Goal: Task Accomplishment & Management: Manage account settings

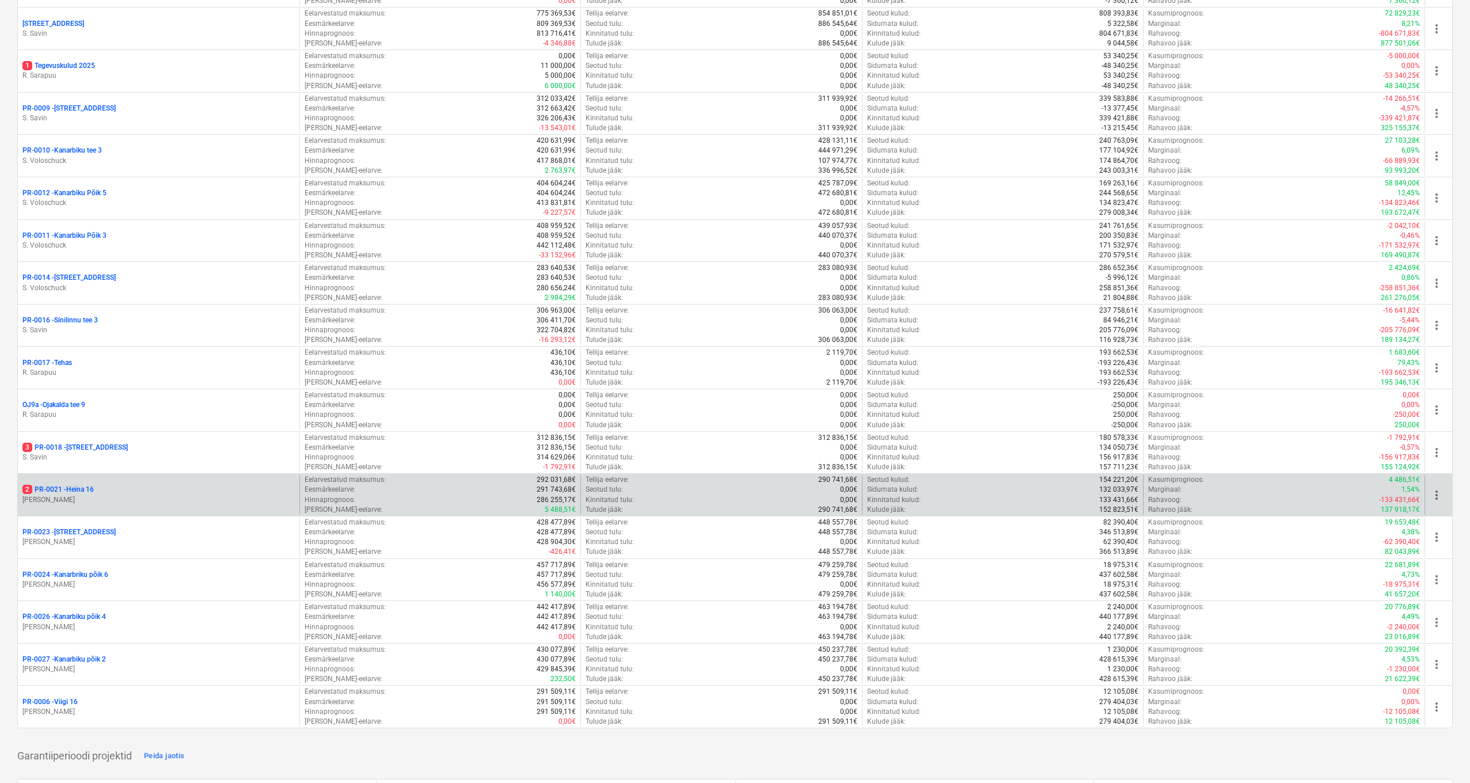
scroll to position [674, 0]
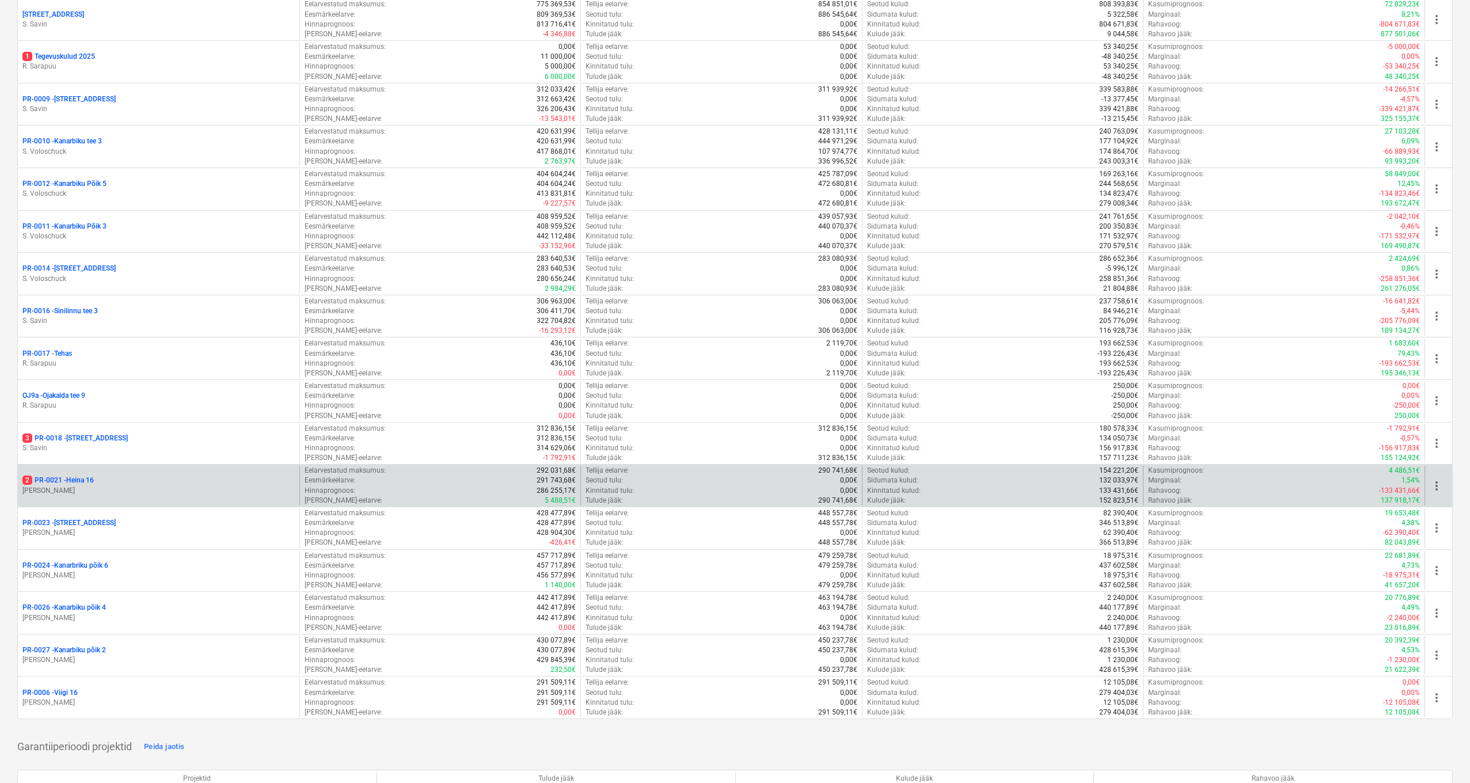
click at [81, 475] on p "2 PR-0021 - Heina 16" at bounding box center [57, 480] width 71 height 10
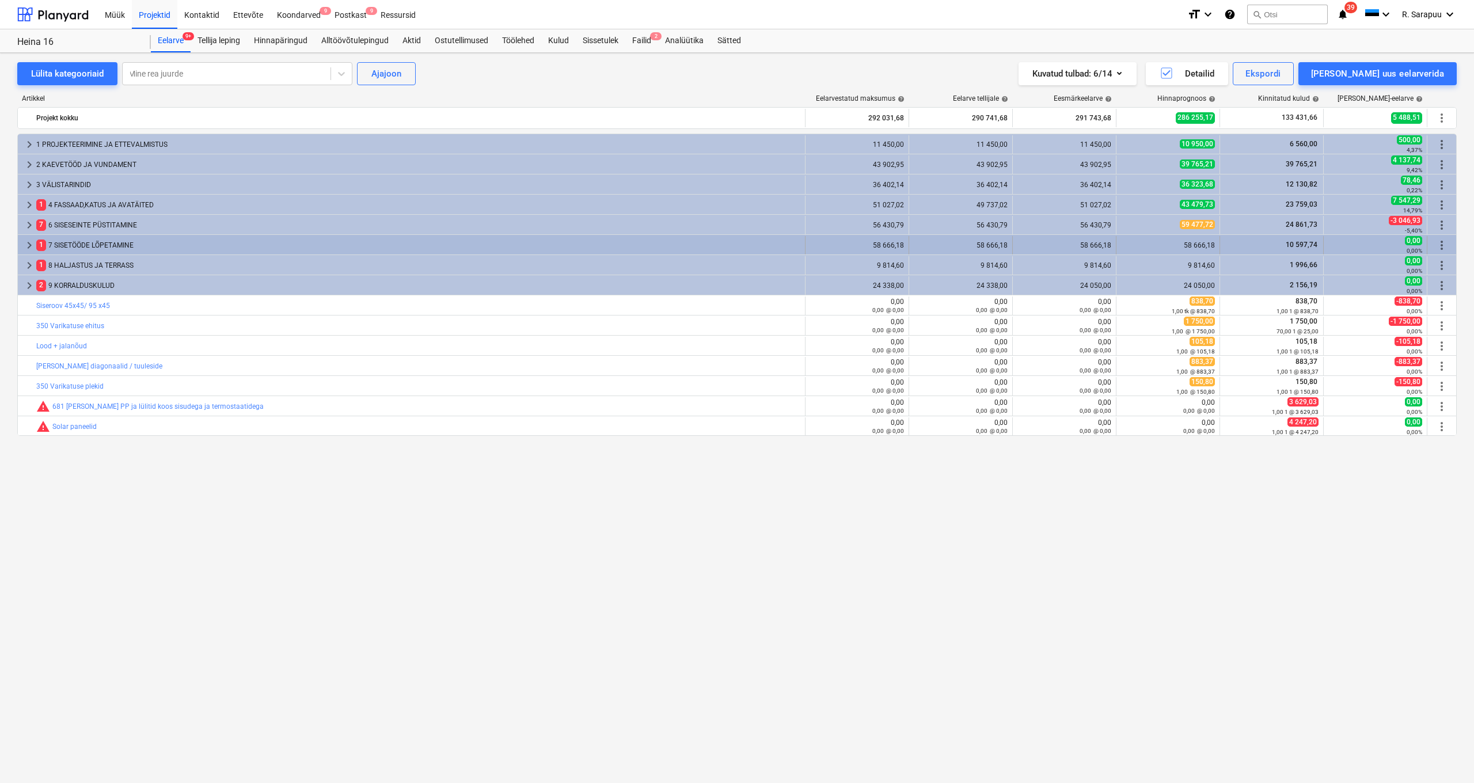
click at [24, 246] on span "keyboard_arrow_right" at bounding box center [29, 245] width 14 height 14
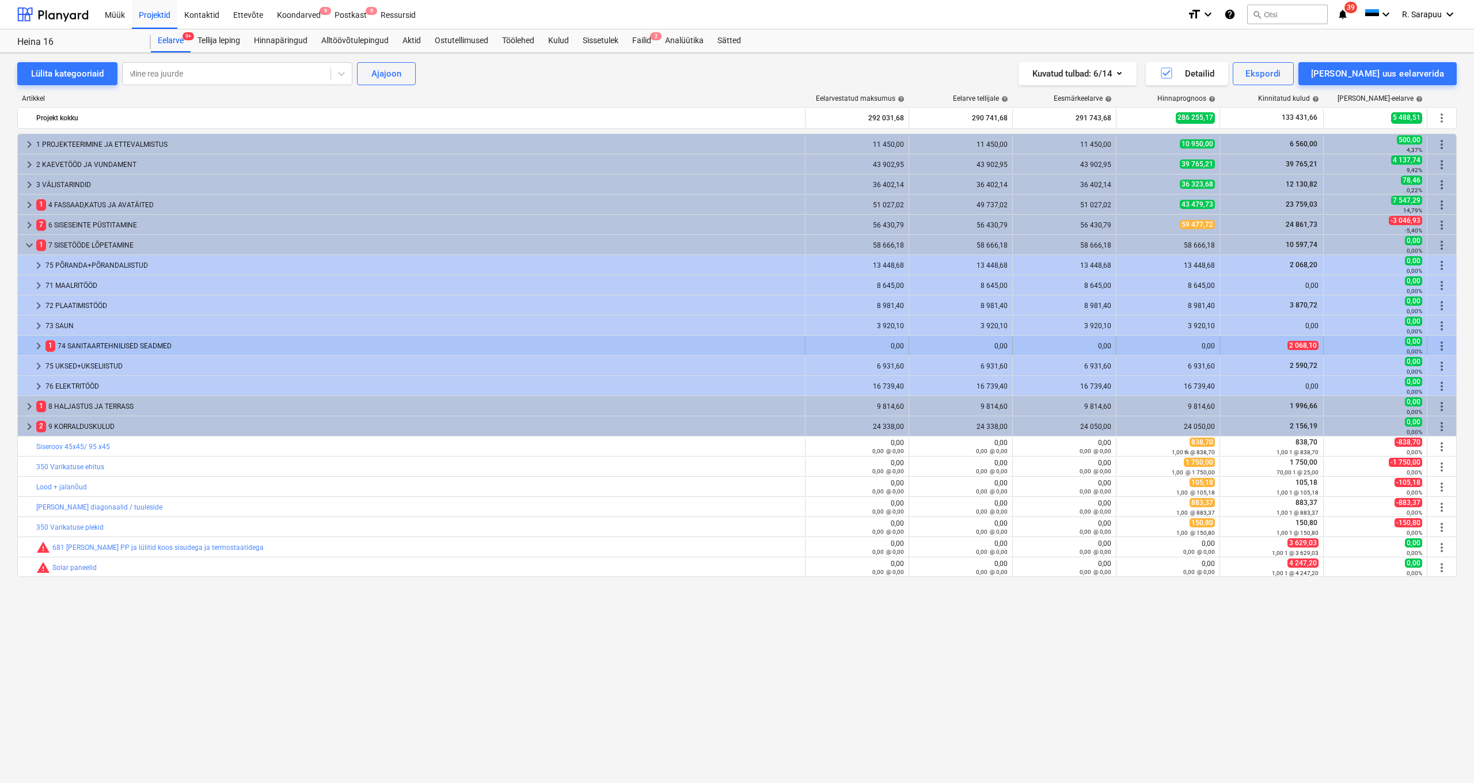
click at [34, 345] on span "keyboard_arrow_right" at bounding box center [39, 346] width 14 height 14
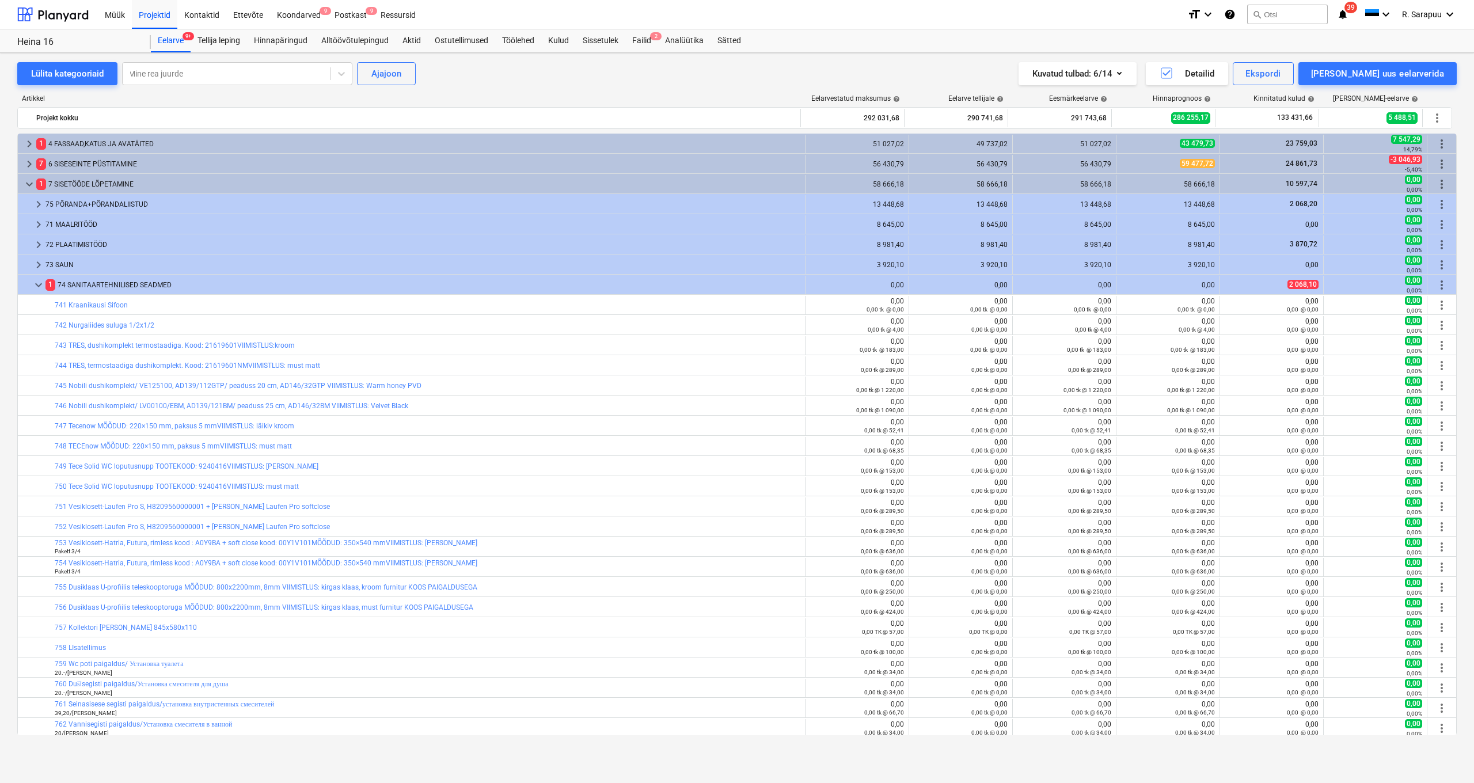
scroll to position [165, 0]
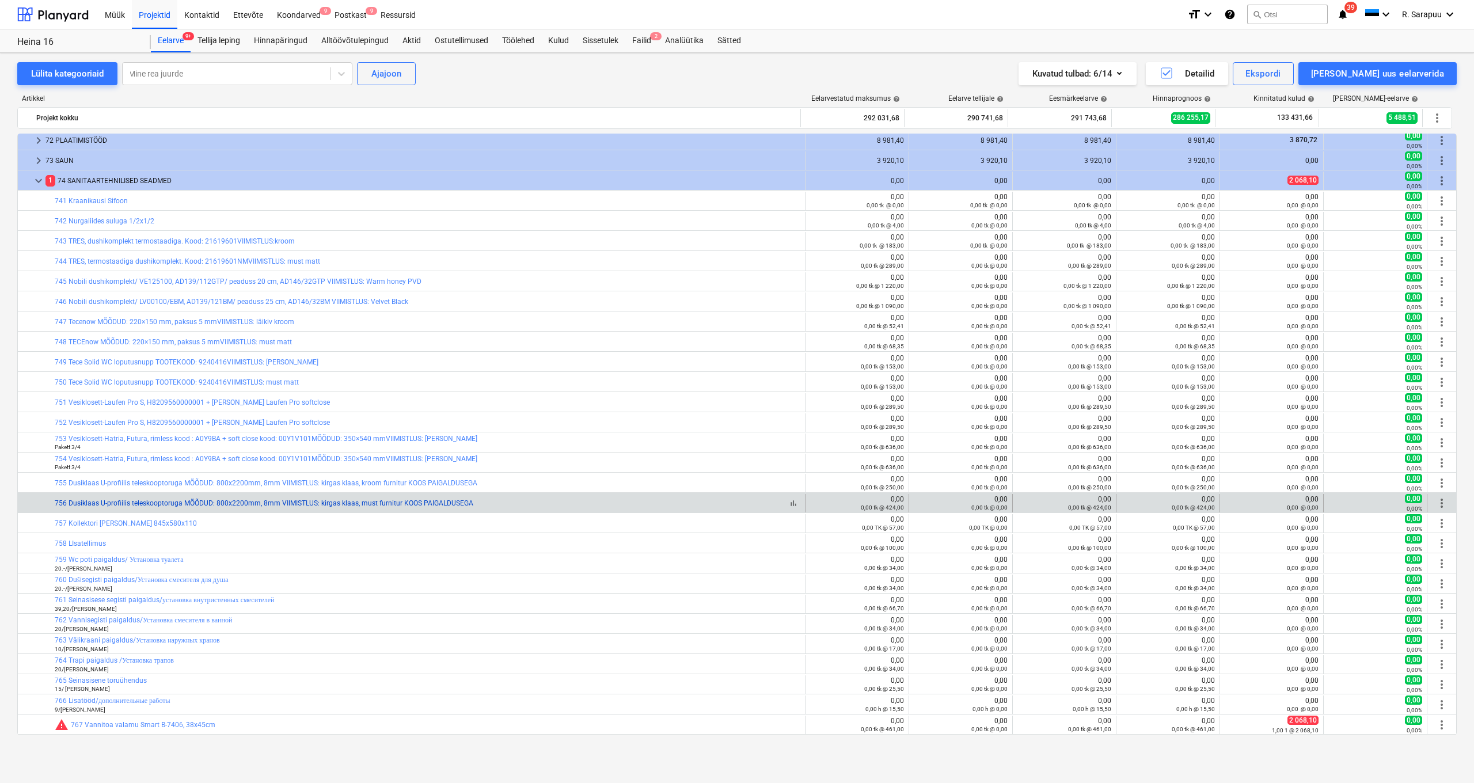
click at [89, 505] on link "756 Dusiklaas U-profiilis teleskooptoruga MÕÕDUD: 800x2200mm, 8mm VIIMISTLUS: k…" at bounding box center [264, 503] width 419 height 8
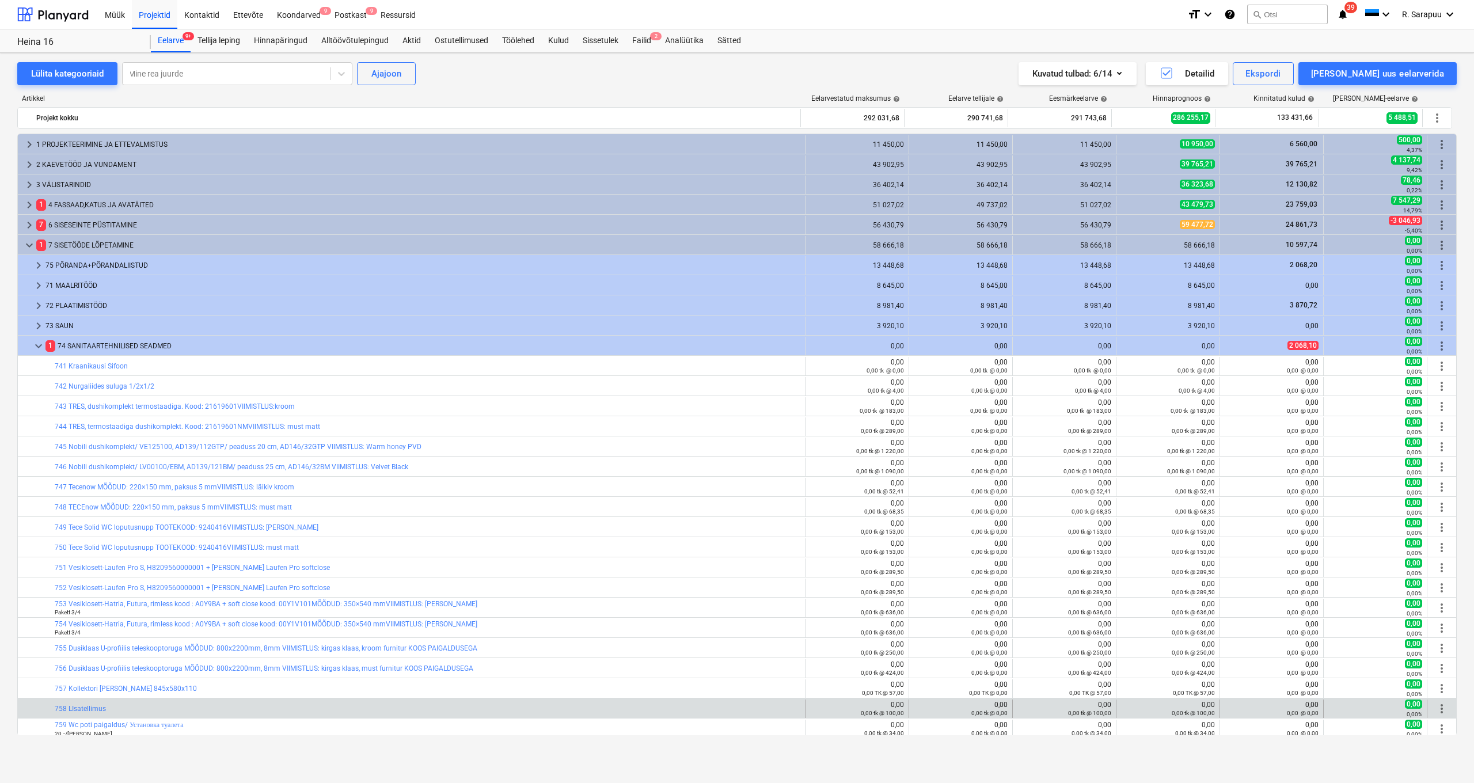
scroll to position [165, 0]
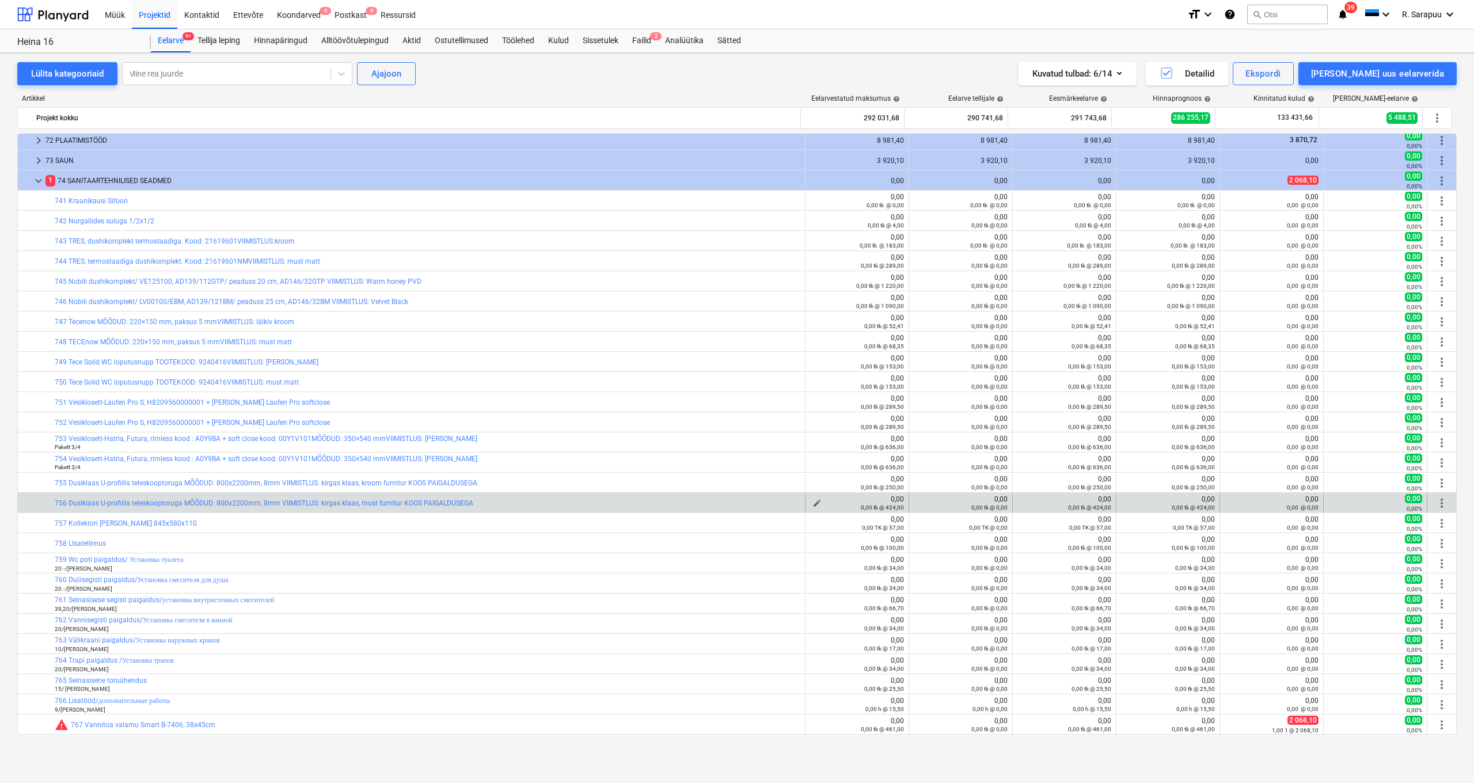
click at [813, 501] on span "edit" at bounding box center [816, 503] width 9 height 9
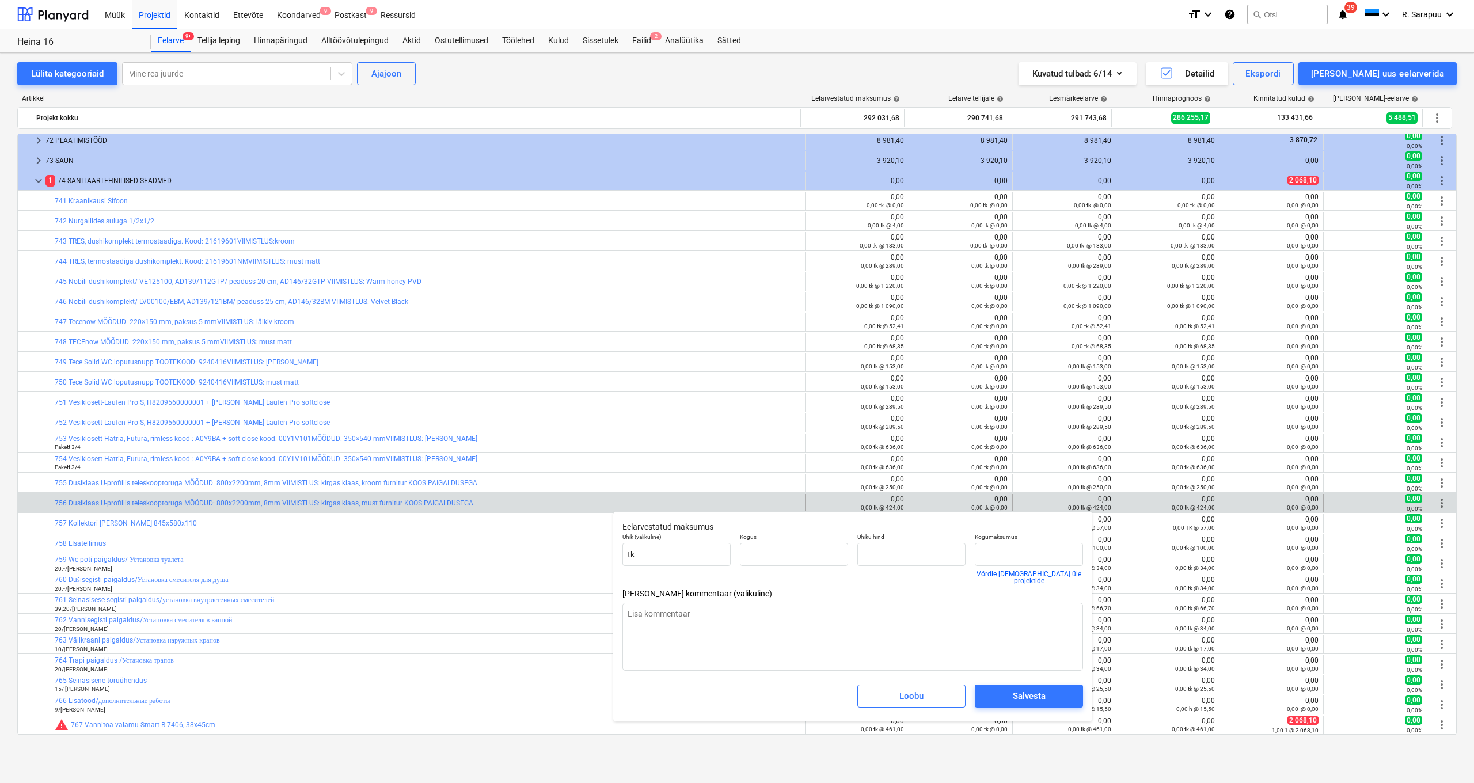
type input "0,00"
type input "424,00"
type input "0,00"
type textarea "x"
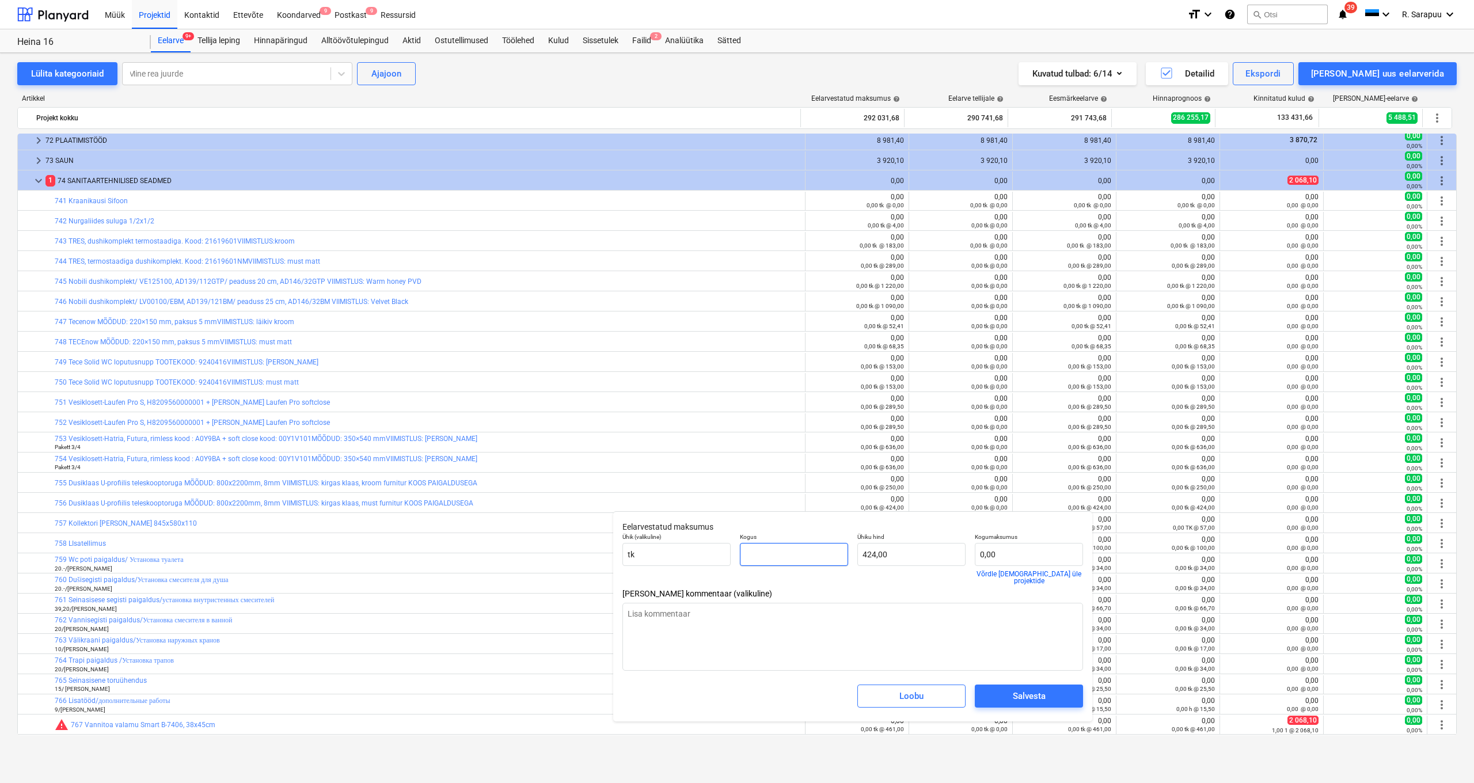
click at [775, 549] on input "text" at bounding box center [794, 554] width 108 height 23
type input "1"
type textarea "x"
type input "424,00"
type input "1,00"
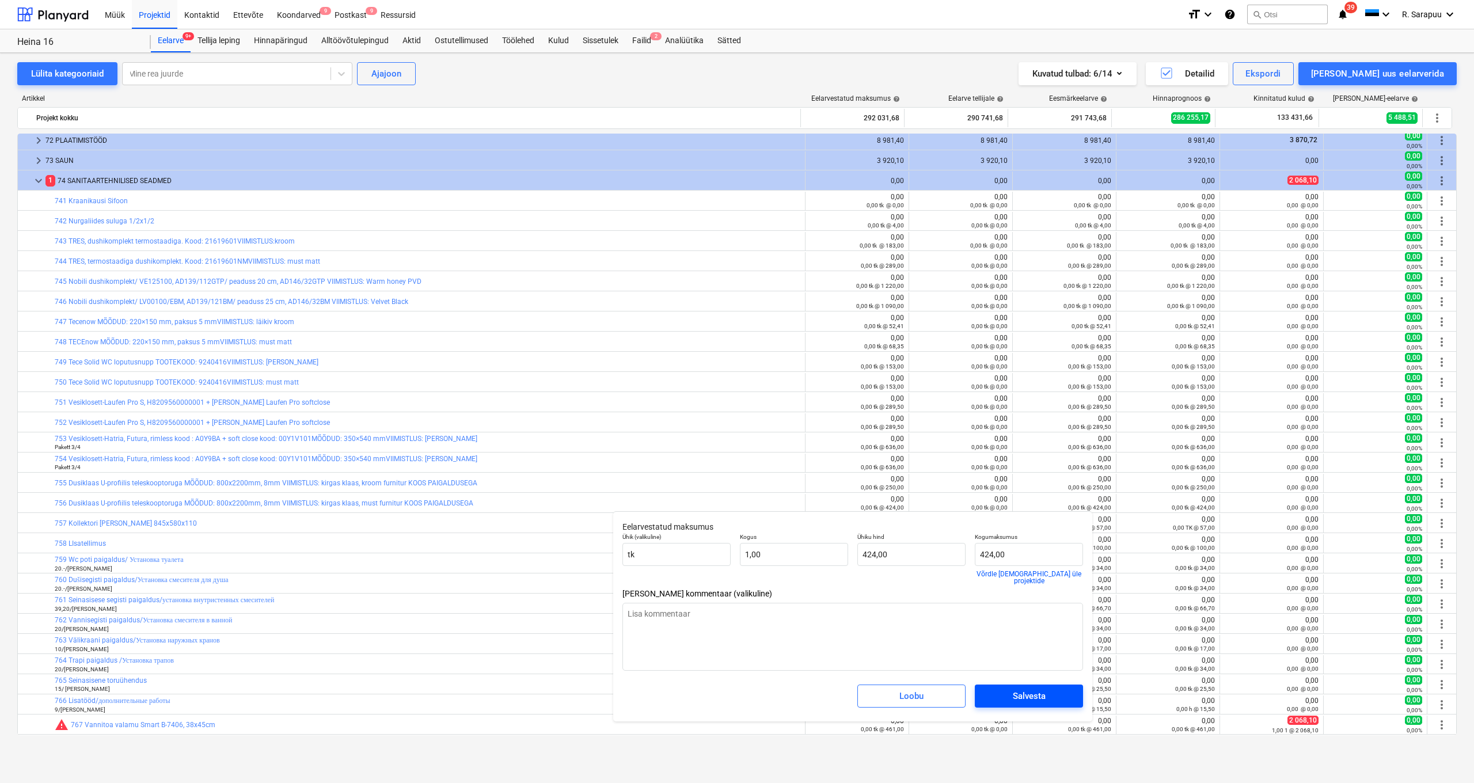
click at [1057, 693] on span "Salvesta" at bounding box center [1028, 695] width 81 height 15
type textarea "x"
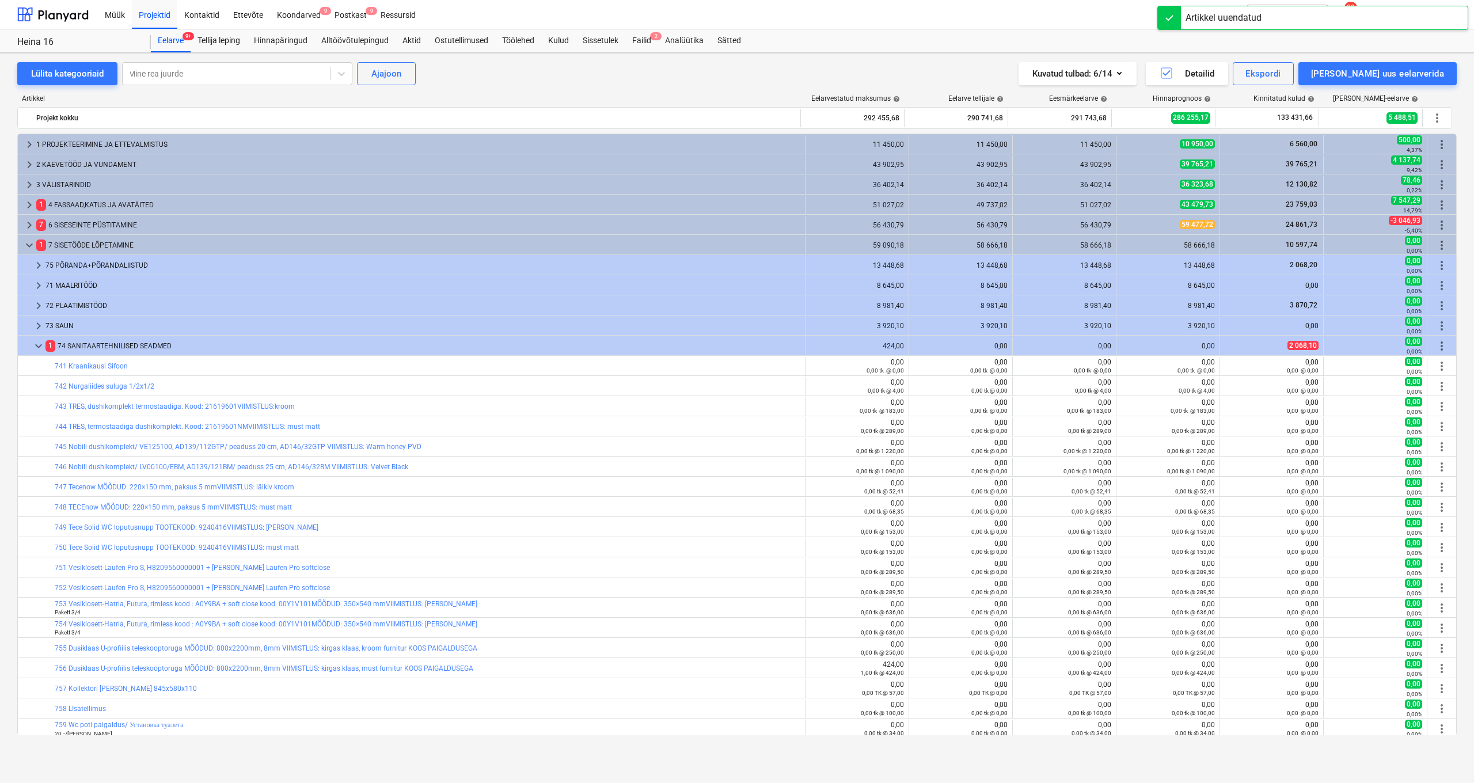
click at [917, 664] on span "edit" at bounding box center [920, 668] width 9 height 9
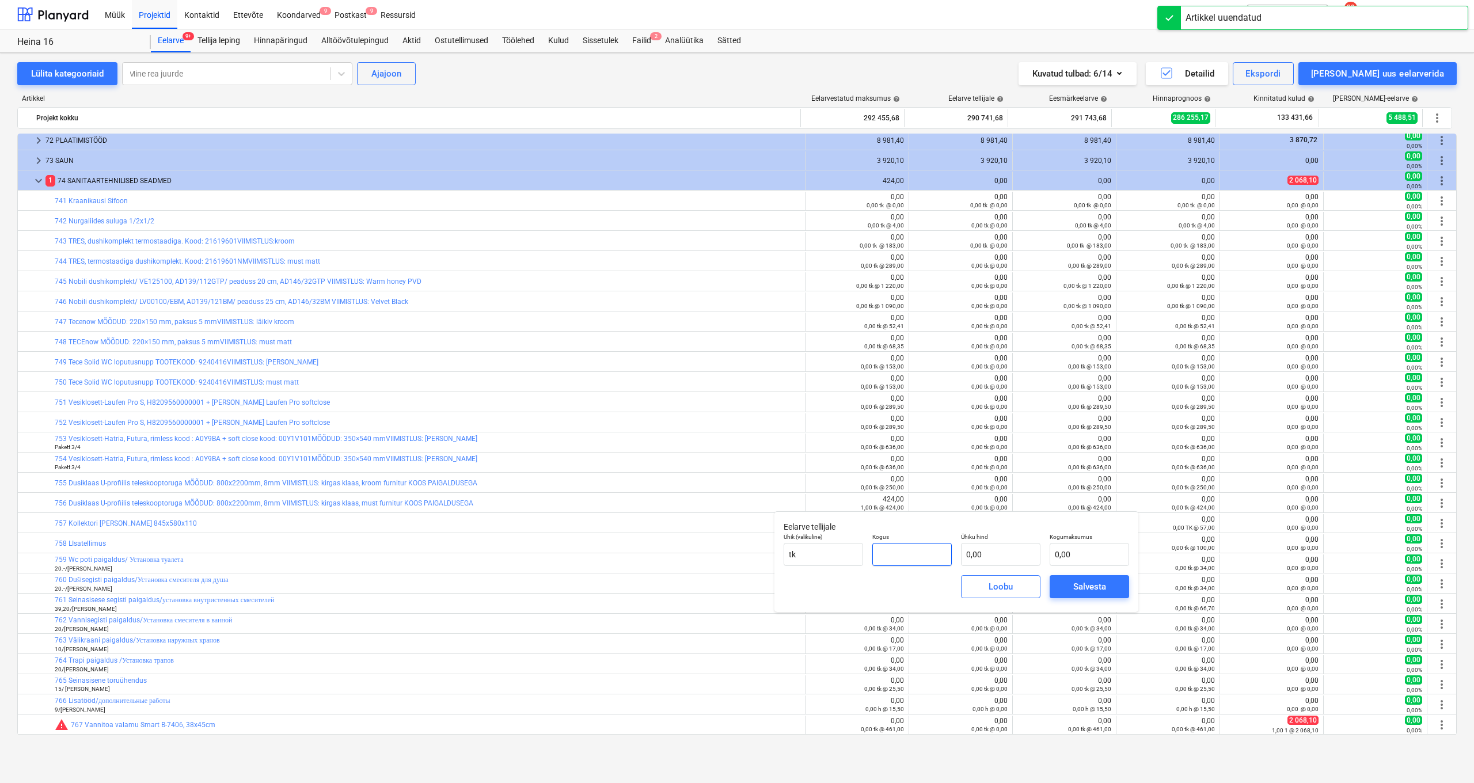
click at [901, 556] on input "text" at bounding box center [911, 554] width 79 height 23
type input "1,00"
type input "4"
type input "4,00"
type input "42"
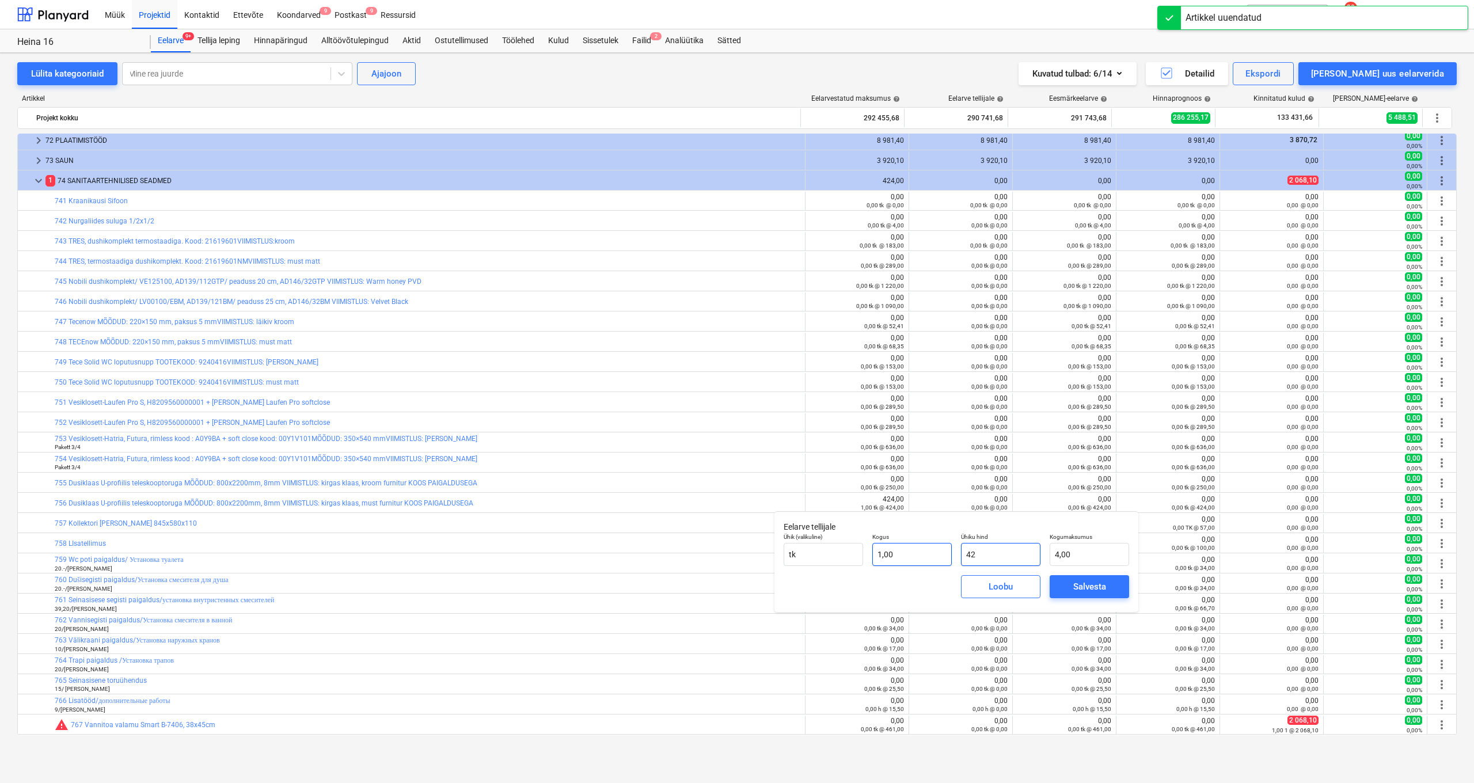
type input "42,00"
type input "424"
type input "424,00"
click at [1093, 585] on div "Salvesta" at bounding box center [1089, 586] width 33 height 15
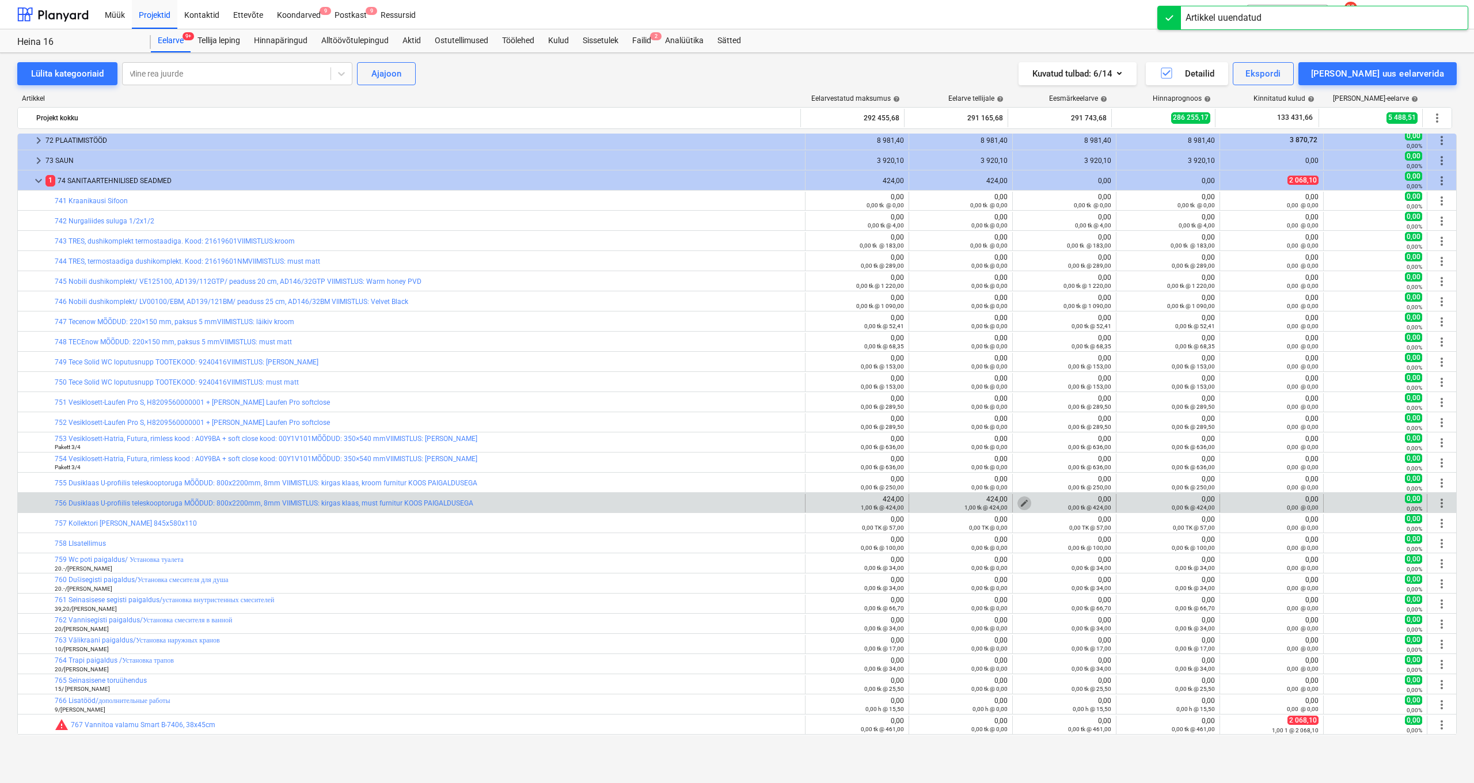
click at [1019, 501] on span "edit" at bounding box center [1023, 503] width 9 height 9
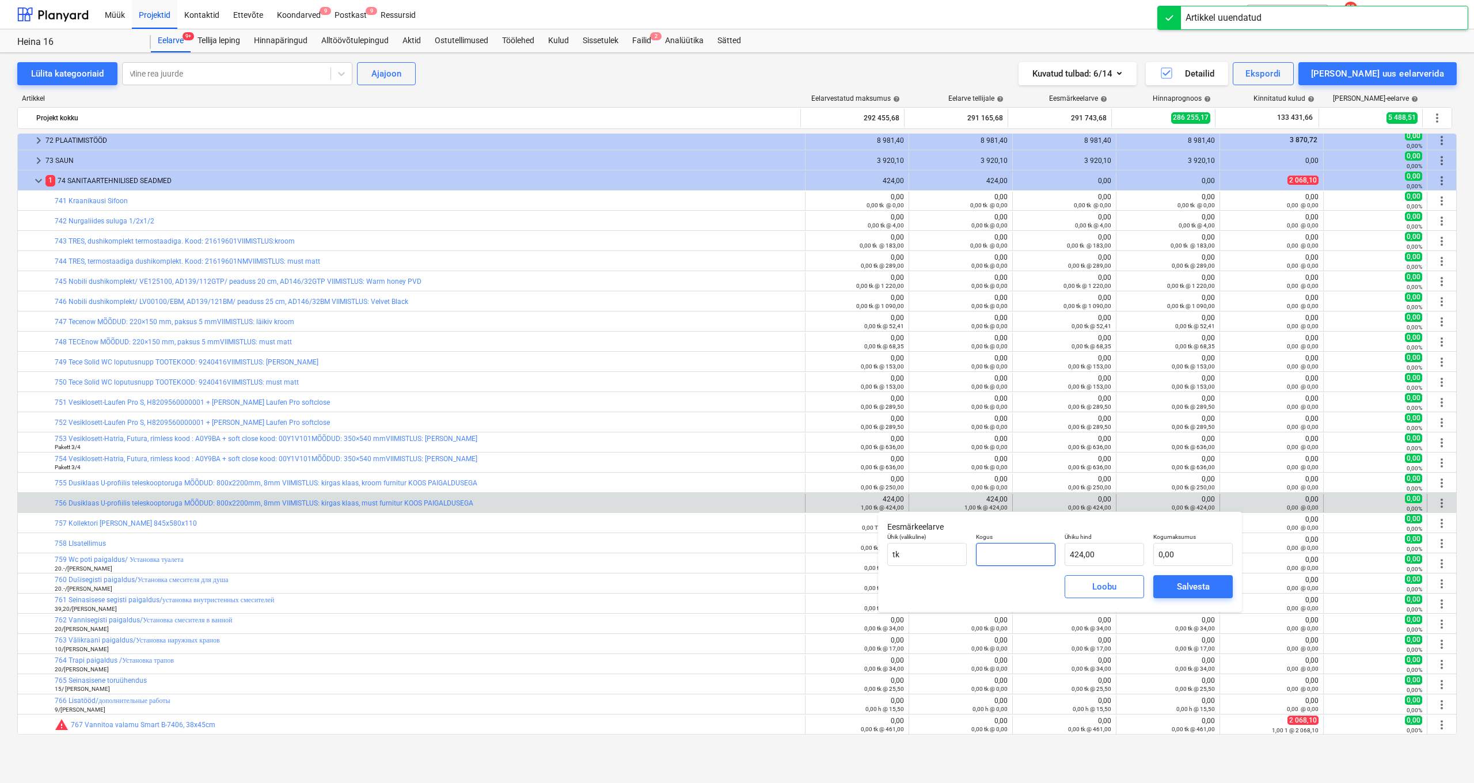
click at [1023, 550] on input "text" at bounding box center [1015, 554] width 79 height 23
type input "1"
type input "424,00"
type input "1,00"
click at [1191, 587] on div "Salvesta" at bounding box center [1193, 586] width 33 height 15
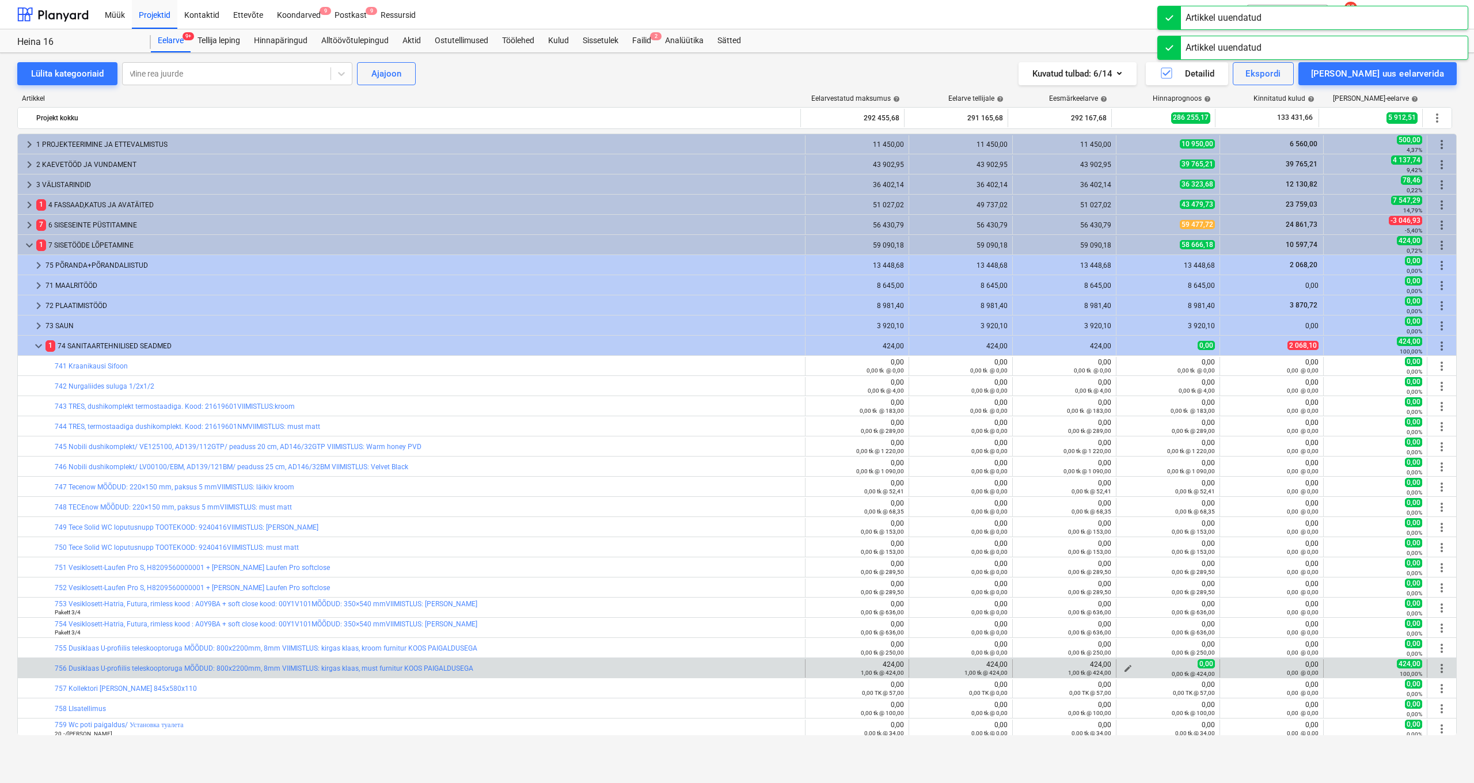
click at [1123, 664] on span "edit" at bounding box center [1127, 668] width 9 height 9
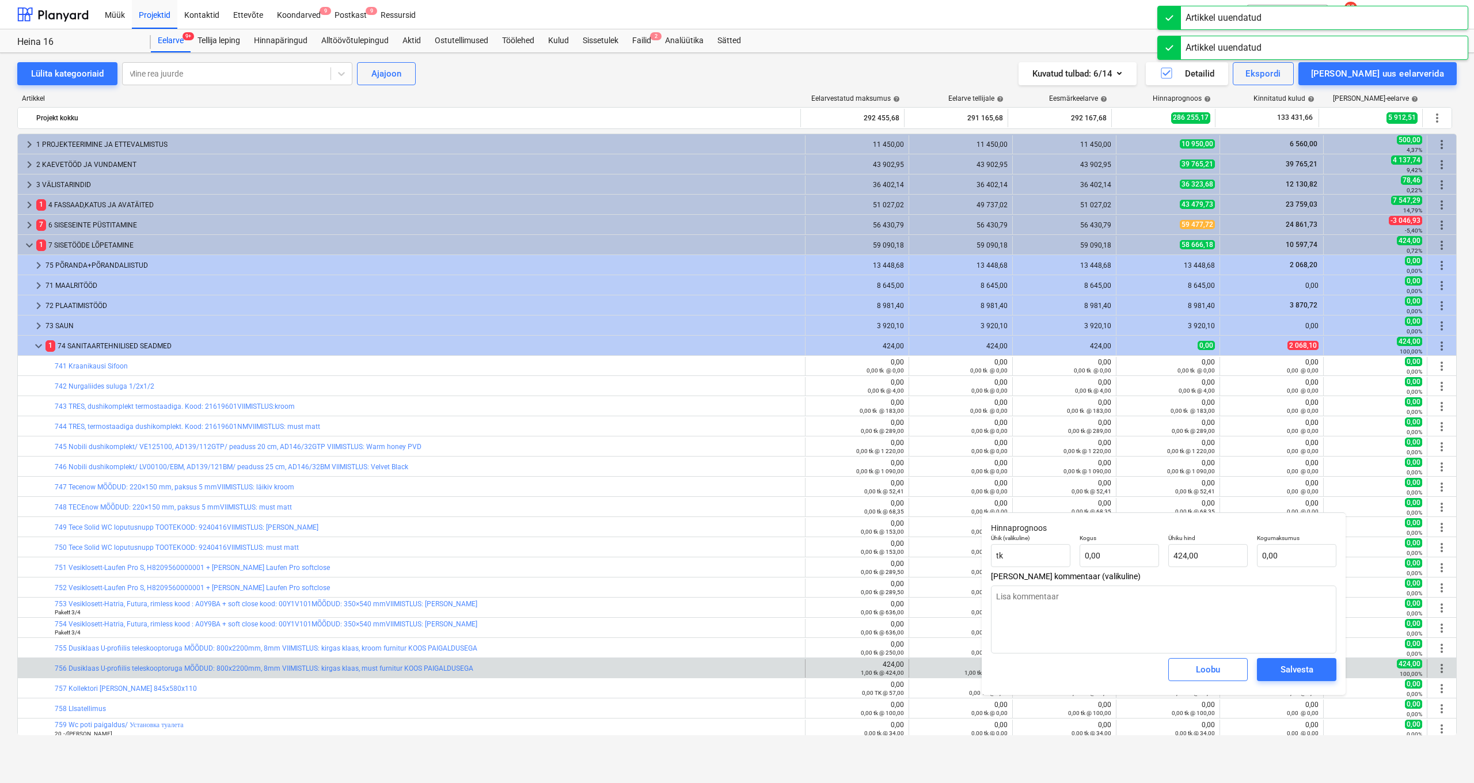
type textarea "x"
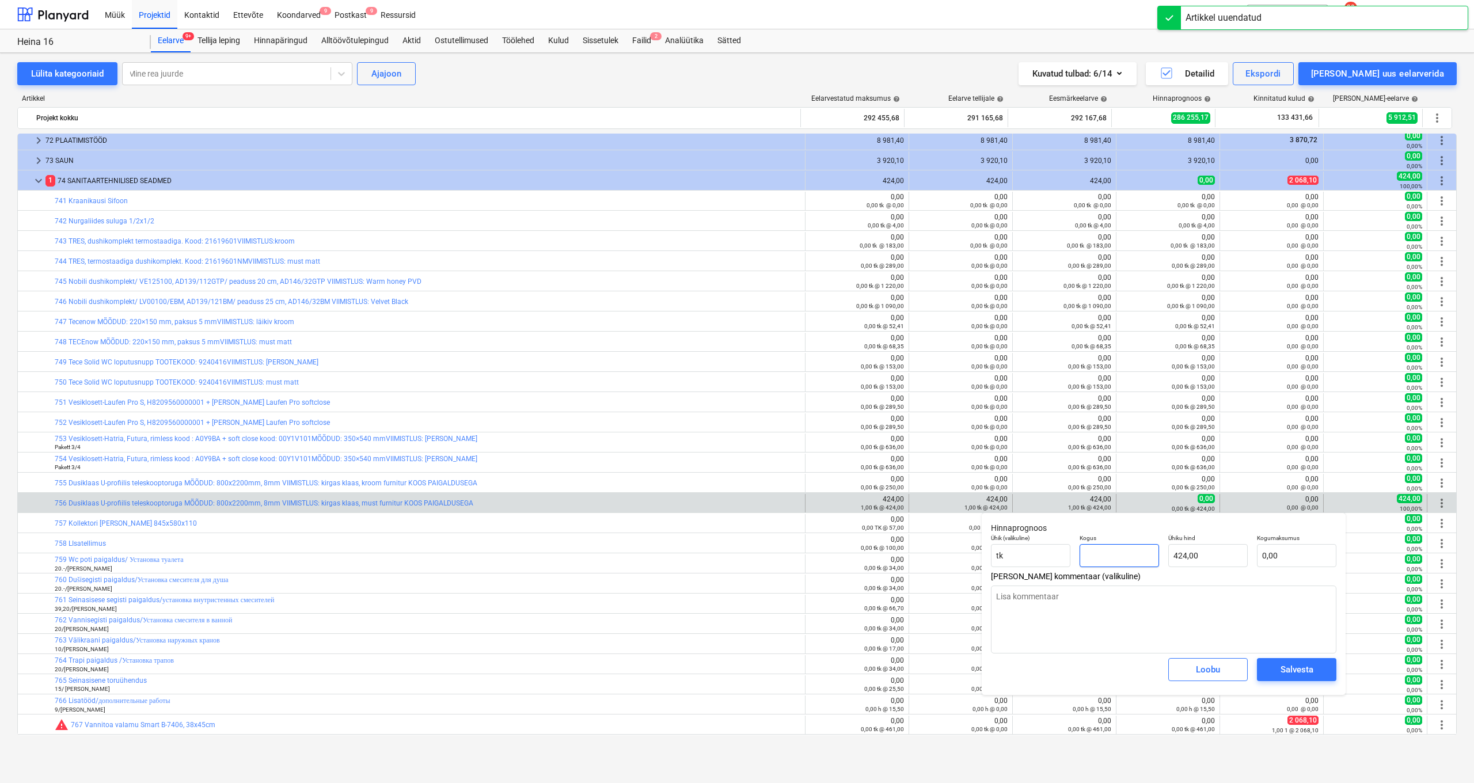
click at [1122, 554] on input "text" at bounding box center [1118, 555] width 79 height 23
type textarea "x"
type input "1"
type input "424,00"
click at [1295, 663] on div "Salvesta" at bounding box center [1296, 669] width 33 height 15
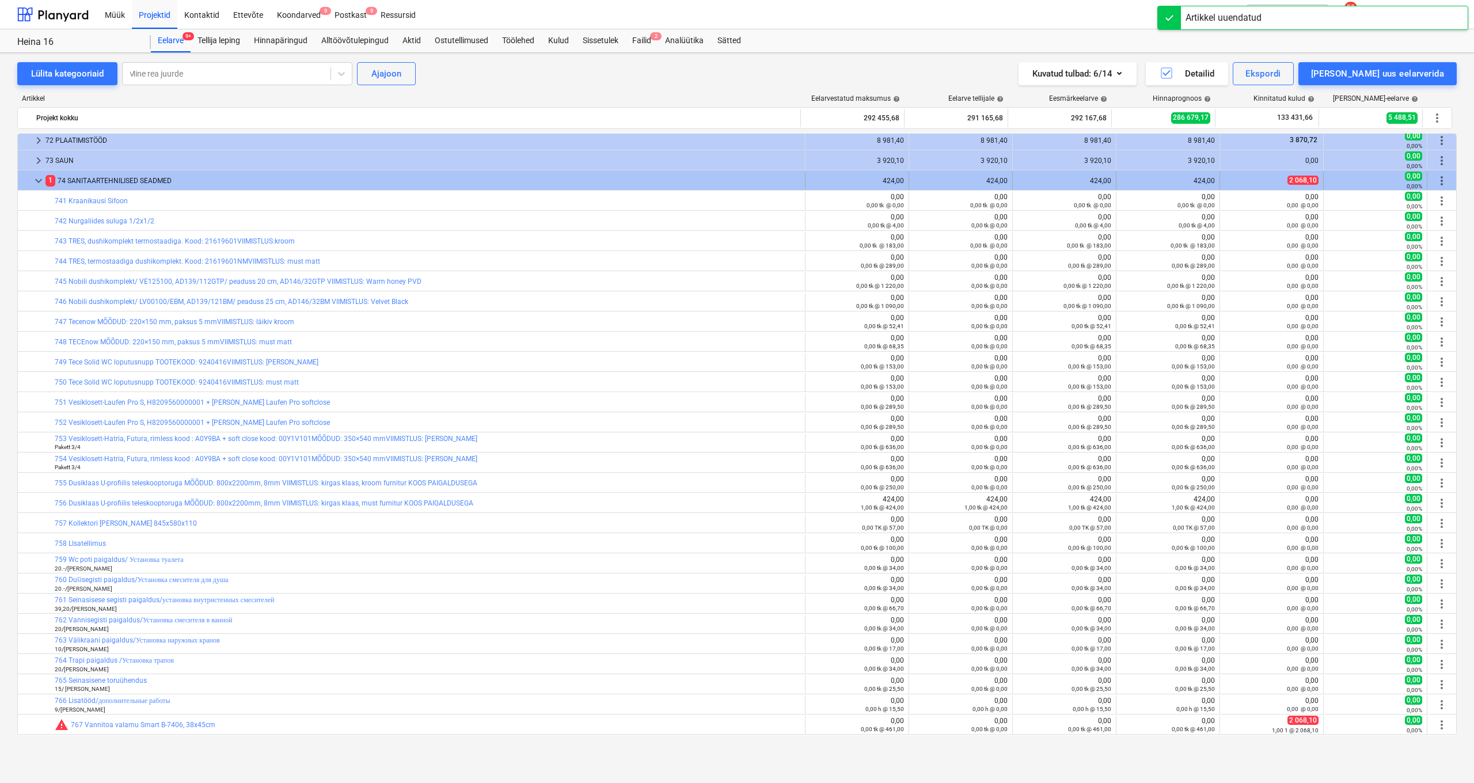
click at [38, 187] on span "keyboard_arrow_down" at bounding box center [39, 181] width 14 height 14
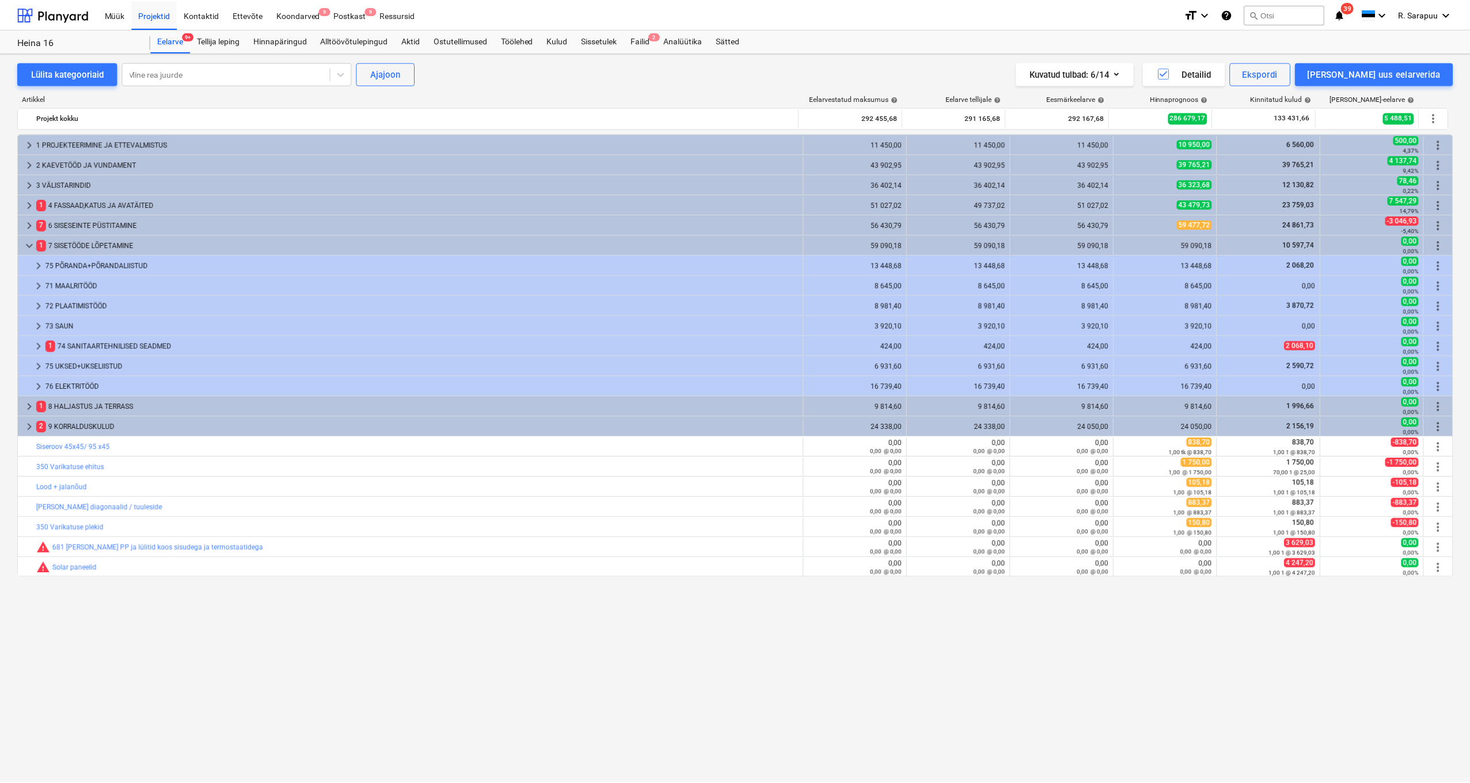
scroll to position [0, 0]
click at [162, 15] on div "Projektid" at bounding box center [154, 13] width 45 height 29
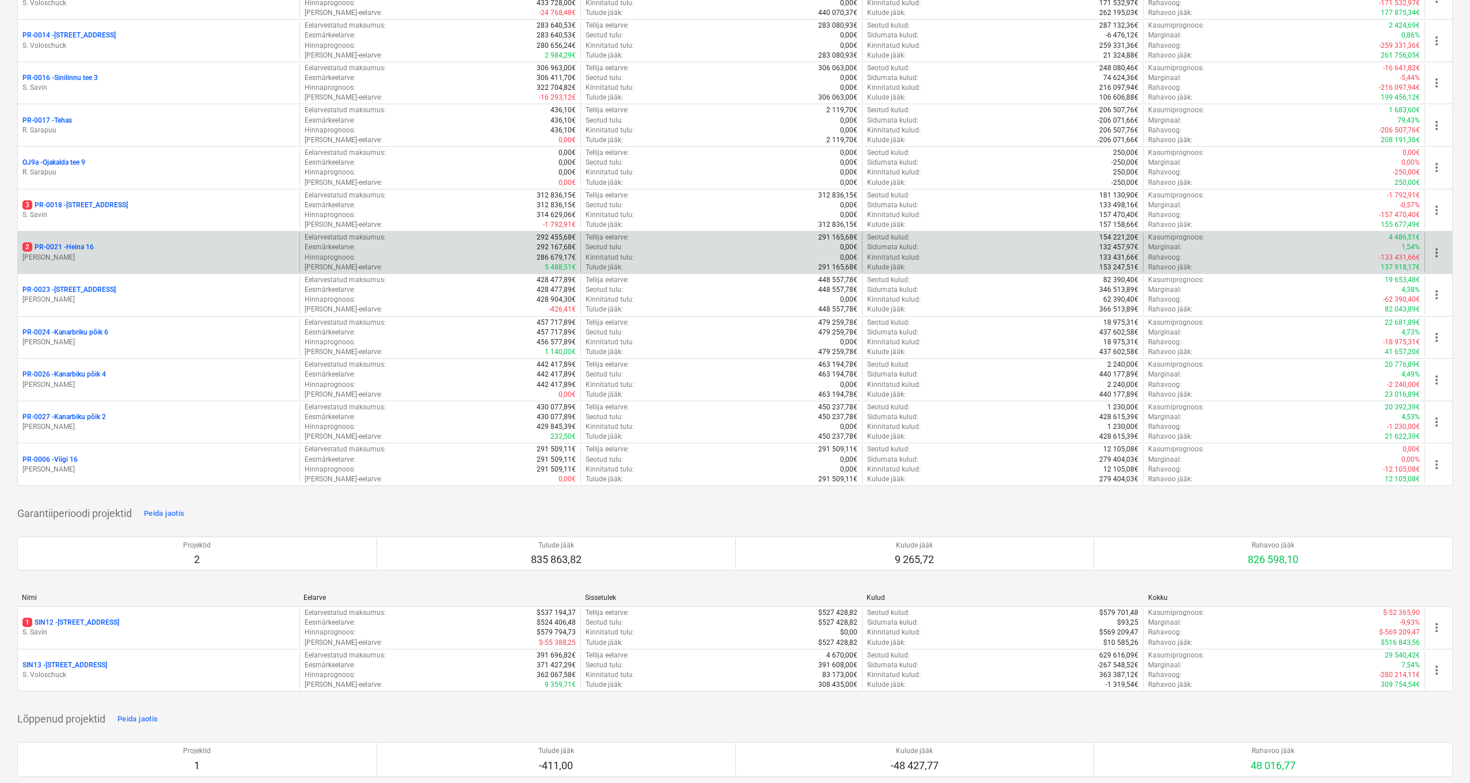
scroll to position [930, 0]
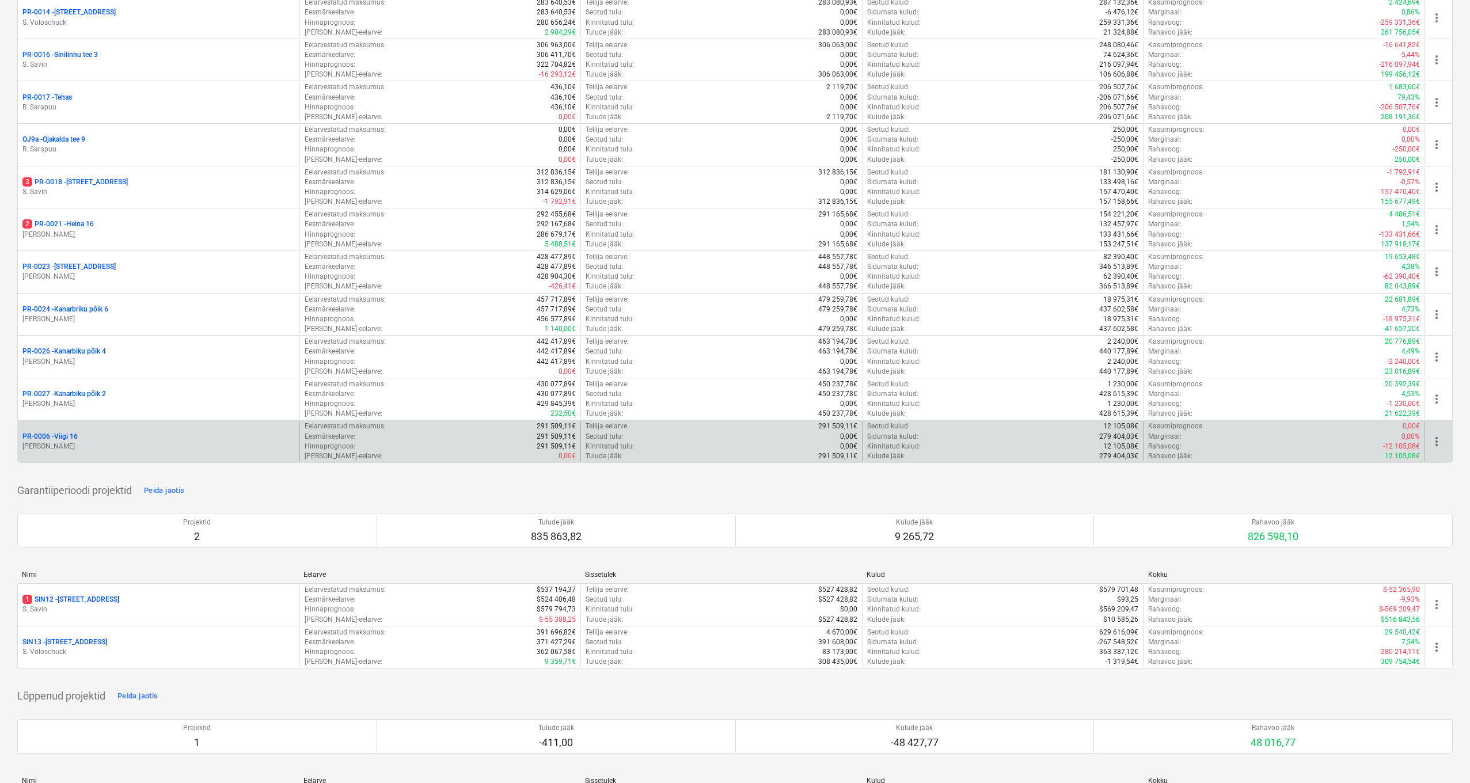
click at [63, 432] on p "PR-0006 - Viigi 16" at bounding box center [49, 437] width 55 height 10
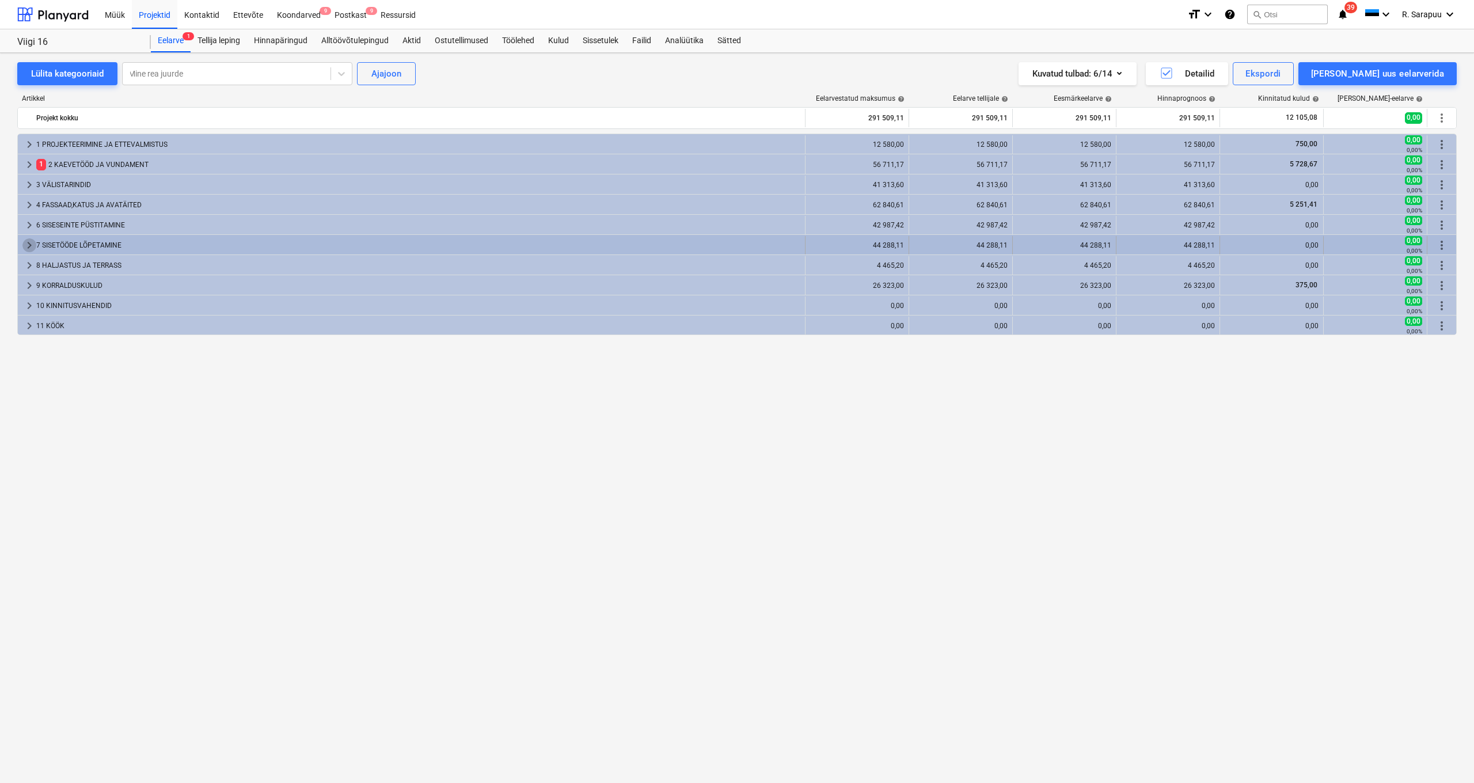
click at [28, 247] on span "keyboard_arrow_right" at bounding box center [29, 245] width 14 height 14
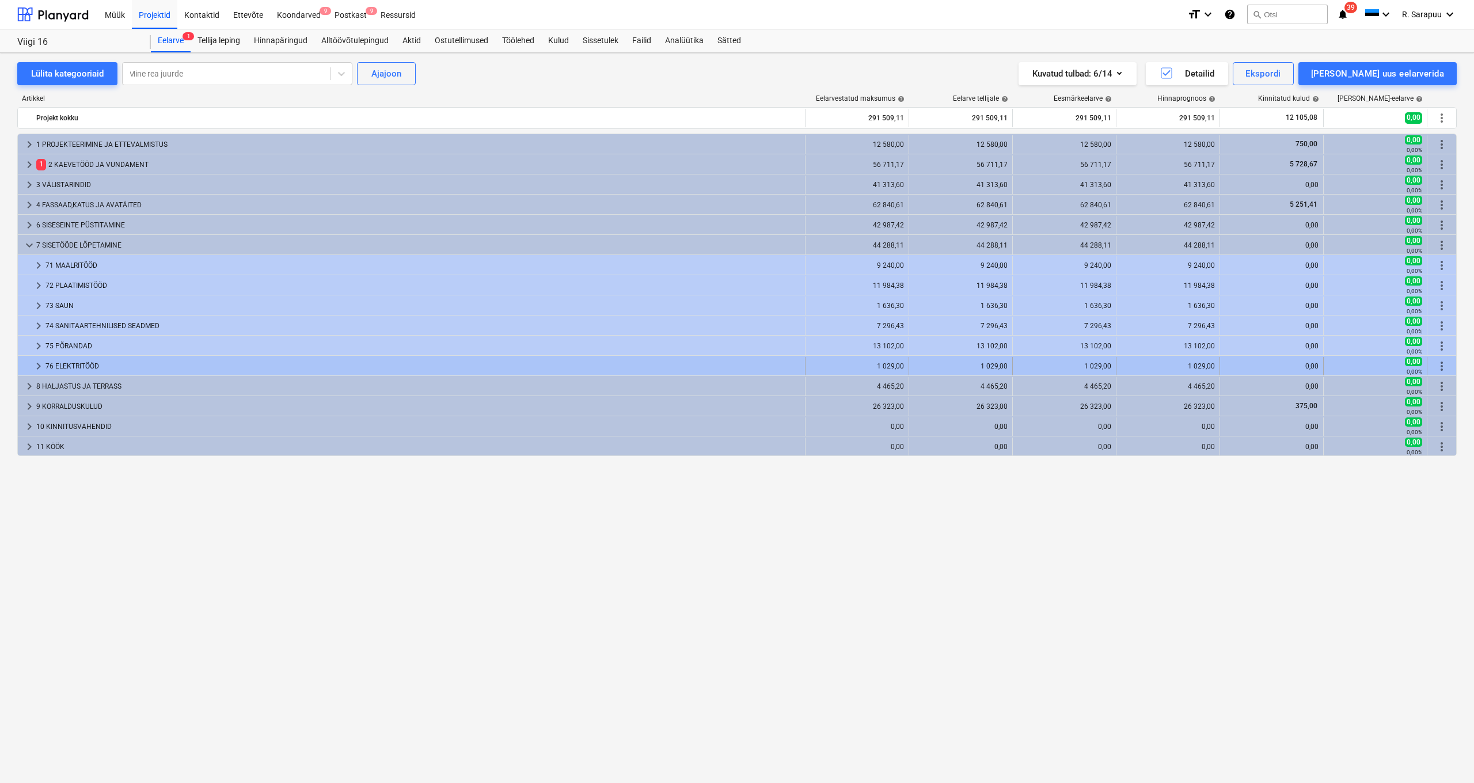
click at [39, 368] on span "keyboard_arrow_right" at bounding box center [39, 366] width 14 height 14
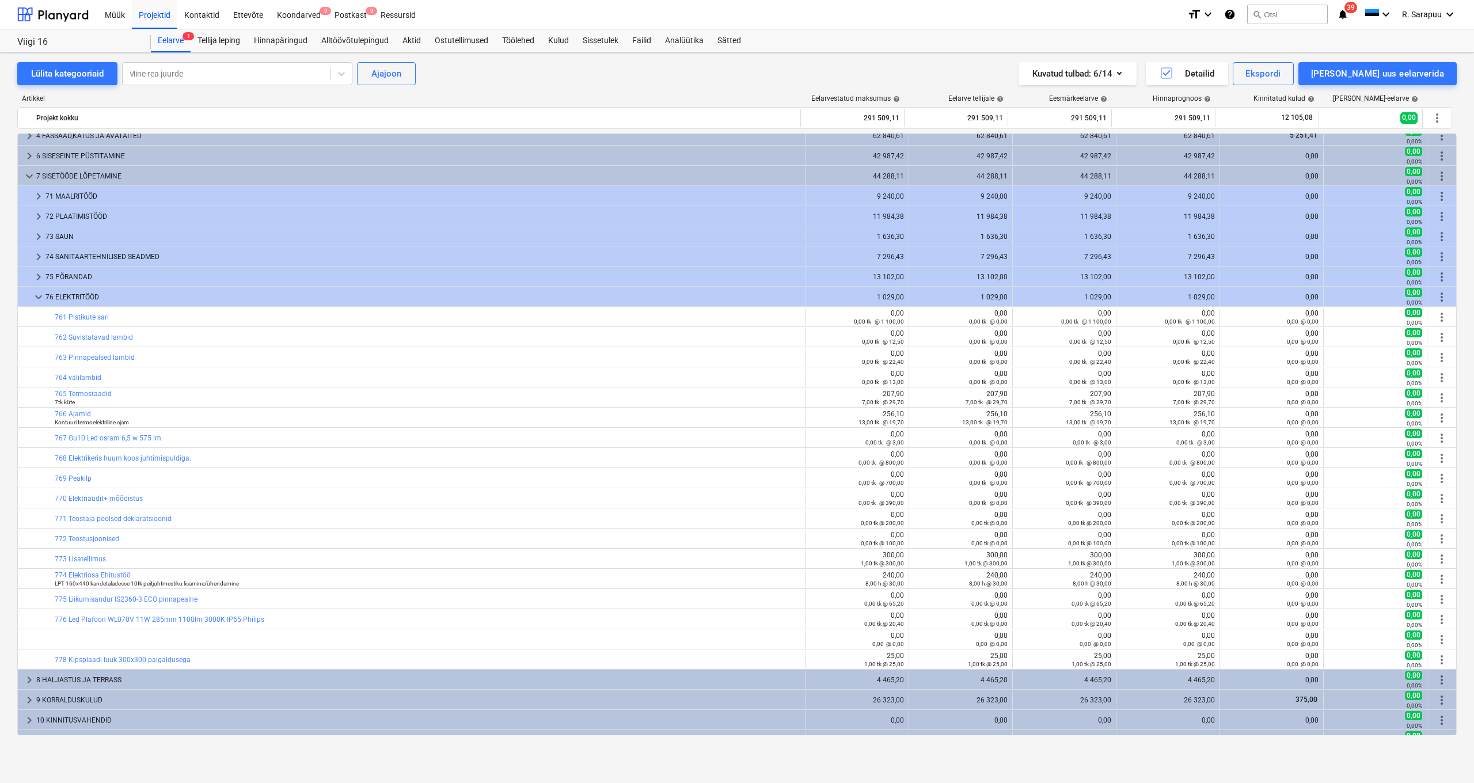
scroll to position [75, 0]
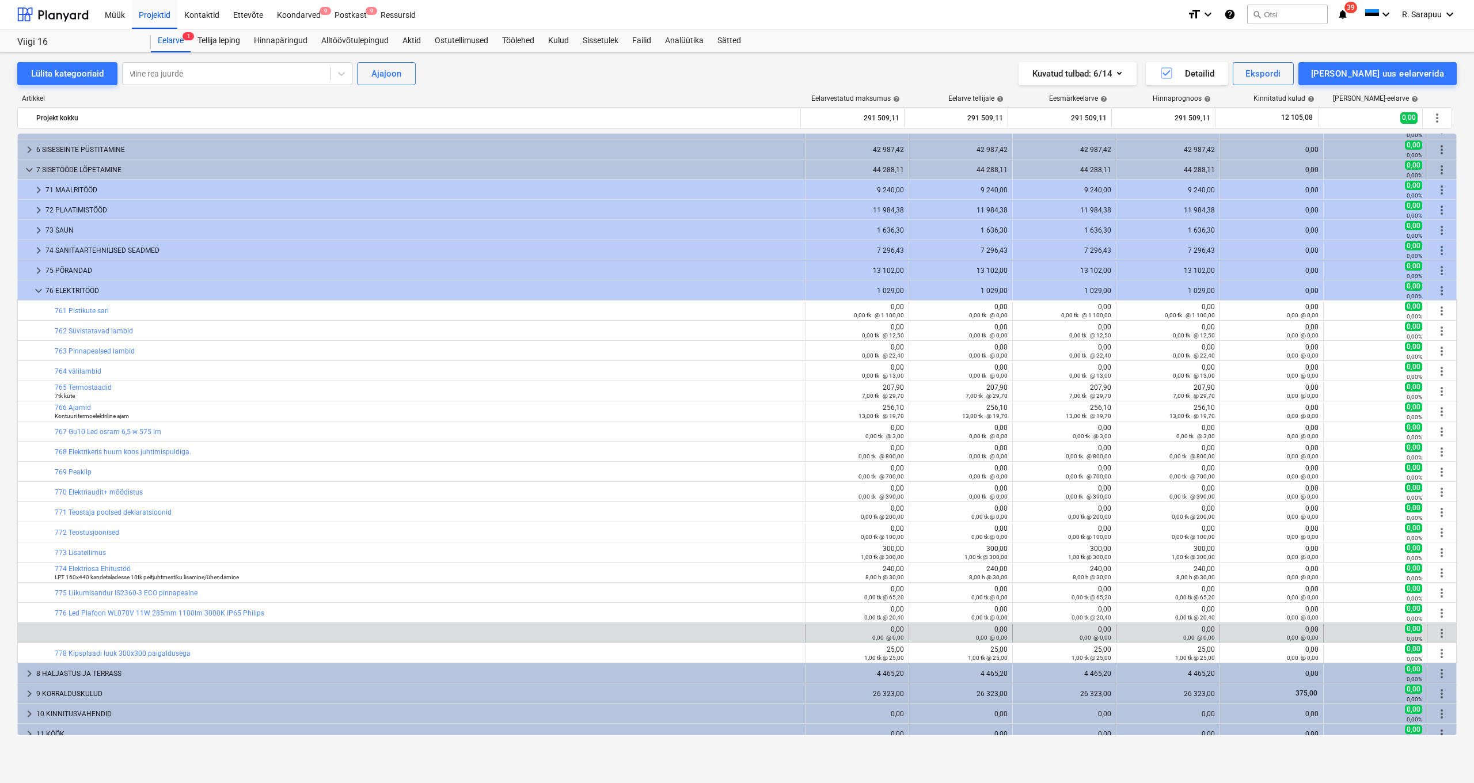
click at [119, 636] on div "bar_chart" at bounding box center [427, 633] width 745 height 18
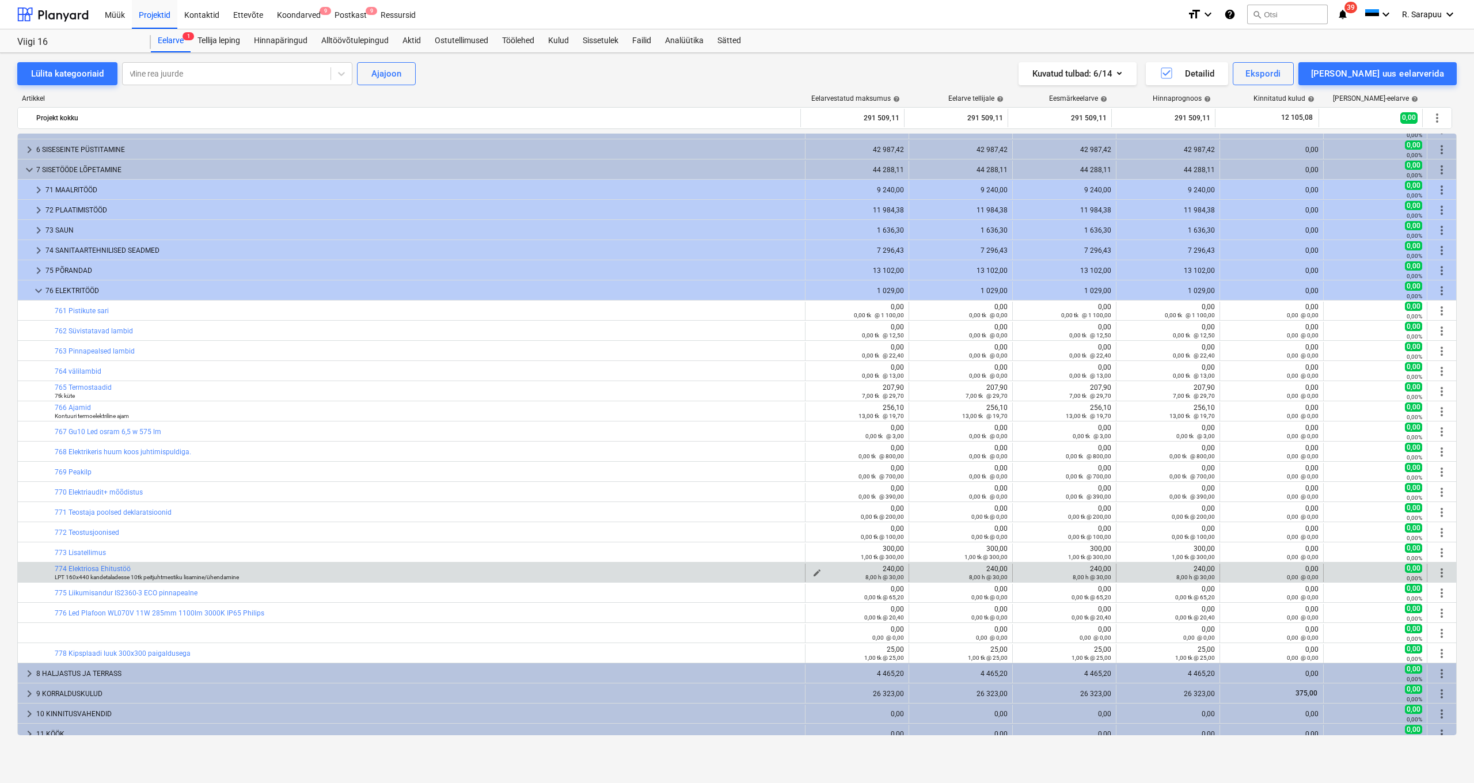
click at [812, 570] on span "edit" at bounding box center [816, 572] width 9 height 9
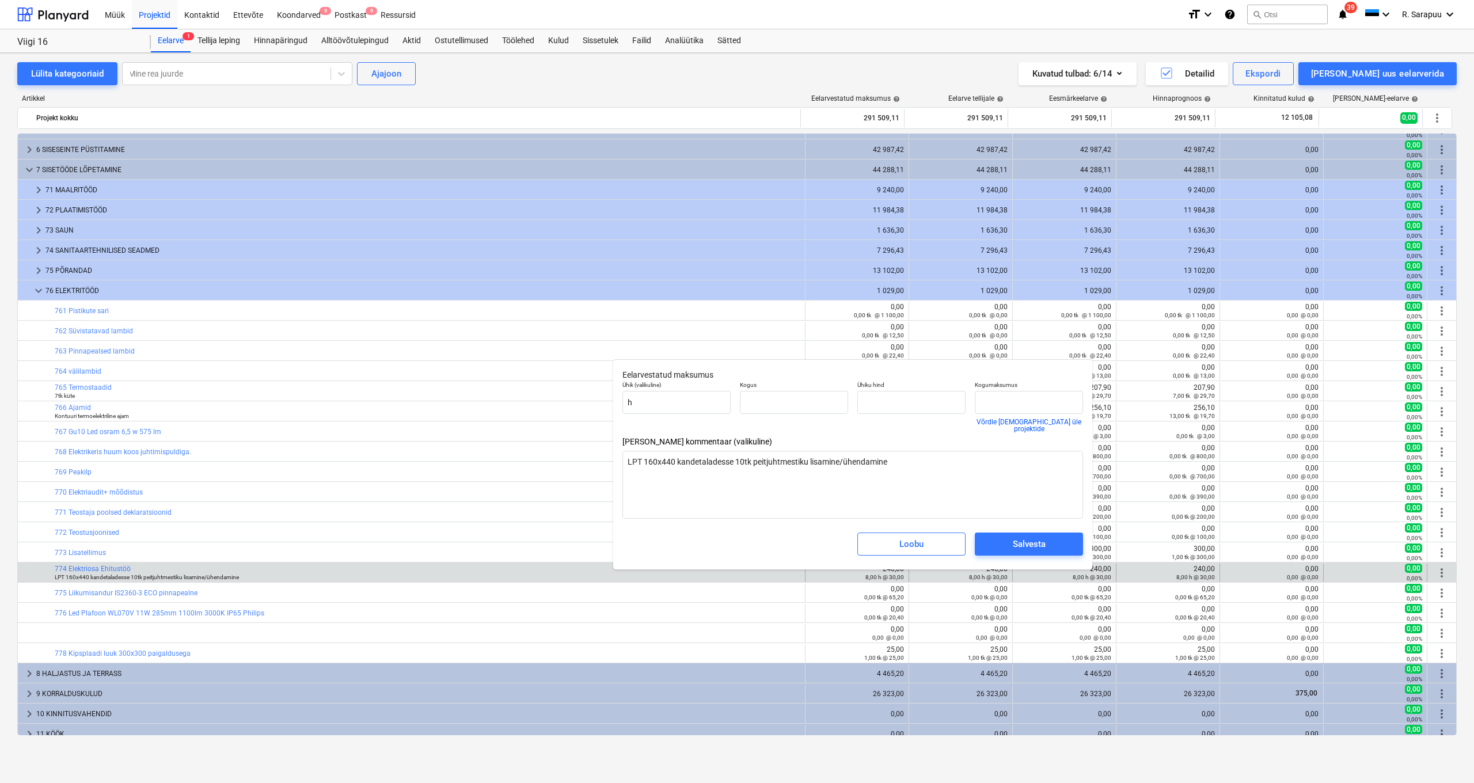
type textarea "x"
type input "8,00"
type input "30,00"
type input "240,00"
type input "8"
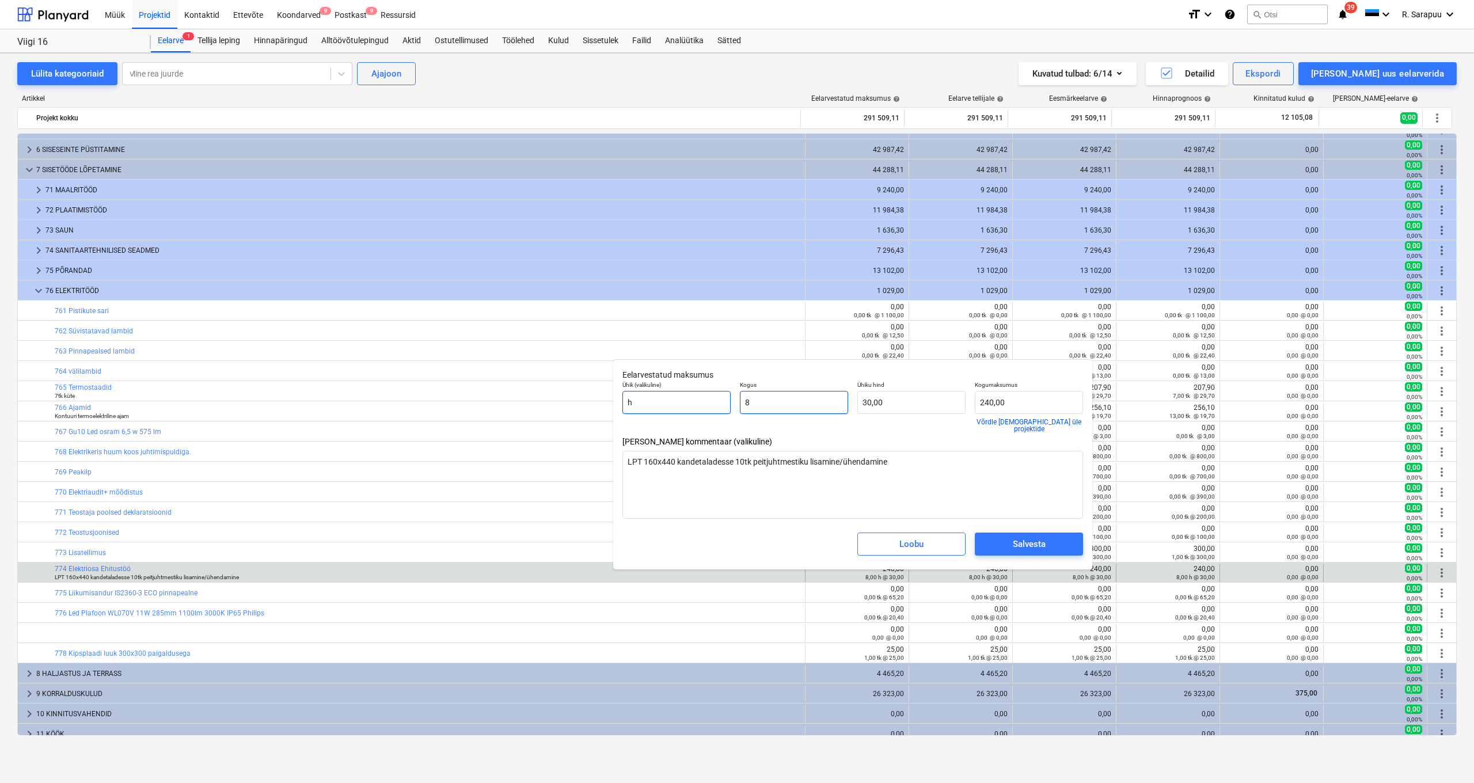
drag, startPoint x: 827, startPoint y: 405, endPoint x: 710, endPoint y: 405, distance: 117.4
click at [710, 405] on div "Ühik (valikuline) h Kogus 8 Ühiku hind 30,00 Kogumaksumus 240,00 Võrdle [DEMOGR…" at bounding box center [853, 406] width 470 height 60
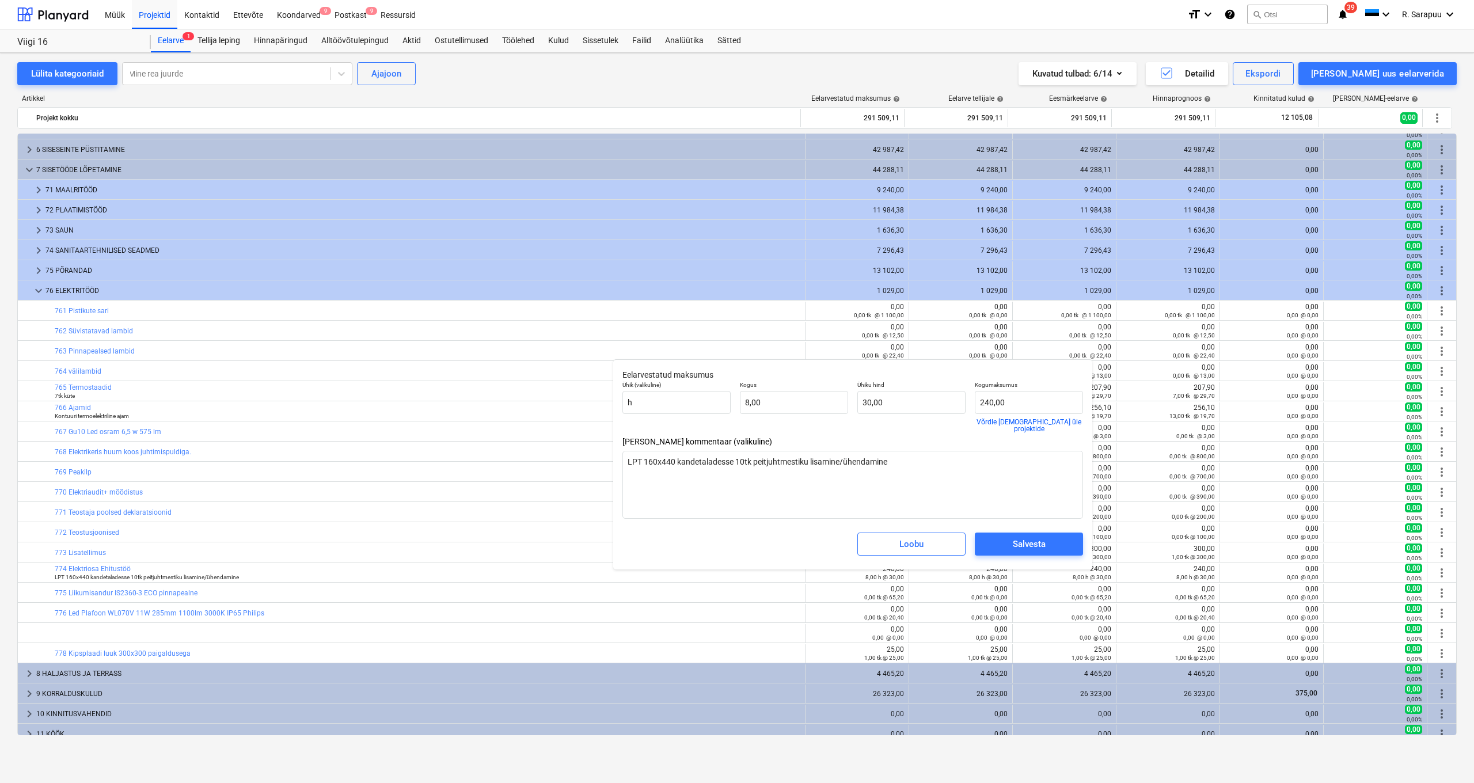
type textarea "x"
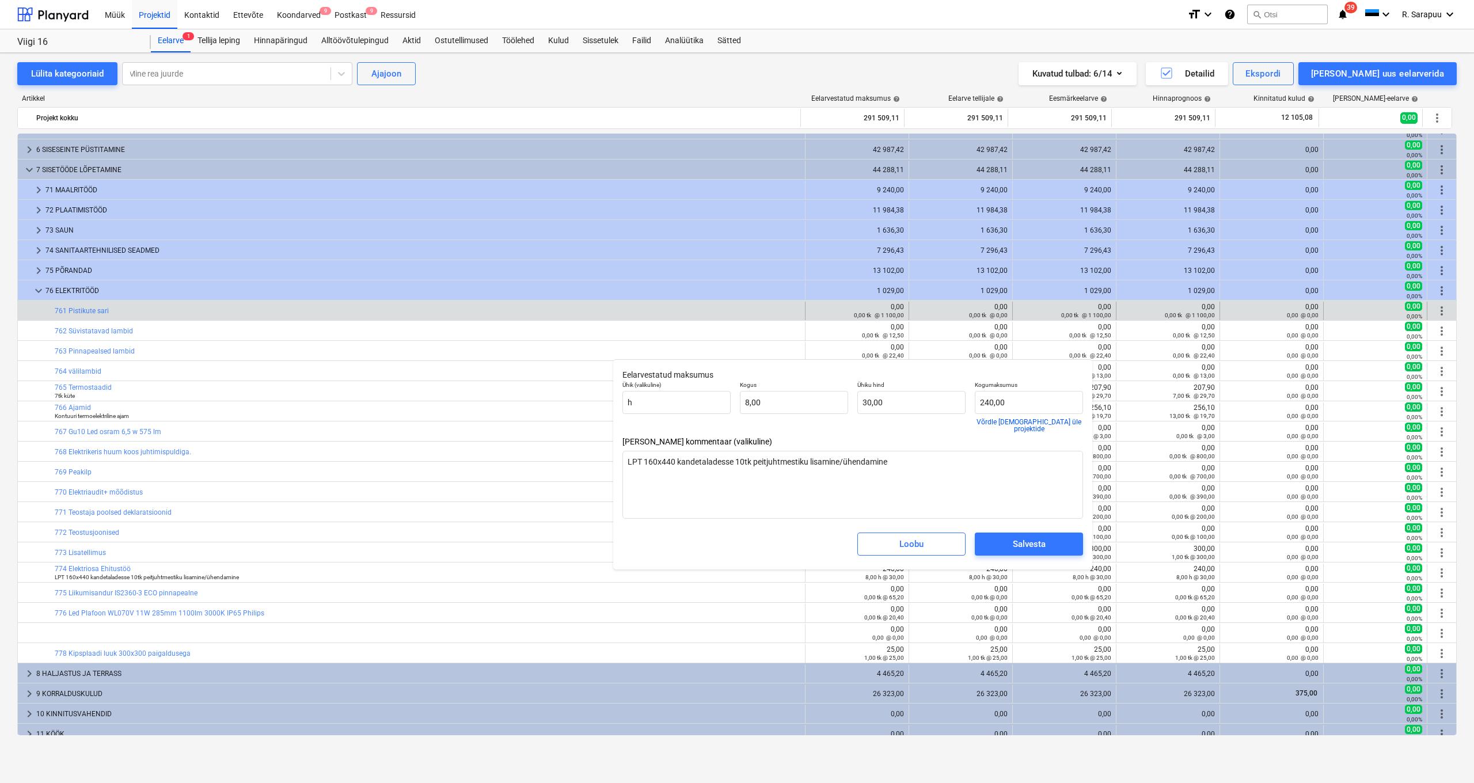
click at [865, 319] on div "edit 0,00 0,00 tk @ 1 100,00" at bounding box center [857, 311] width 94 height 18
click at [867, 309] on div "0,00 0,00 tk @ 1 100,00" at bounding box center [879, 311] width 50 height 16
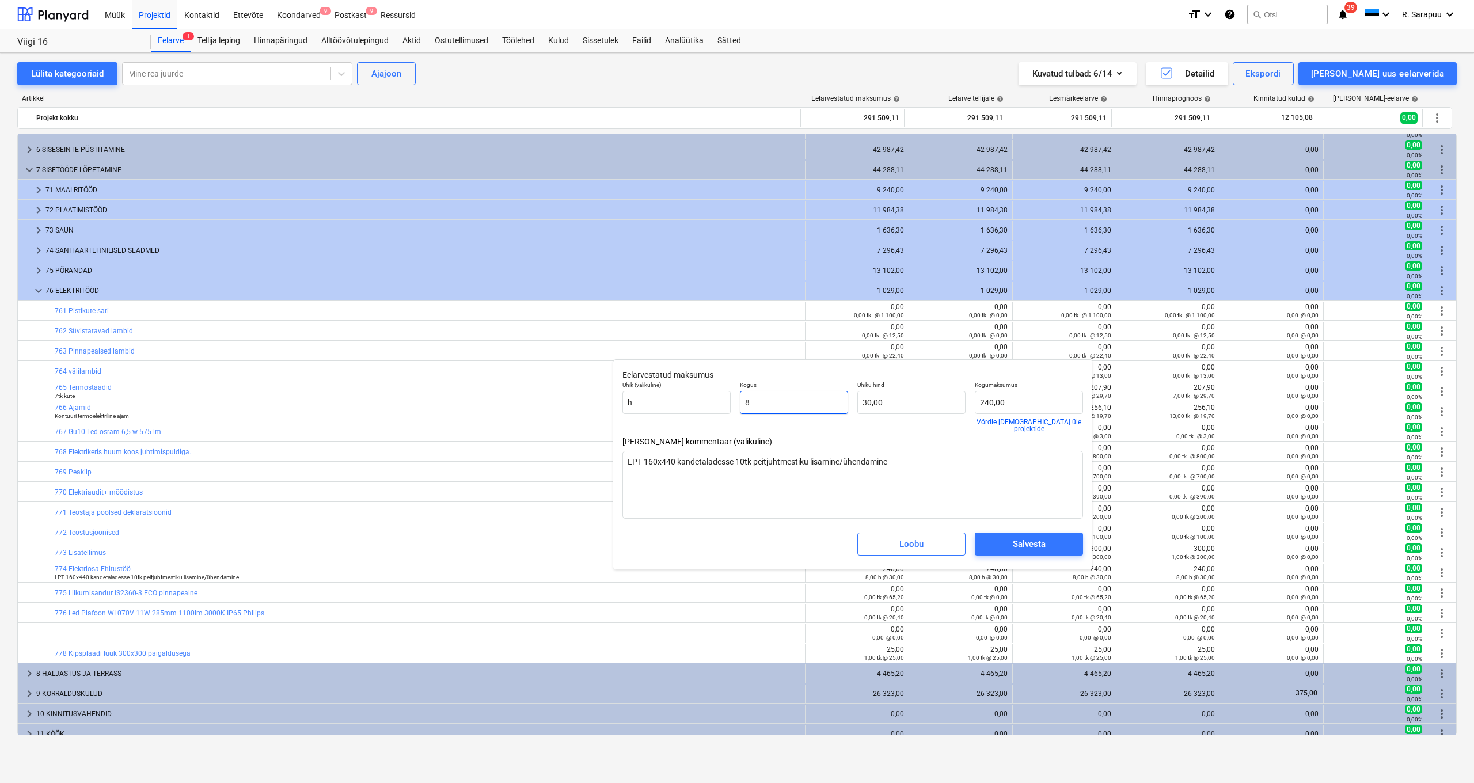
type input "8"
click at [794, 408] on input "8" at bounding box center [794, 402] width 108 height 23
type textarea "x"
type input "81"
type input "2 430,00"
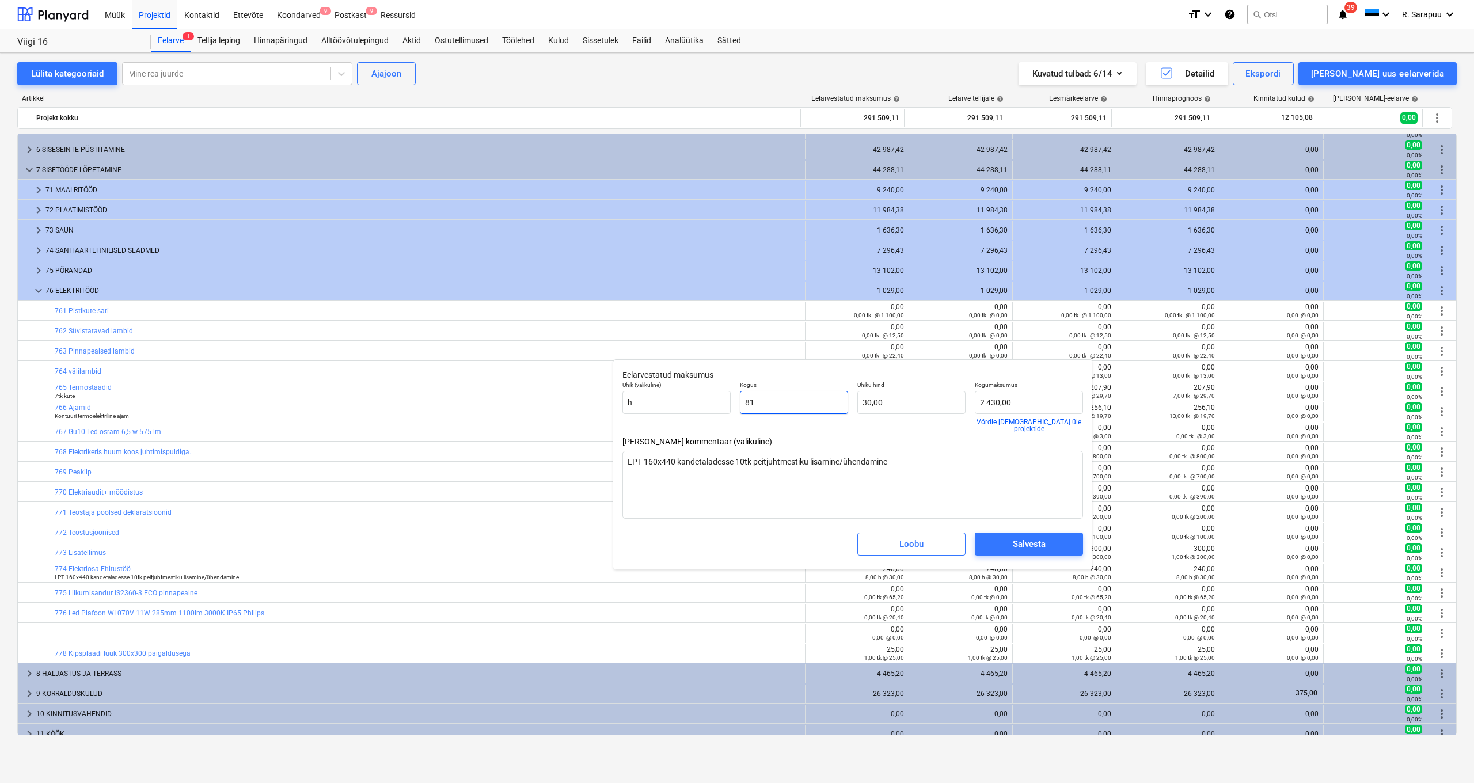
type textarea "x"
type input "8"
type input "240,00"
type textarea "x"
type input "0,00"
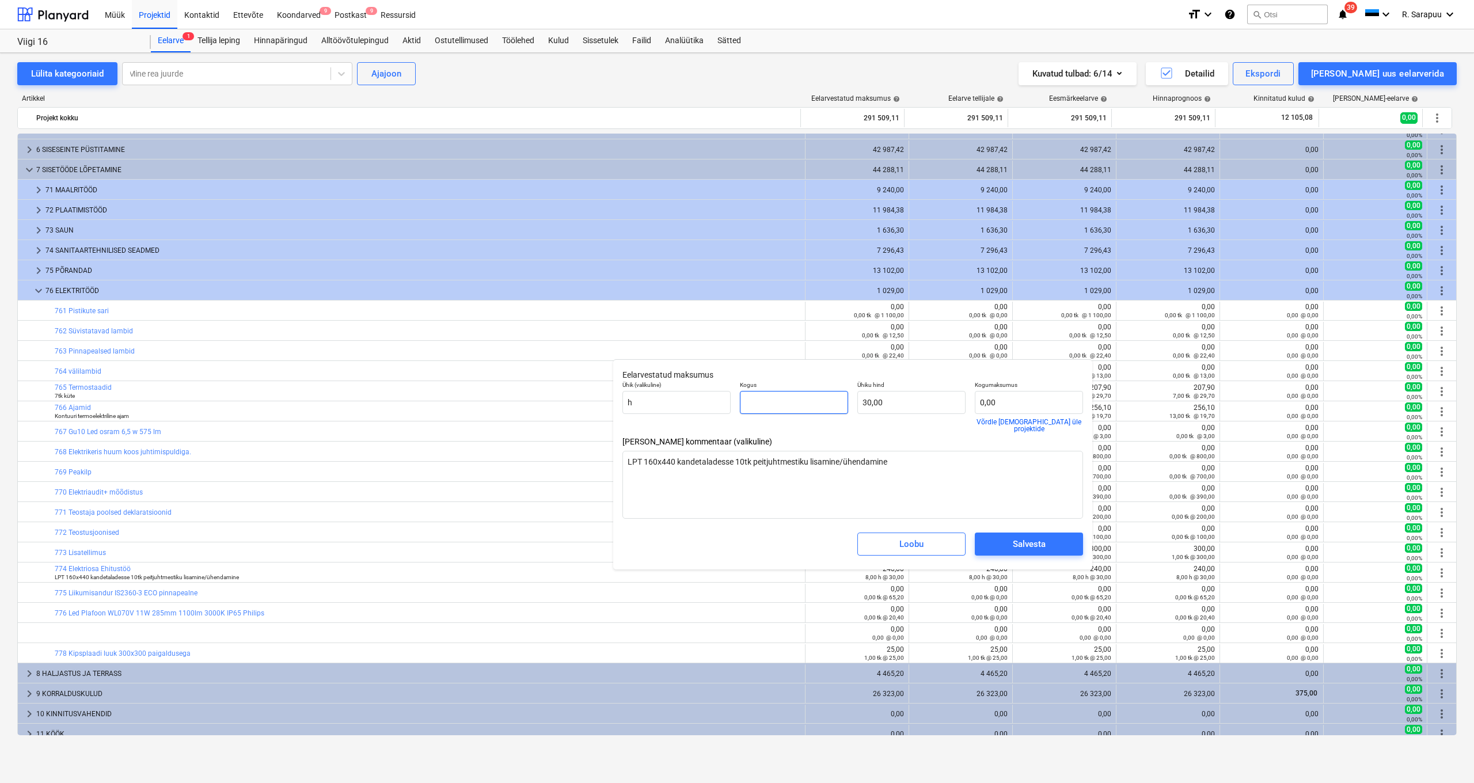
type textarea "x"
type input "1"
type input "30,00"
type input "1"
type textarea "x"
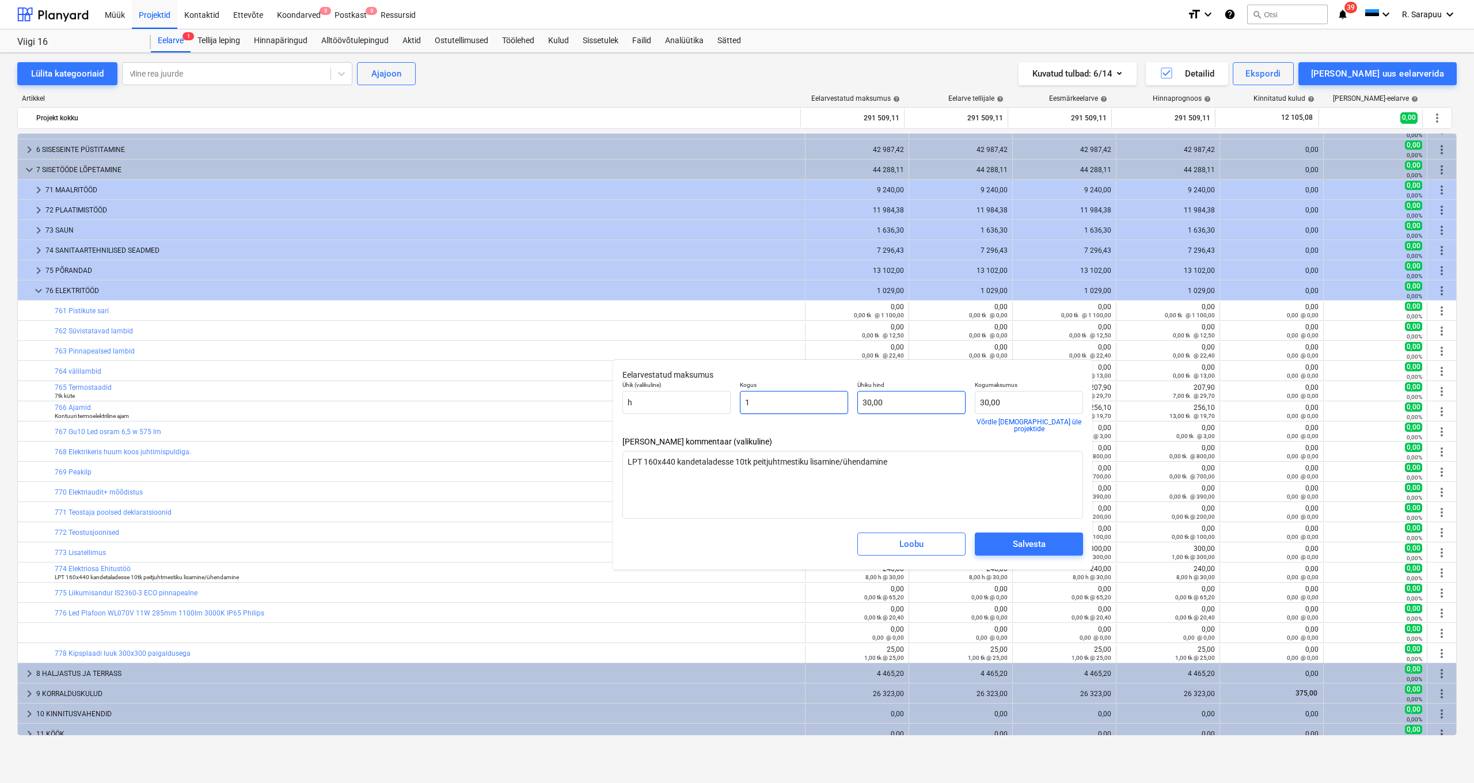
type input "1,00"
type input "30"
type textarea "x"
type input "1"
type input "1,00"
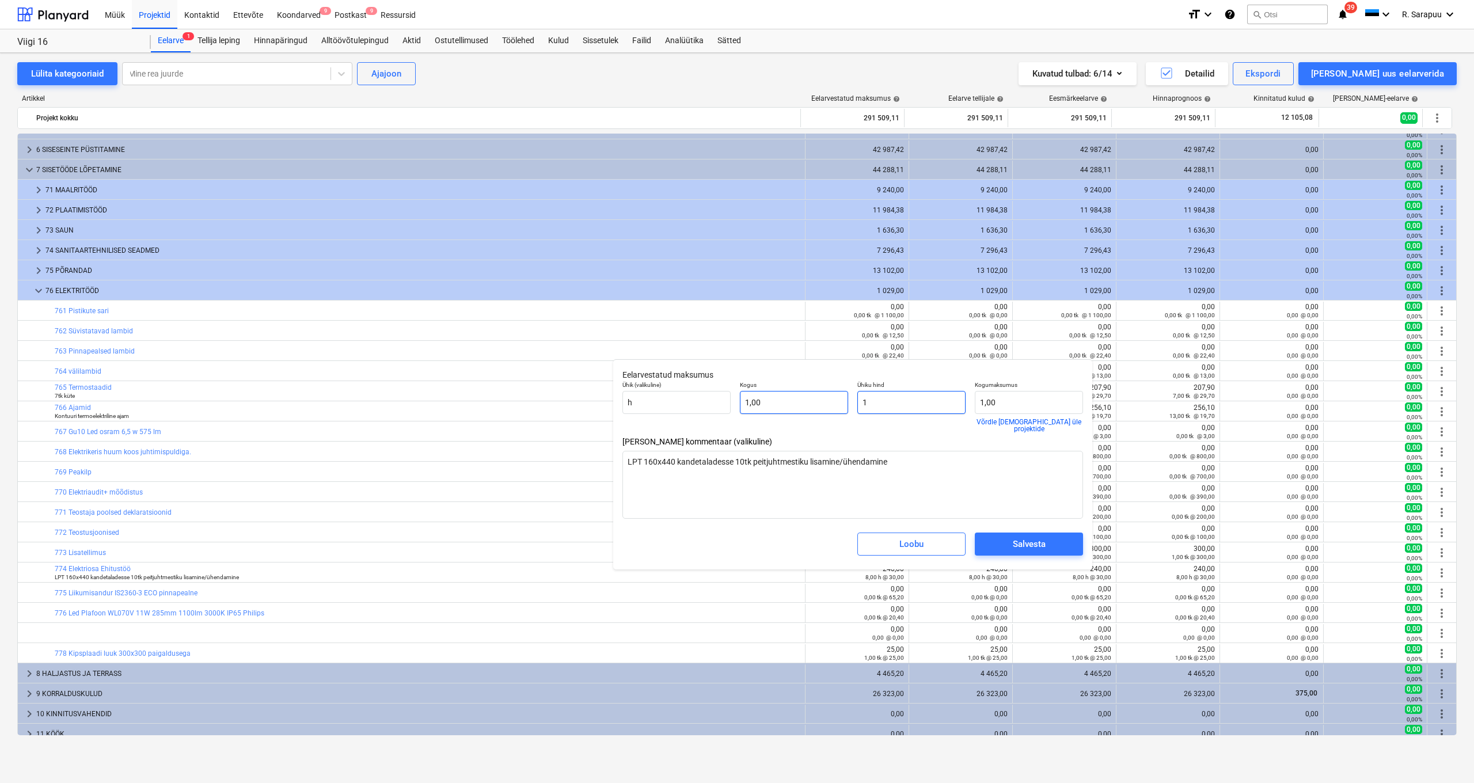
type textarea "x"
type input "13"
type input "13,00"
type textarea "x"
type input "133"
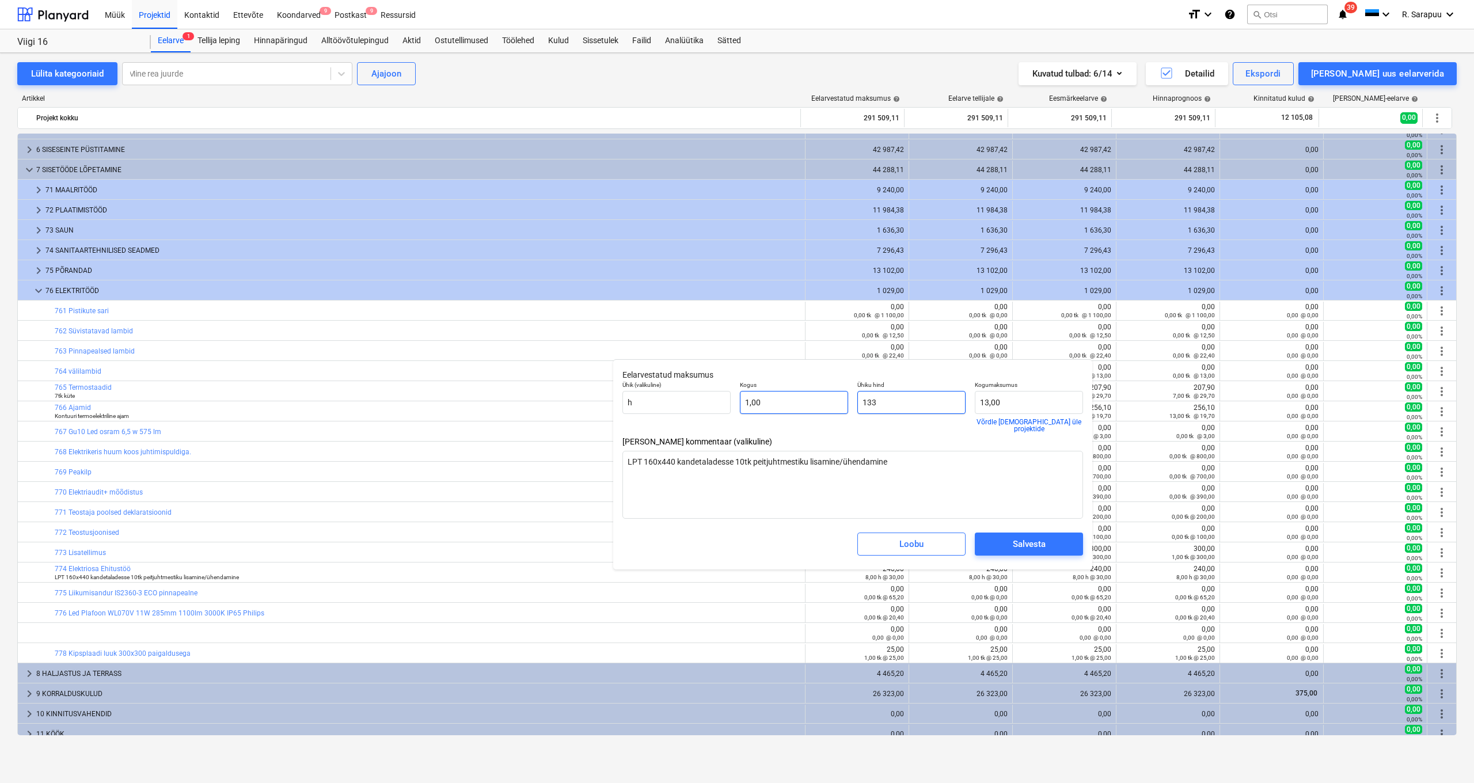
type input "133,00"
type textarea "x"
type input "1330"
type input "1 330,00"
type textarea "x"
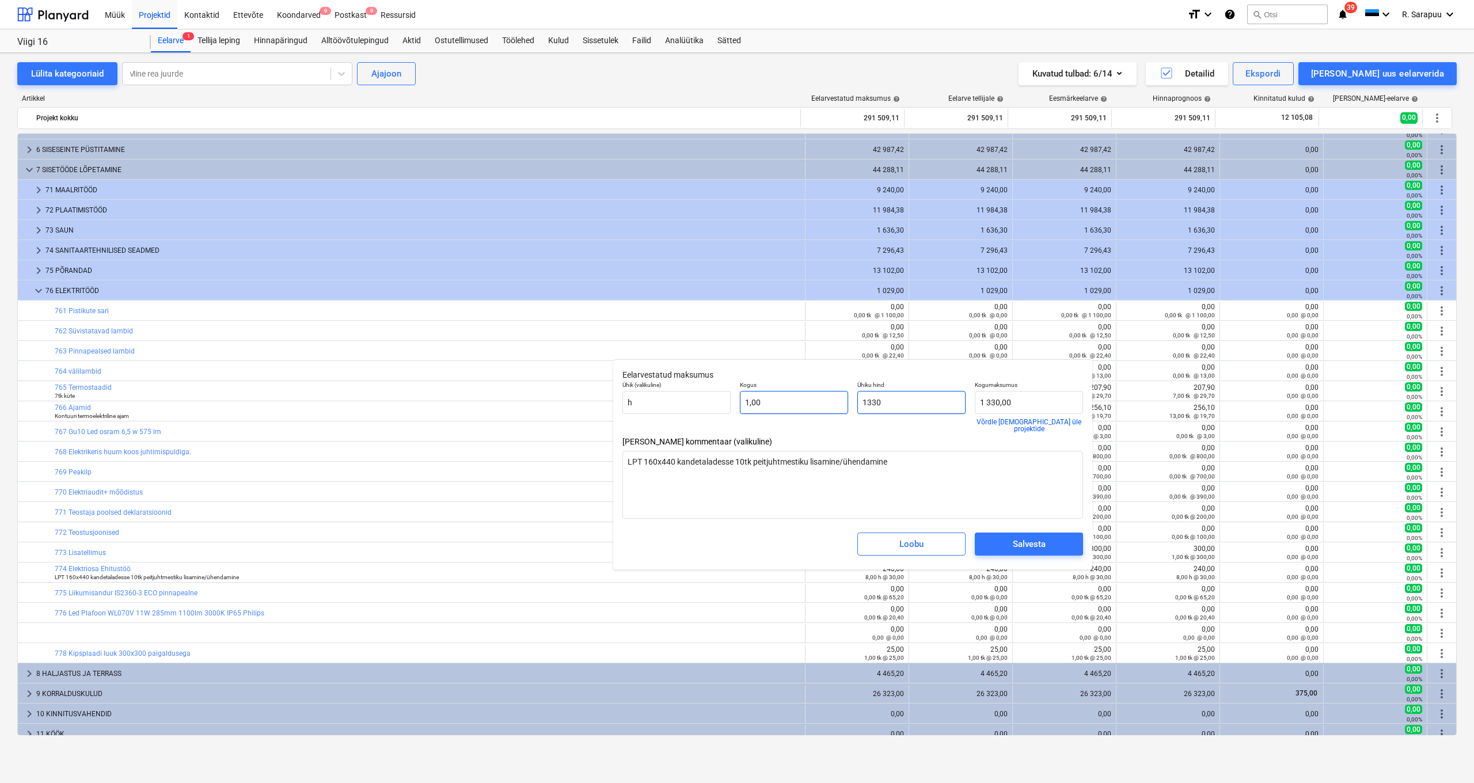
type input "13300"
type input "13 300,00"
type input "13300"
type textarea "x"
type input "13 300,00"
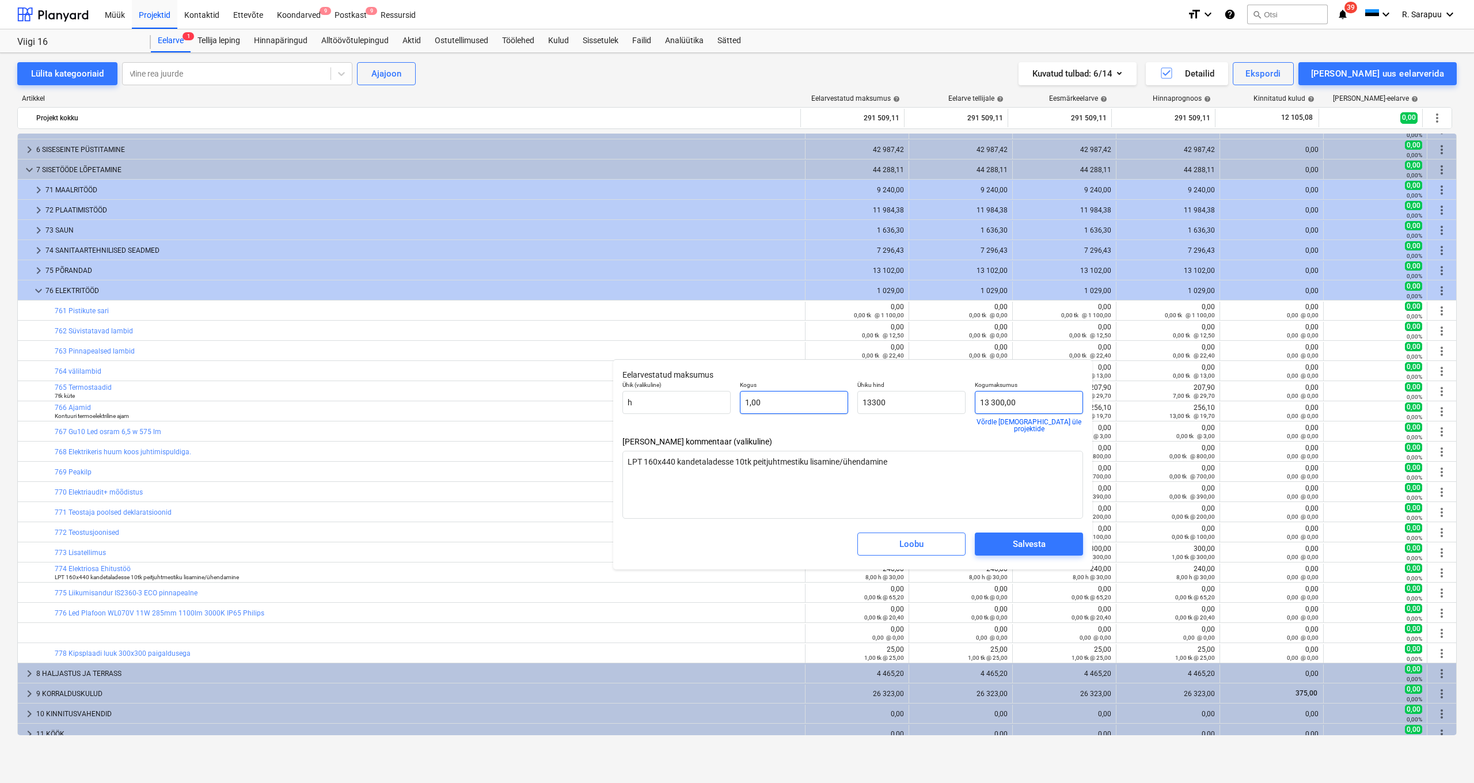
type input "13300"
type textarea "x"
type input "13 300,00"
click at [1010, 543] on span "Salvesta" at bounding box center [1028, 544] width 81 height 15
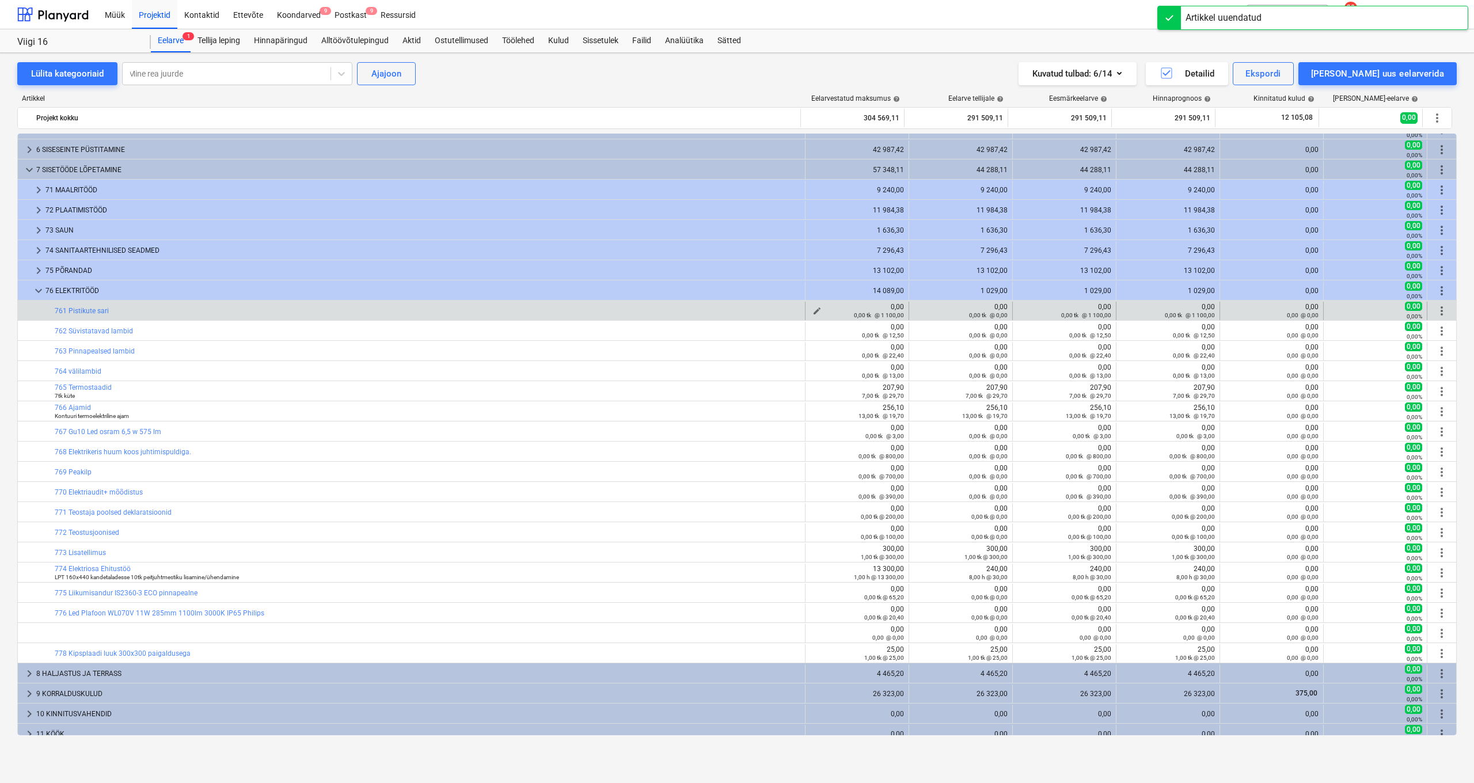
click at [810, 306] on button "edit" at bounding box center [817, 311] width 14 height 14
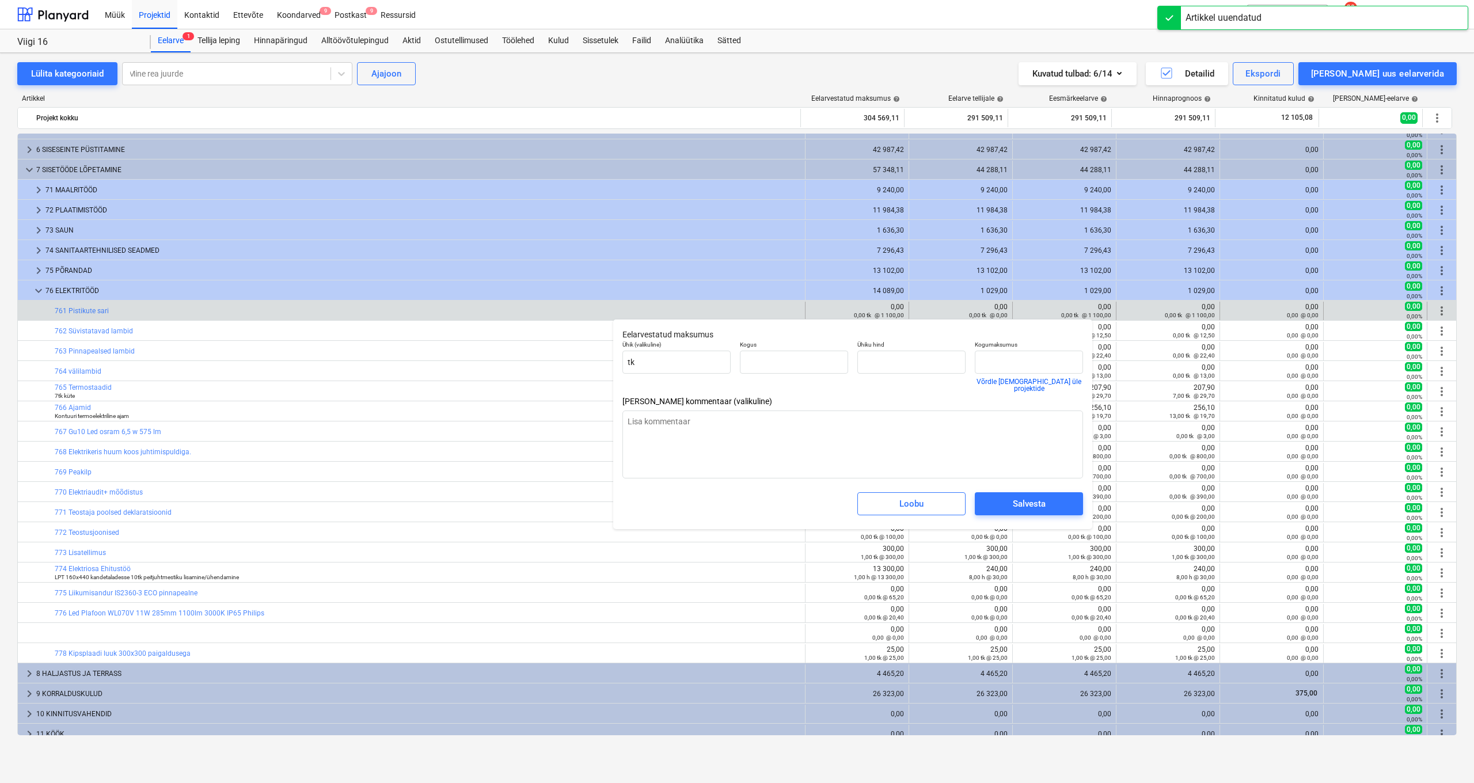
type textarea "x"
type input "0,00"
type input "1 100,00"
type input "0,00"
click at [809, 360] on input "text" at bounding box center [794, 362] width 108 height 23
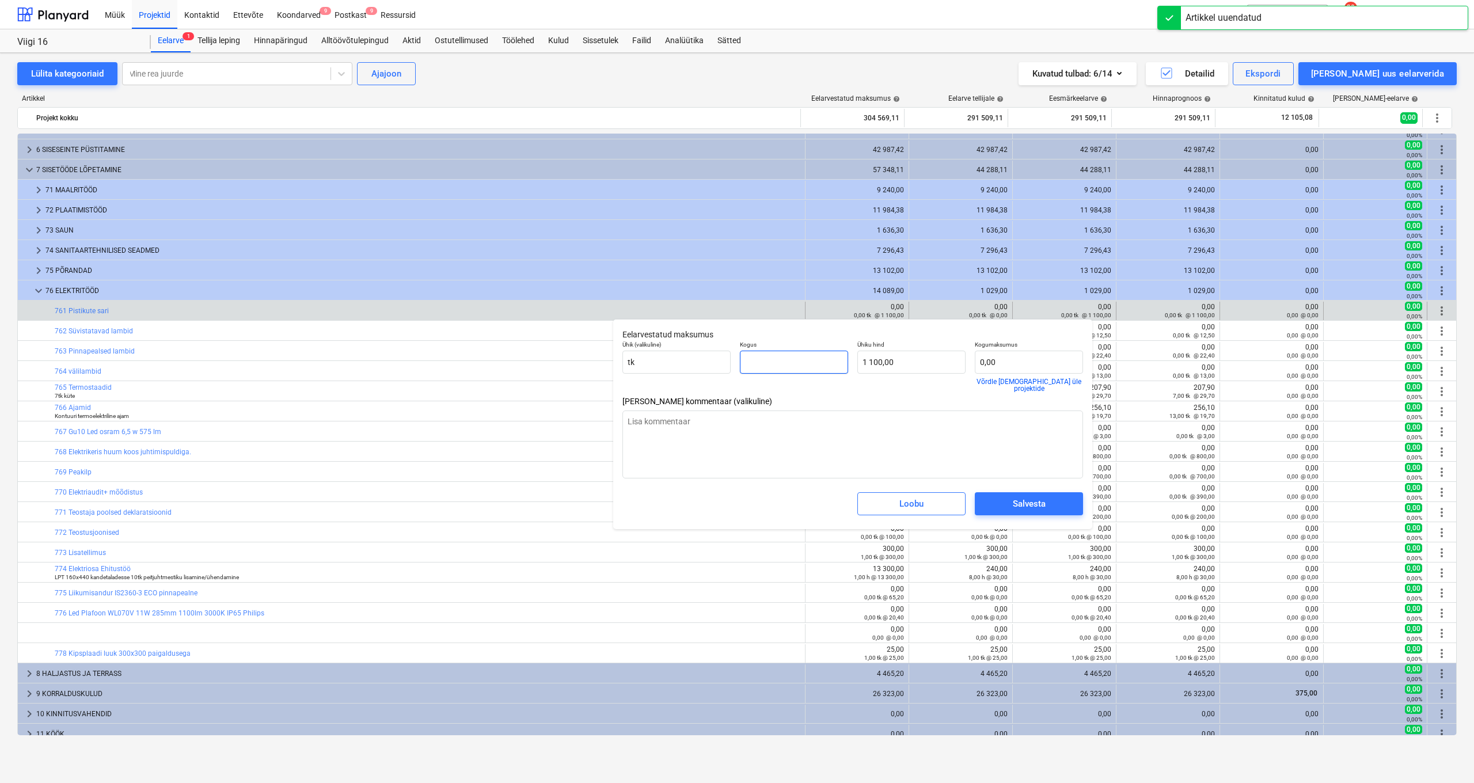
type textarea "x"
type input "1"
type input "1 100,00"
type input "1"
type textarea "x"
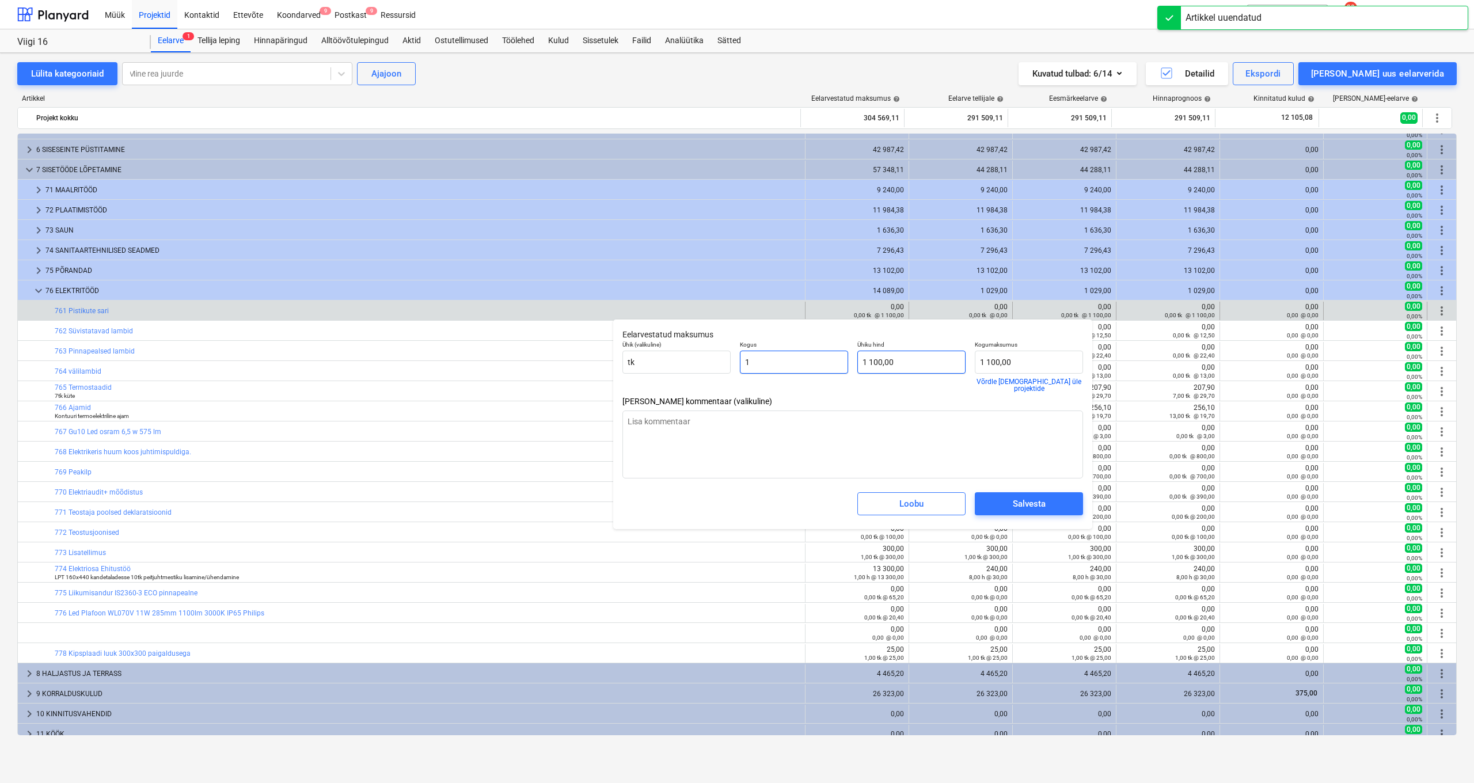
type input "1,00"
type input "1100"
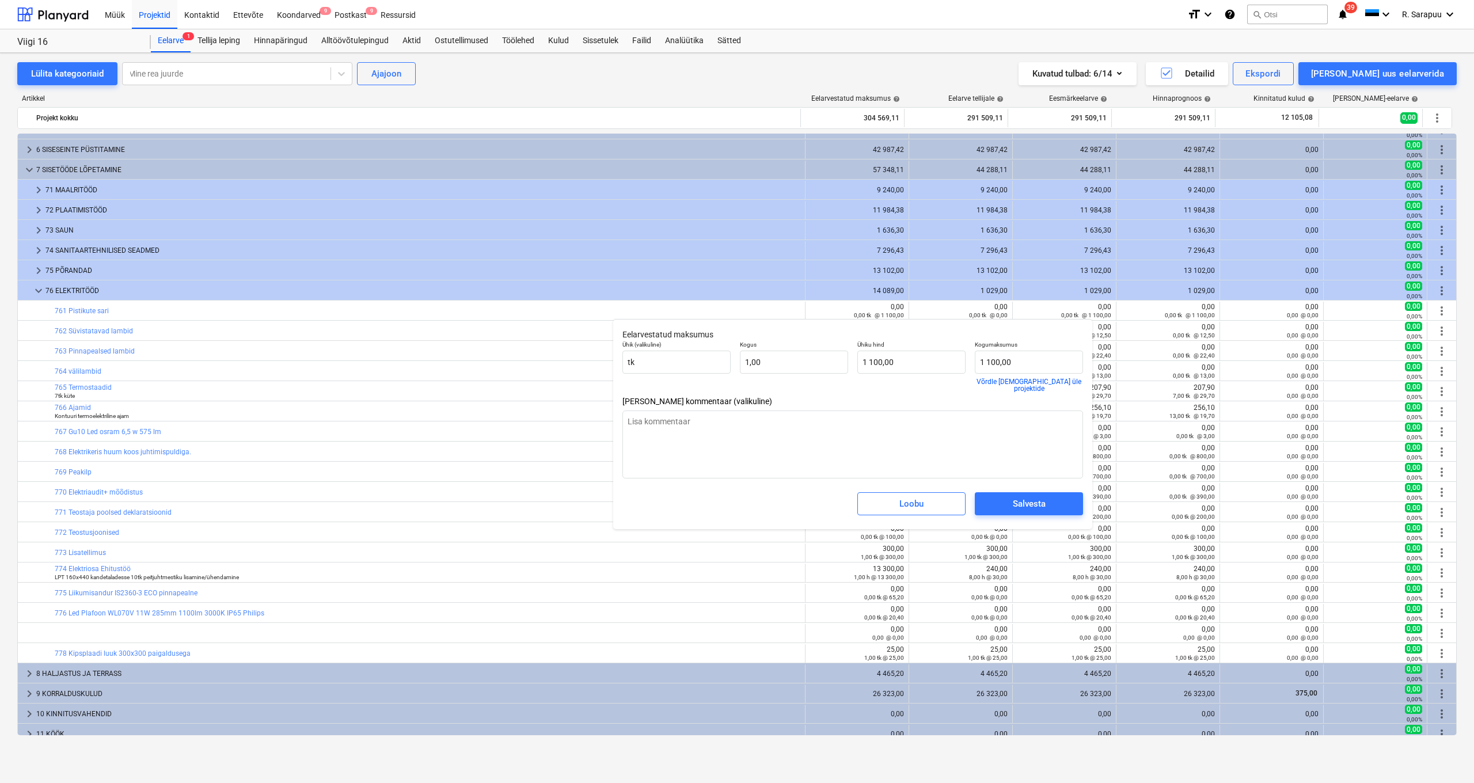
type textarea "x"
type input "1100"
click at [929, 355] on input "1100" at bounding box center [911, 362] width 108 height 23
type textarea "x"
type input "110"
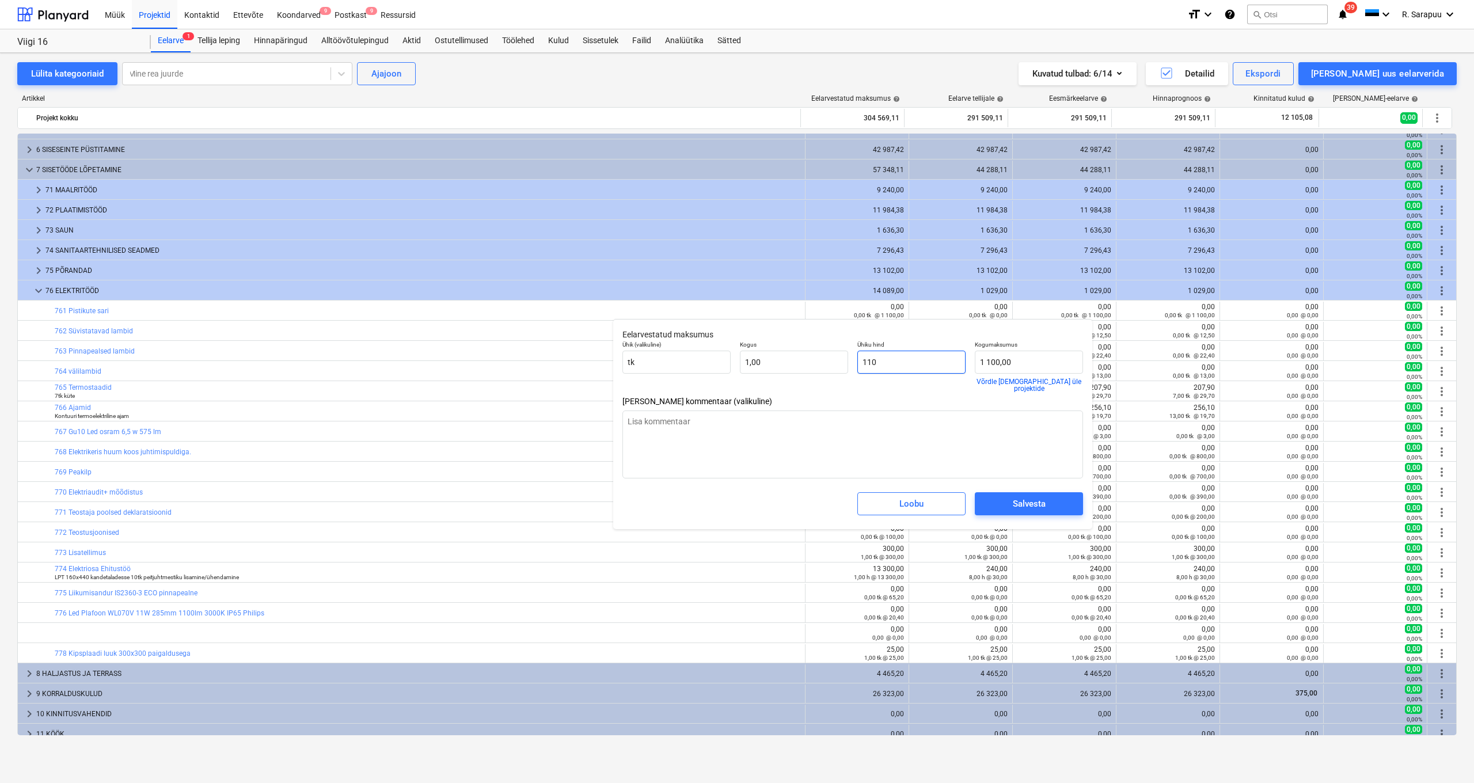
type input "110,00"
type textarea "x"
type input "11"
type input "11,00"
type textarea "x"
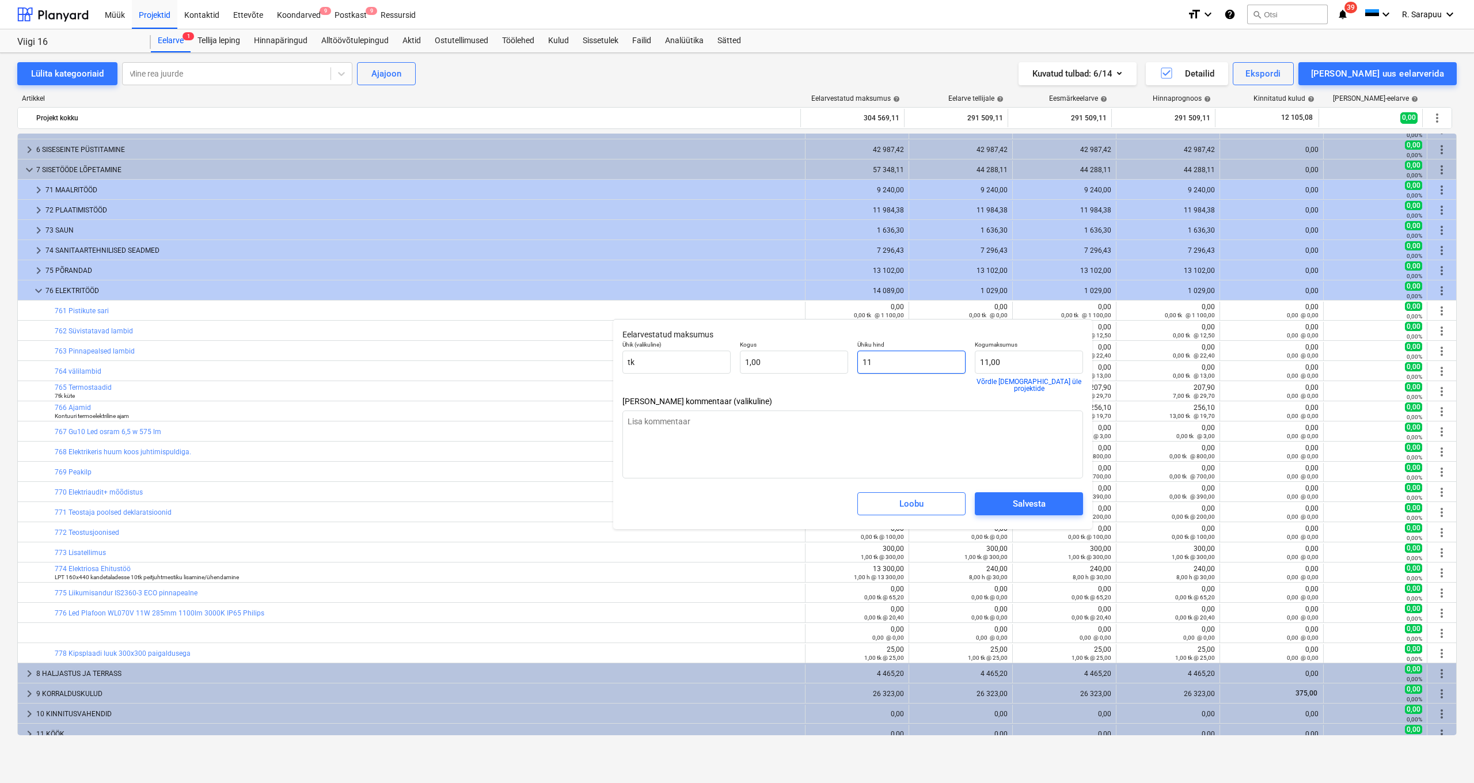
type input "1"
type input "1,00"
type textarea "x"
type input "0,00"
type textarea "x"
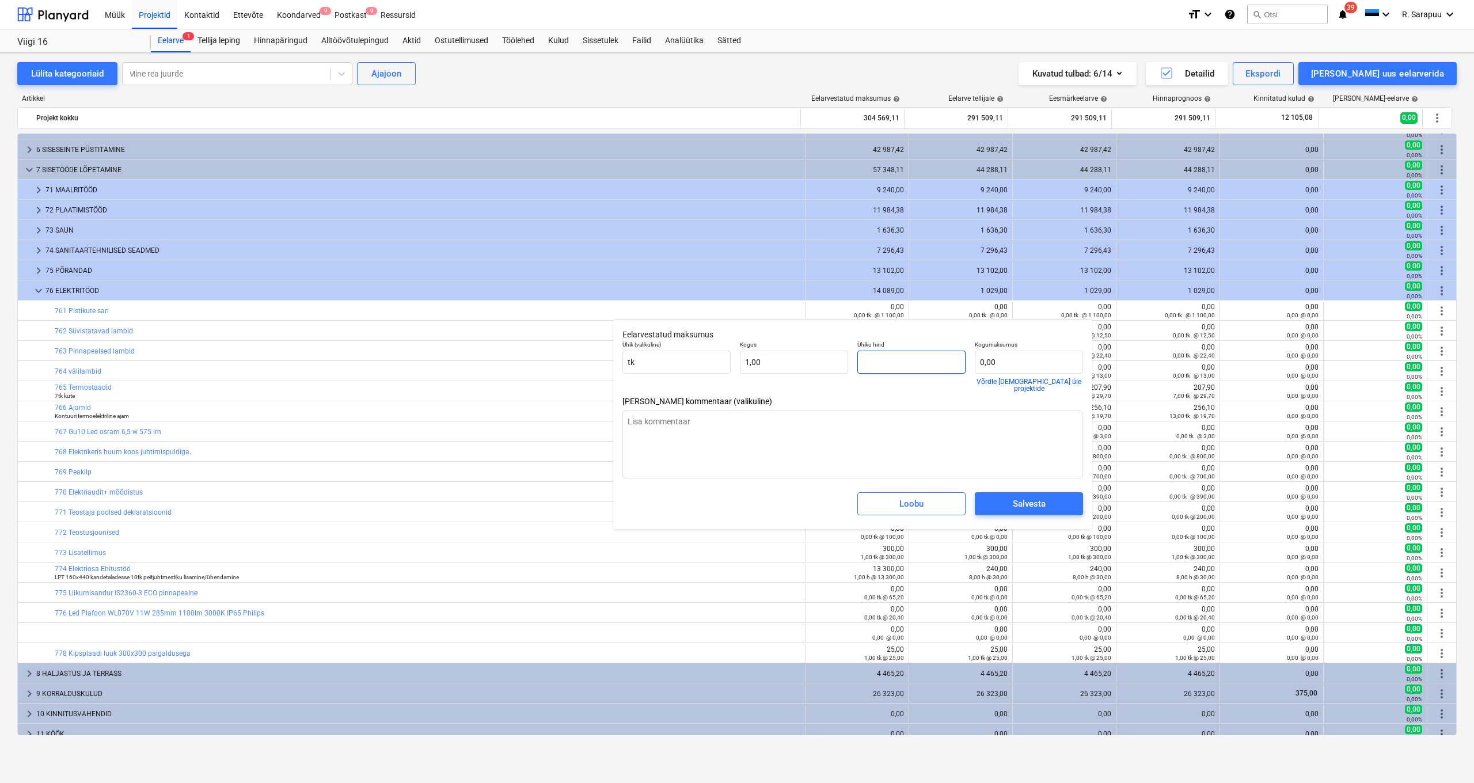
type input "2"
type input "2,00"
type textarea "x"
type input "24"
type input "24,00"
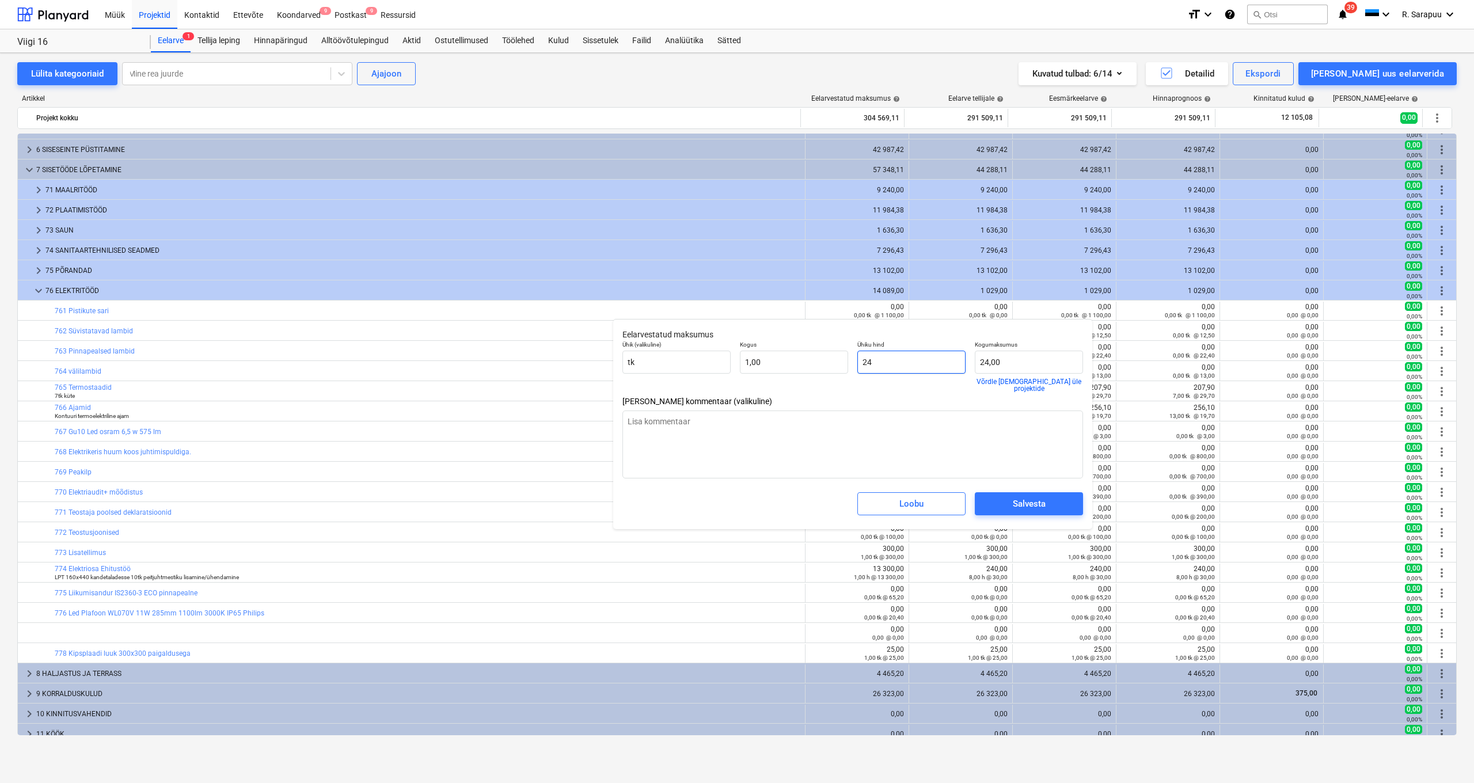
type textarea "x"
type input "240"
type input "240,00"
type textarea "x"
type input "2400"
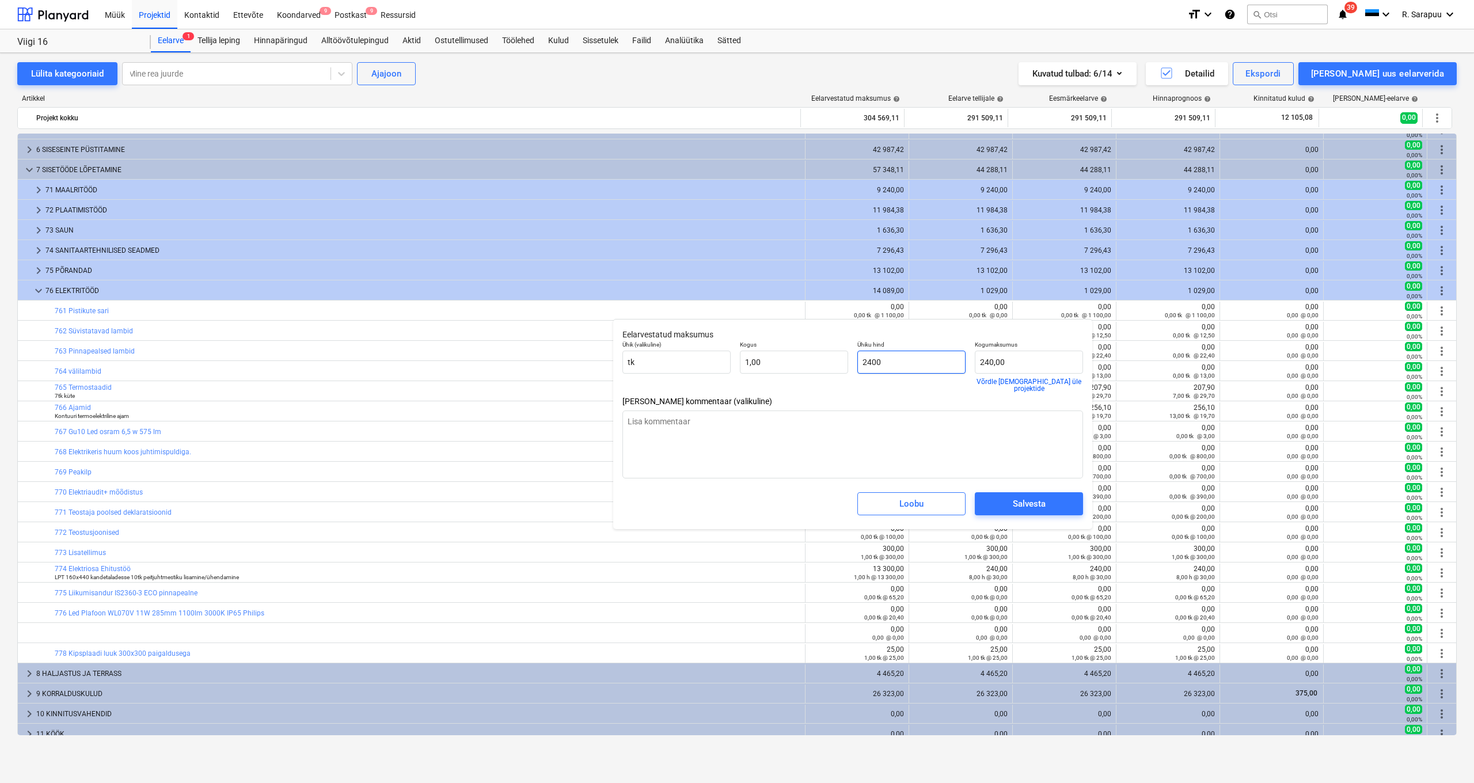
type input "2 400,00"
type input "2400"
type textarea "x"
type input "2 400,00"
type input "2400"
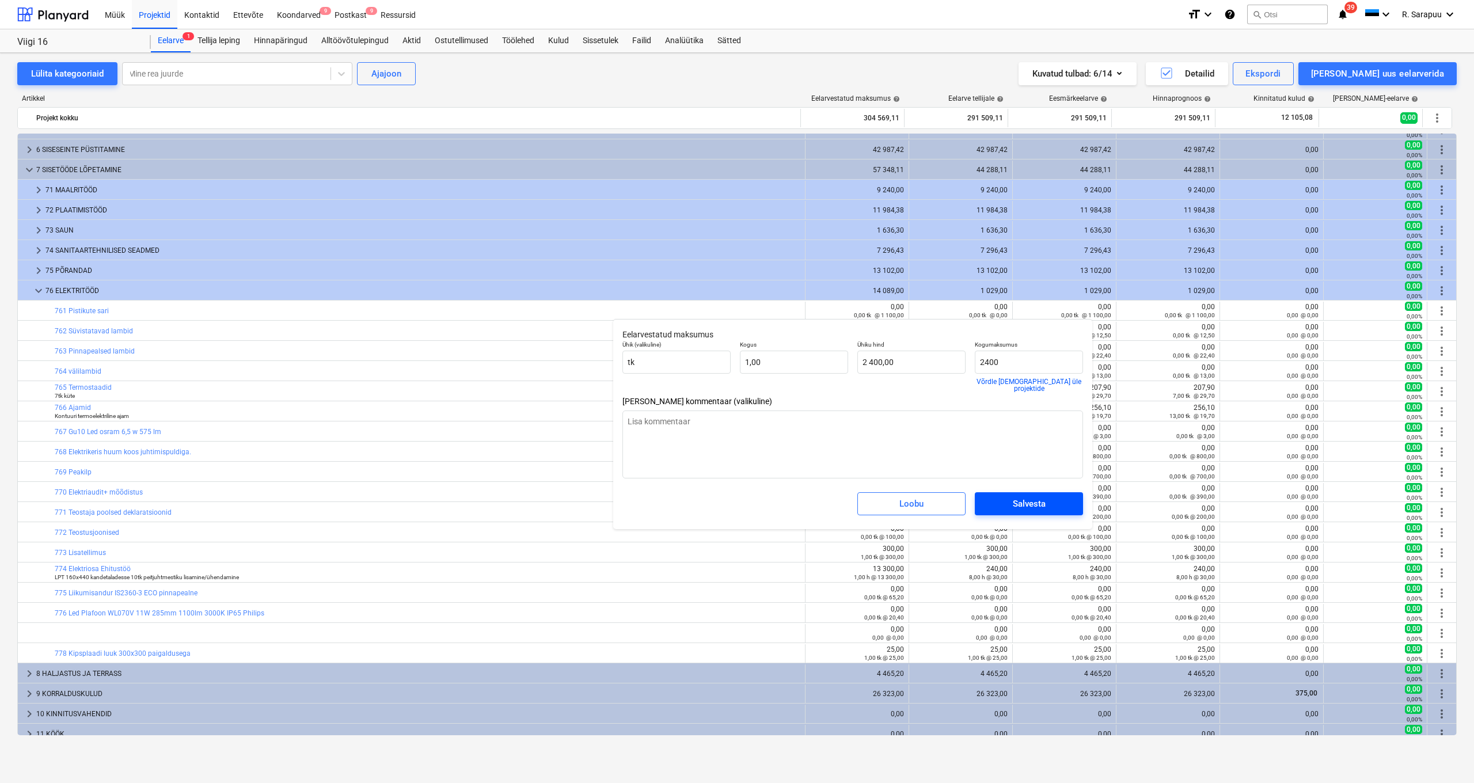
type textarea "x"
type input "2 400,00"
click at [1009, 496] on span "Salvesta" at bounding box center [1028, 503] width 81 height 15
type textarea "x"
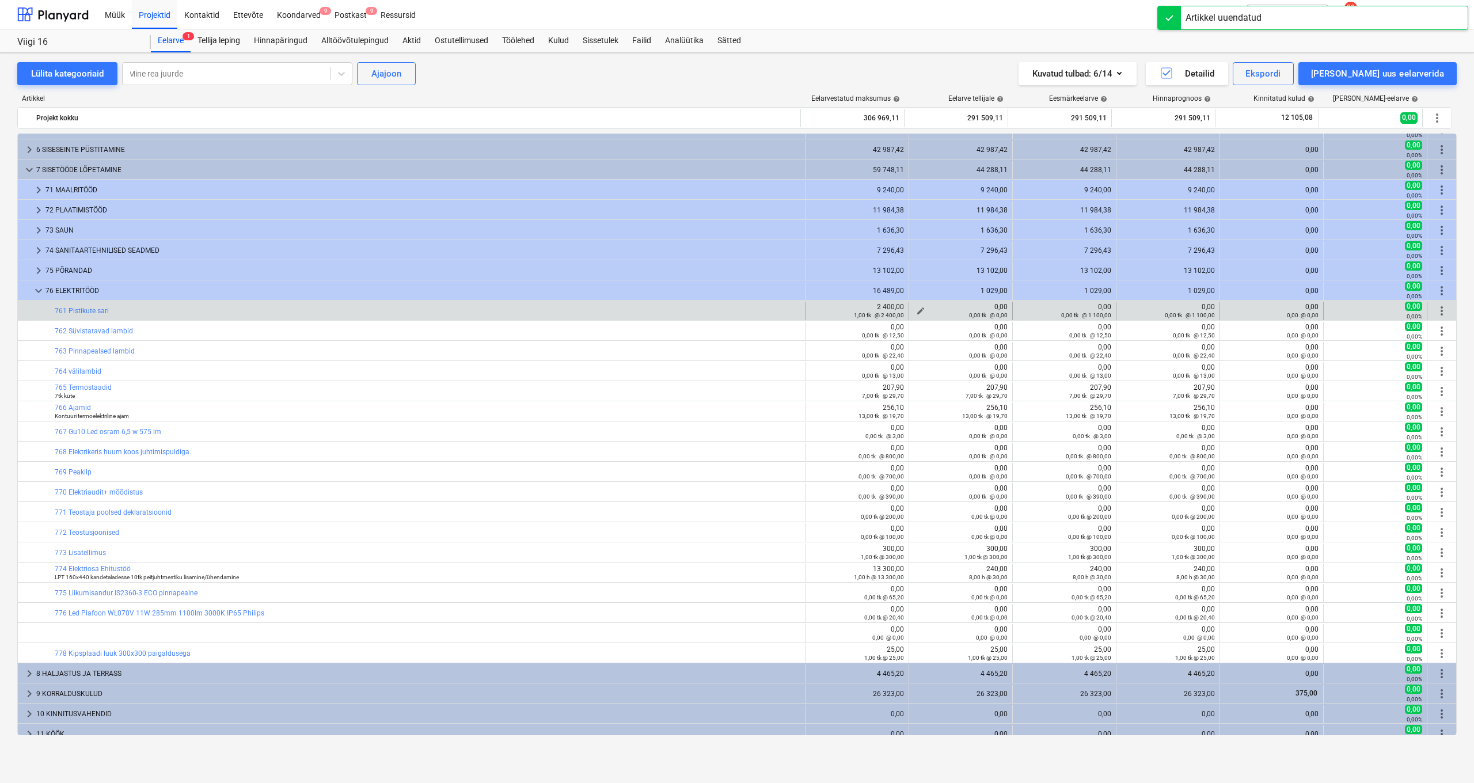
click at [916, 309] on span "edit" at bounding box center [920, 310] width 9 height 9
type input "0,00"
click at [916, 364] on input "text" at bounding box center [911, 362] width 79 height 23
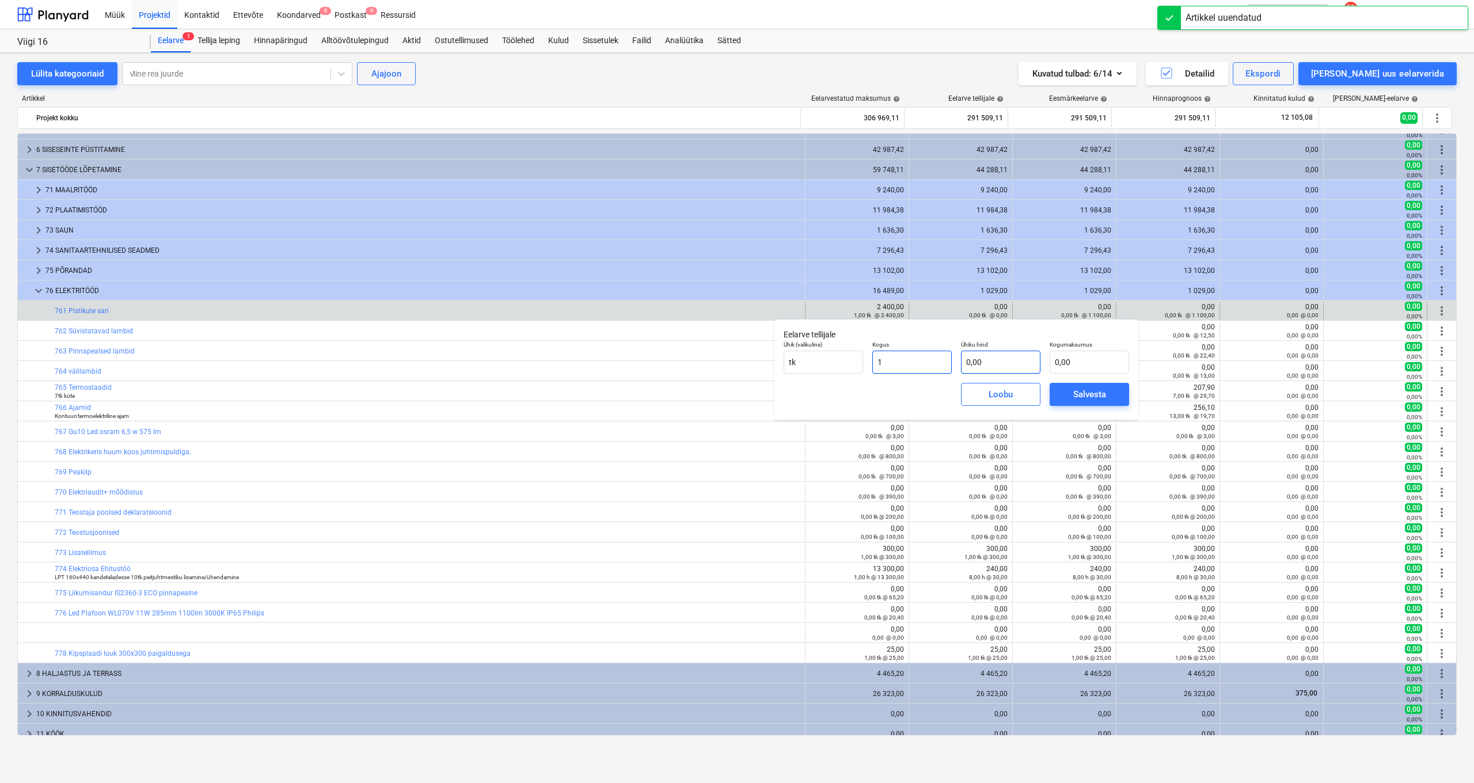
type input "1,00"
type input "2"
type input "2,00"
type input "24"
type input "24,00"
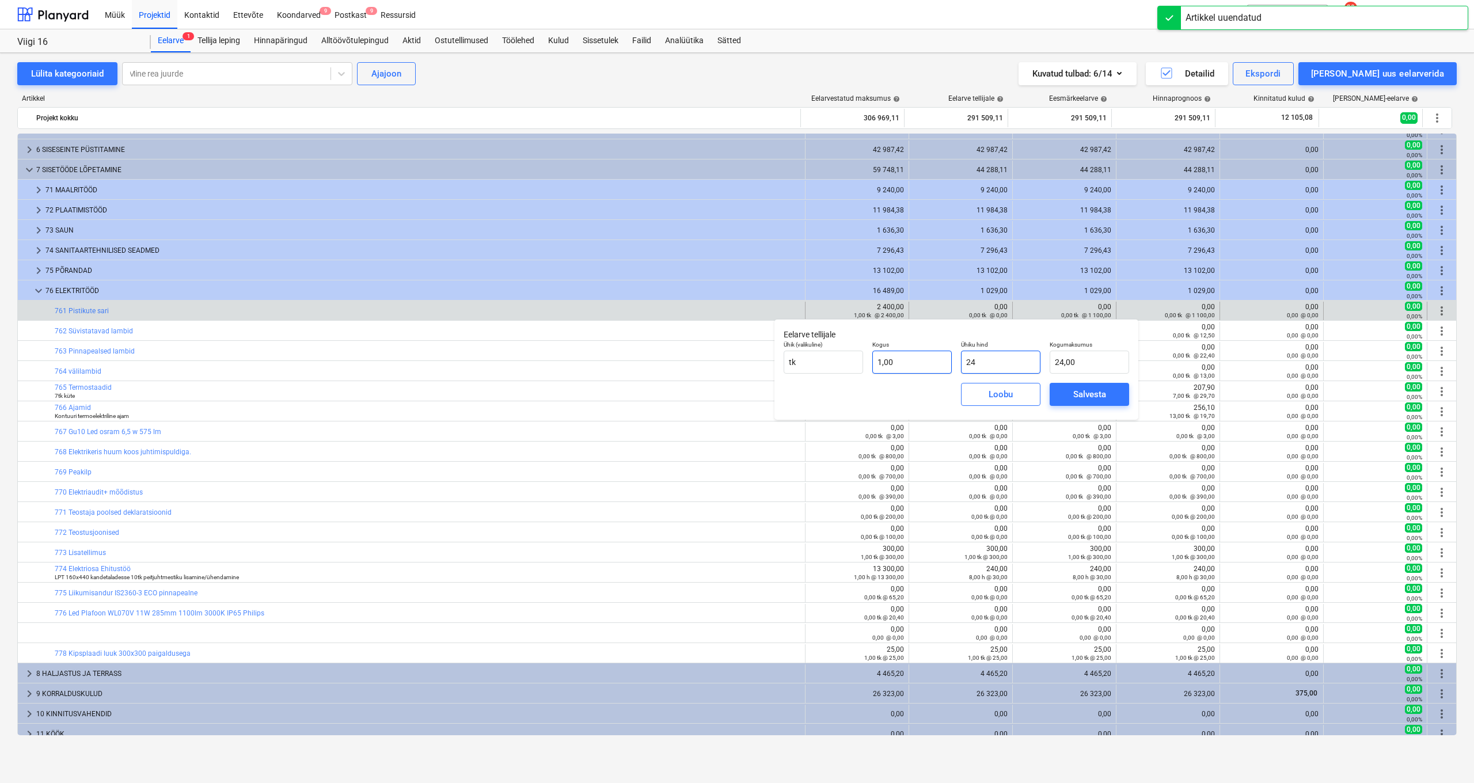
type input "240"
type input "240,00"
type input "2400"
type input "2 400,00"
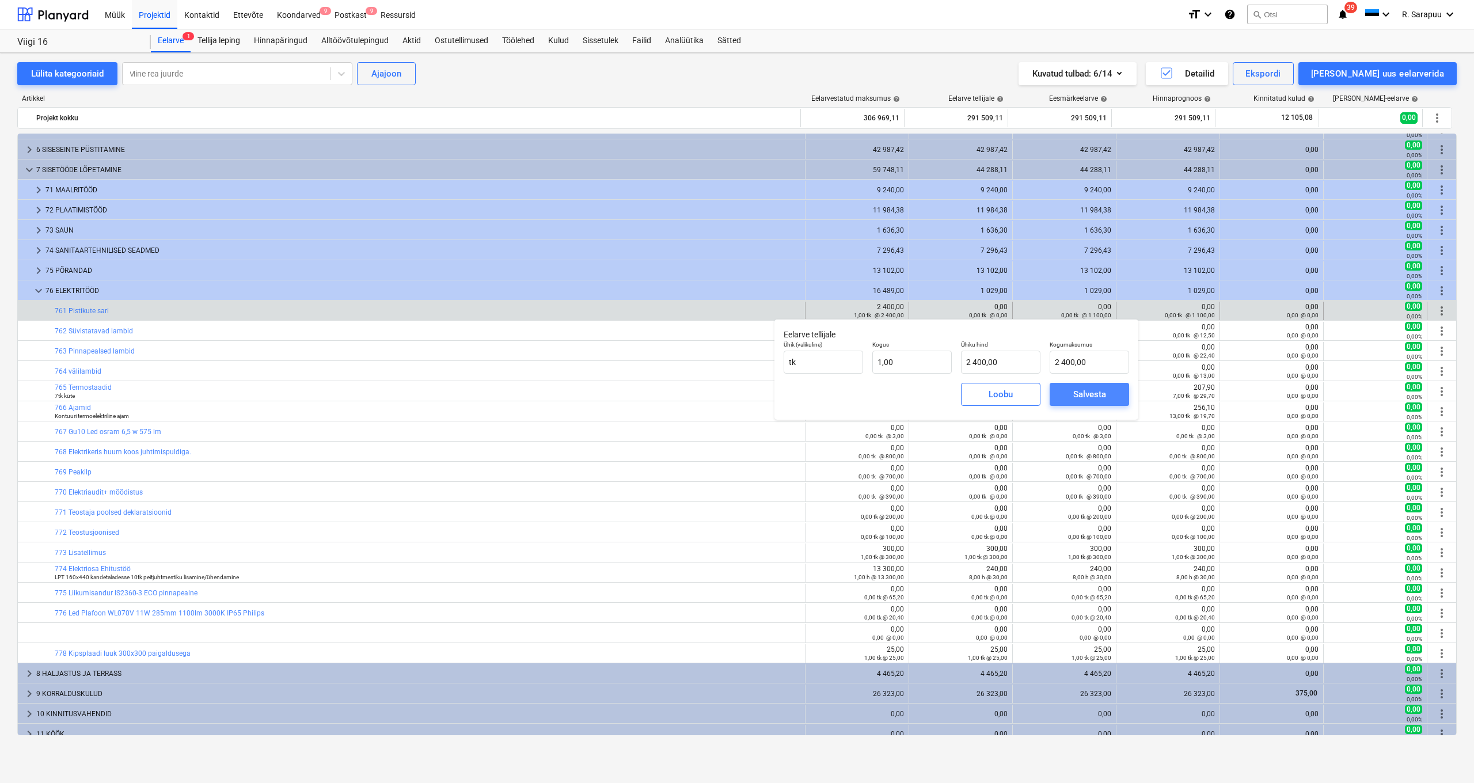
click at [1066, 396] on span "Salvesta" at bounding box center [1089, 394] width 52 height 15
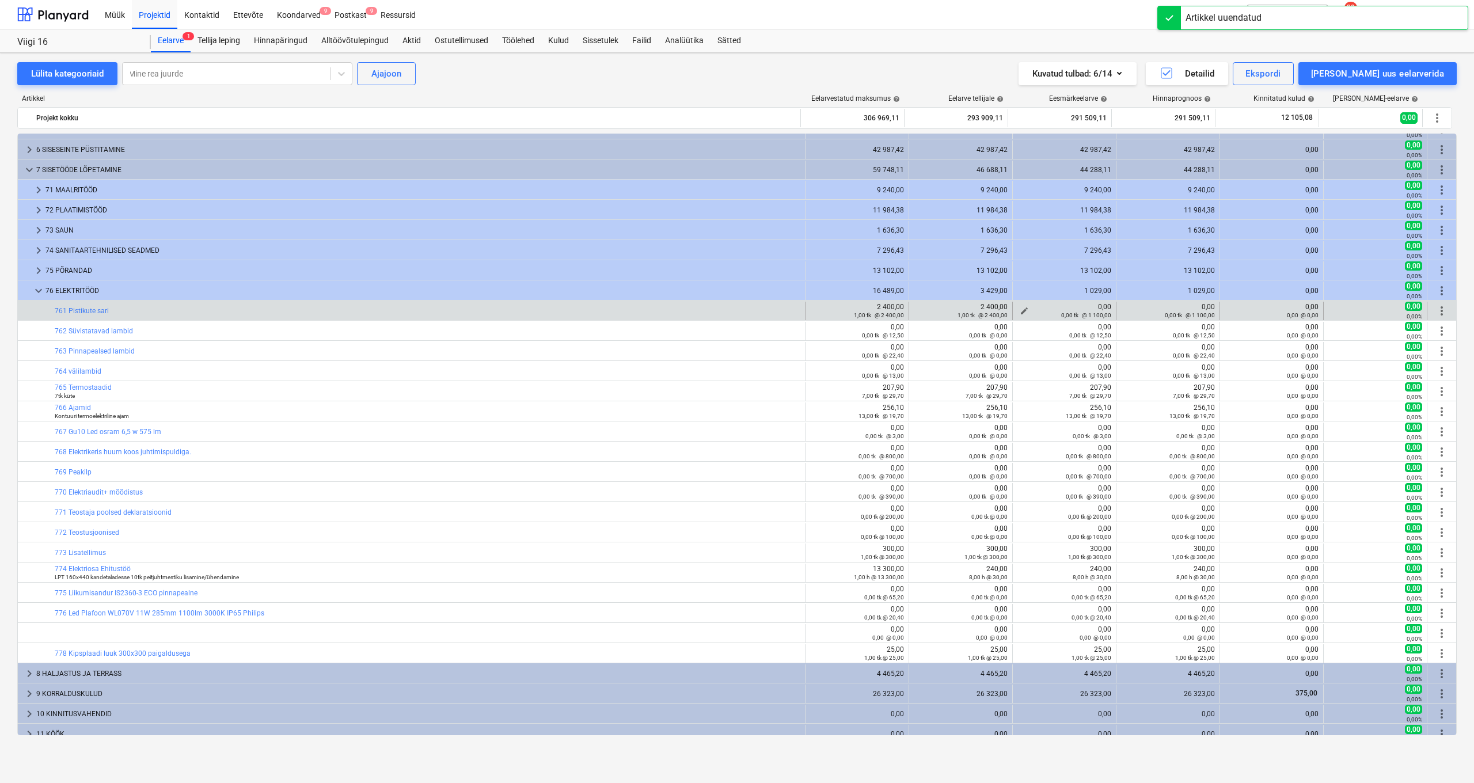
click at [1017, 311] on div "0,00 tk @ 1 100,00" at bounding box center [1064, 315] width 94 height 8
click at [1019, 311] on div "0,00 tk @ 1 100,00" at bounding box center [1064, 315] width 94 height 8
click at [1020, 309] on span "edit" at bounding box center [1023, 310] width 9 height 9
click at [1005, 356] on input "text" at bounding box center [1015, 362] width 79 height 23
type input "1"
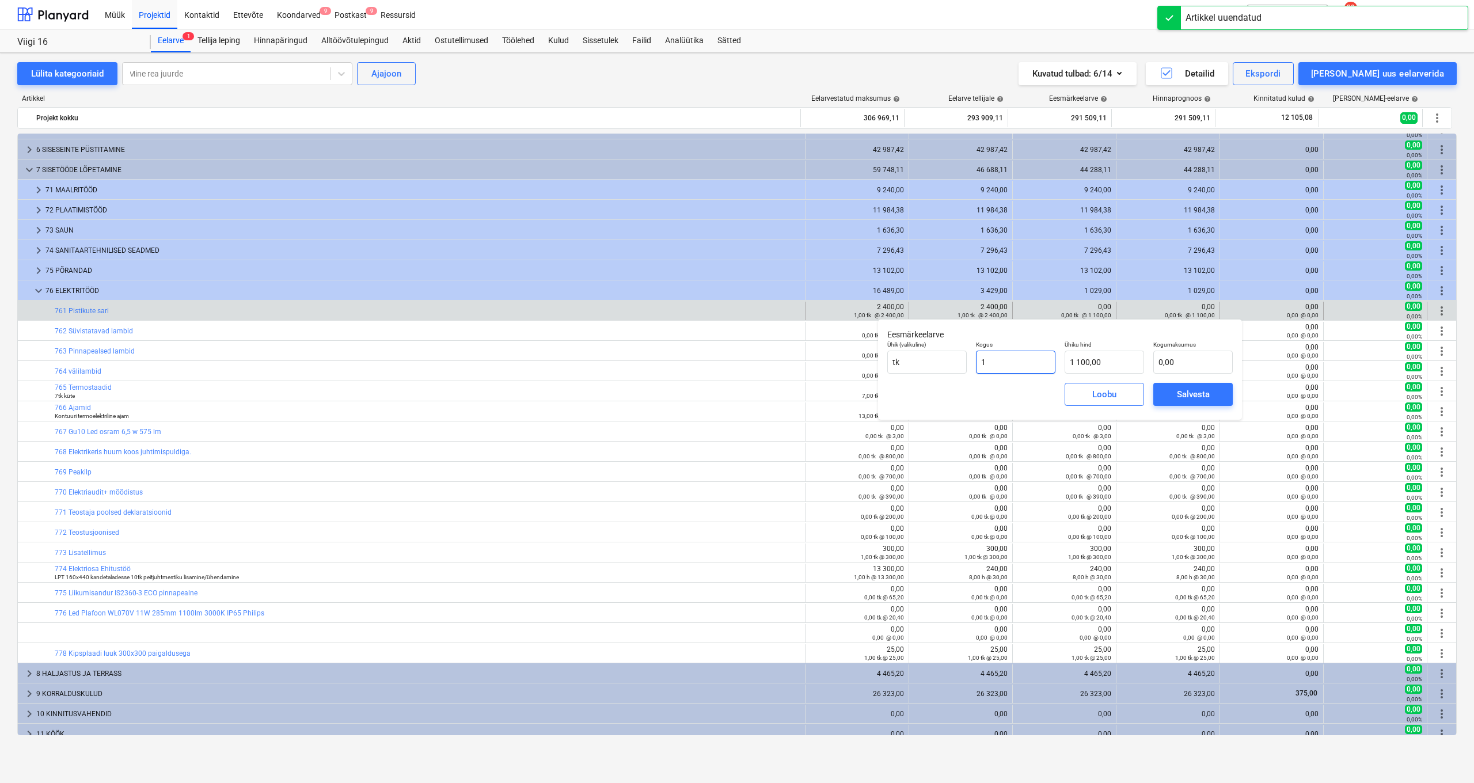
type input "1 100,00"
type input "1,00"
type input "2"
type input "2,00"
type input "24"
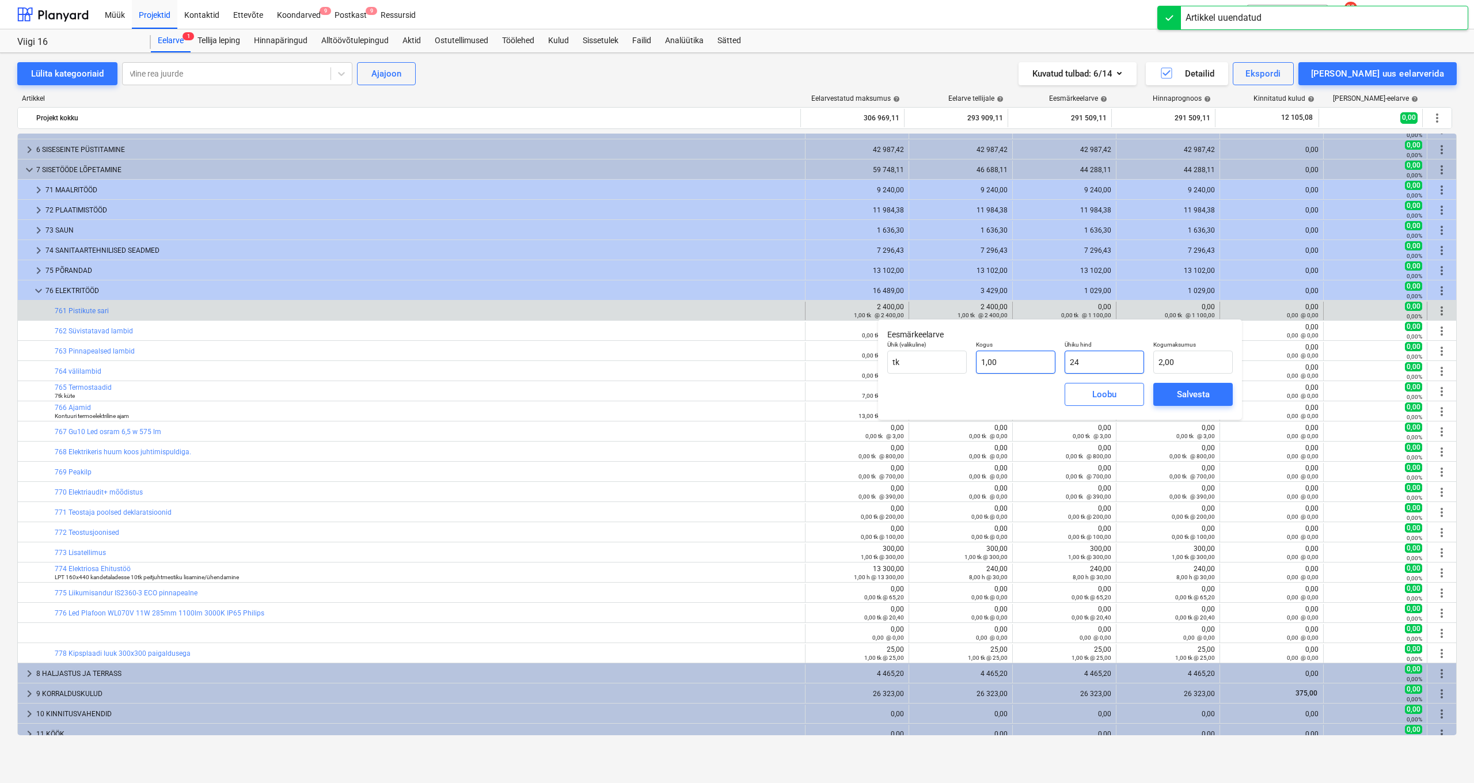
type input "24,00"
type input "240"
type input "240,00"
type input "2400"
type input "2 400,00"
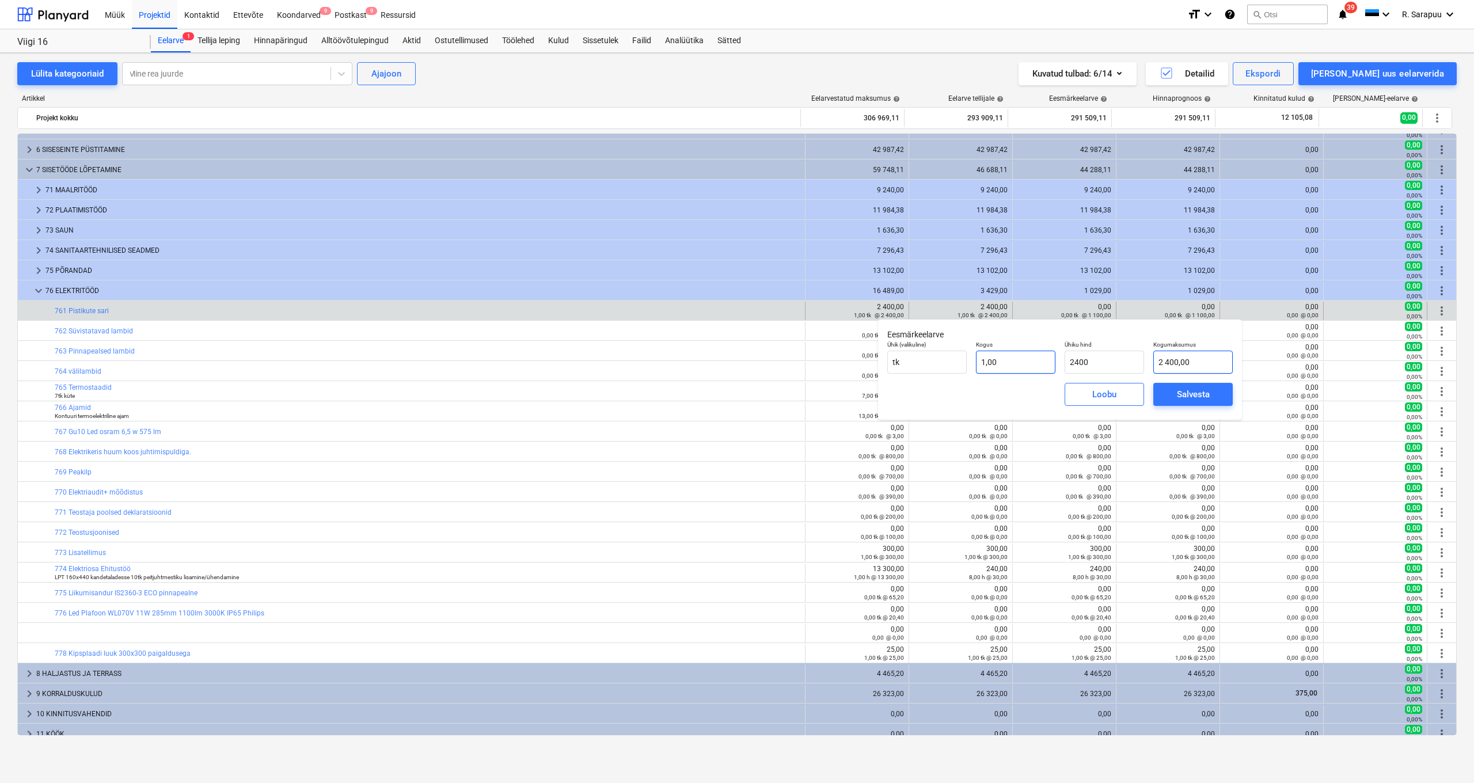
type input "2 400,00"
click at [1189, 398] on div "Salvesta" at bounding box center [1193, 394] width 33 height 15
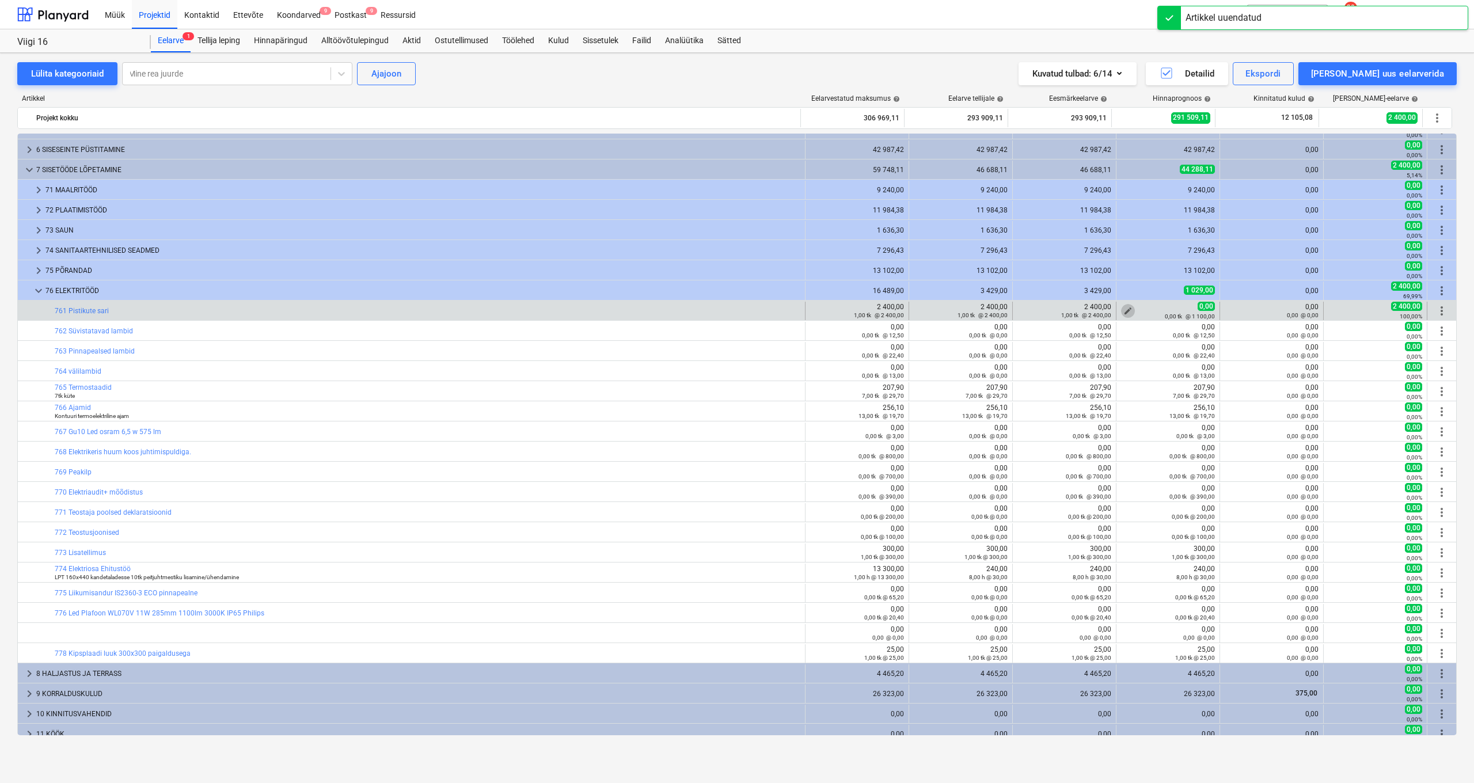
click at [1123, 307] on span "edit" at bounding box center [1127, 310] width 9 height 9
type textarea "x"
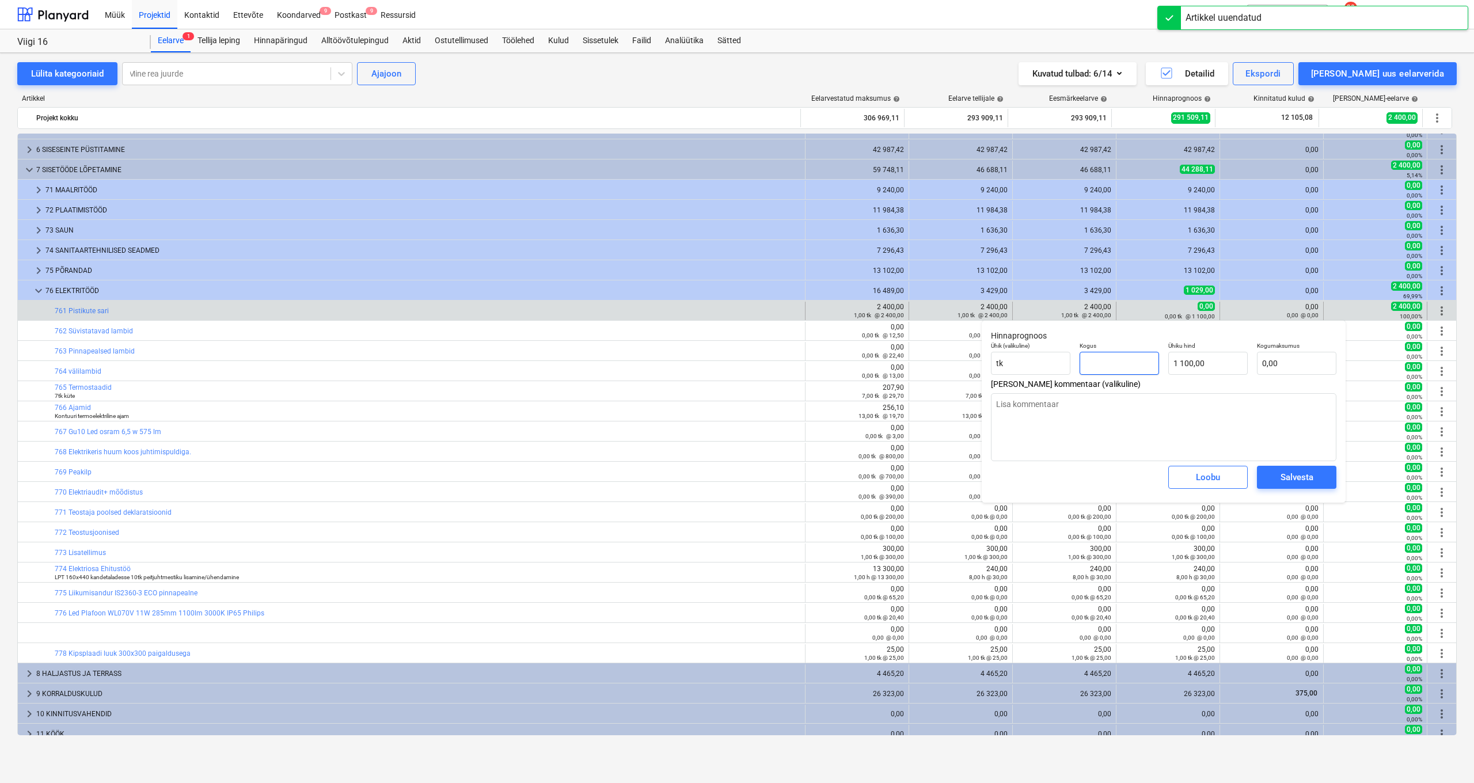
click at [1136, 364] on input "text" at bounding box center [1118, 363] width 79 height 23
type textarea "x"
type input "1"
type input "1 100,00"
type input "1"
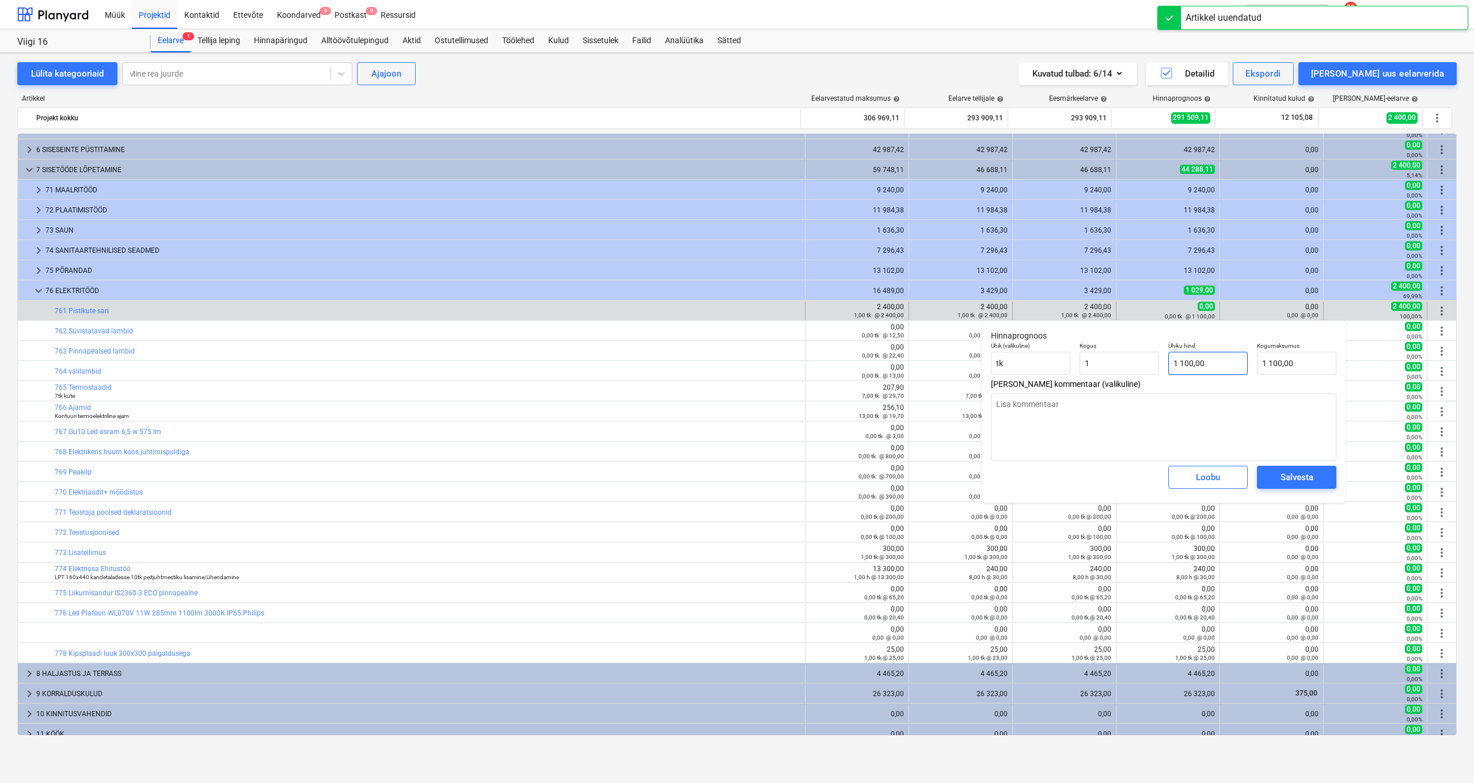
type textarea "x"
type input "1,00"
type input "1100"
click at [1210, 370] on input "1100" at bounding box center [1207, 363] width 79 height 23
type textarea "x"
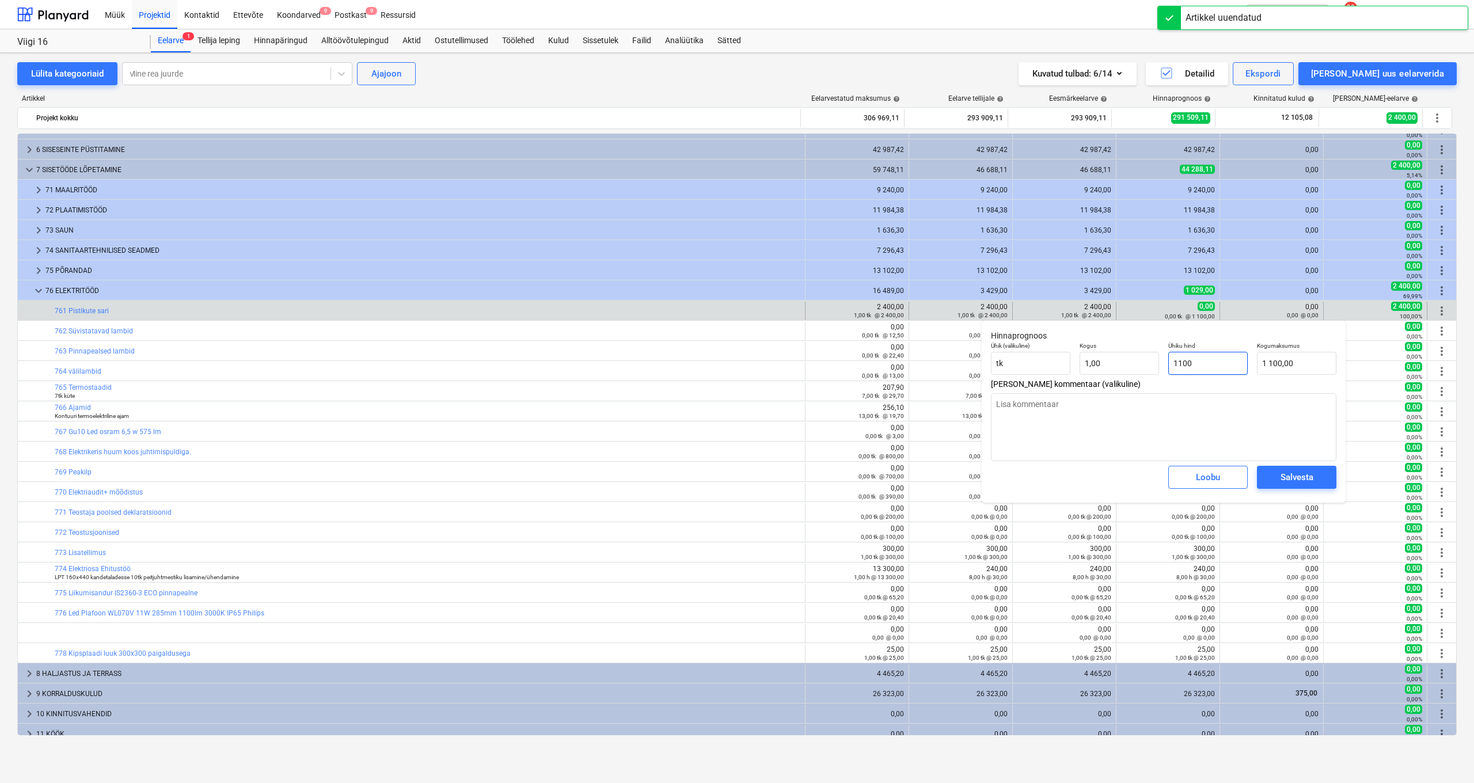
type input "110"
type input "110,00"
type textarea "x"
type input "11"
type input "11,00"
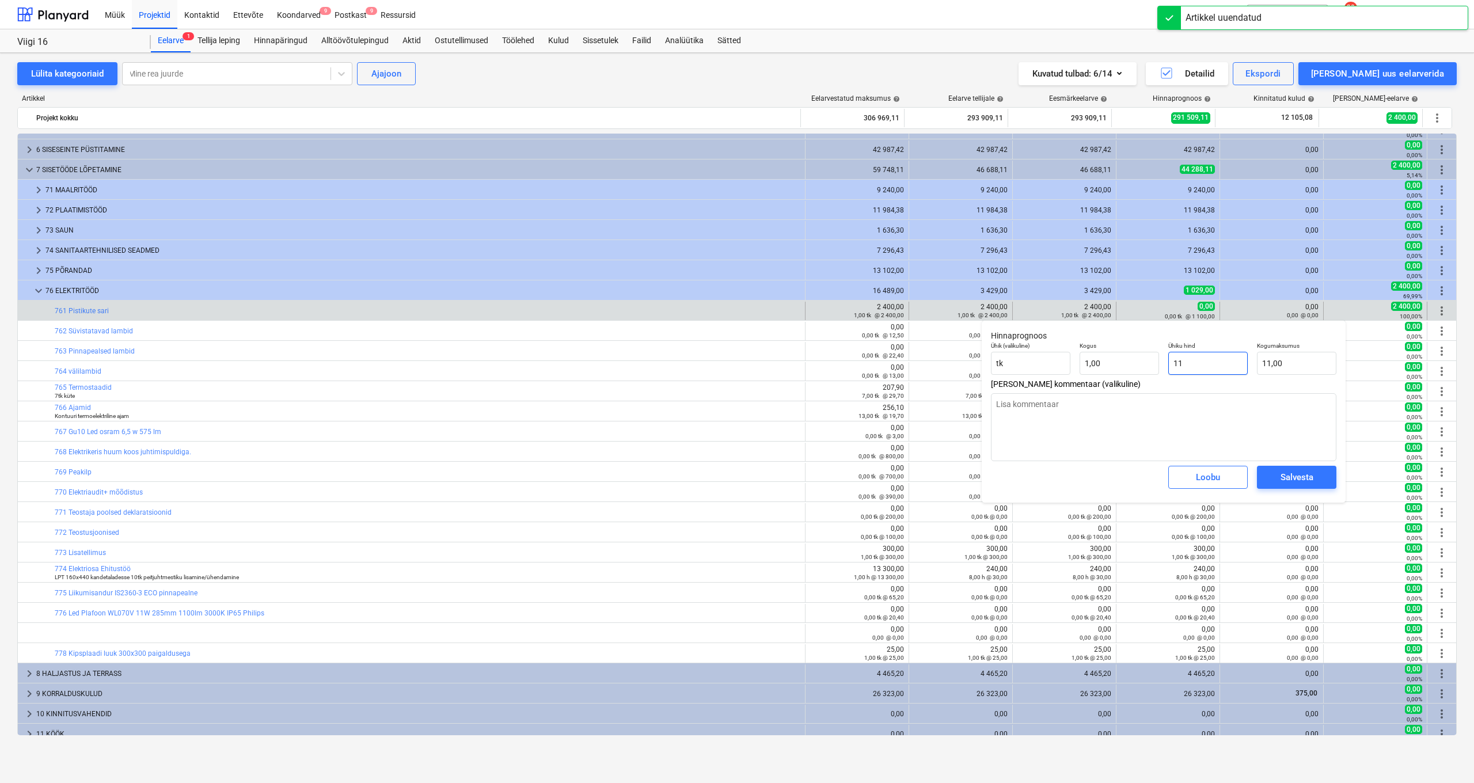
type textarea "x"
type input "1"
type input "1,00"
type textarea "x"
type input "0,00"
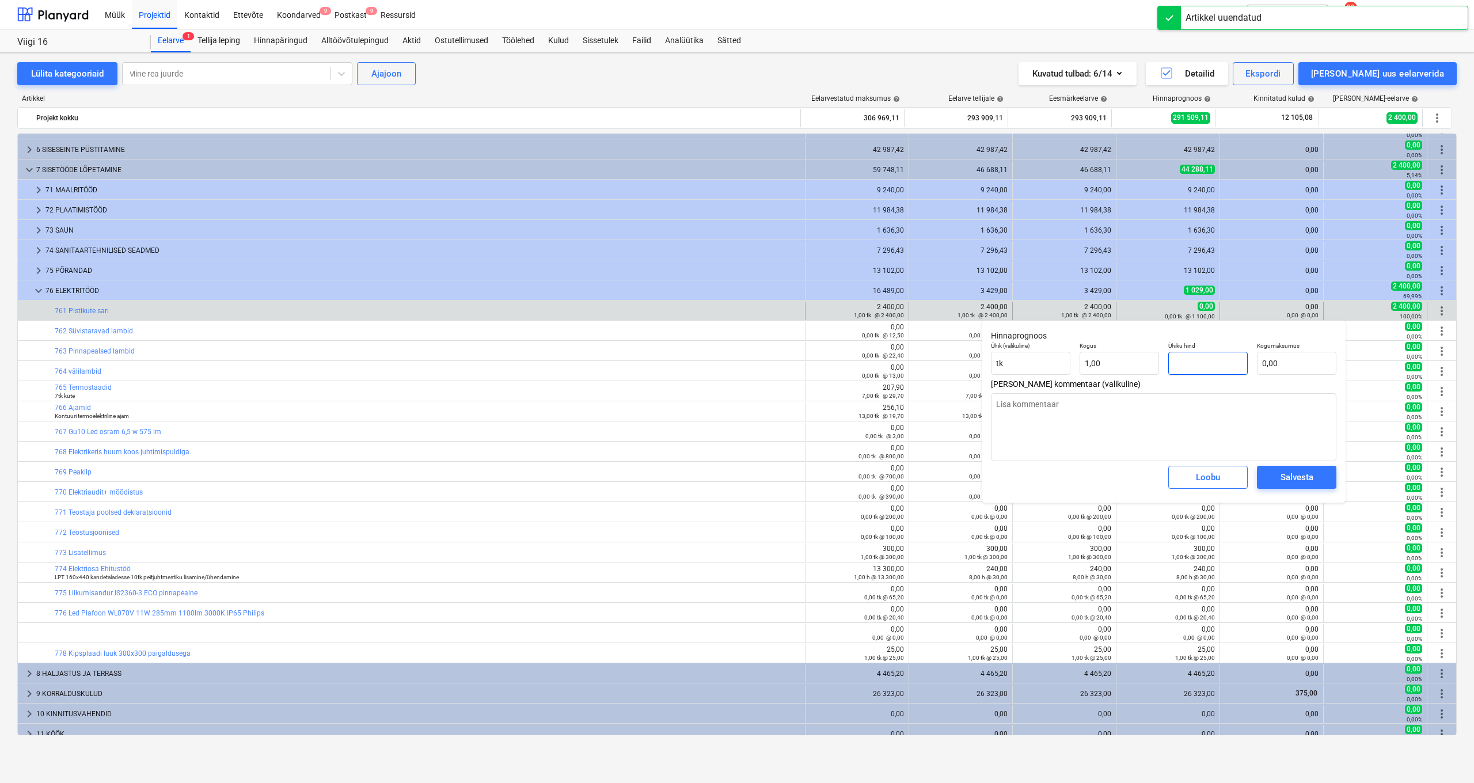
type textarea "x"
type input "2"
type input "2,00"
type textarea "x"
type input "24"
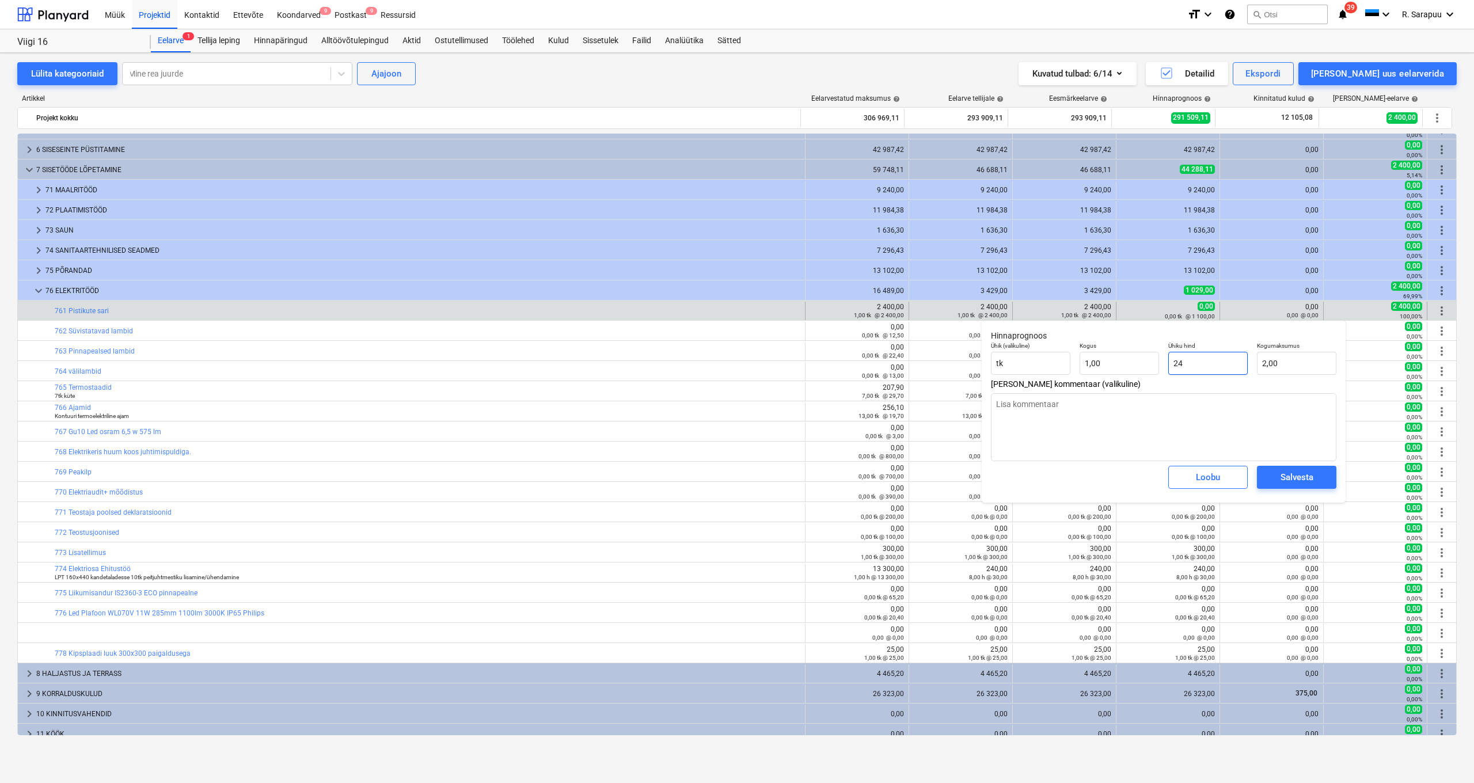
type input "24,00"
type textarea "x"
type input "240"
type input "240,00"
type textarea "x"
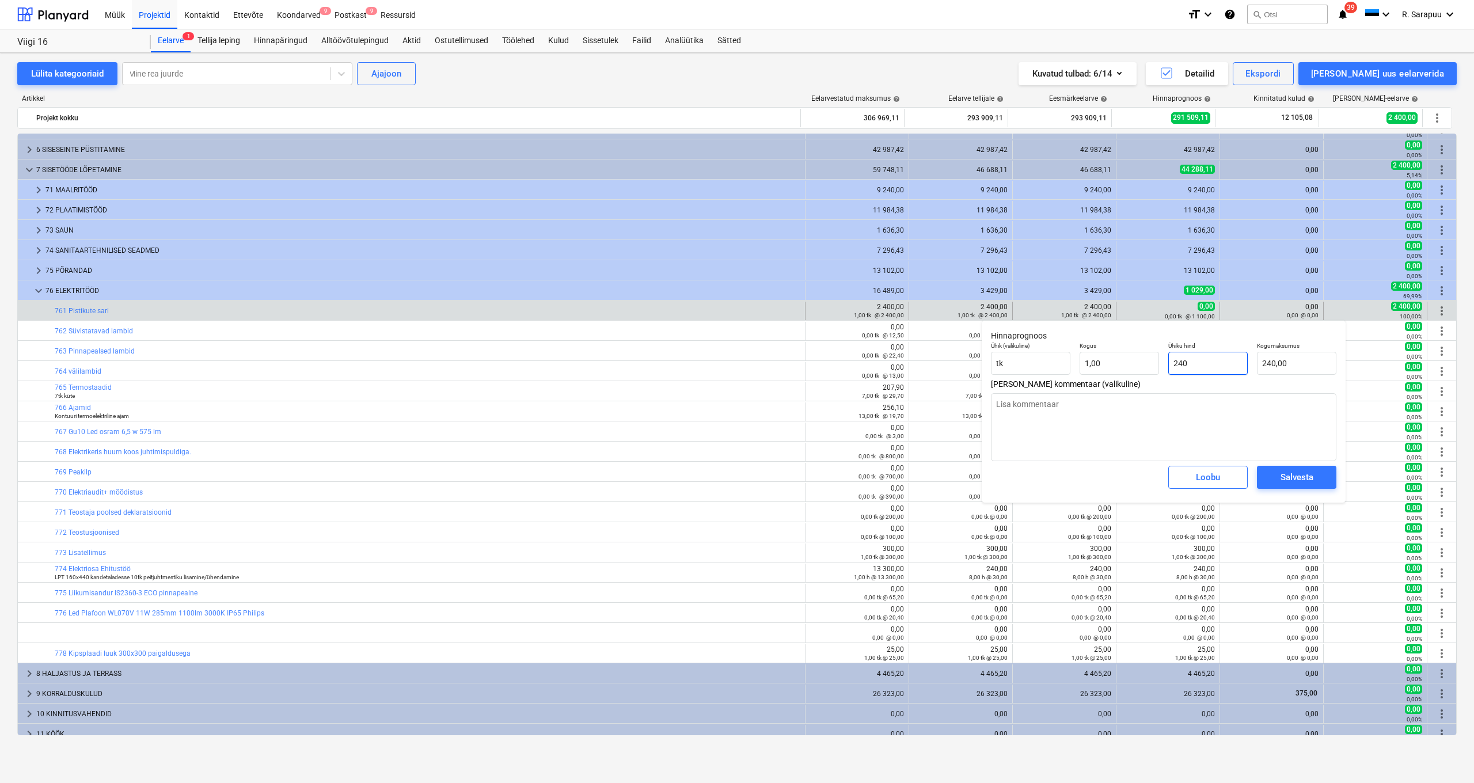
type input "2400"
type input "2 400,00"
type input "2400"
type textarea "x"
type input "2 400,00"
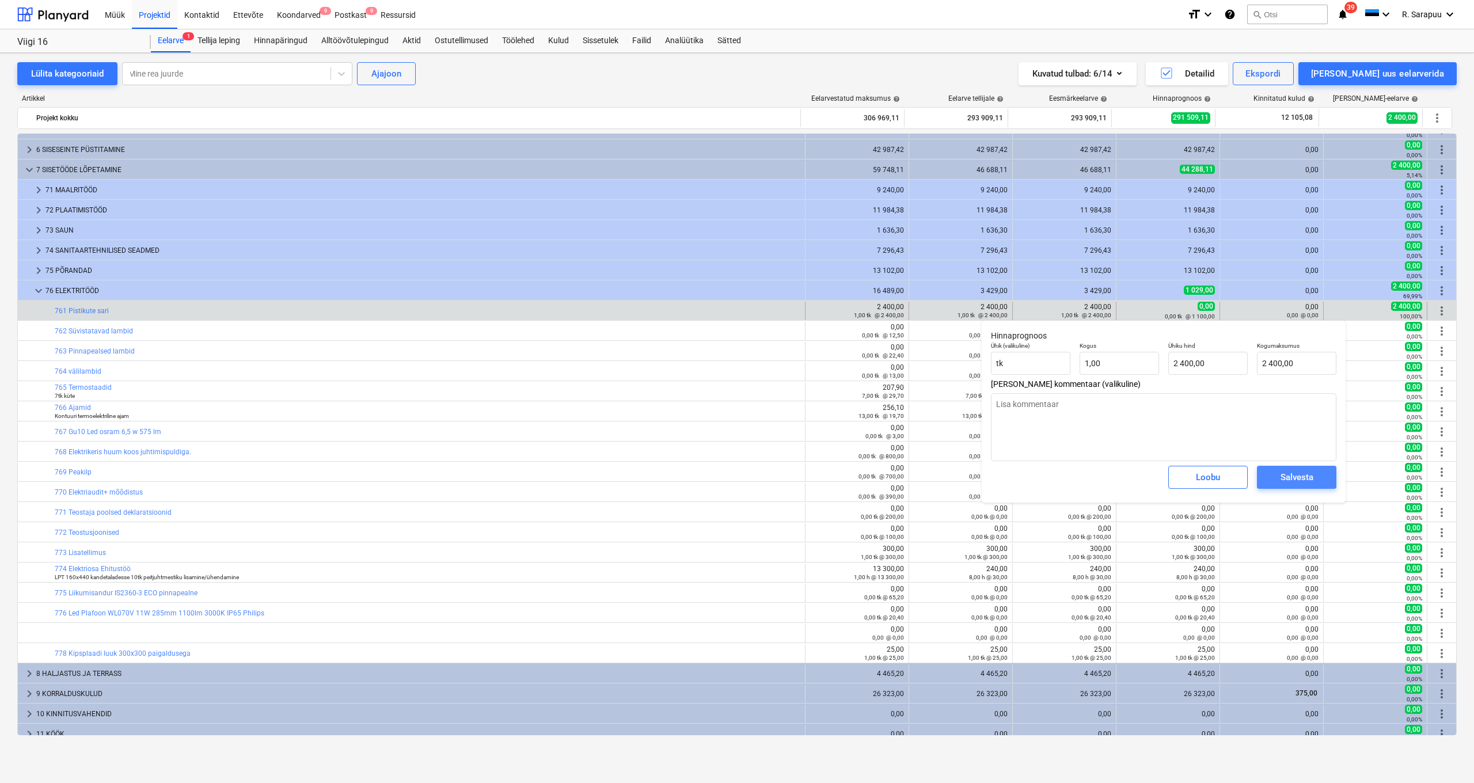
click at [1288, 471] on div "Salvesta" at bounding box center [1296, 477] width 33 height 15
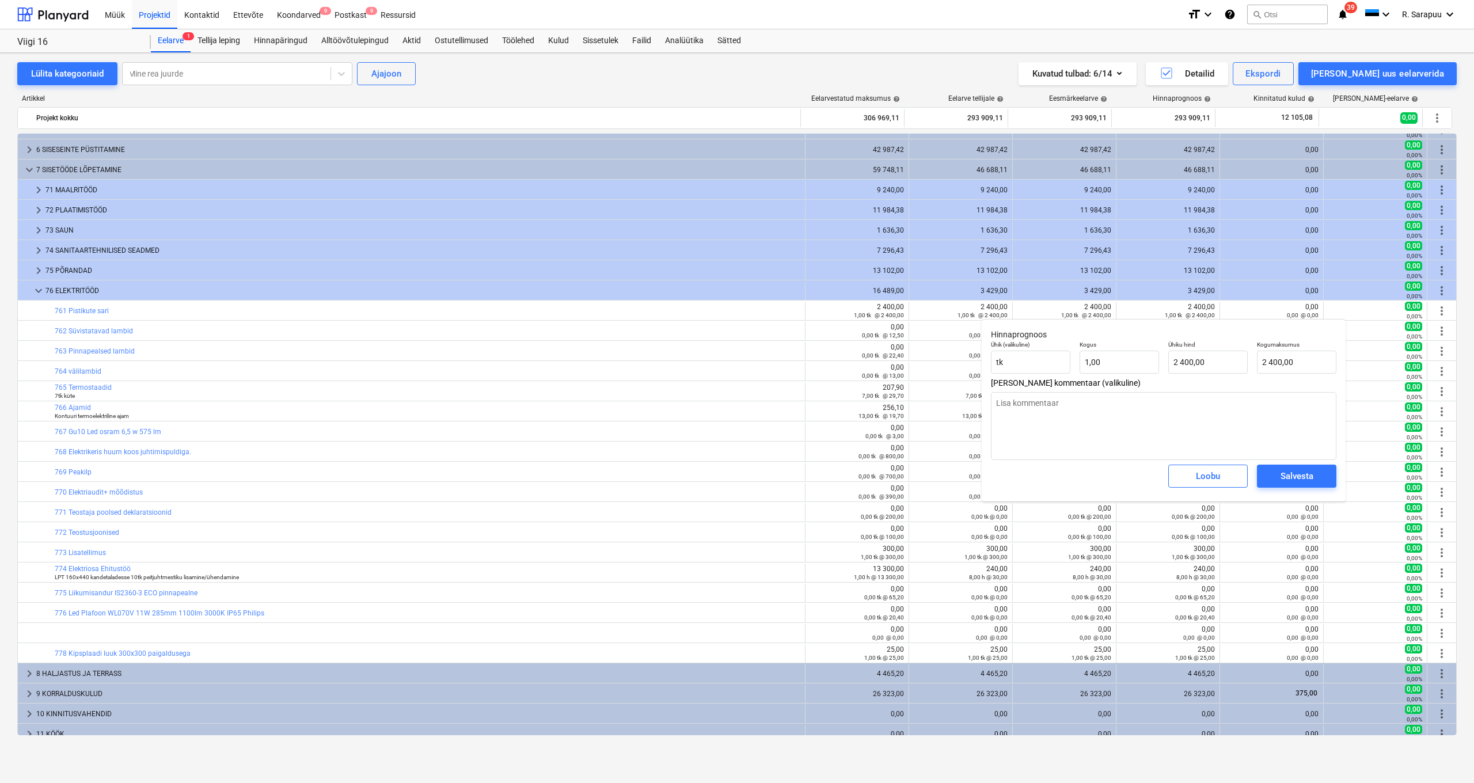
type textarea "x"
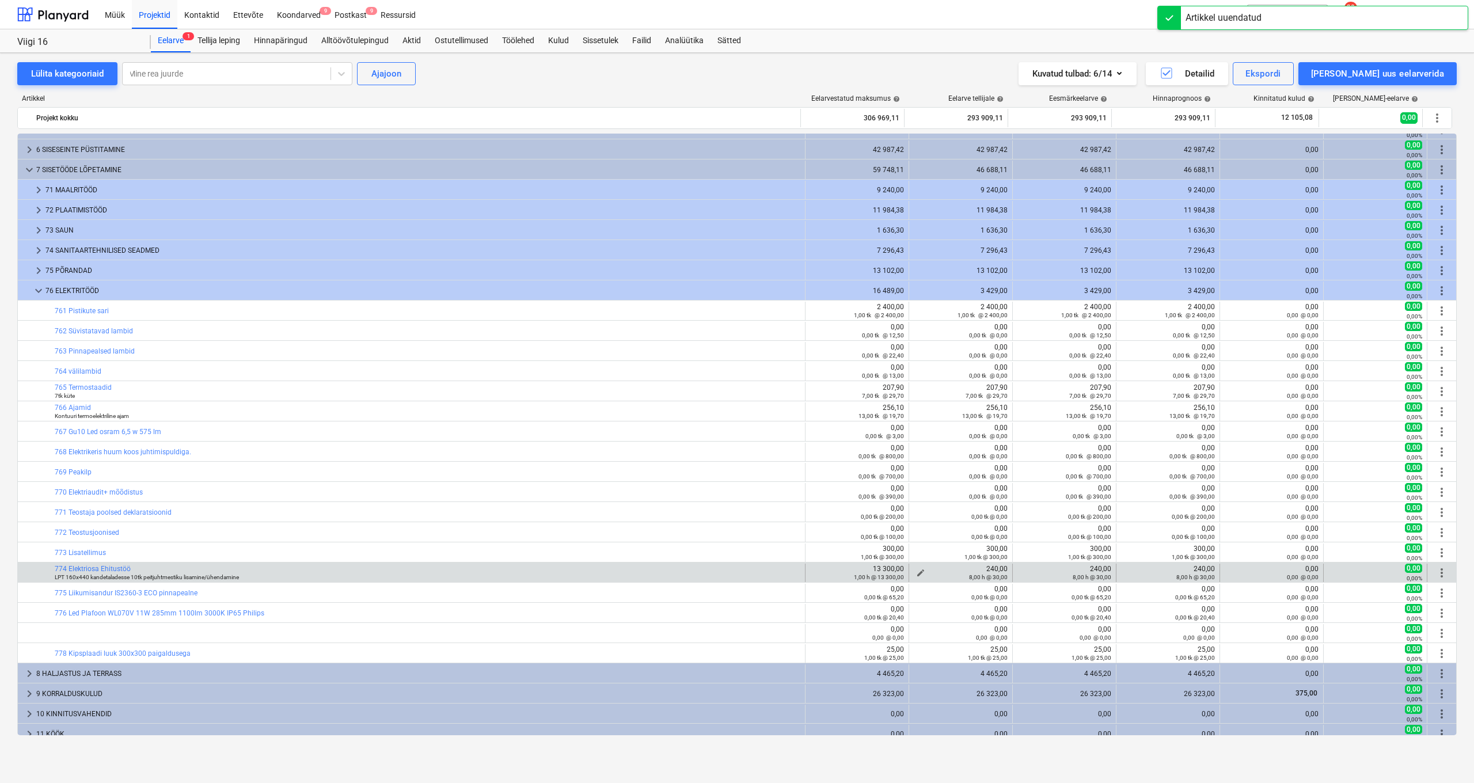
click at [918, 573] on div "8,00 h @ 30,00" at bounding box center [961, 577] width 94 height 8
click at [917, 569] on span "edit" at bounding box center [920, 572] width 9 height 9
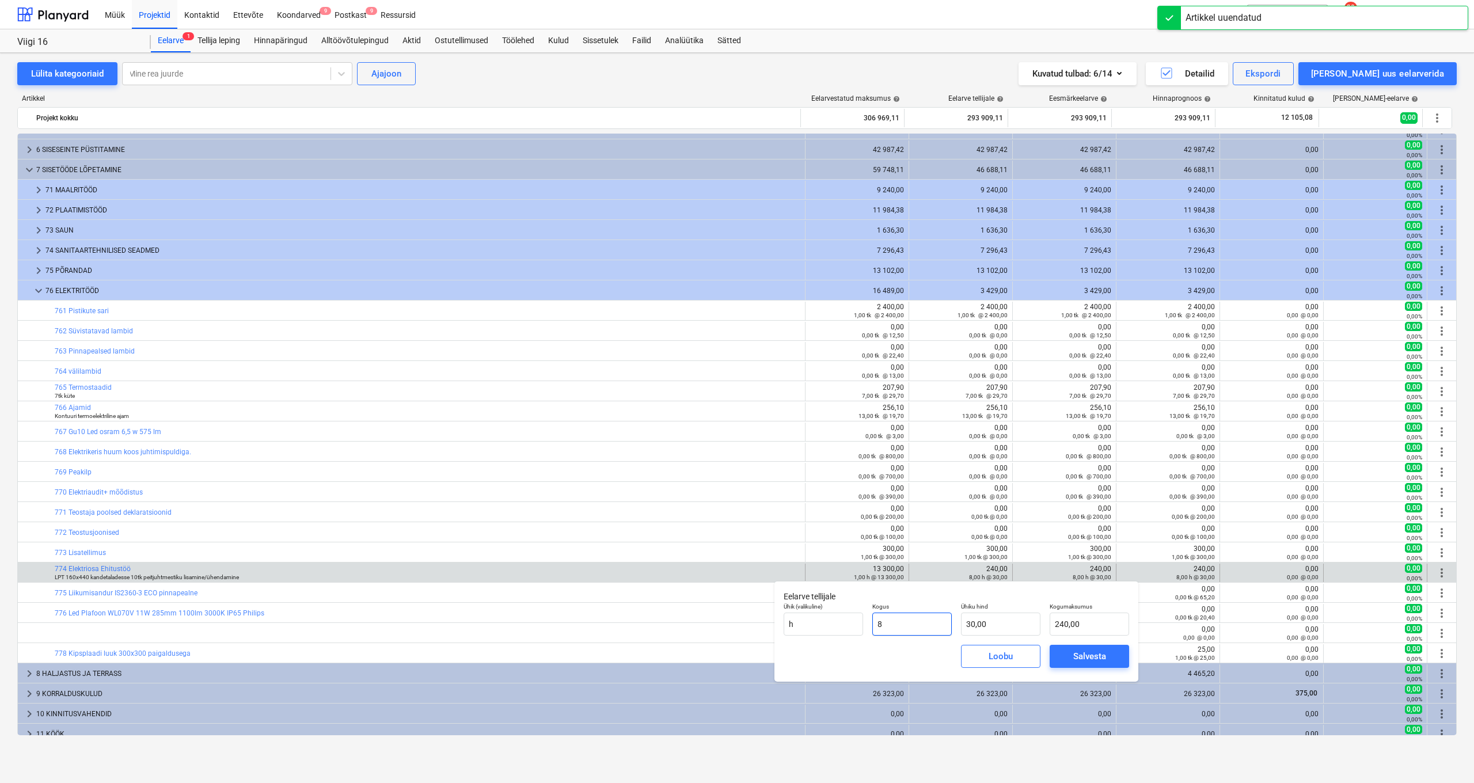
click at [911, 629] on input "8" at bounding box center [911, 624] width 79 height 23
type input "81"
type input "2 430,00"
type input "81,00"
type input "30"
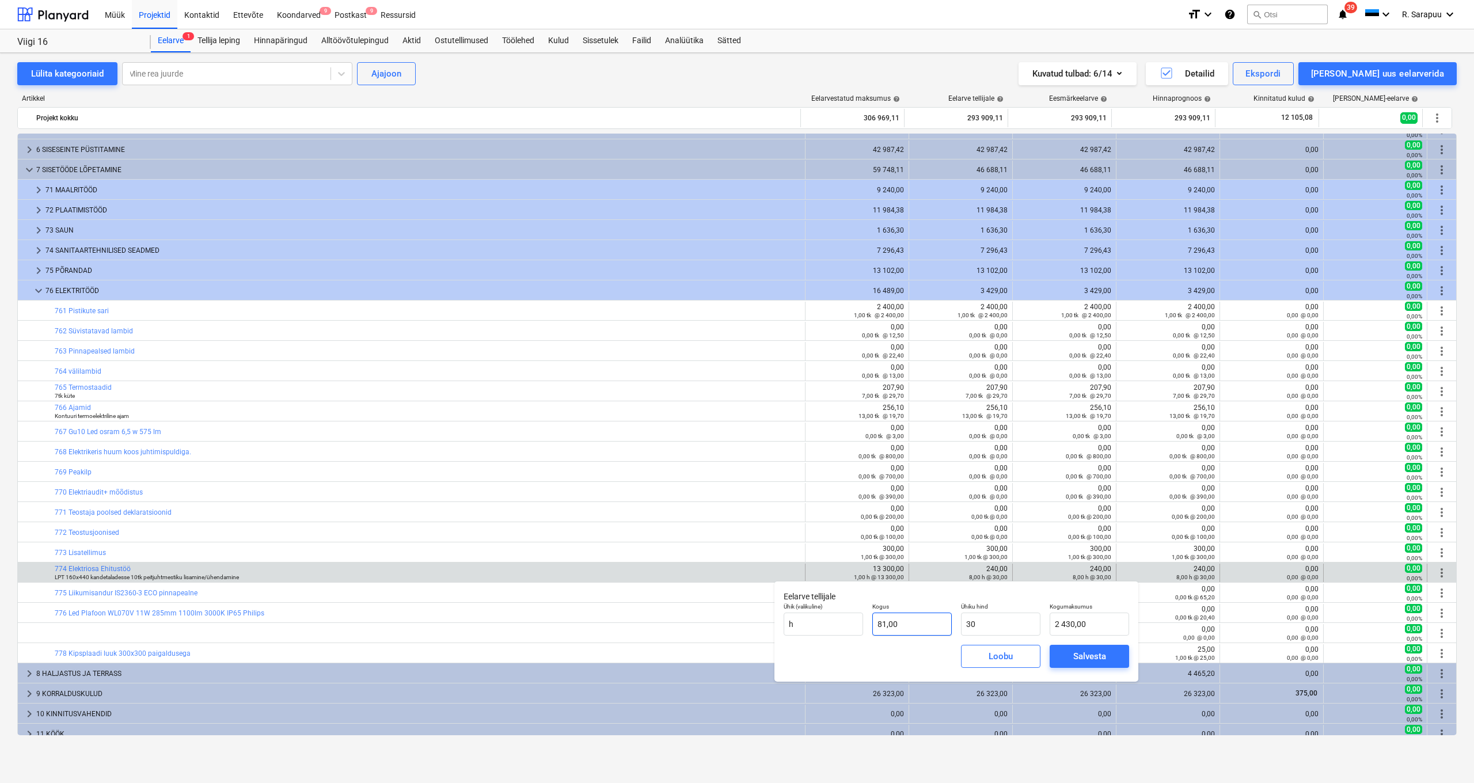
type input "81"
type input "30,00"
click at [914, 625] on input "81" at bounding box center [911, 624] width 79 height 23
type input "8"
type input "240,00"
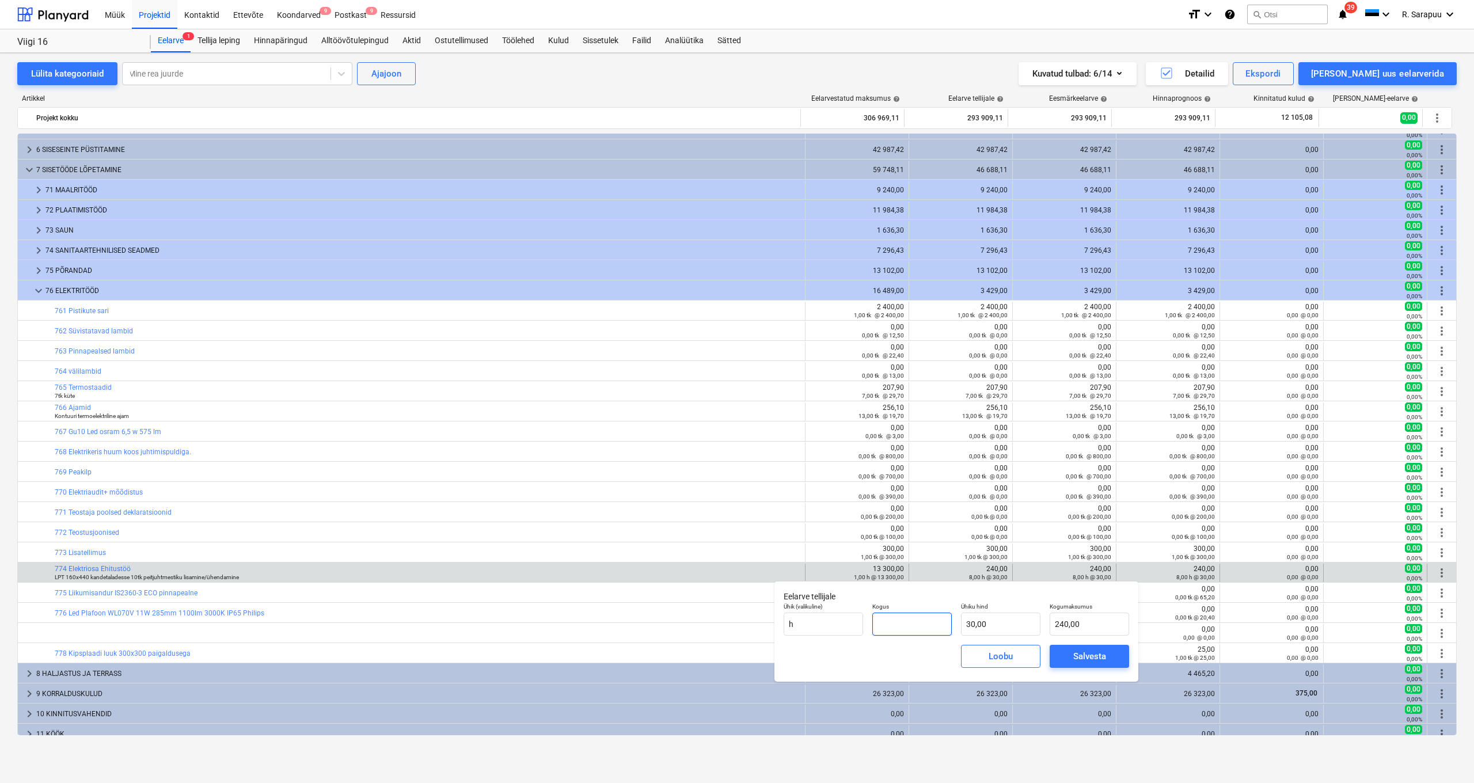
type input "0,00"
type input "1"
type input "30,00"
type input "1,00"
type input "1"
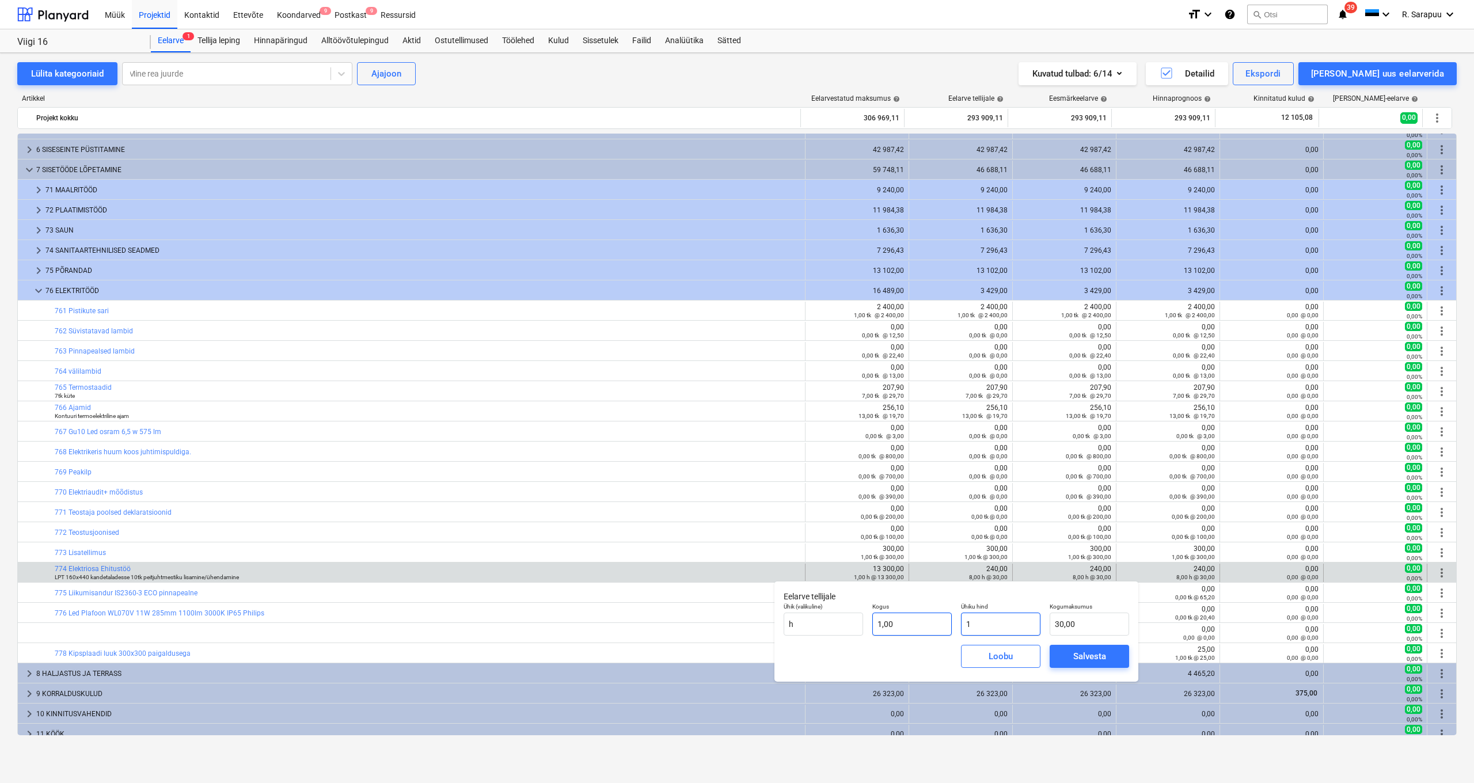
type input "1,00"
type input "13"
type input "13,00"
type input "133"
type input "133,00"
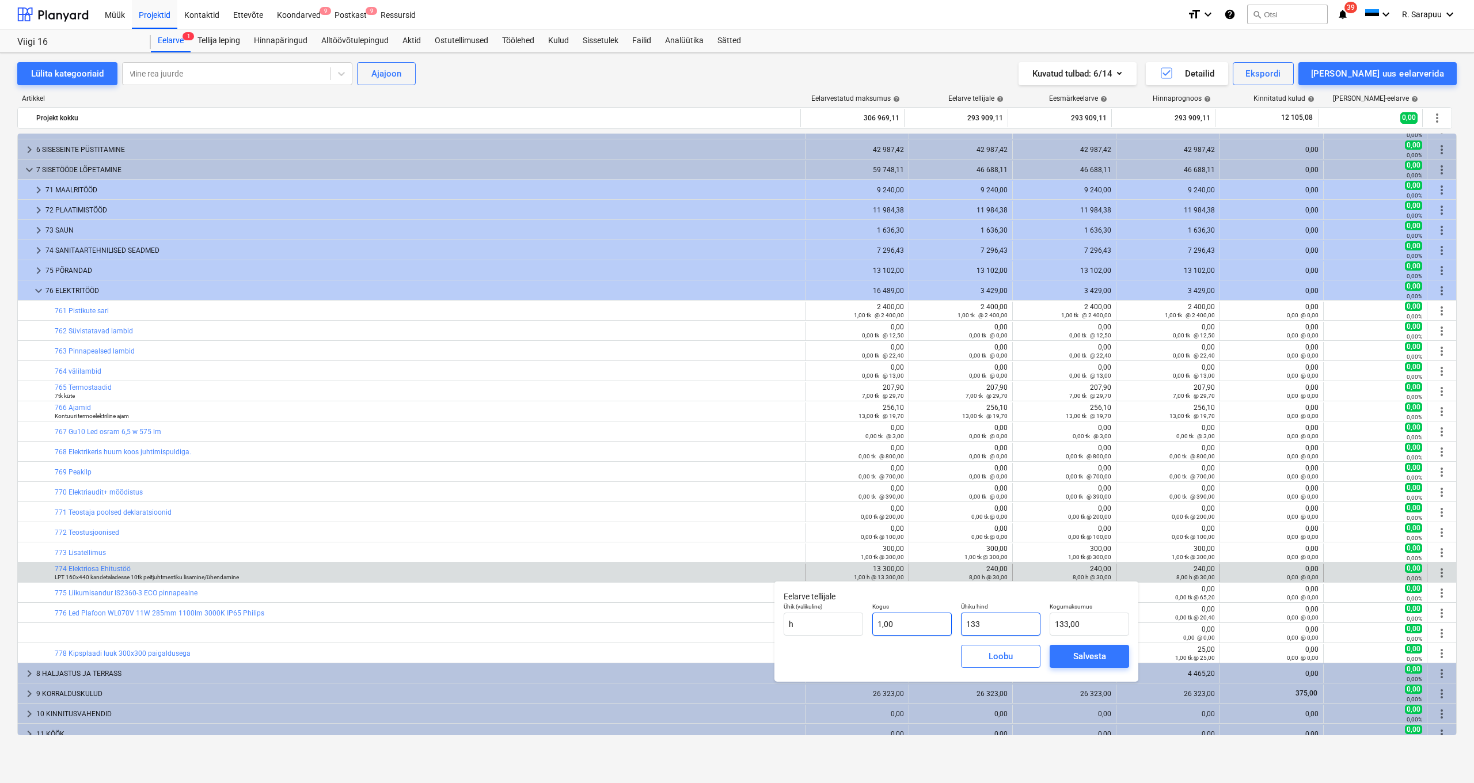
type input "1330"
type input "1 330,00"
type input "13300"
type input "13 300,00"
click at [1076, 662] on div "Salvesta" at bounding box center [1089, 656] width 33 height 15
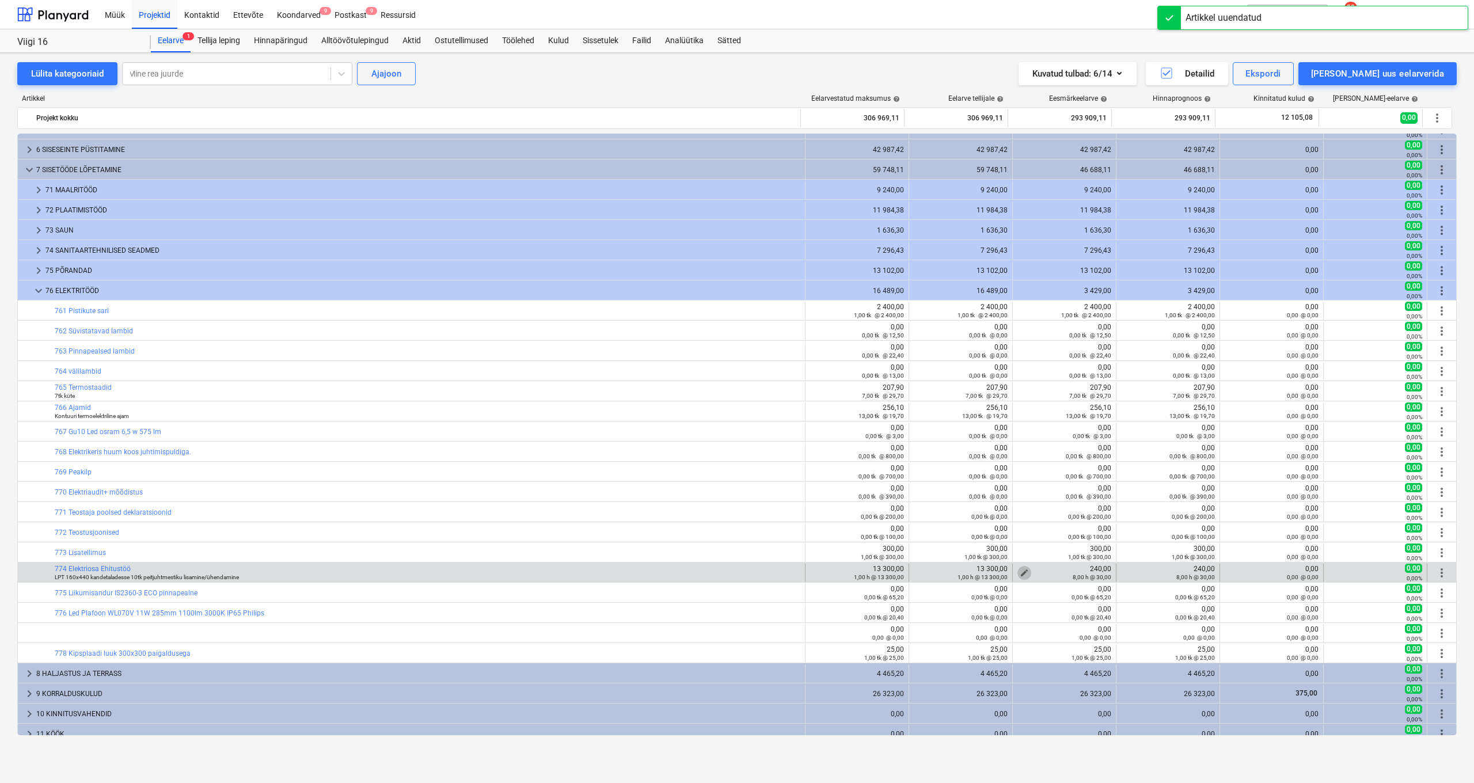
click at [1022, 572] on span "edit" at bounding box center [1023, 572] width 9 height 9
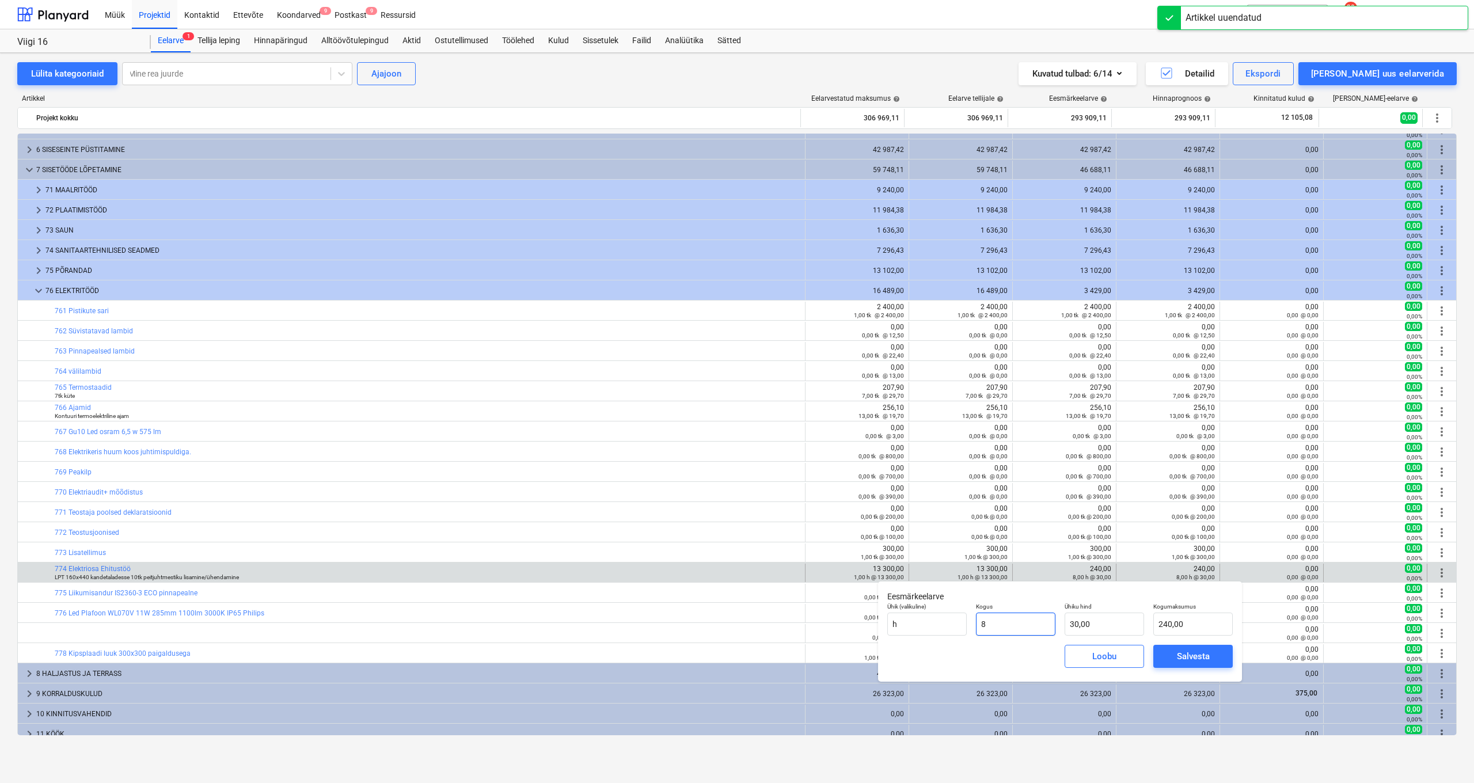
click at [996, 623] on input "8" at bounding box center [1015, 624] width 79 height 23
click at [1192, 662] on div "Salvesta" at bounding box center [1193, 656] width 33 height 15
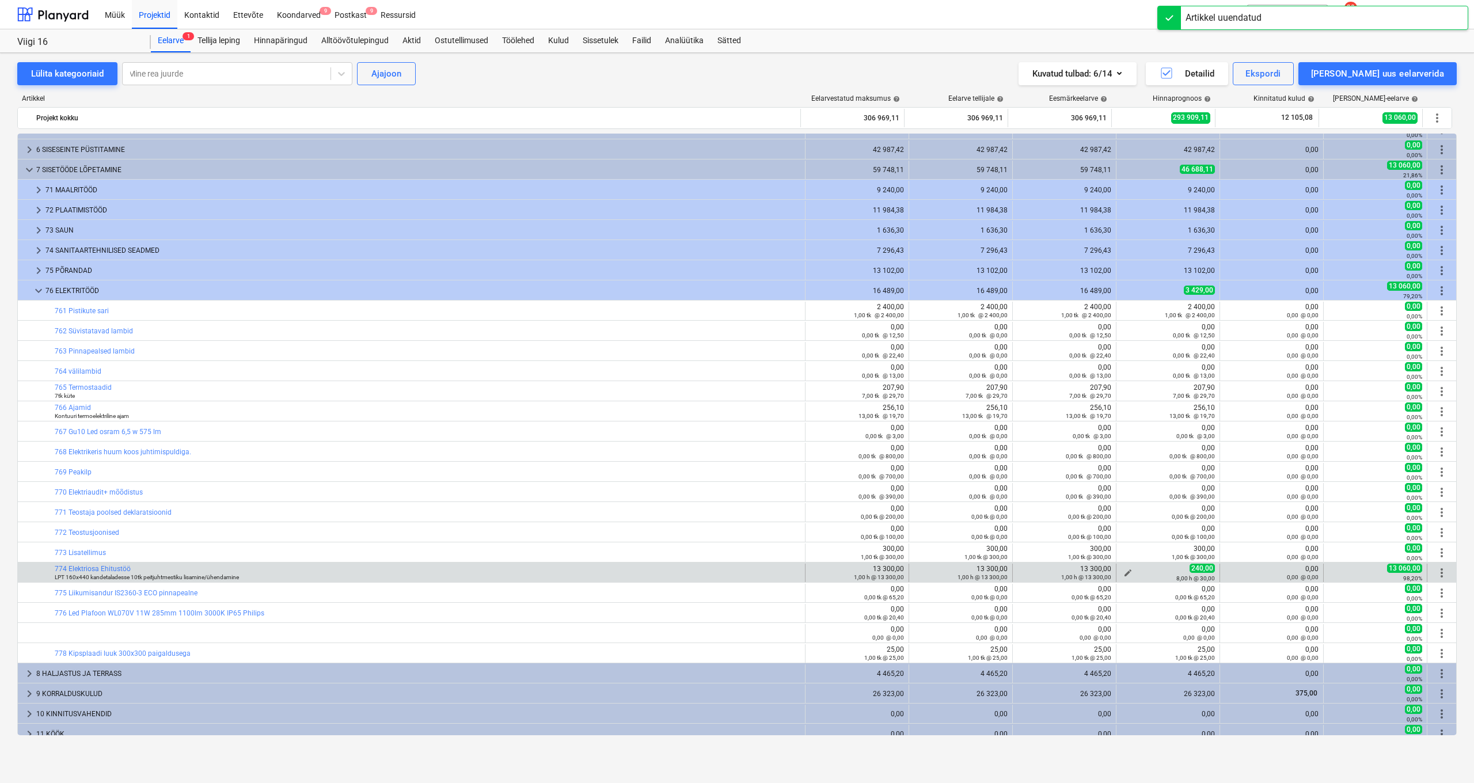
click at [1124, 573] on span "edit" at bounding box center [1127, 572] width 9 height 9
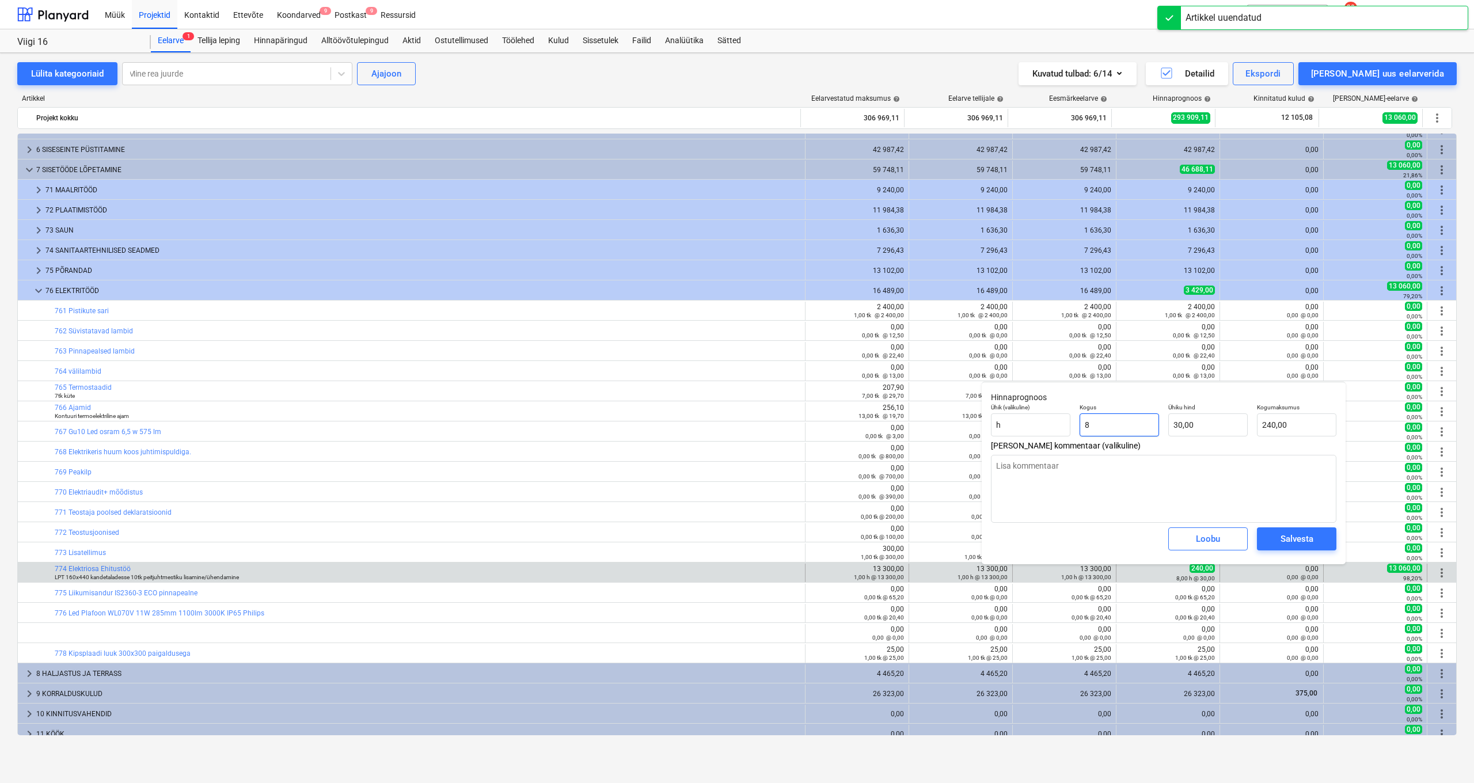
drag, startPoint x: 1108, startPoint y: 427, endPoint x: 1091, endPoint y: 427, distance: 16.7
click at [1092, 427] on input "8" at bounding box center [1118, 424] width 79 height 23
click at [1185, 423] on input "30" at bounding box center [1207, 424] width 79 height 23
click at [1283, 545] on div "Salvesta" at bounding box center [1296, 538] width 33 height 15
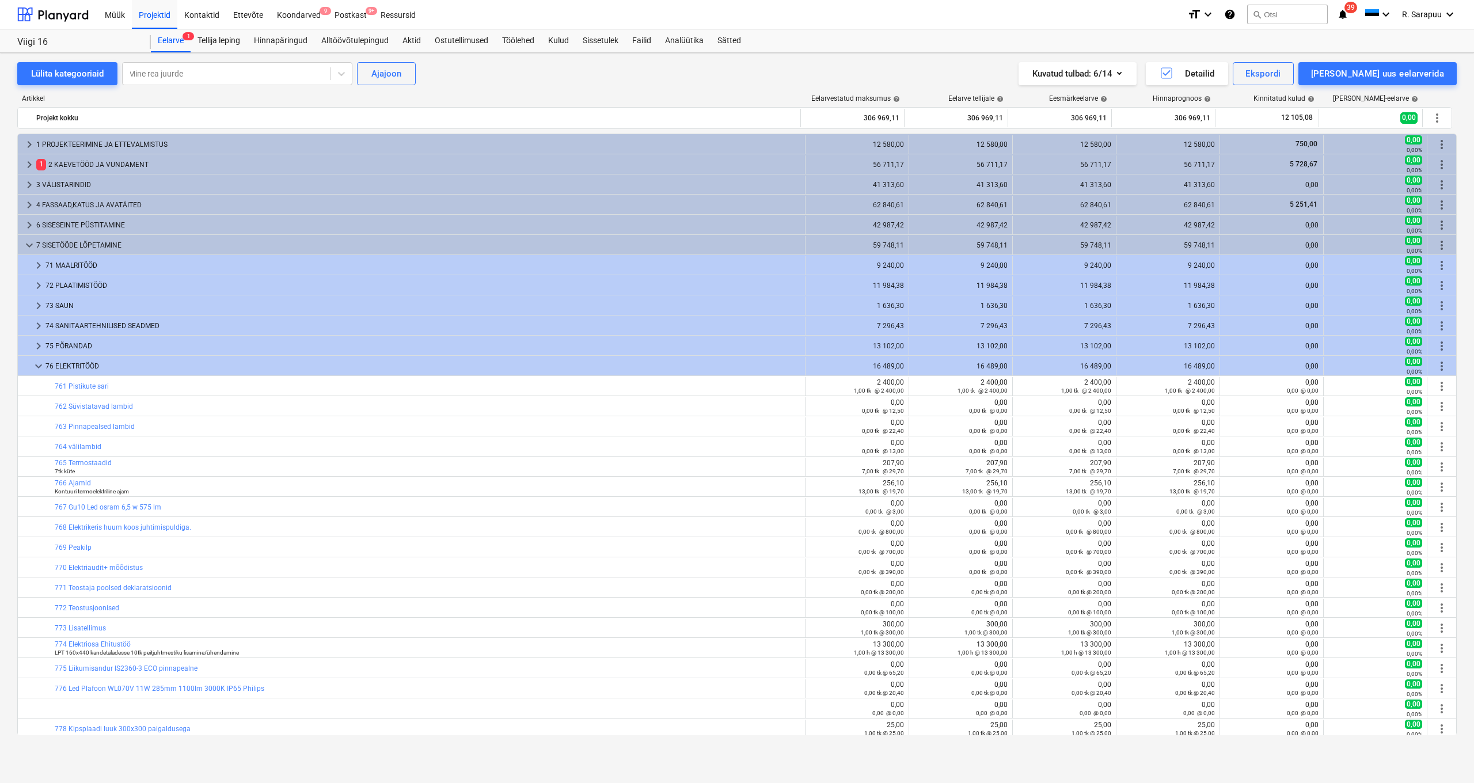
scroll to position [25, 0]
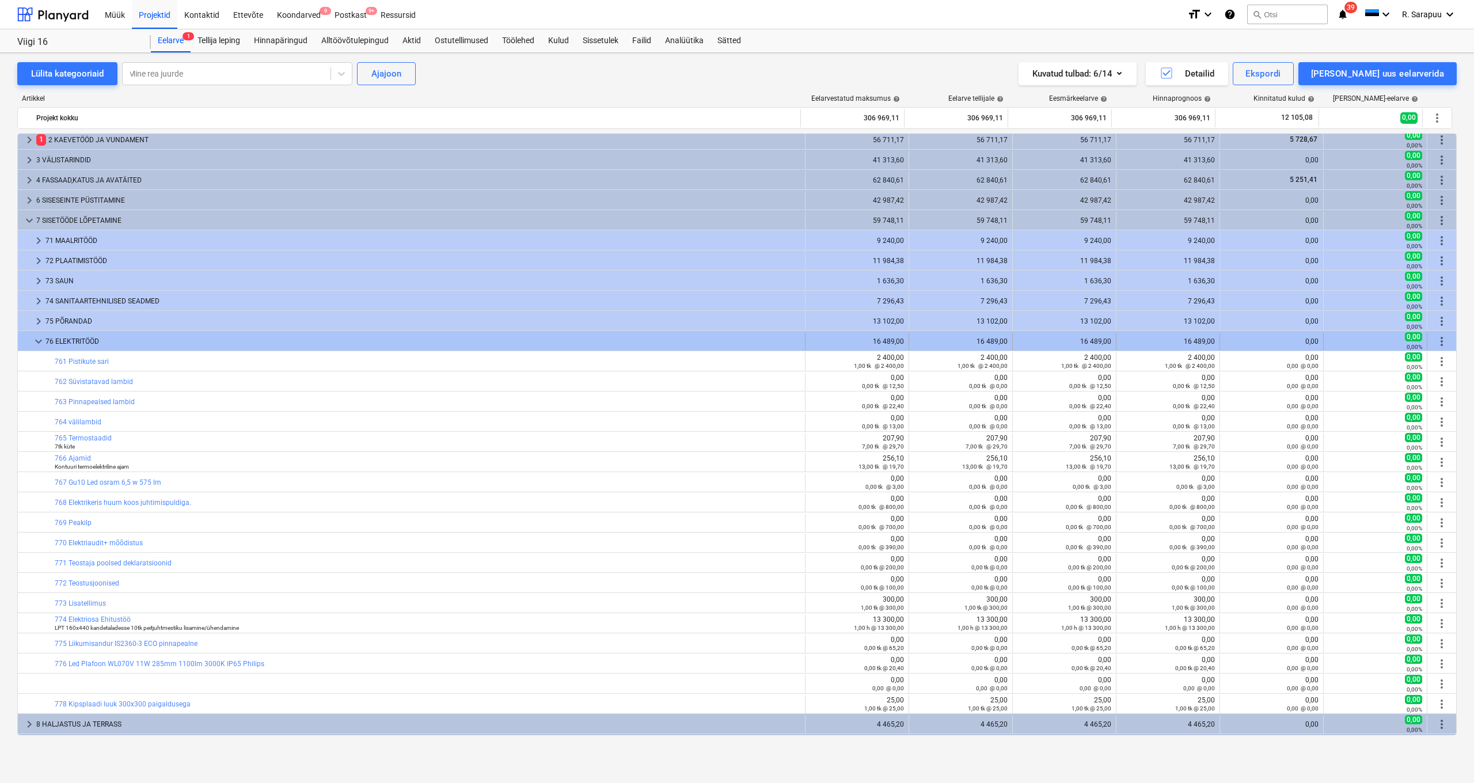
click at [37, 343] on span "keyboard_arrow_down" at bounding box center [39, 341] width 14 height 14
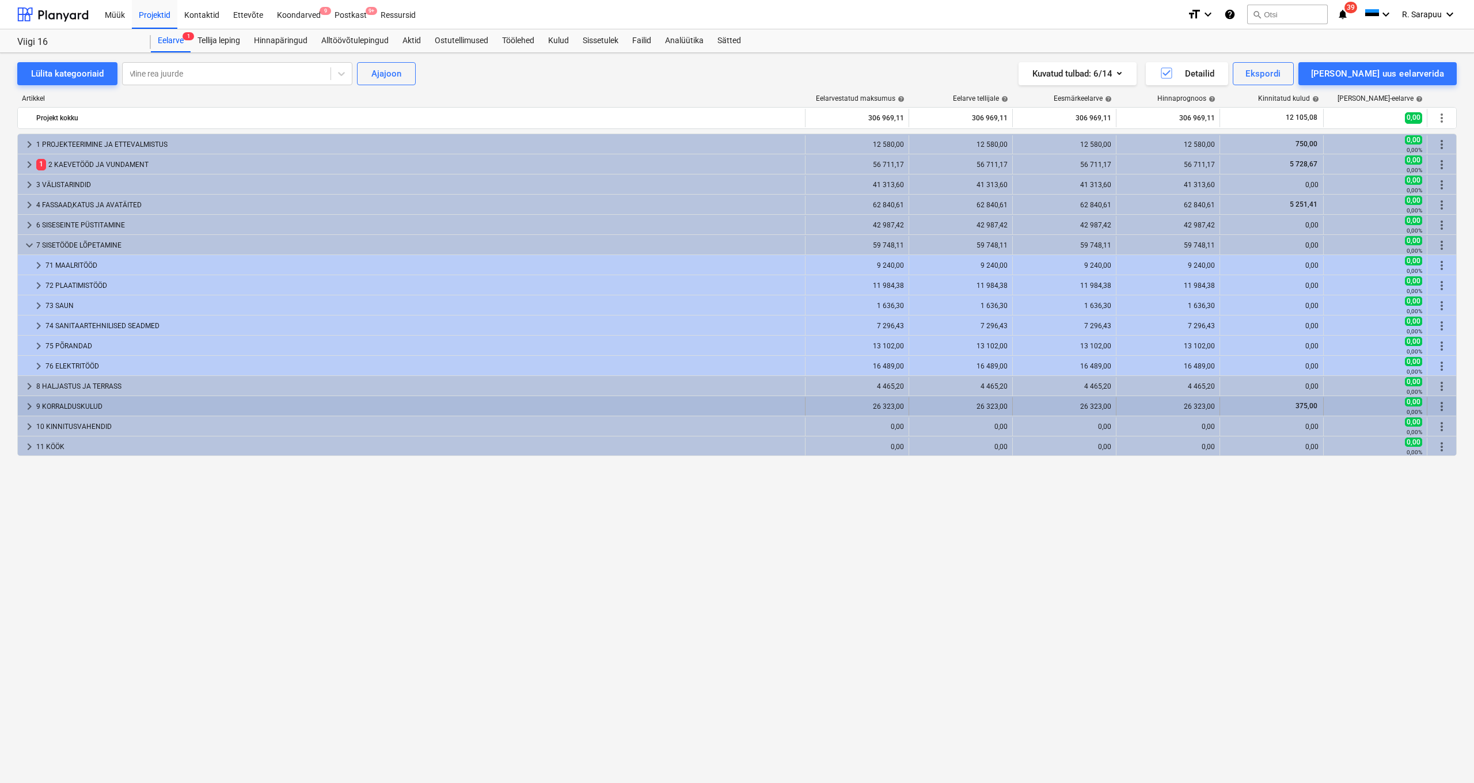
scroll to position [0, 0]
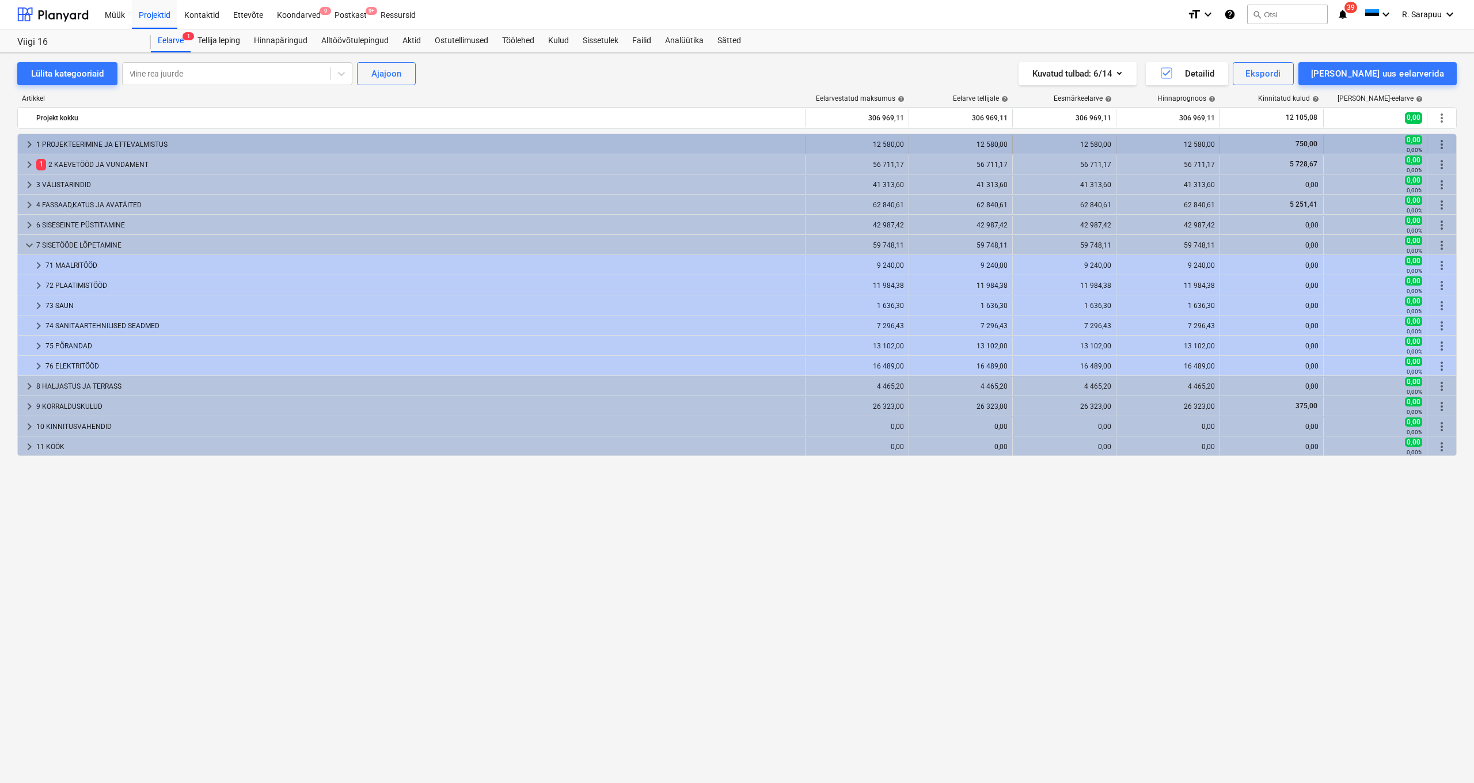
click at [32, 144] on span "keyboard_arrow_right" at bounding box center [29, 145] width 14 height 14
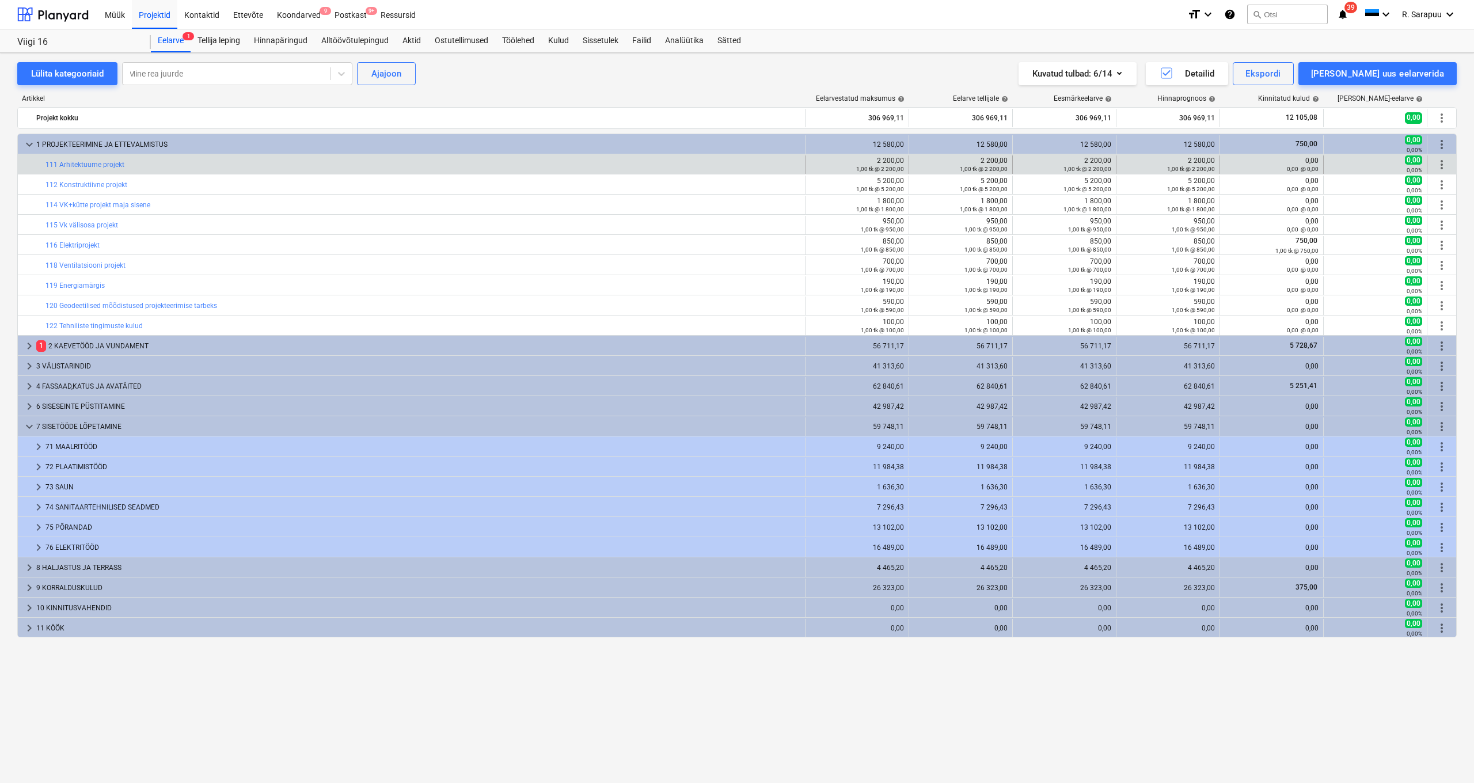
click at [31, 155] on div at bounding box center [26, 164] width 9 height 18
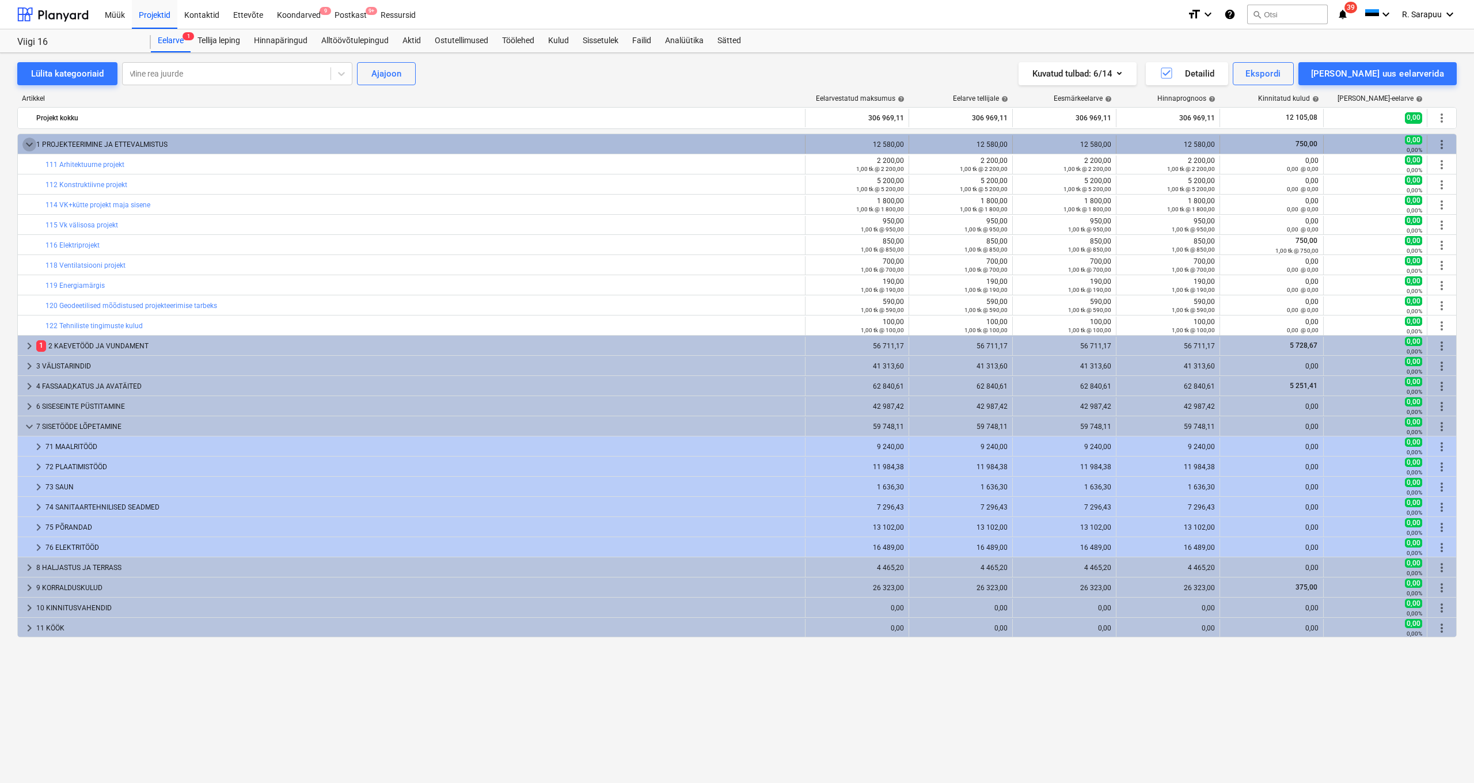
click at [30, 151] on span "keyboard_arrow_down" at bounding box center [29, 145] width 14 height 14
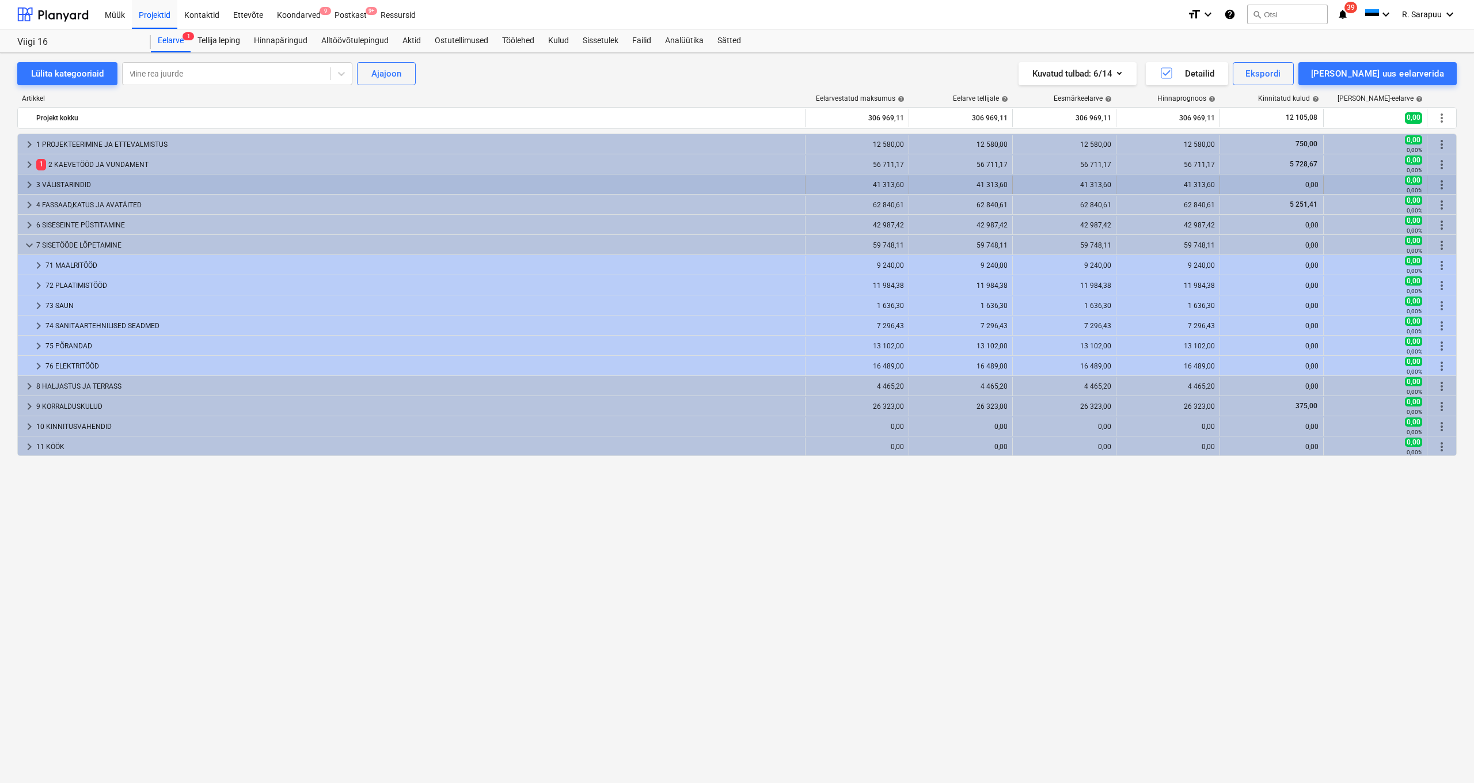
click at [27, 188] on span "keyboard_arrow_right" at bounding box center [29, 185] width 14 height 14
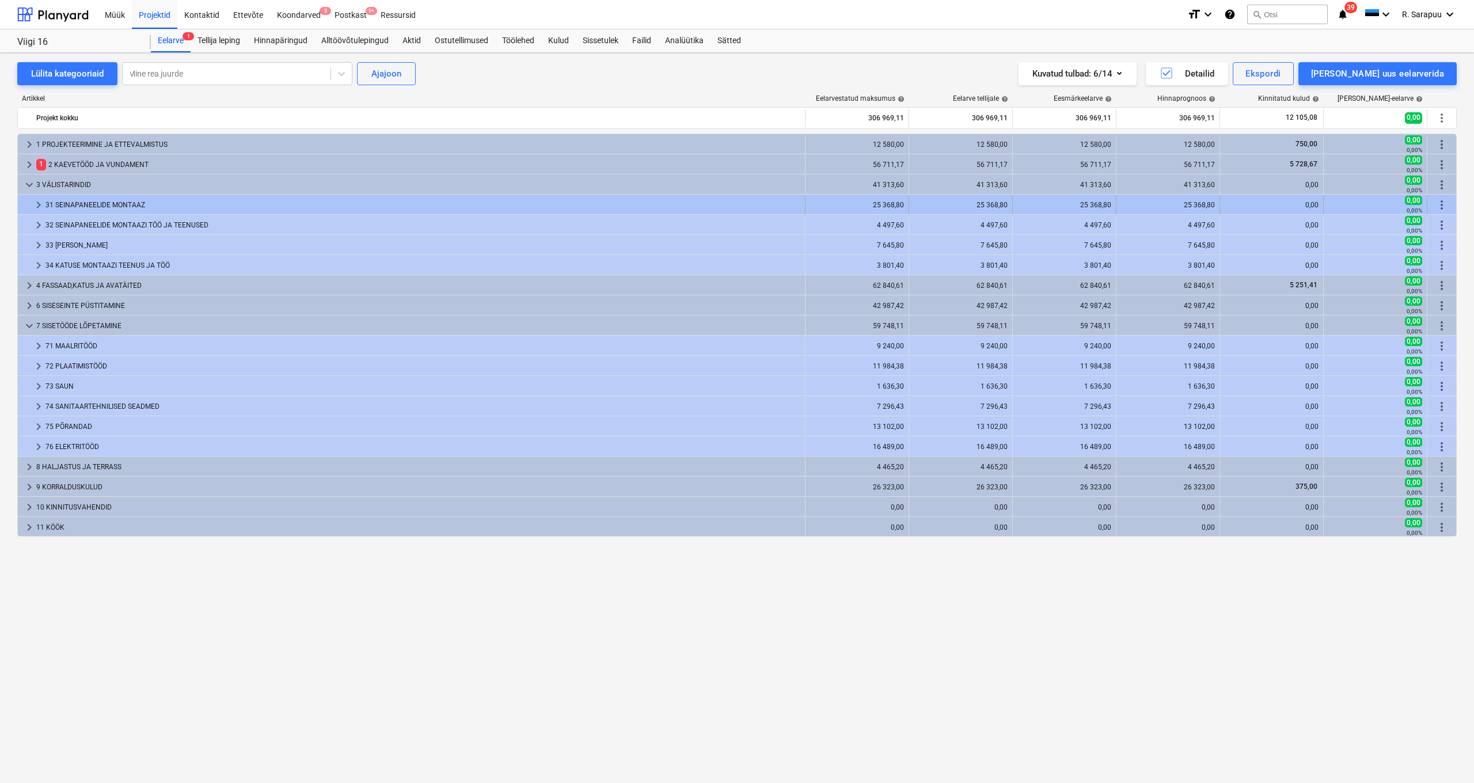
click at [37, 205] on span "keyboard_arrow_right" at bounding box center [39, 205] width 14 height 14
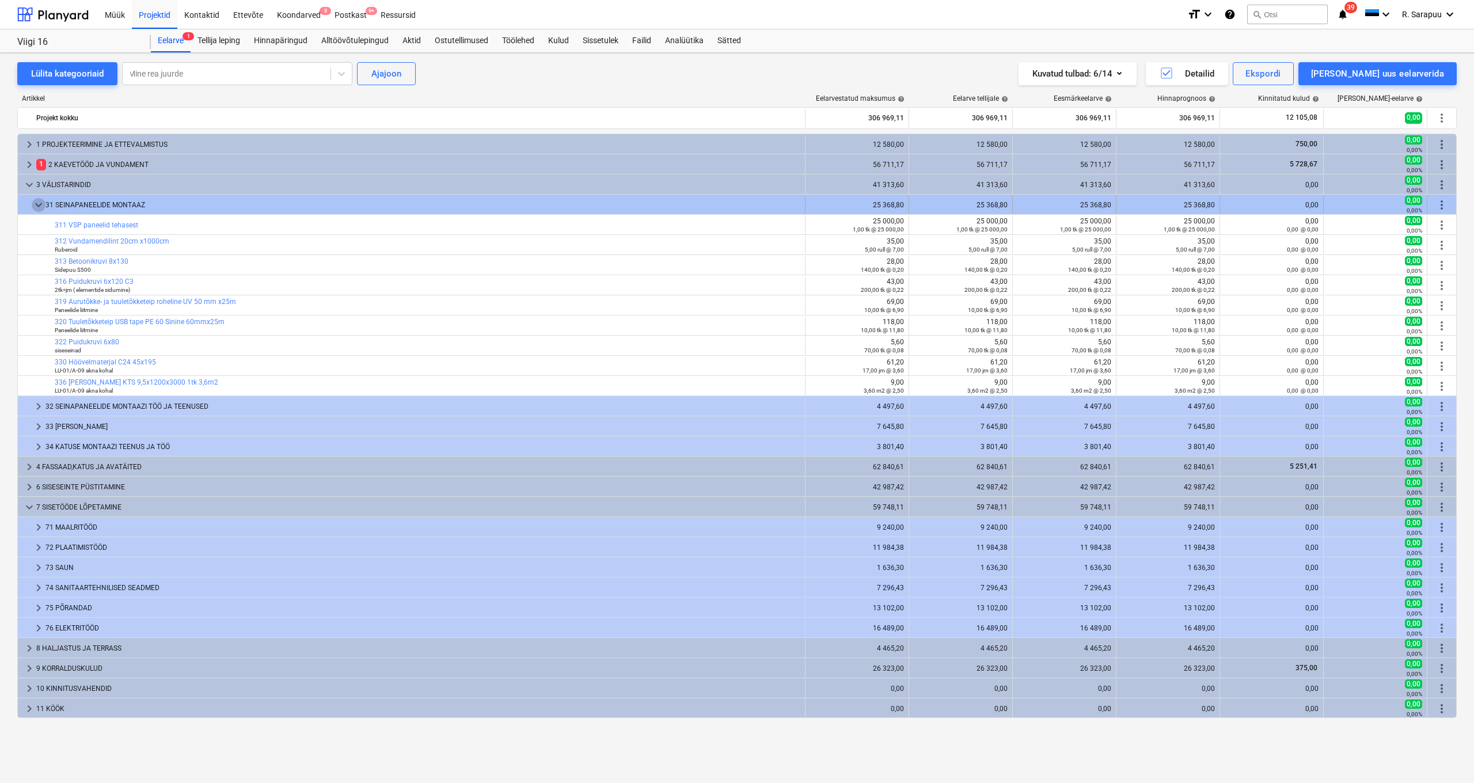
click at [36, 205] on span "keyboard_arrow_down" at bounding box center [39, 205] width 14 height 14
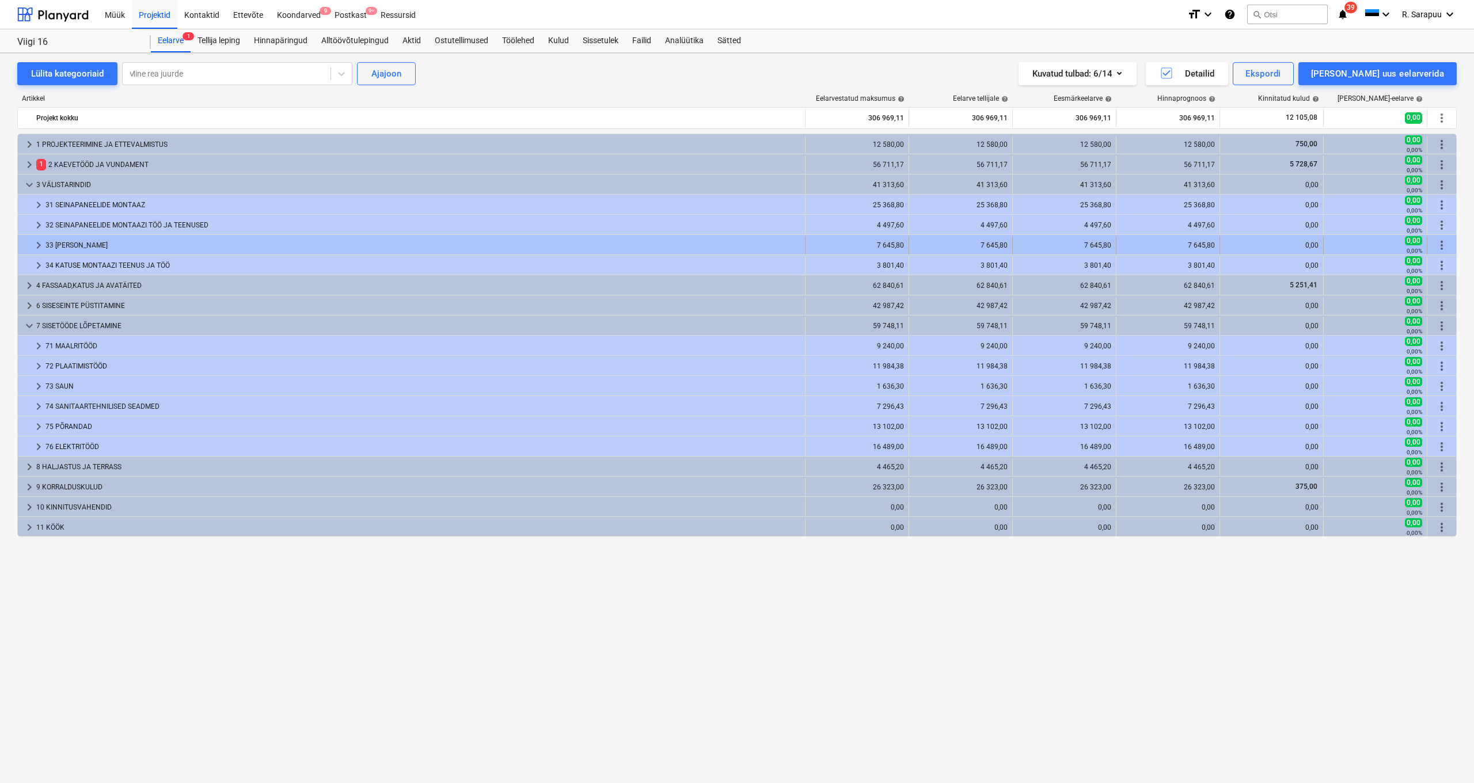
click at [39, 242] on span "keyboard_arrow_right" at bounding box center [39, 245] width 14 height 14
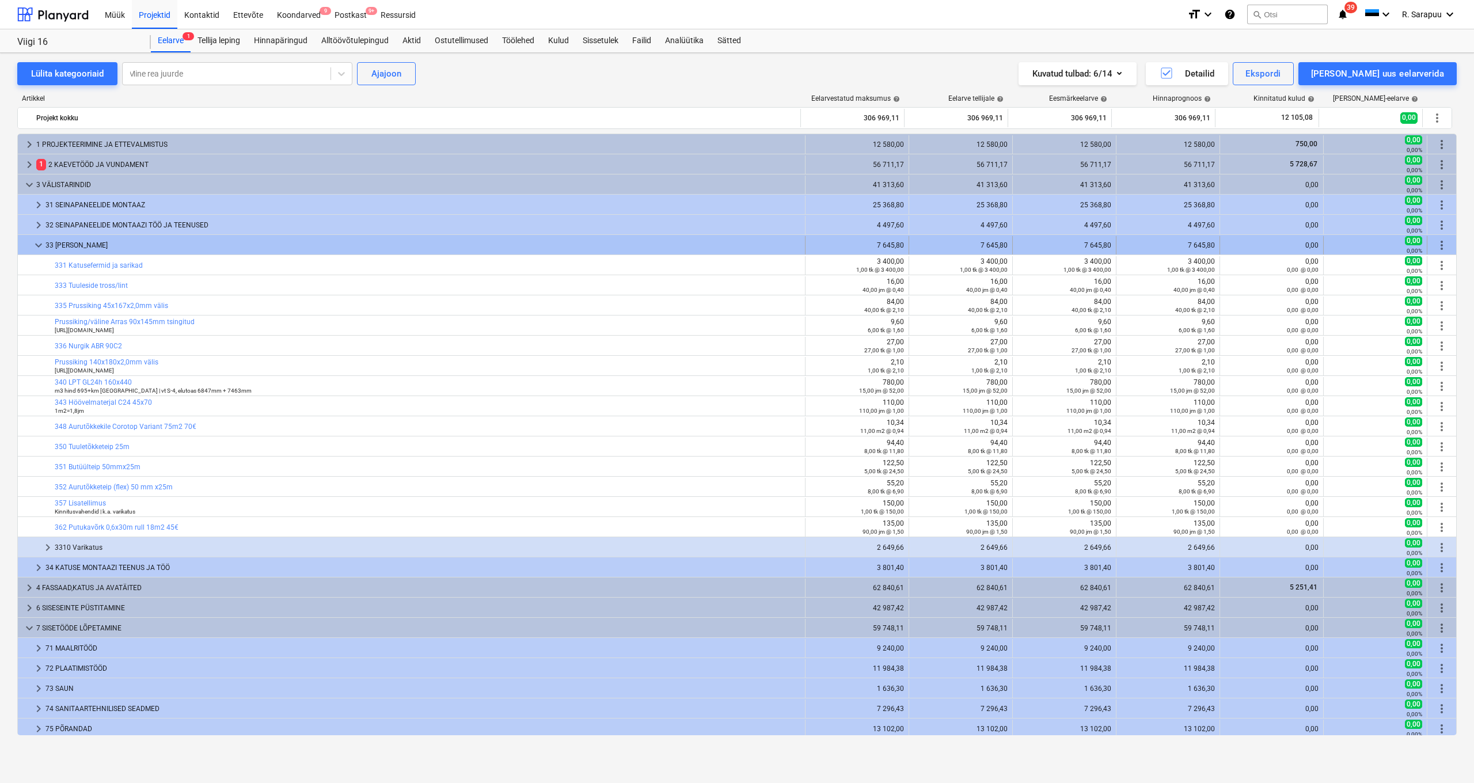
click at [33, 250] on span "keyboard_arrow_down" at bounding box center [39, 245] width 14 height 14
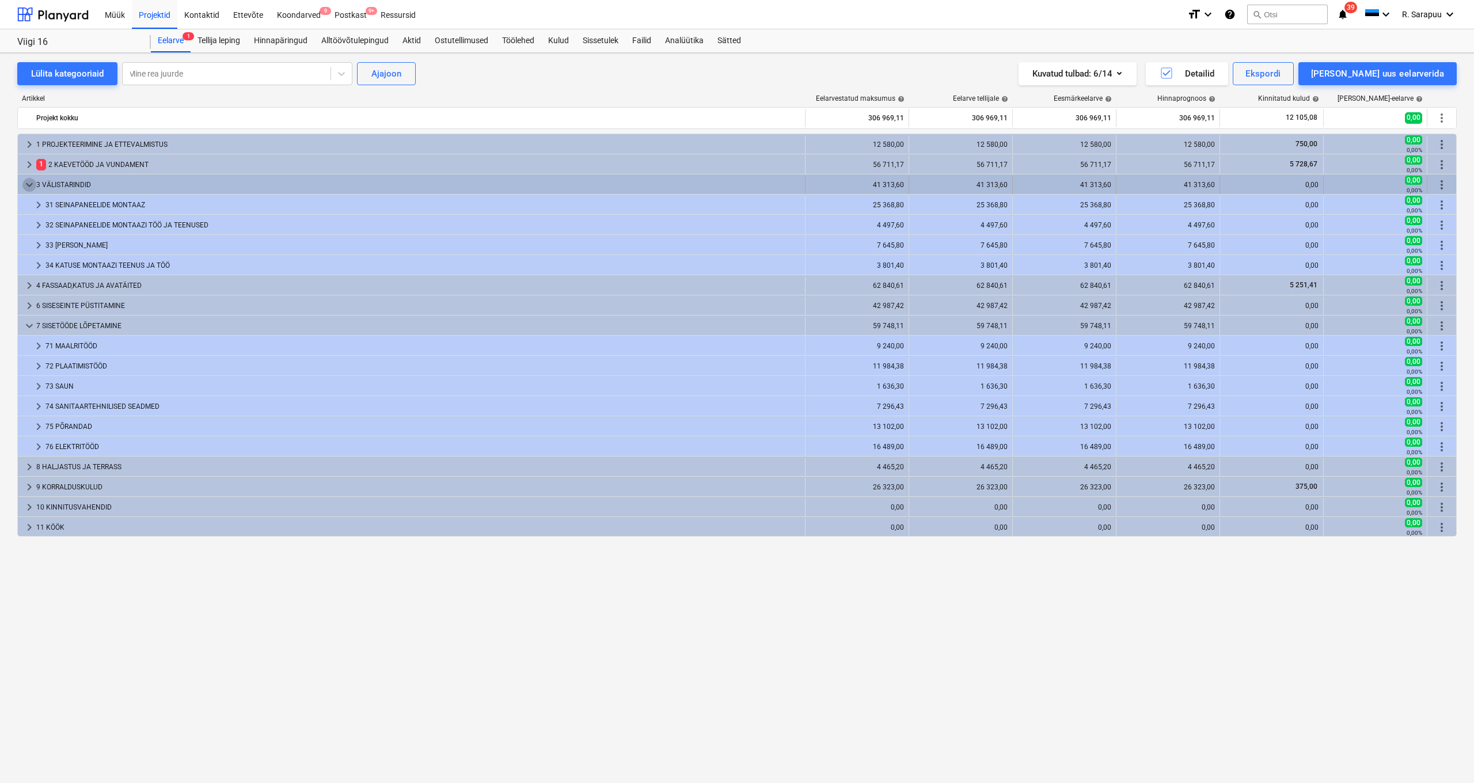
click at [28, 182] on span "keyboard_arrow_down" at bounding box center [29, 185] width 14 height 14
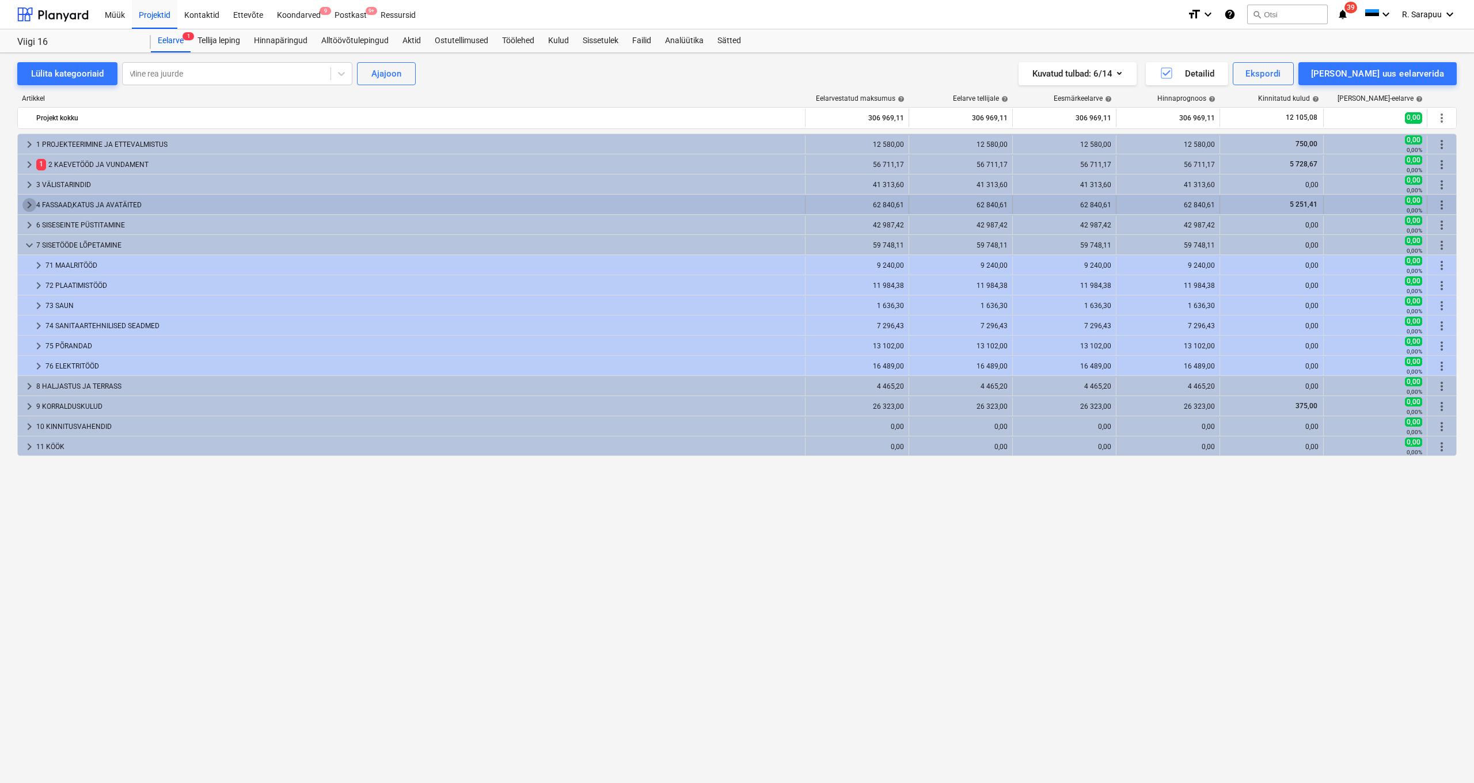
click at [26, 204] on span "keyboard_arrow_right" at bounding box center [29, 205] width 14 height 14
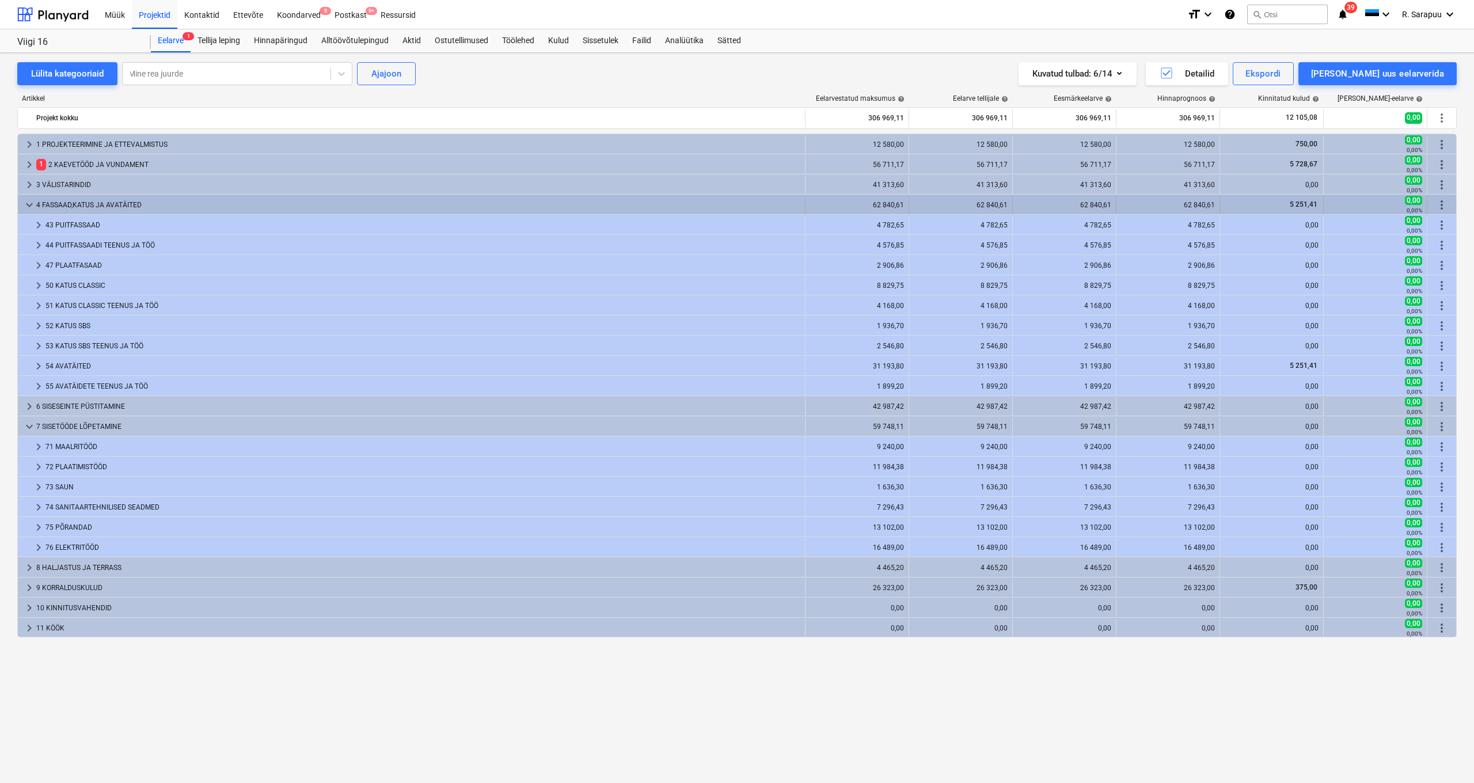
click at [26, 203] on span "keyboard_arrow_down" at bounding box center [29, 205] width 14 height 14
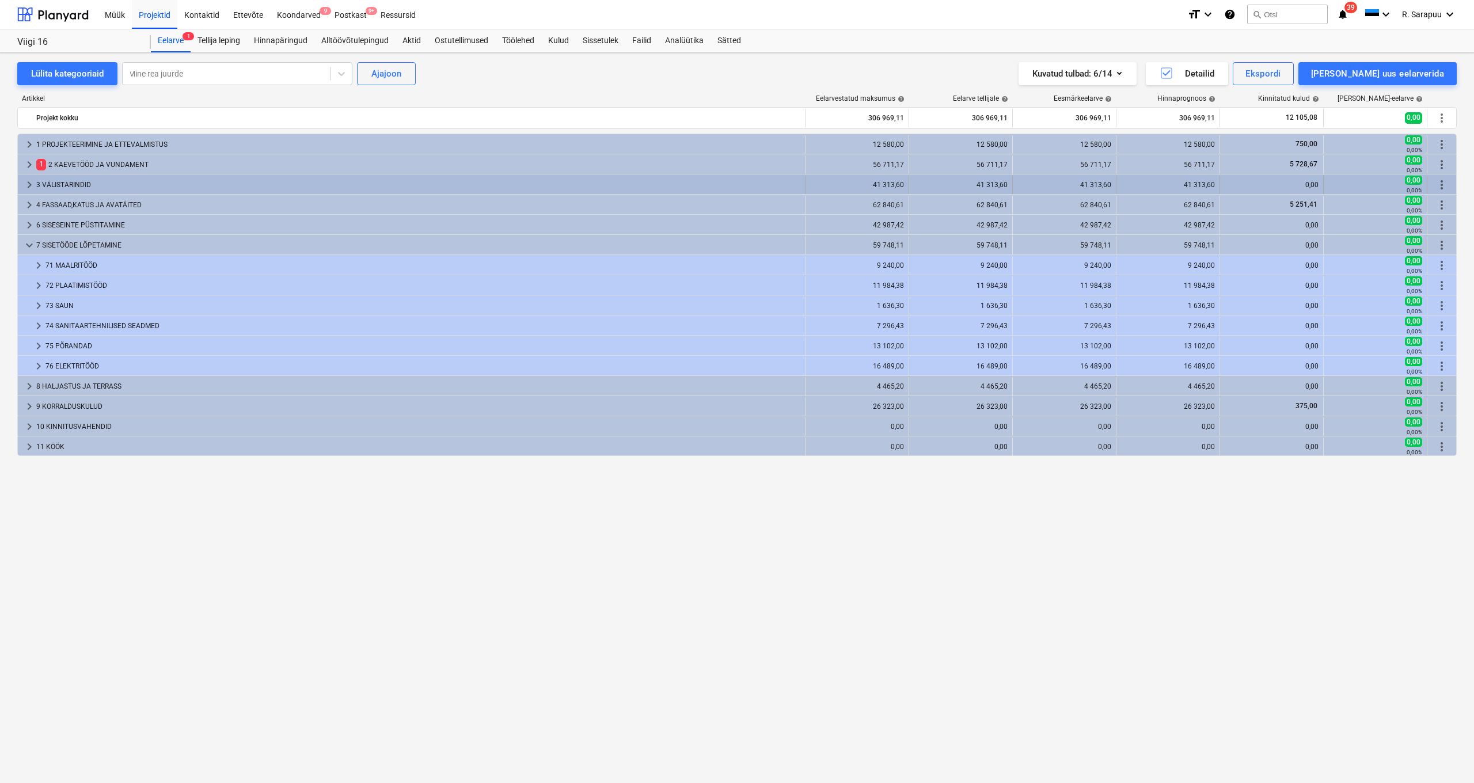
click at [25, 187] on span "keyboard_arrow_right" at bounding box center [29, 185] width 14 height 14
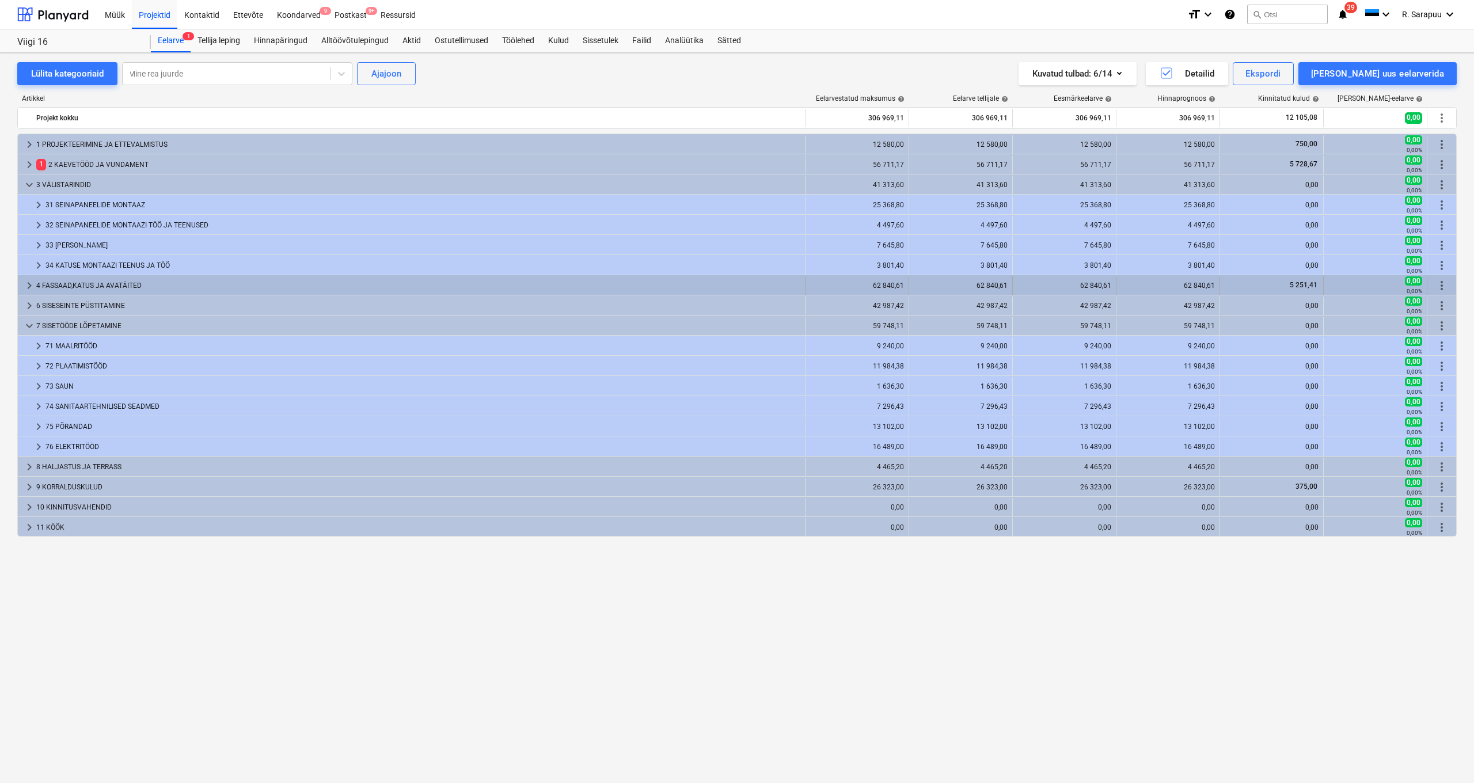
click at [31, 279] on span "keyboard_arrow_right" at bounding box center [29, 286] width 14 height 14
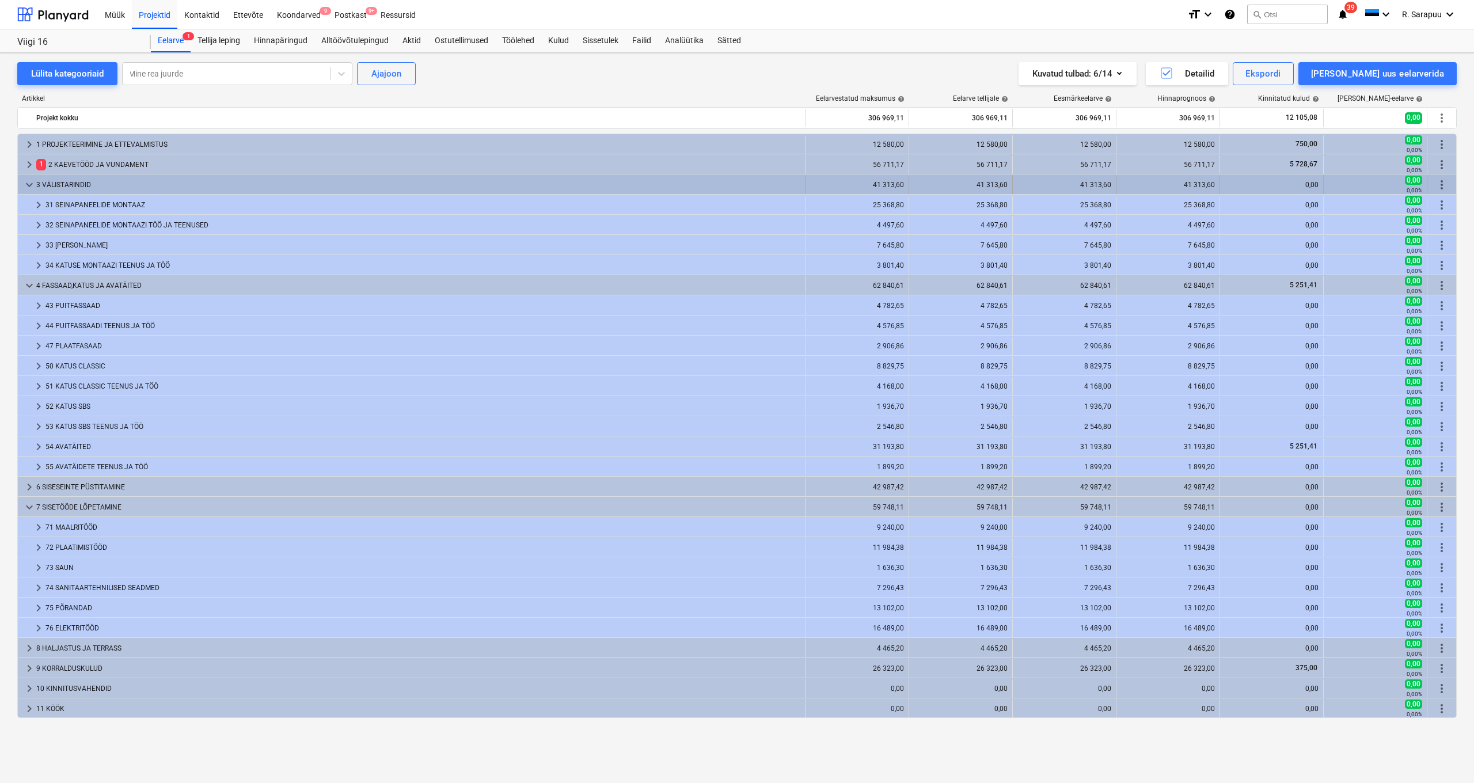
click at [26, 187] on span "keyboard_arrow_down" at bounding box center [29, 185] width 14 height 14
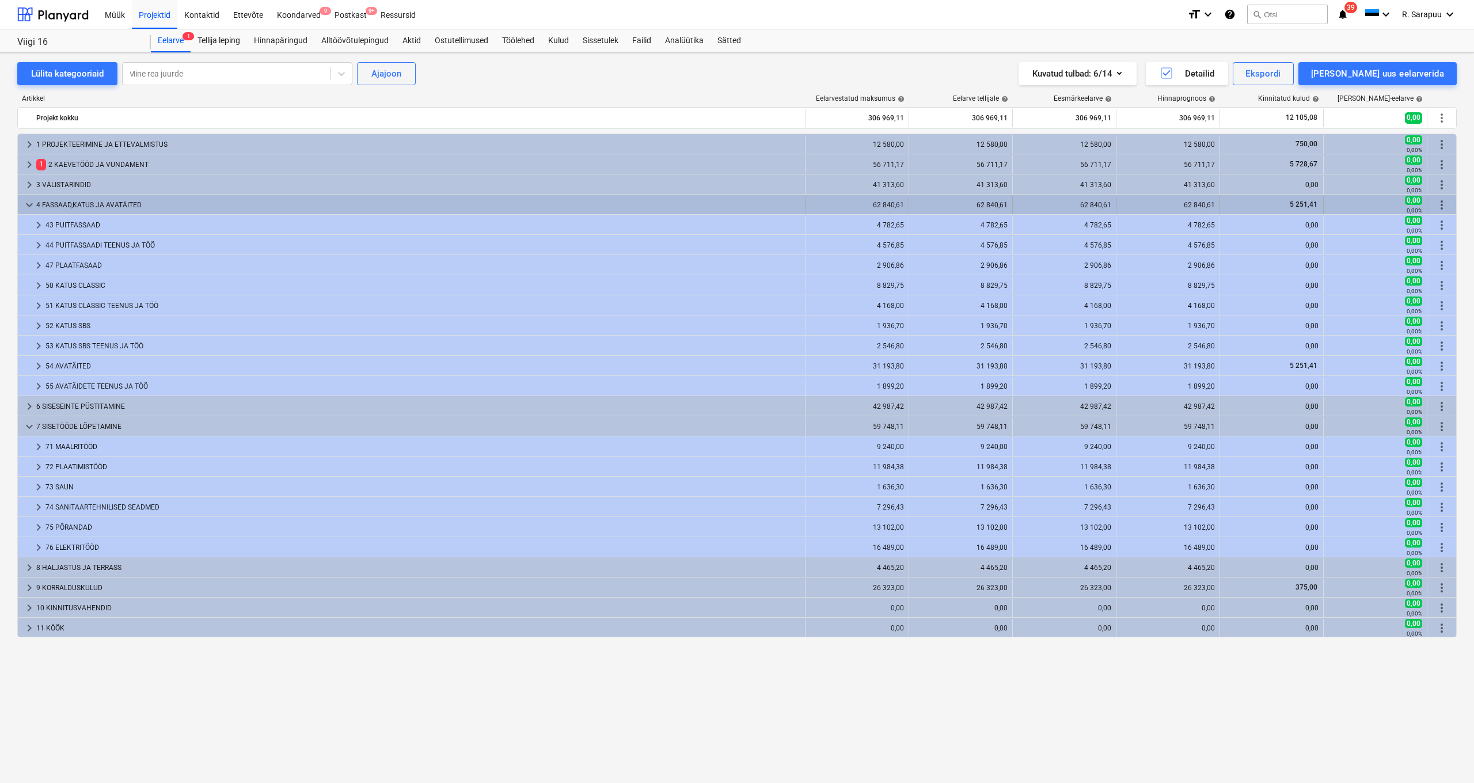
click at [26, 205] on span "keyboard_arrow_down" at bounding box center [29, 205] width 14 height 14
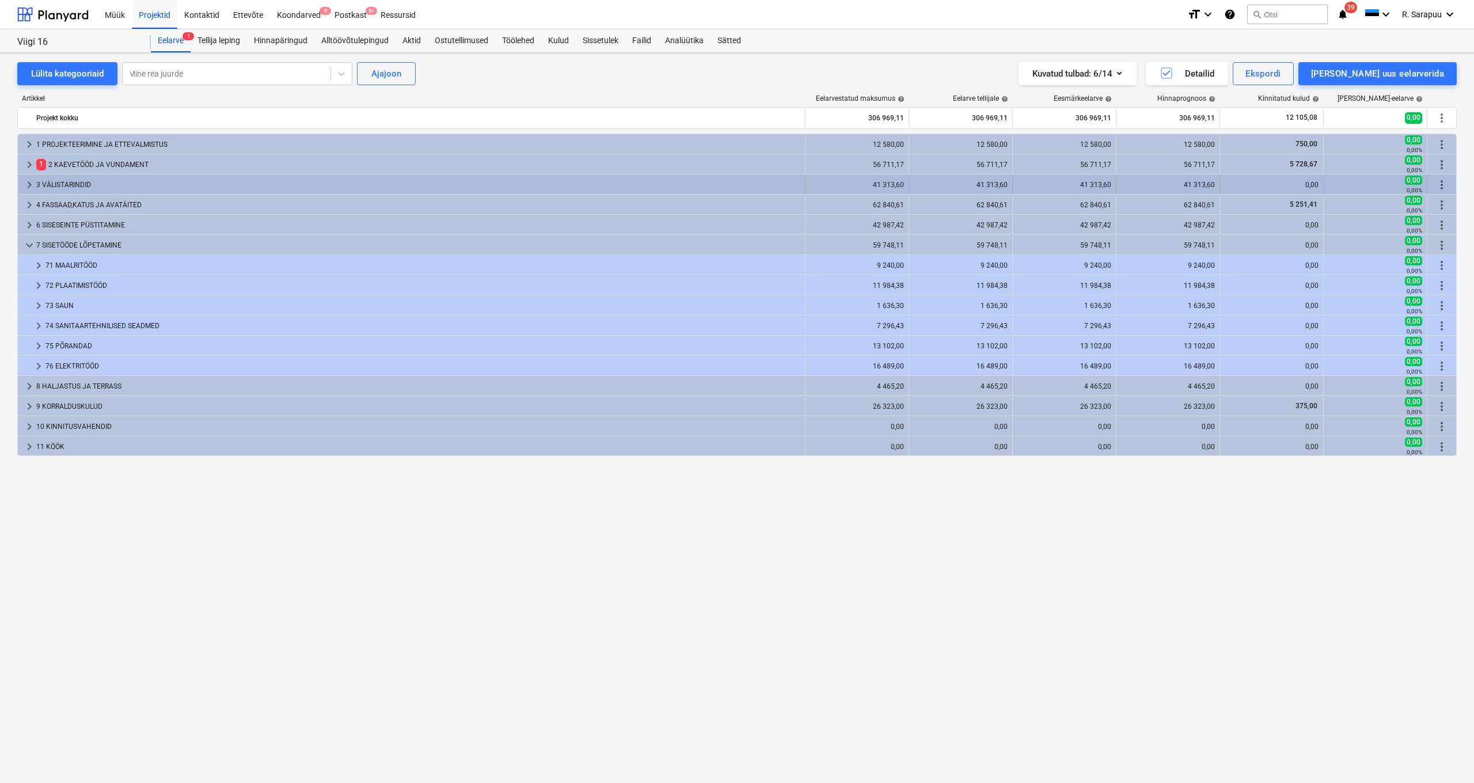
click at [21, 188] on div "keyboard_arrow_right 3 VÄLISTARINDID" at bounding box center [412, 185] width 788 height 18
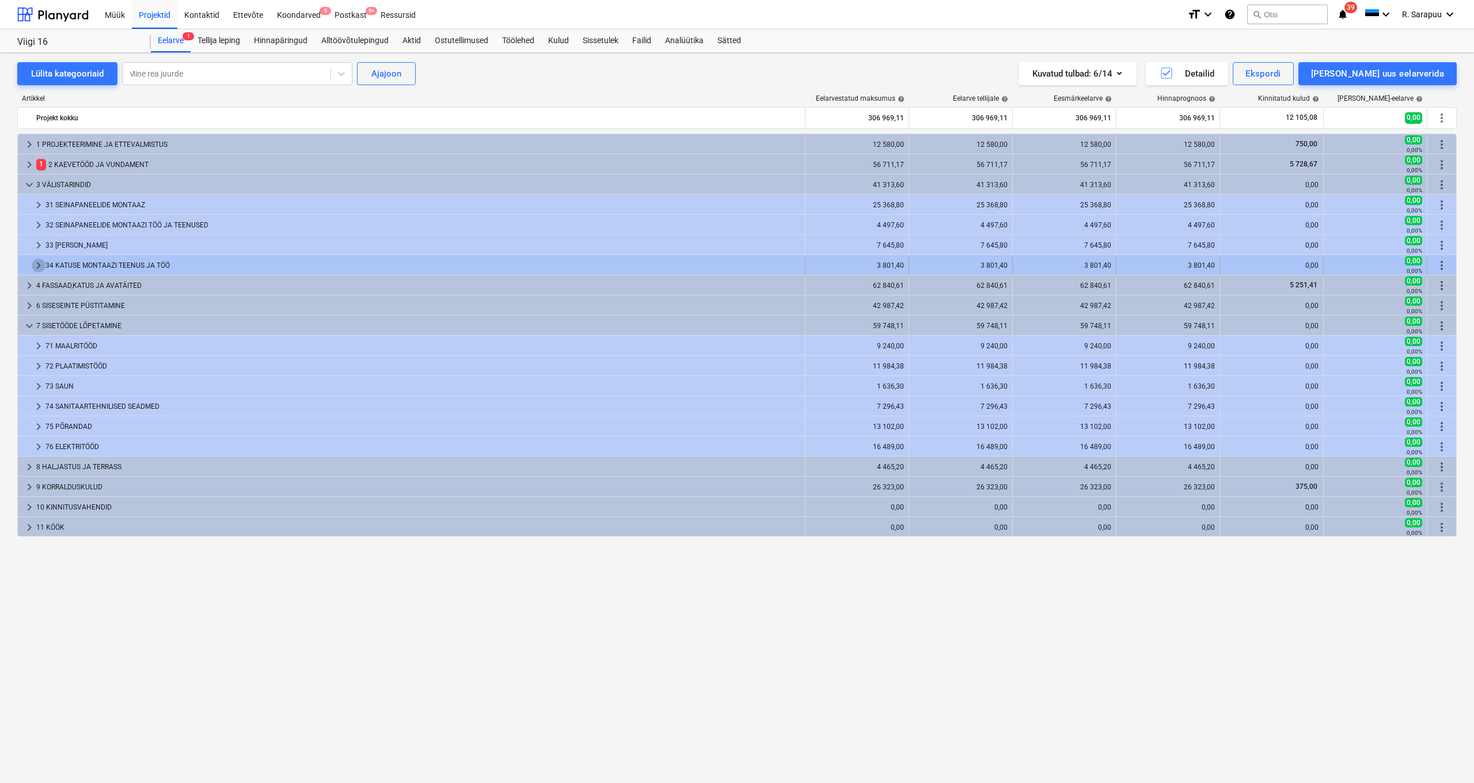
click at [40, 267] on span "keyboard_arrow_right" at bounding box center [39, 265] width 14 height 14
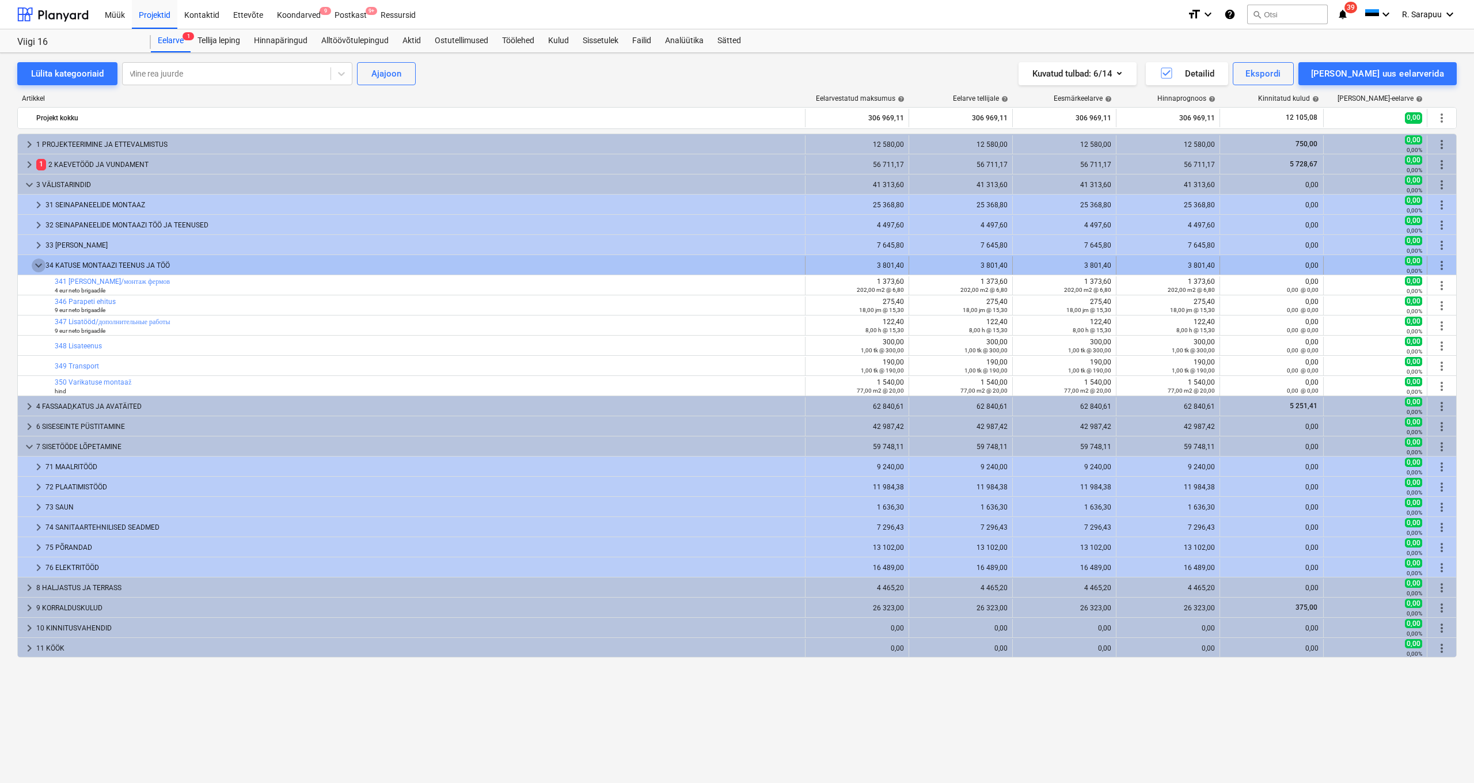
click at [32, 265] on span "keyboard_arrow_down" at bounding box center [39, 265] width 14 height 14
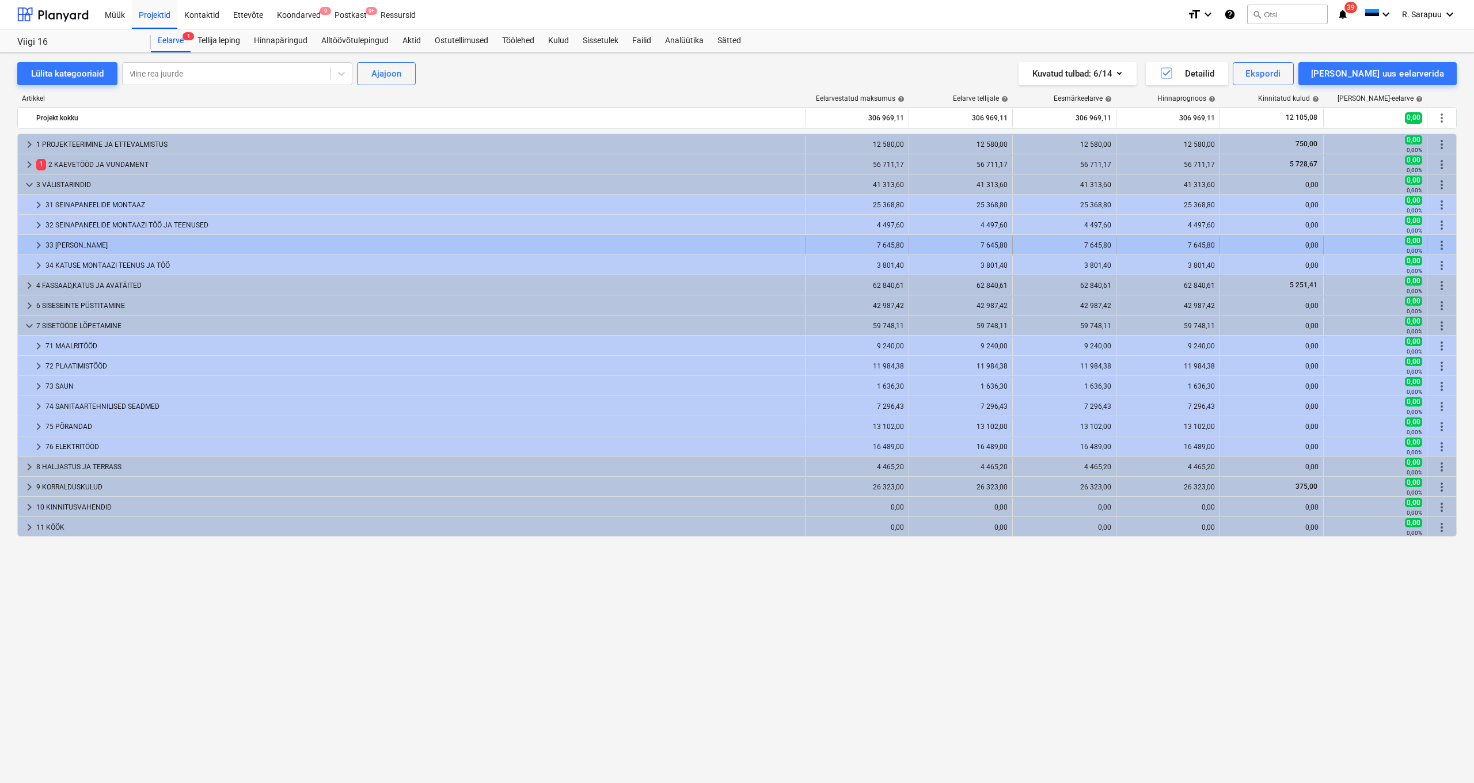
click at [31, 244] on div at bounding box center [26, 245] width 9 height 18
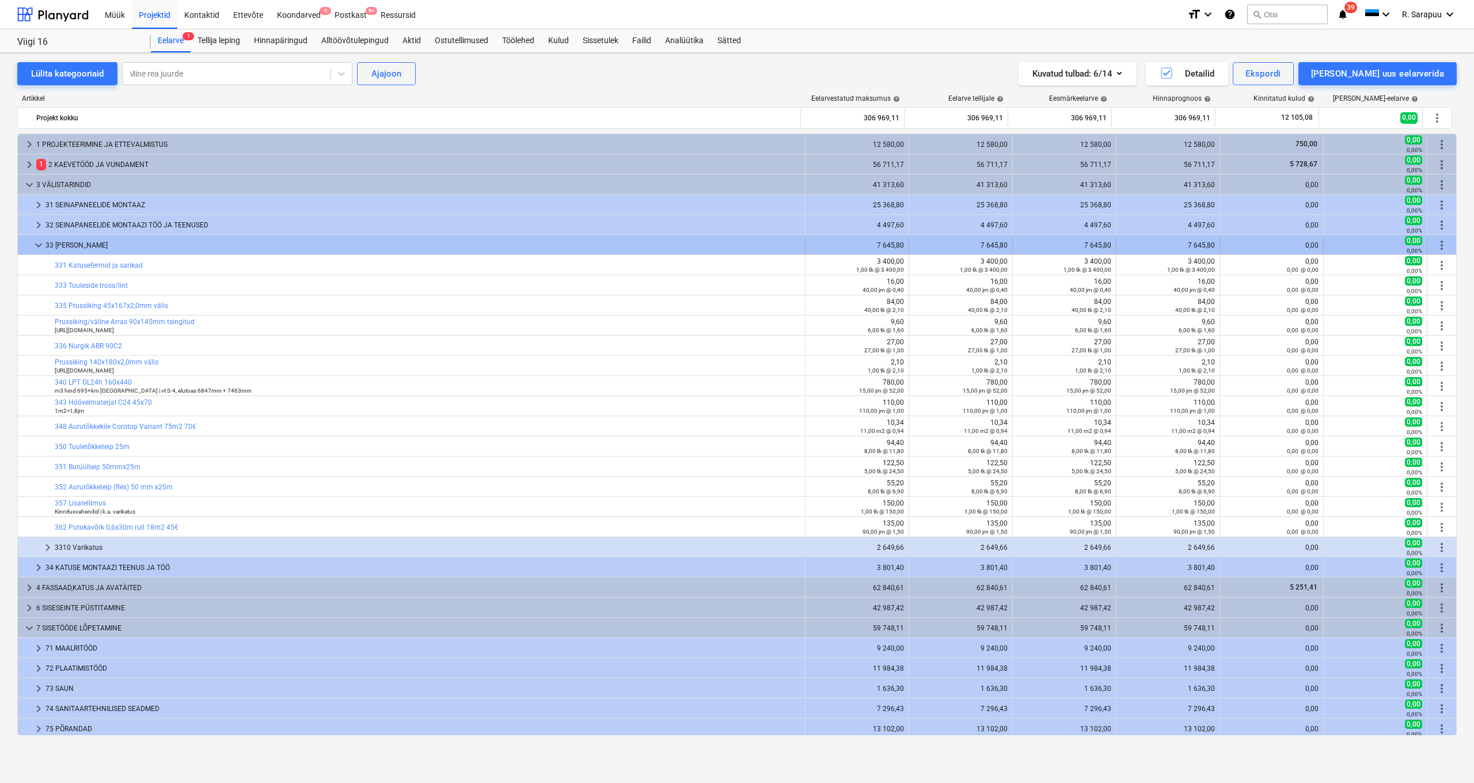
click at [41, 245] on span "keyboard_arrow_down" at bounding box center [39, 245] width 14 height 14
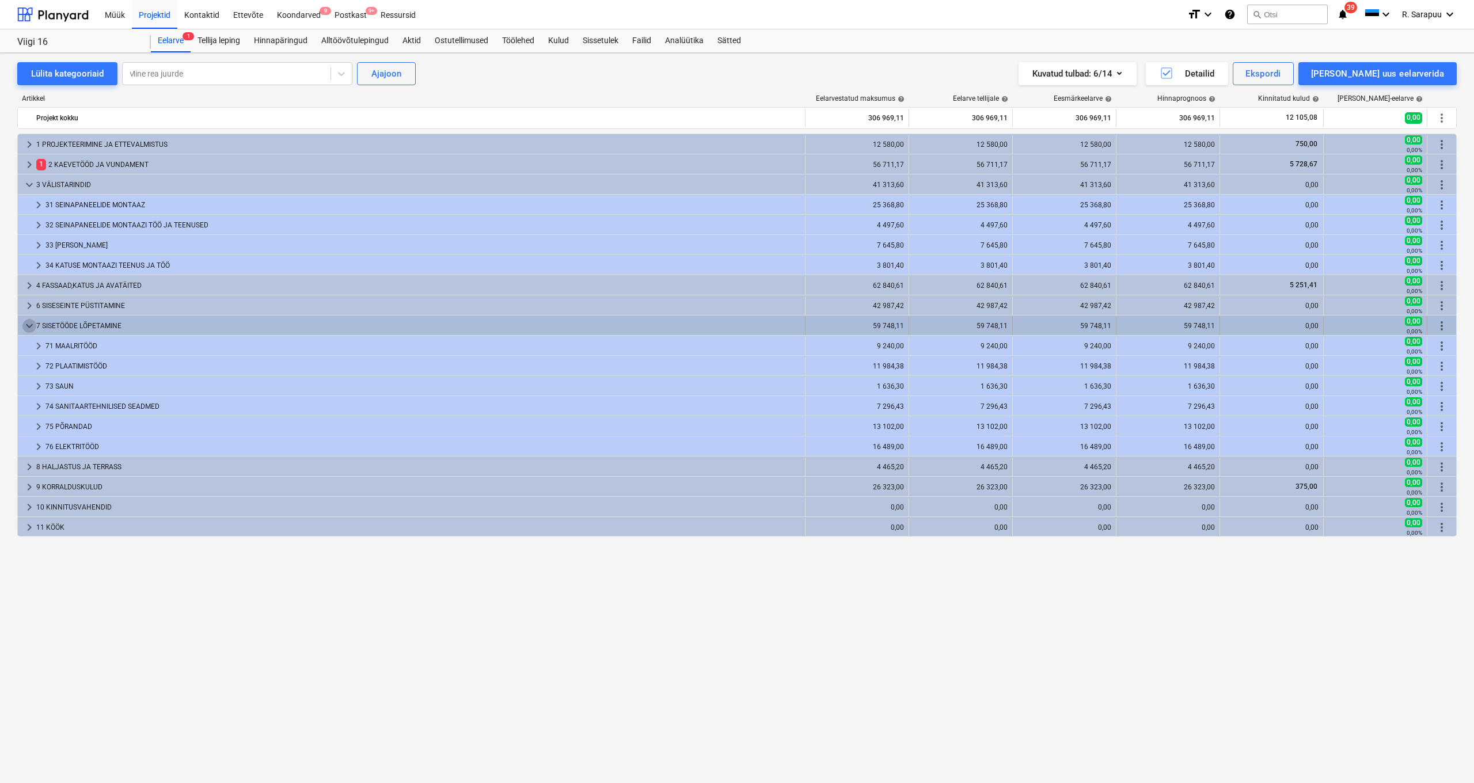
click at [30, 321] on span "keyboard_arrow_down" at bounding box center [29, 326] width 14 height 14
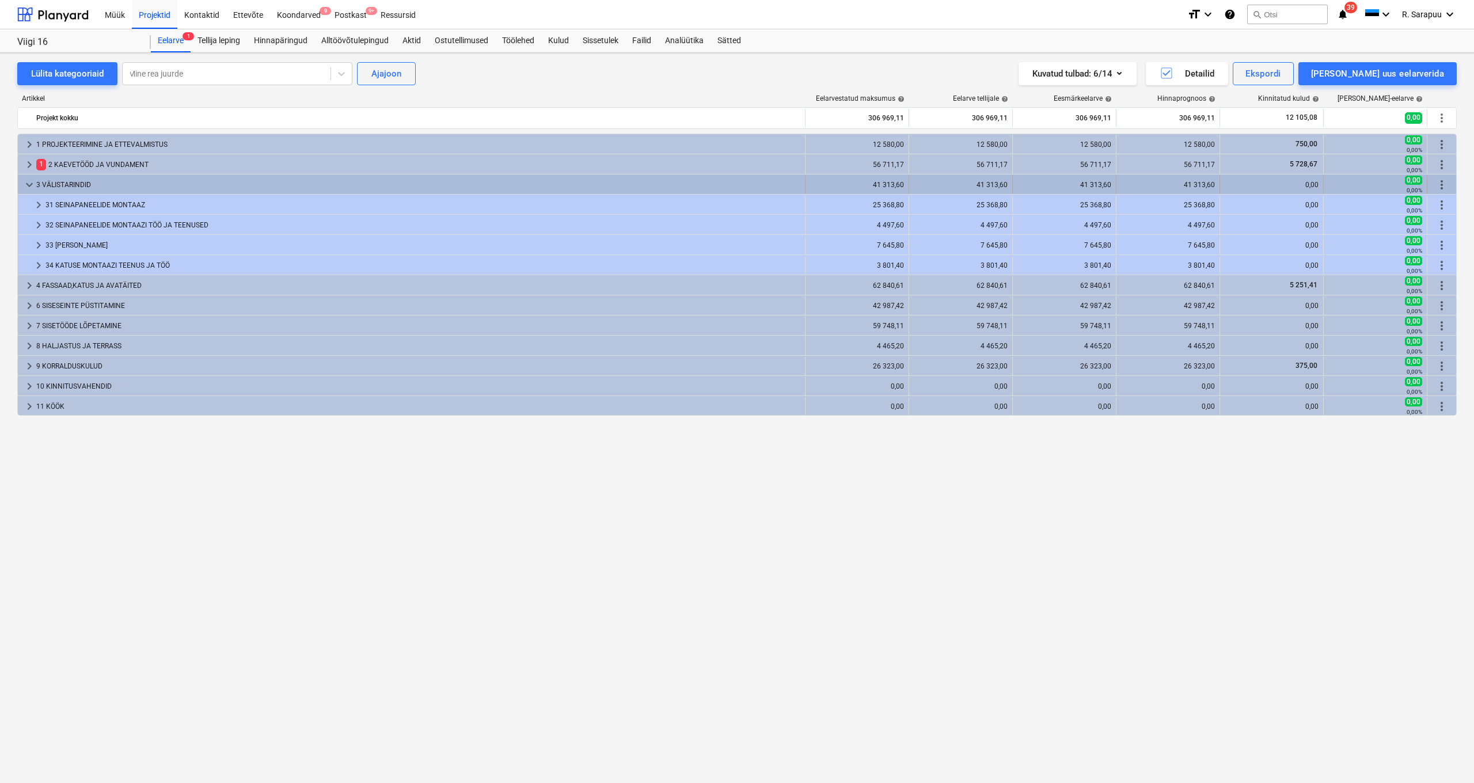
click at [31, 187] on span "keyboard_arrow_down" at bounding box center [29, 185] width 14 height 14
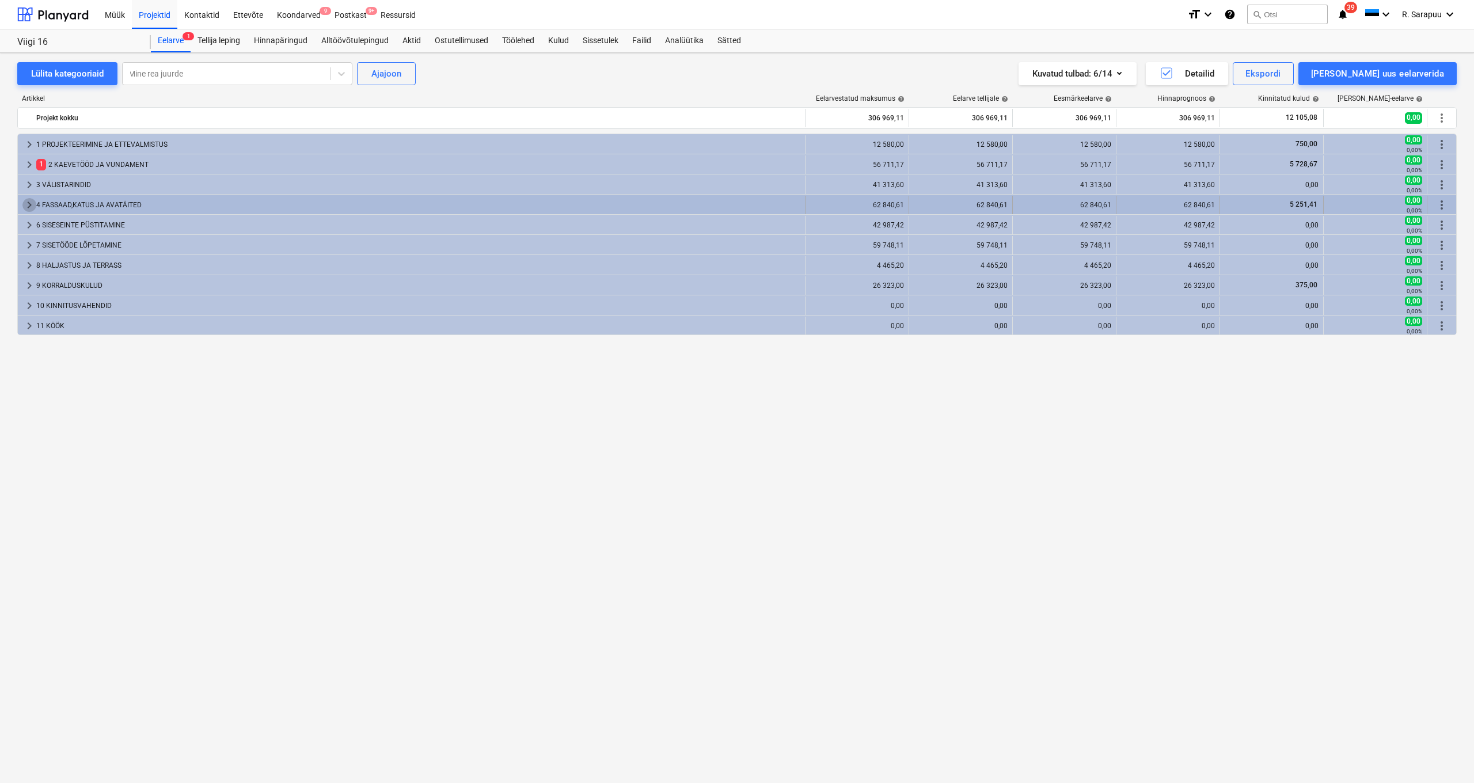
click at [29, 204] on span "keyboard_arrow_right" at bounding box center [29, 205] width 14 height 14
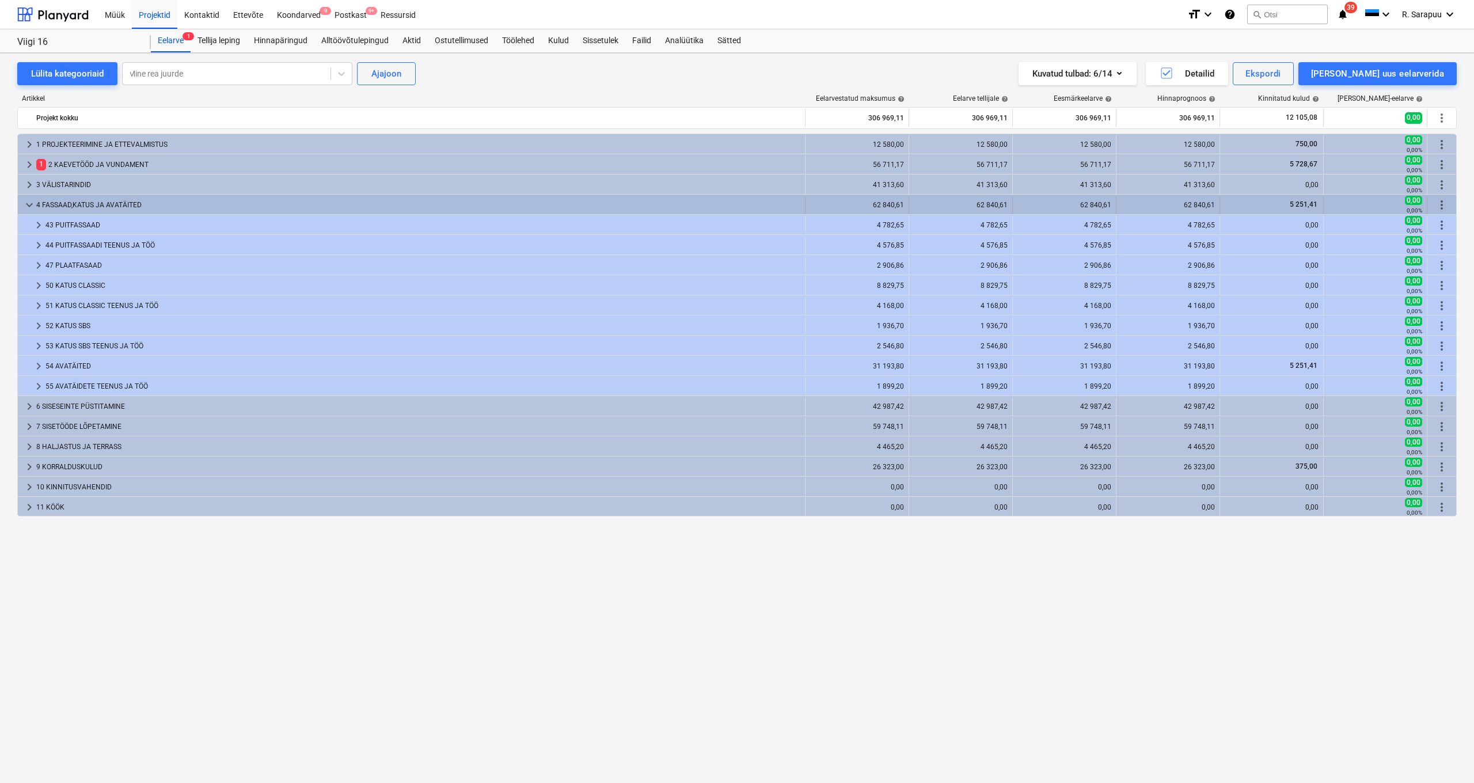
click at [35, 208] on span "keyboard_arrow_down" at bounding box center [29, 205] width 14 height 14
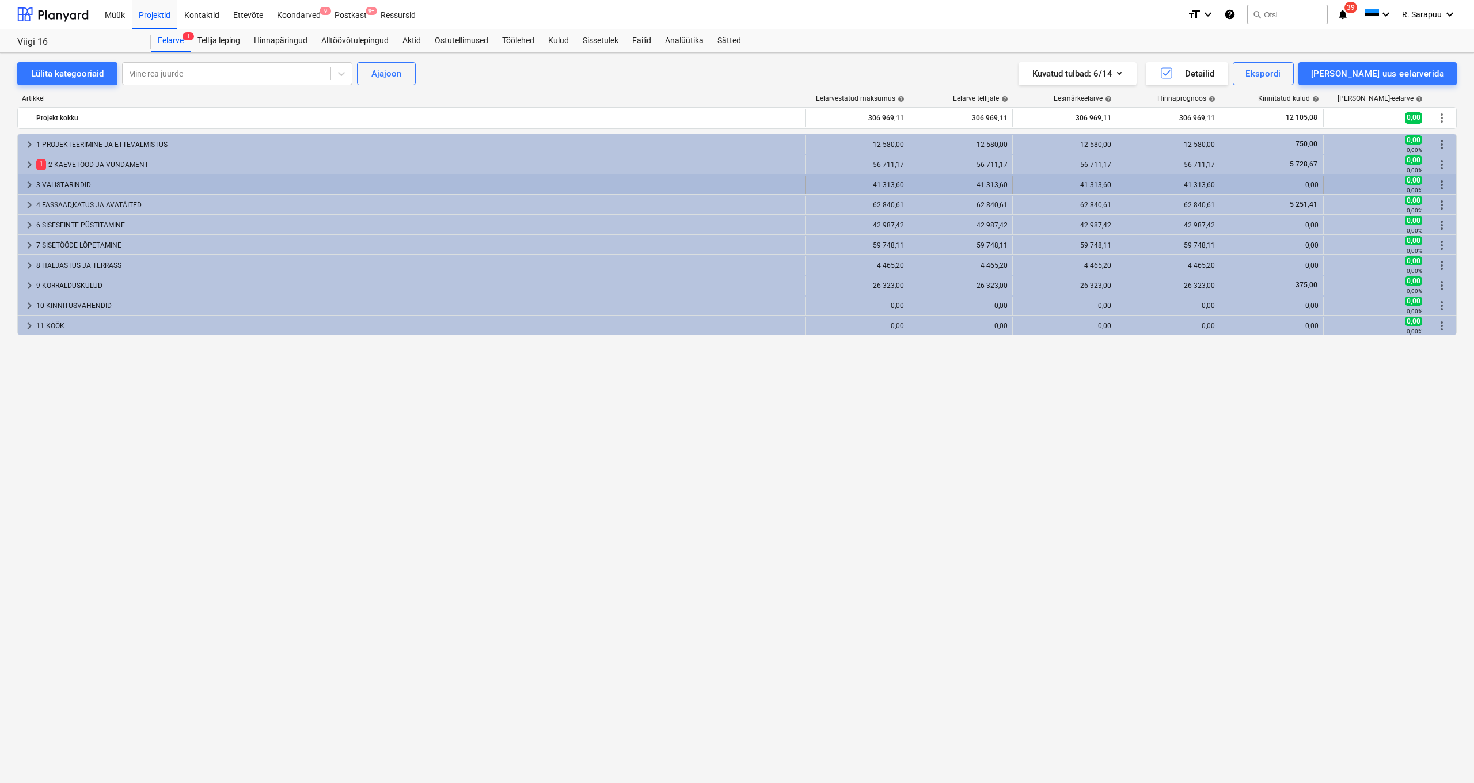
click at [29, 187] on span "keyboard_arrow_right" at bounding box center [29, 185] width 14 height 14
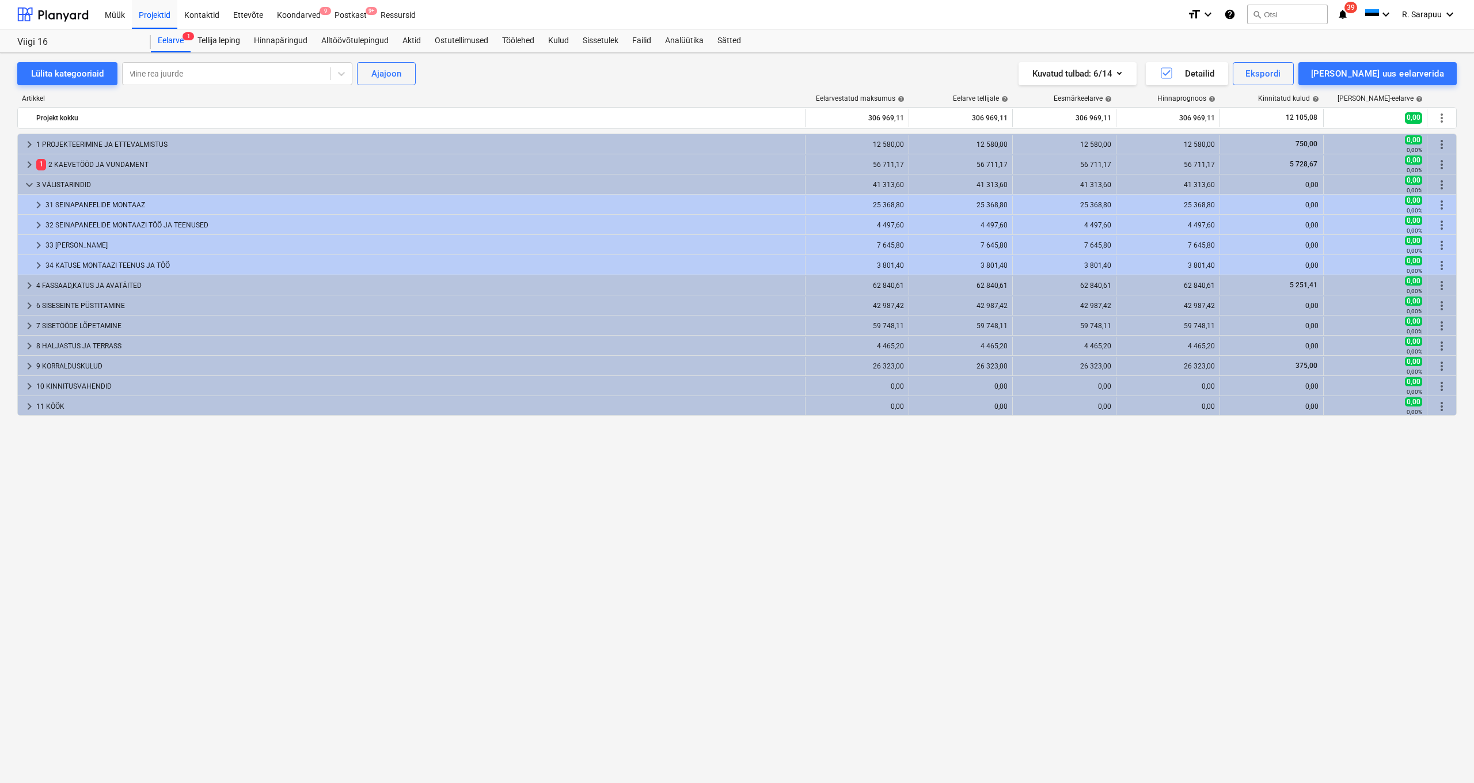
click at [29, 187] on span "keyboard_arrow_down" at bounding box center [29, 185] width 14 height 14
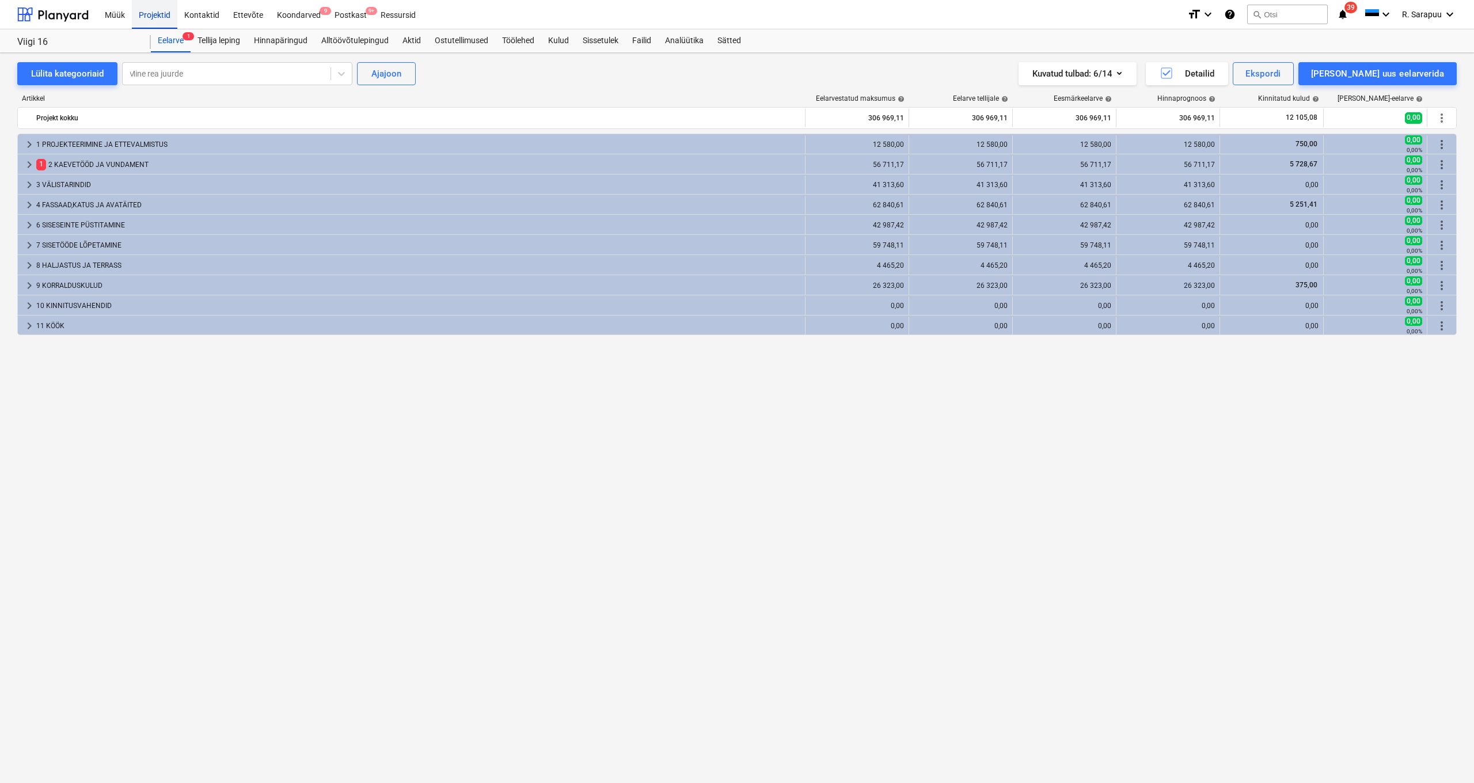
click at [153, 16] on div "Projektid" at bounding box center [154, 13] width 45 height 29
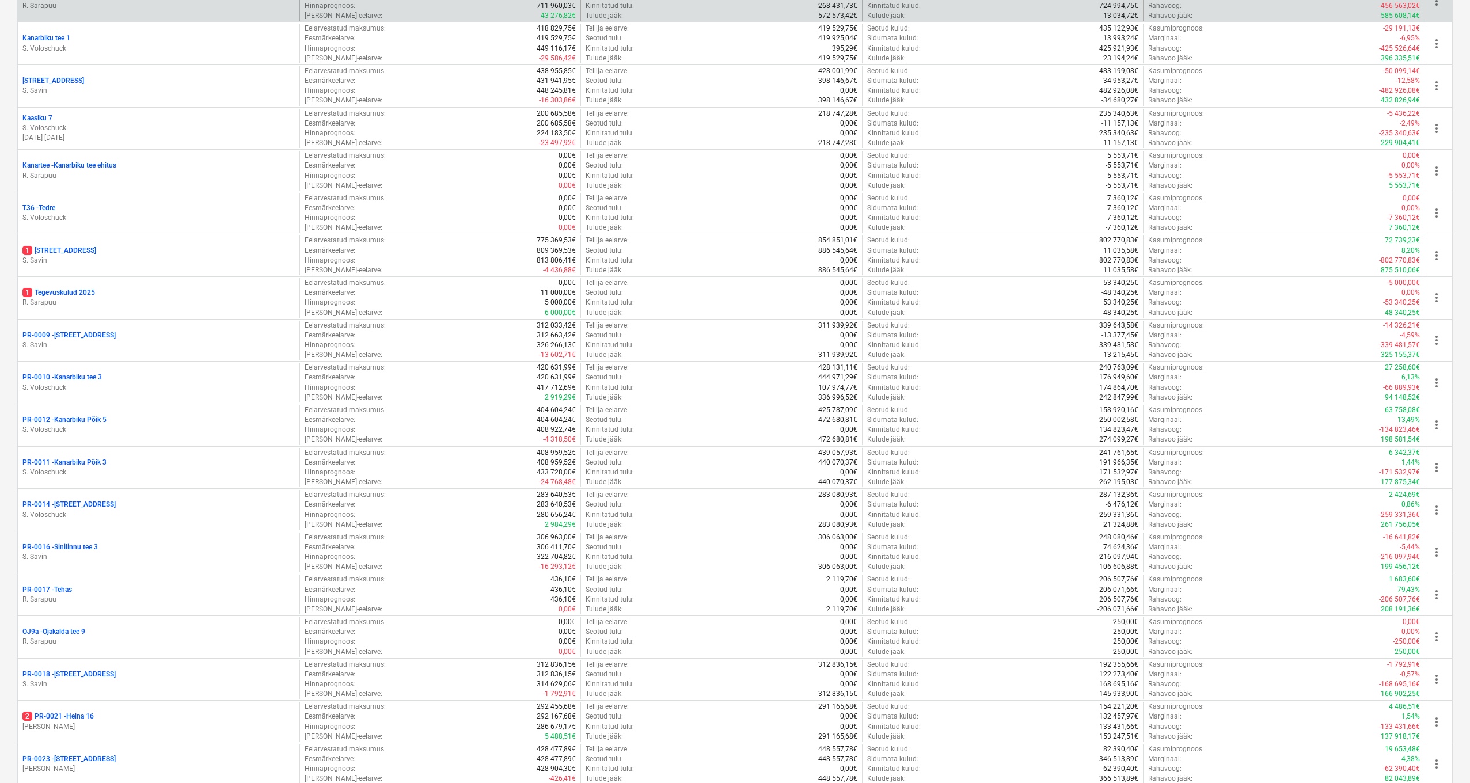
scroll to position [494, 0]
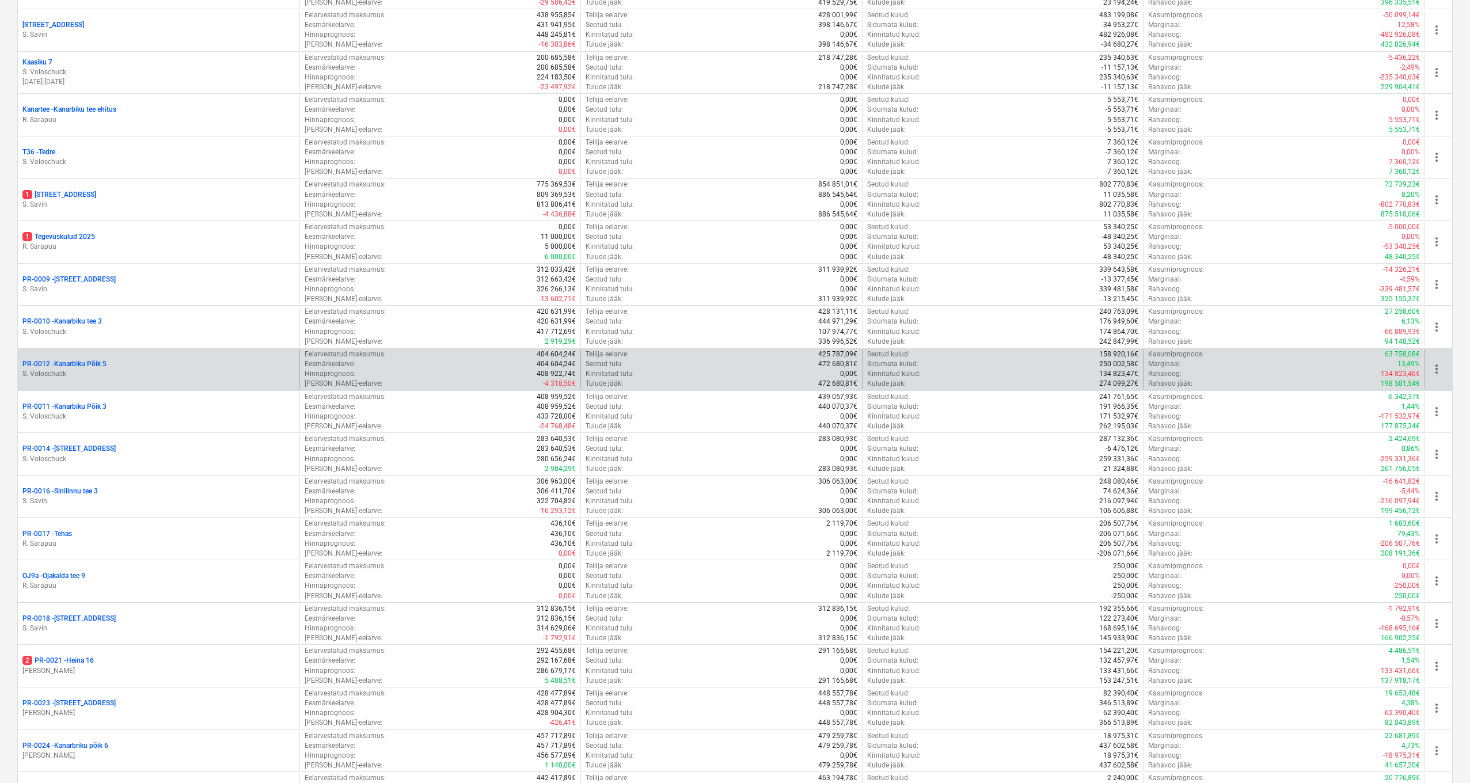
click at [81, 359] on p "PR-0012 - Kanarbiku Põik 5" at bounding box center [64, 364] width 84 height 10
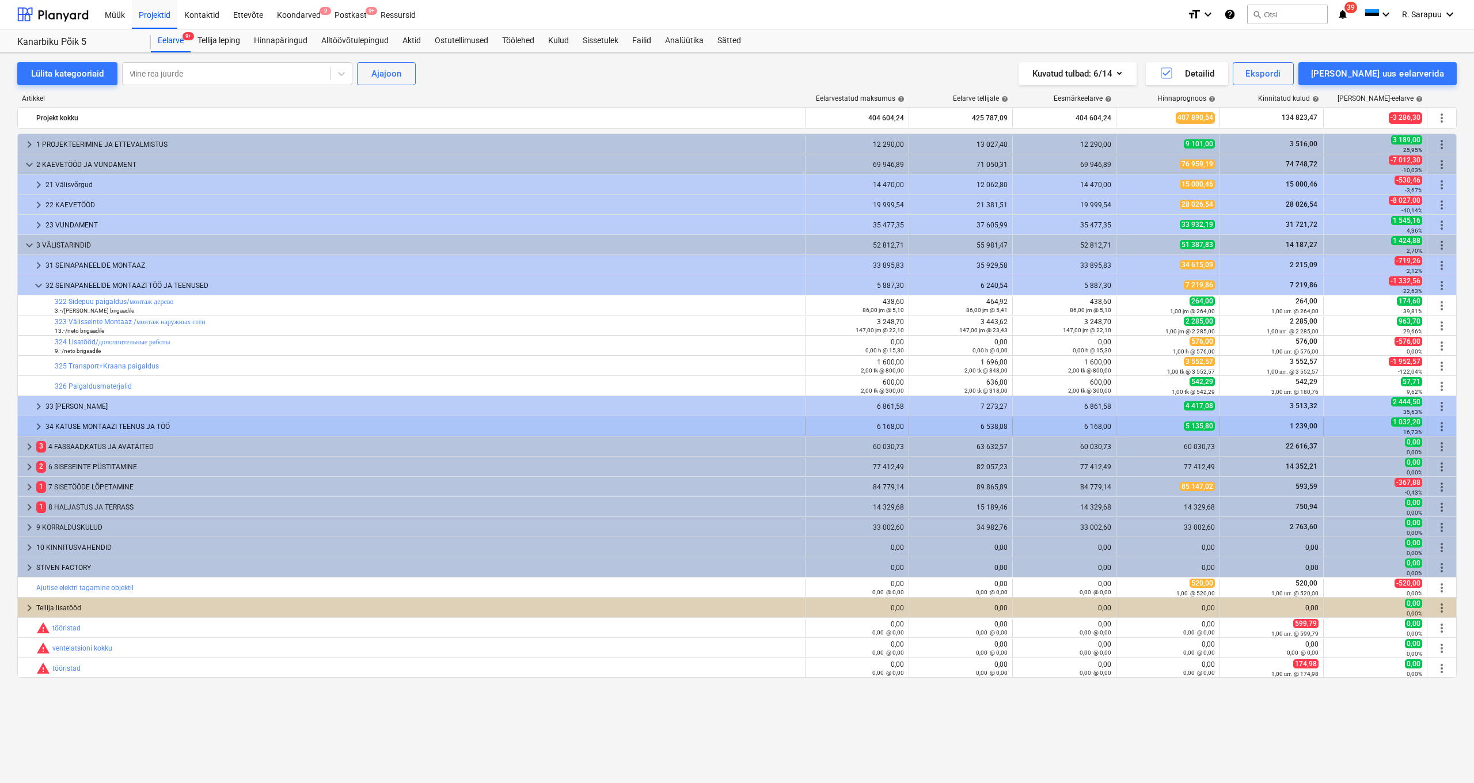
click at [90, 425] on div "34 KATUSE MONTAAZI TEENUS JA TÖÖ" at bounding box center [422, 426] width 755 height 18
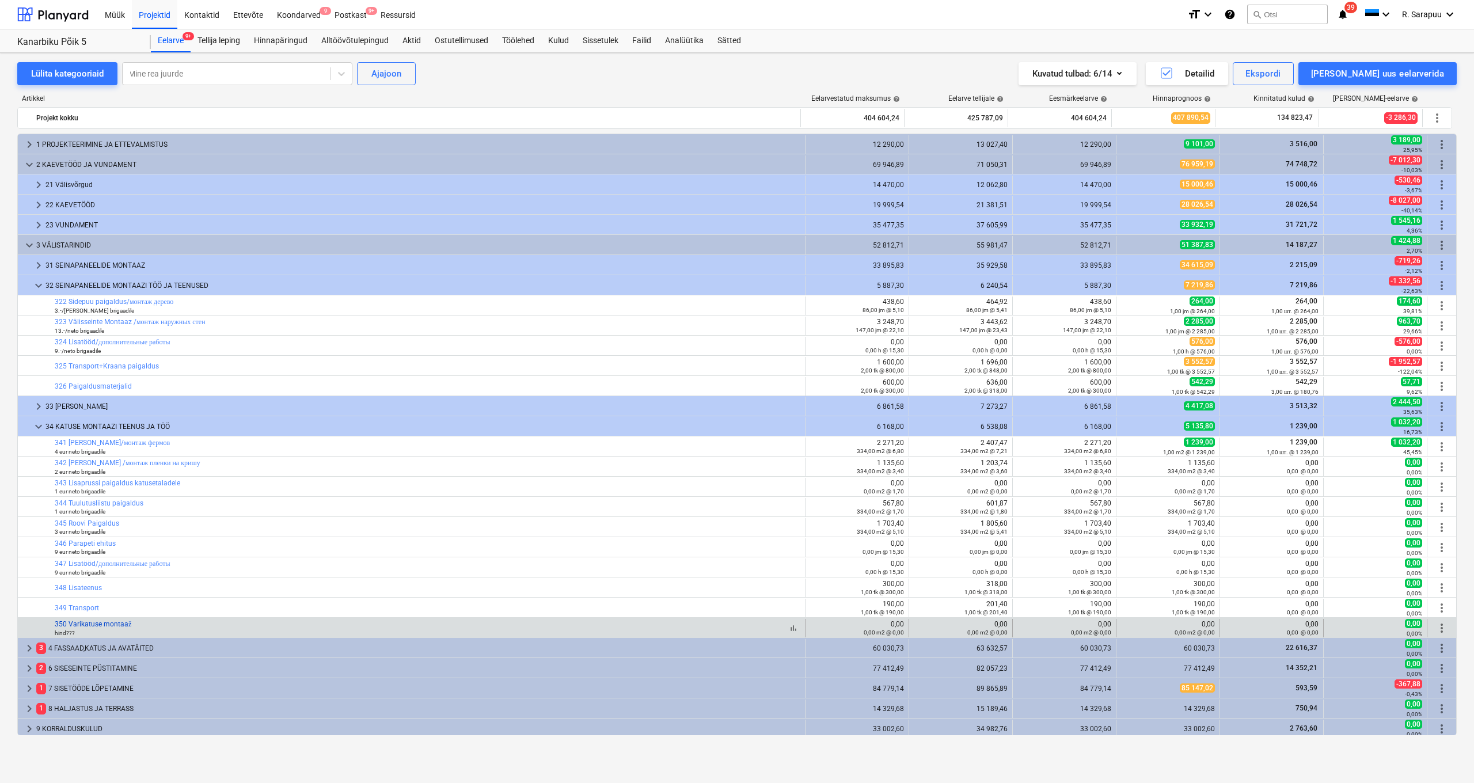
scroll to position [40, 0]
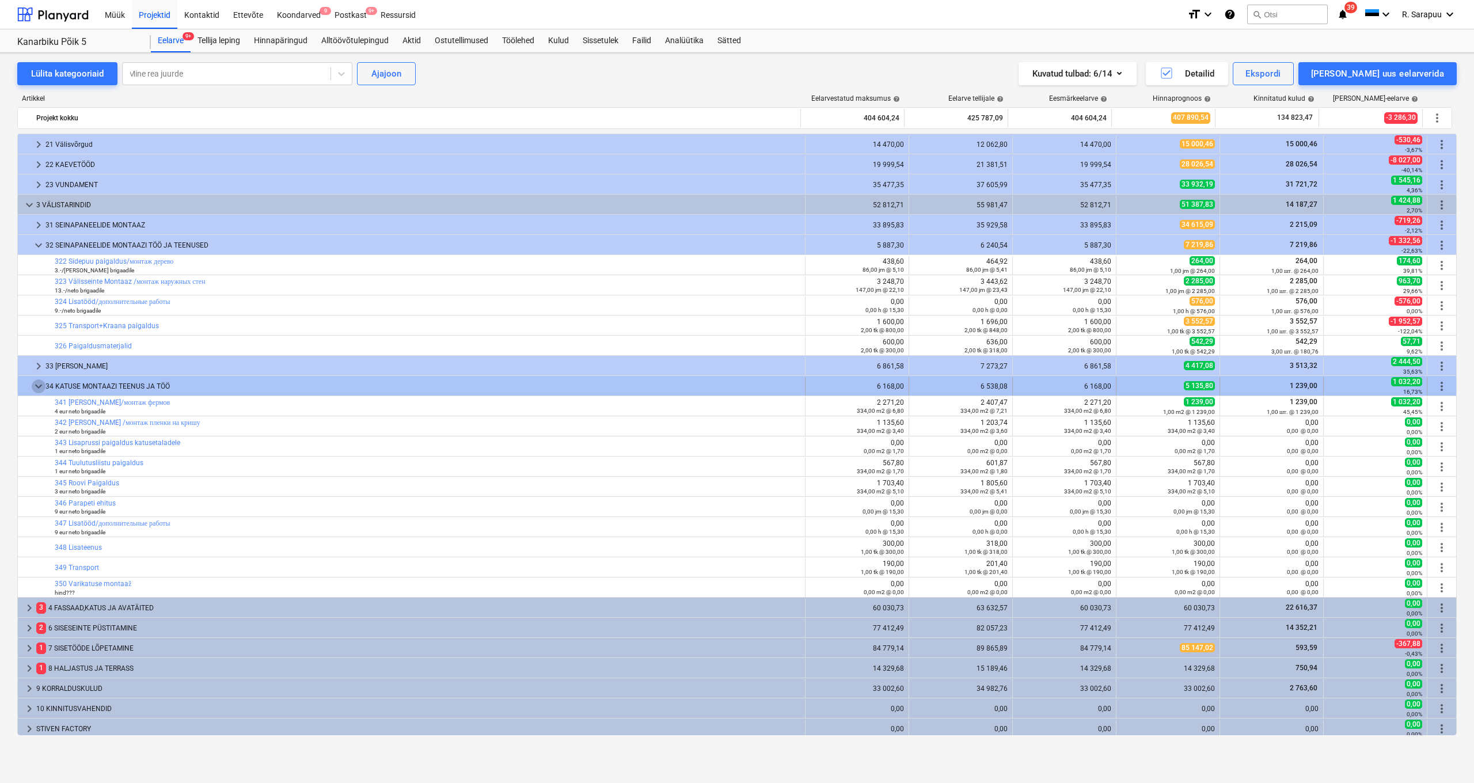
click at [36, 389] on span "keyboard_arrow_down" at bounding box center [39, 386] width 14 height 14
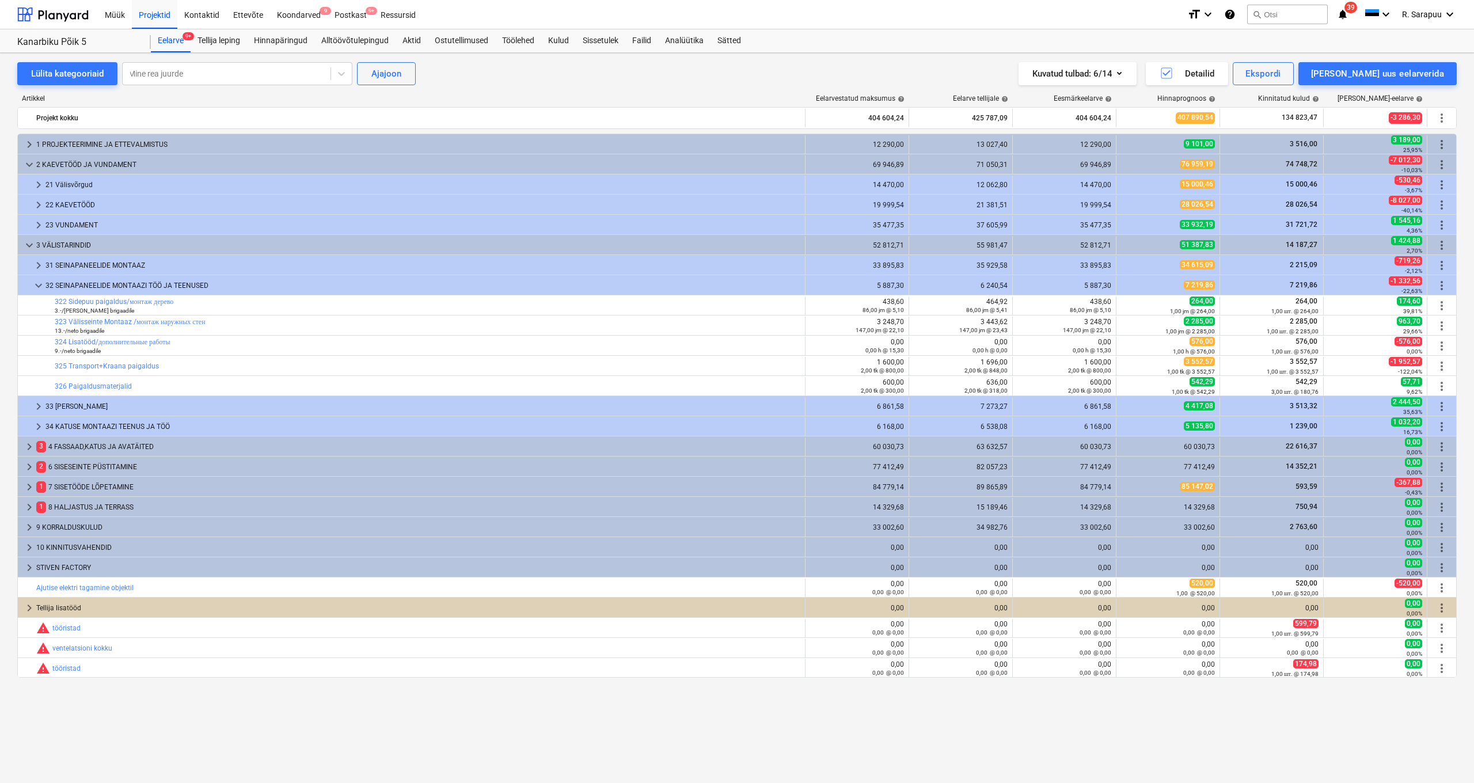
scroll to position [0, 0]
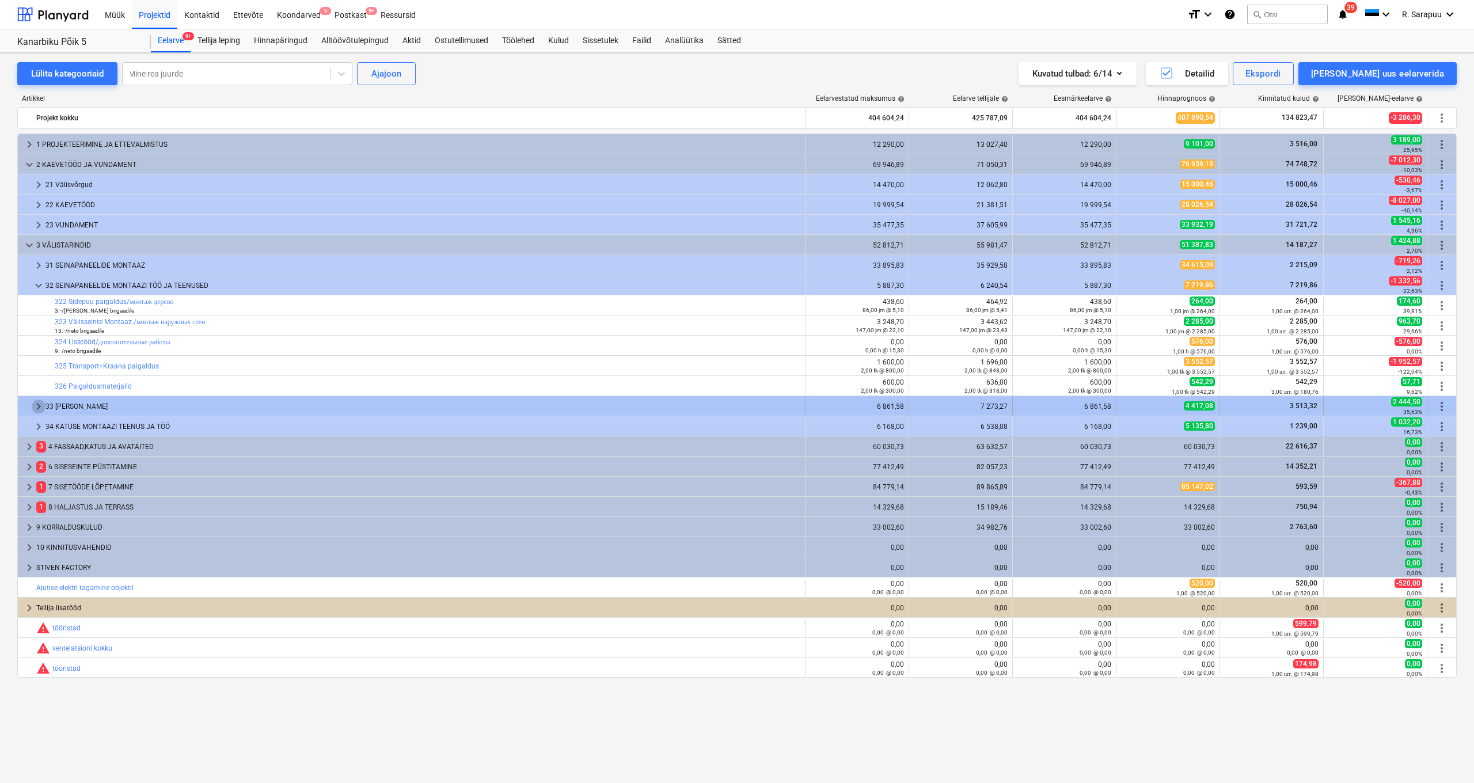
click at [36, 407] on span "keyboard_arrow_right" at bounding box center [39, 407] width 14 height 14
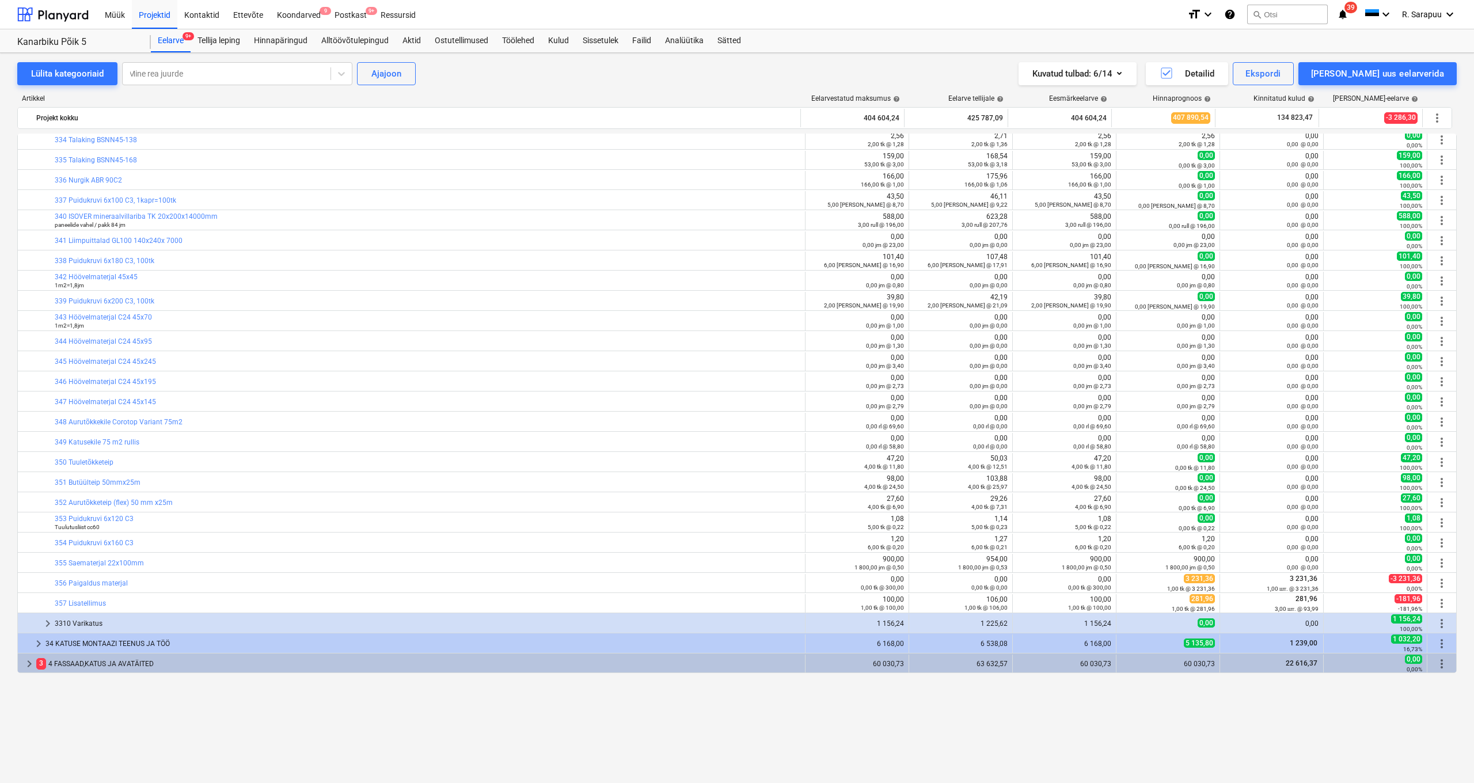
scroll to position [189, 0]
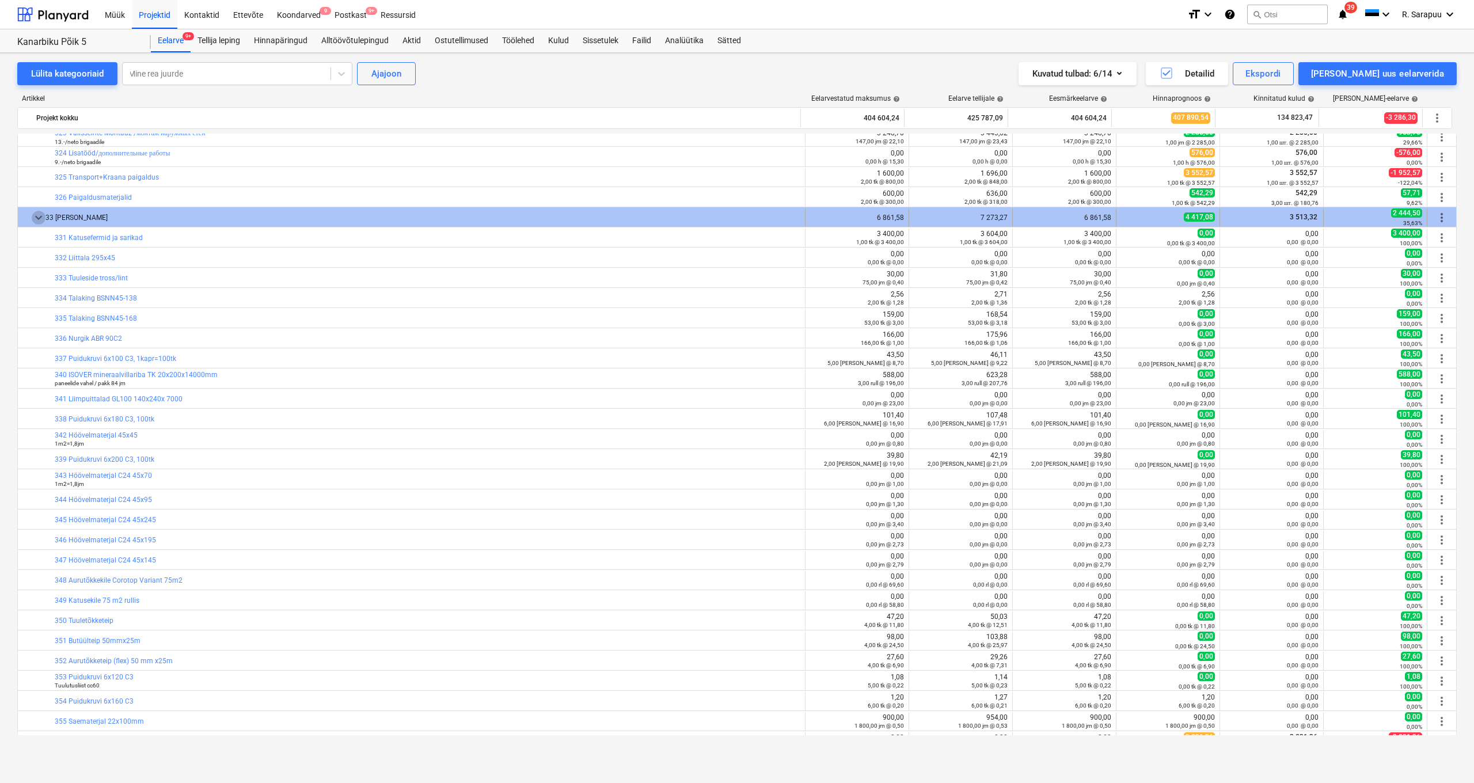
click at [40, 219] on span "keyboard_arrow_down" at bounding box center [39, 218] width 14 height 14
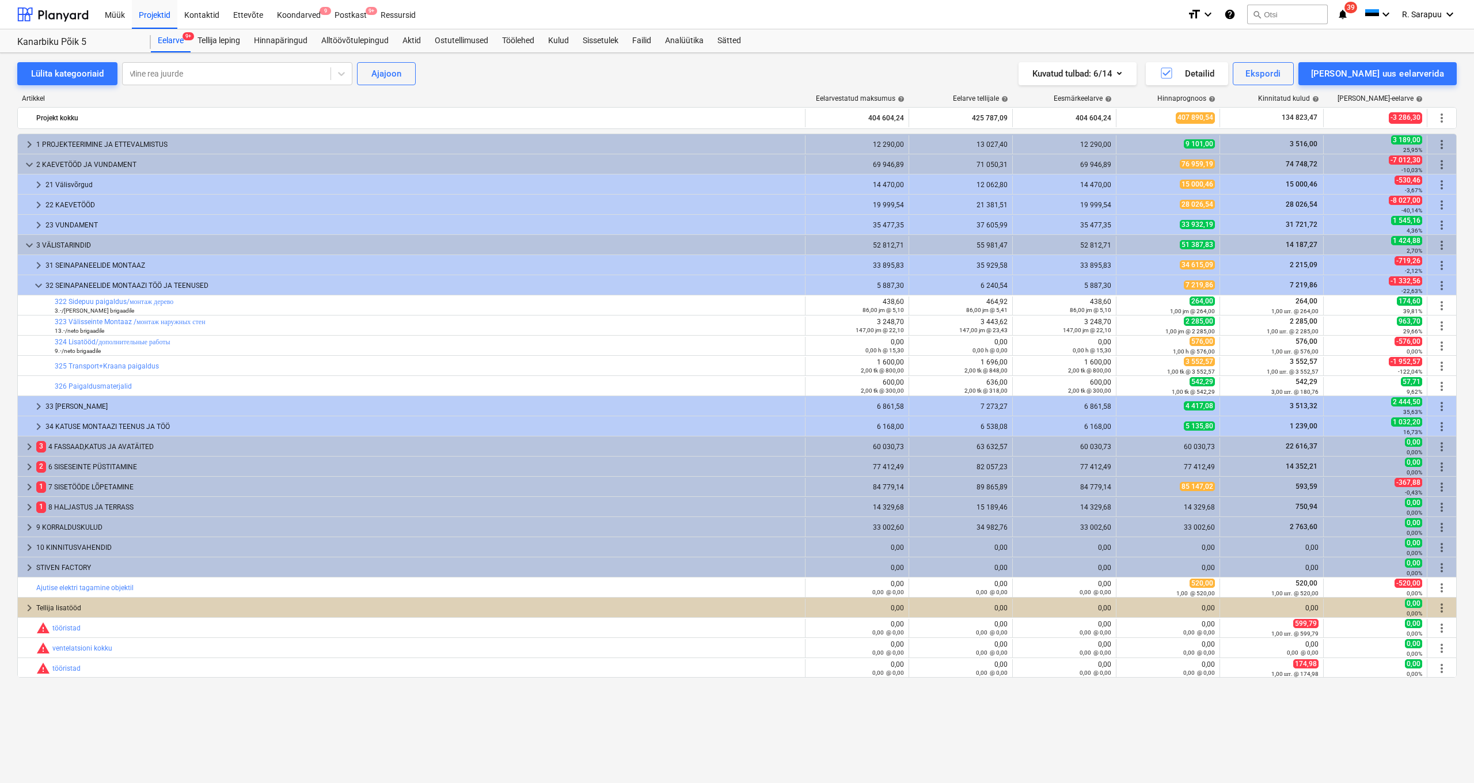
scroll to position [0, 0]
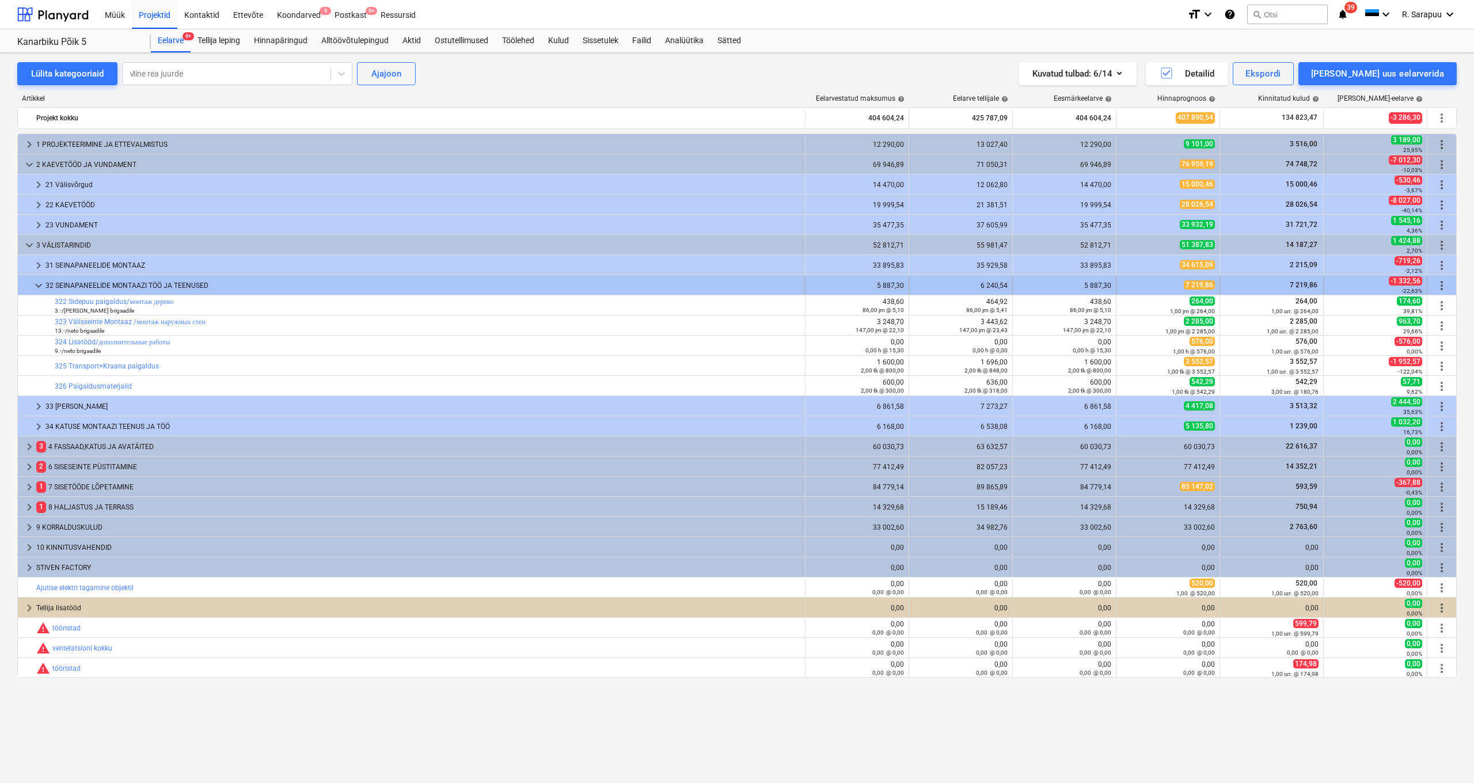
click at [39, 285] on span "keyboard_arrow_down" at bounding box center [39, 286] width 14 height 14
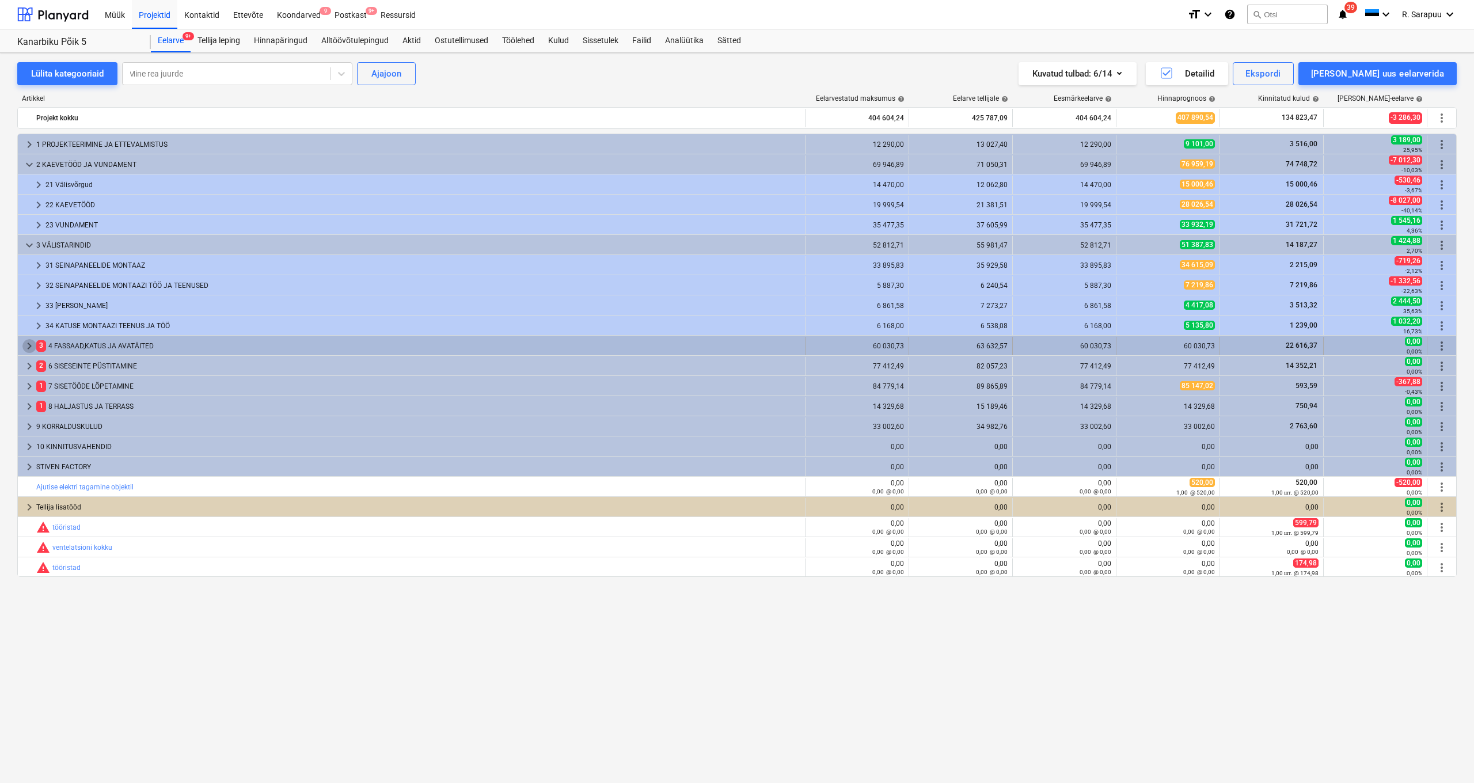
click at [31, 344] on span "keyboard_arrow_right" at bounding box center [29, 346] width 14 height 14
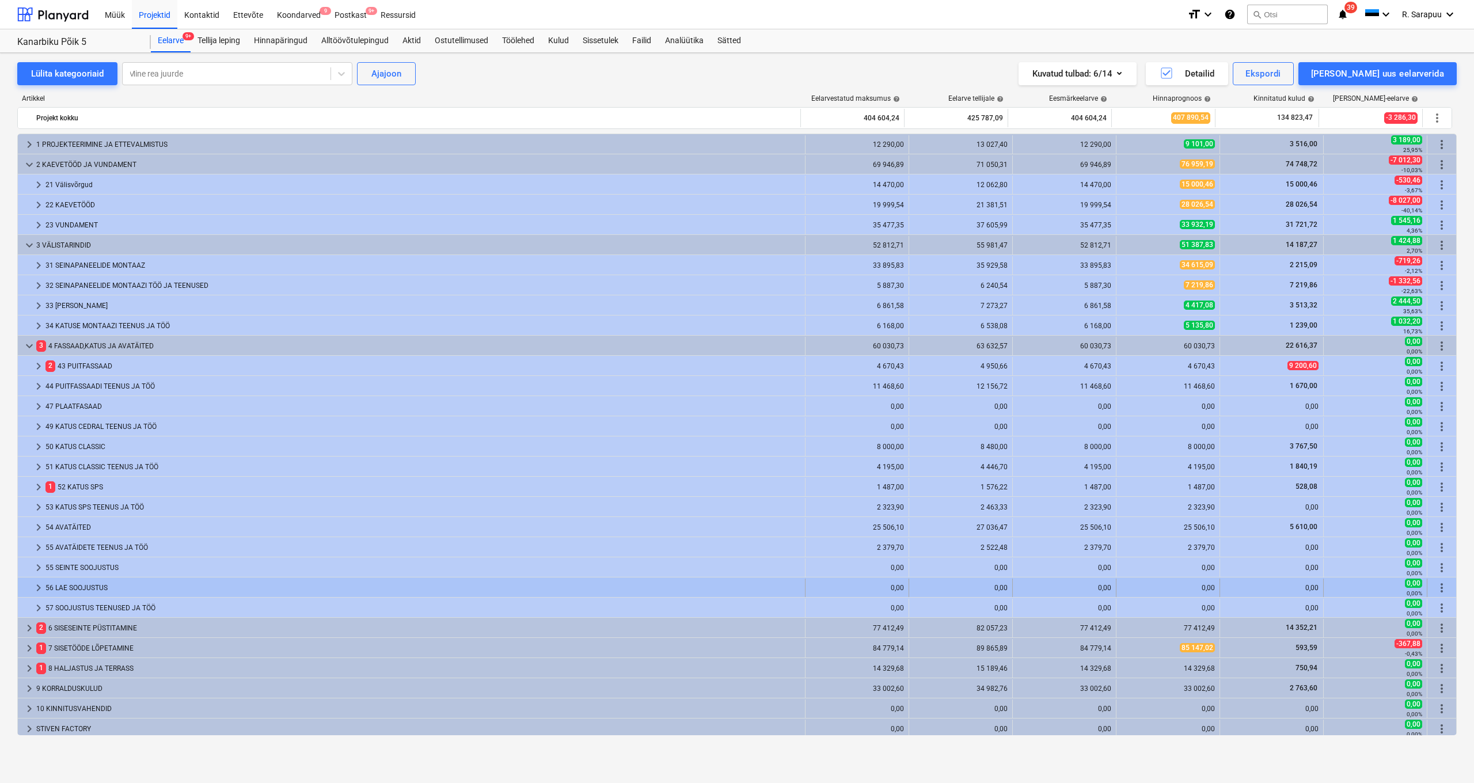
click at [38, 584] on span "keyboard_arrow_right" at bounding box center [39, 588] width 14 height 14
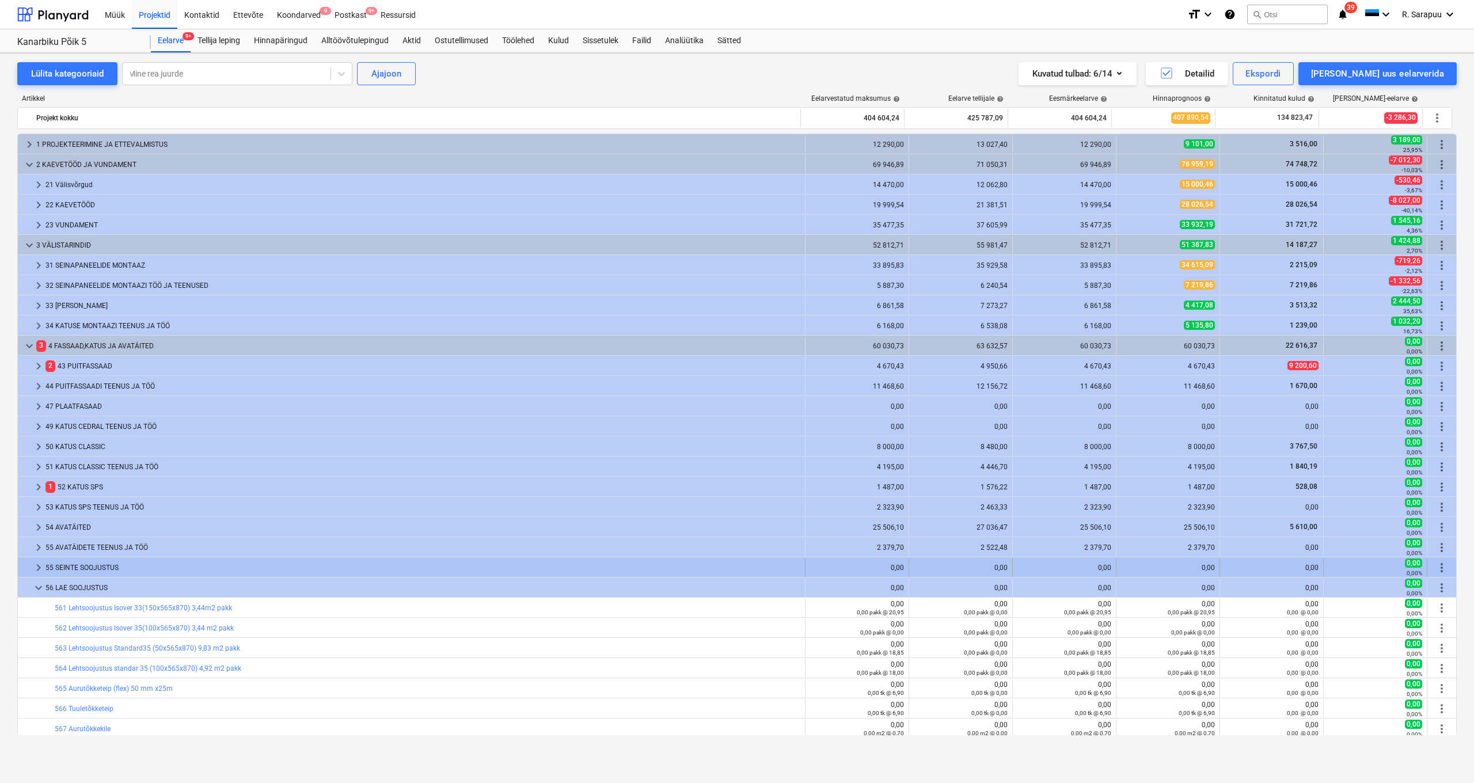
click at [34, 559] on div "keyboard_arrow_right 55 SEINTE SOOJUSTUS 0,00 0,00 0,00 0,00 0,00 0,00 0,00% mo…" at bounding box center [737, 567] width 1438 height 20
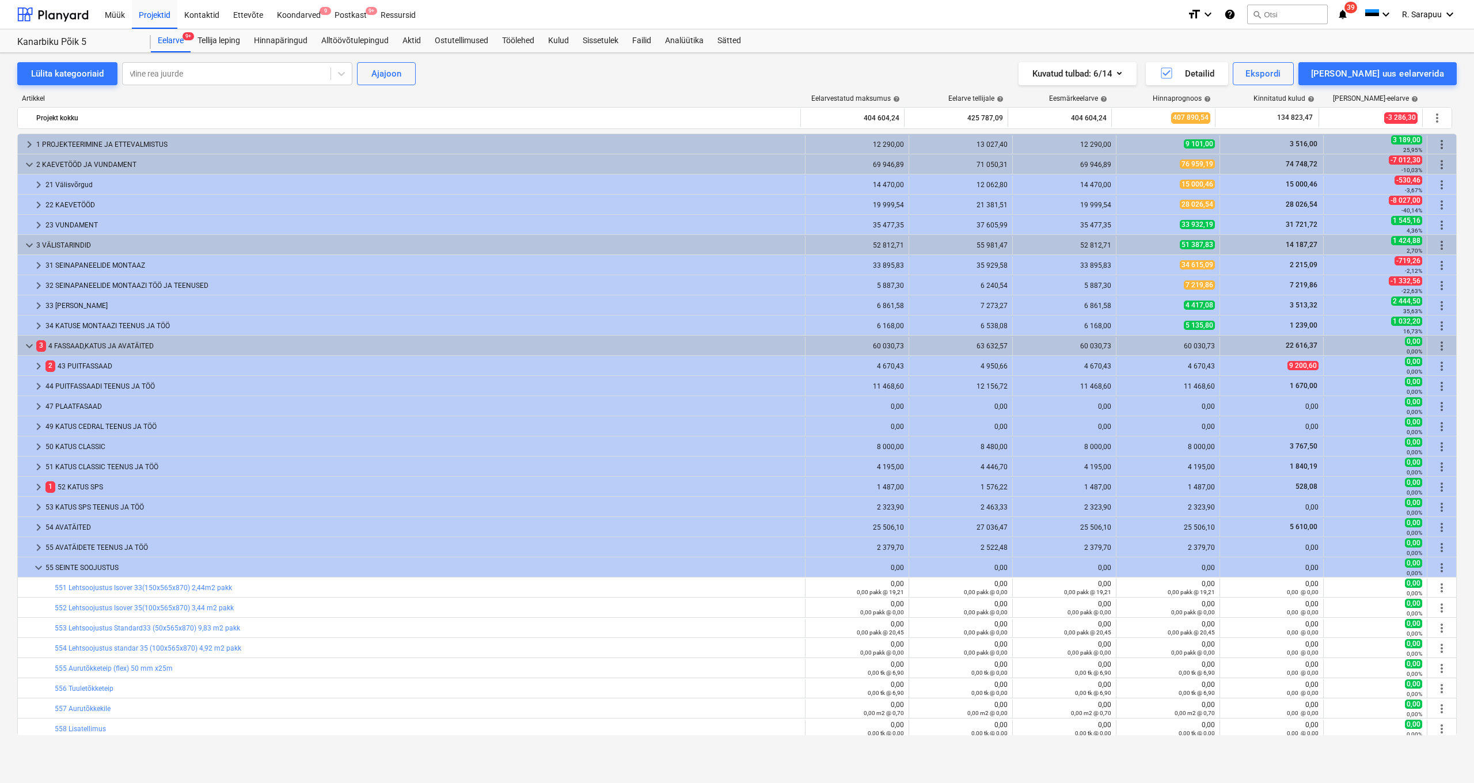
click at [36, 565] on span "keyboard_arrow_down" at bounding box center [39, 568] width 14 height 14
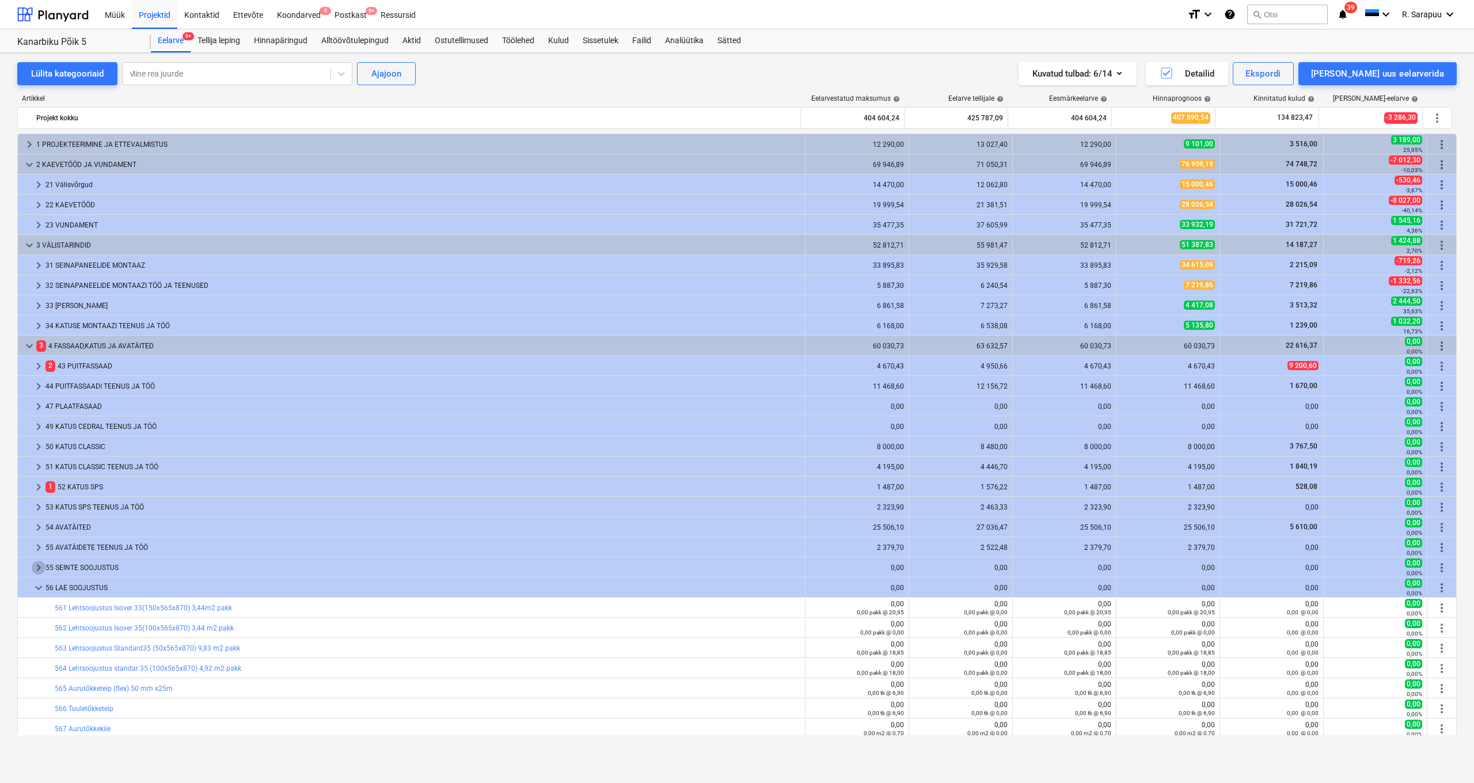
click at [36, 565] on span "keyboard_arrow_right" at bounding box center [39, 568] width 14 height 14
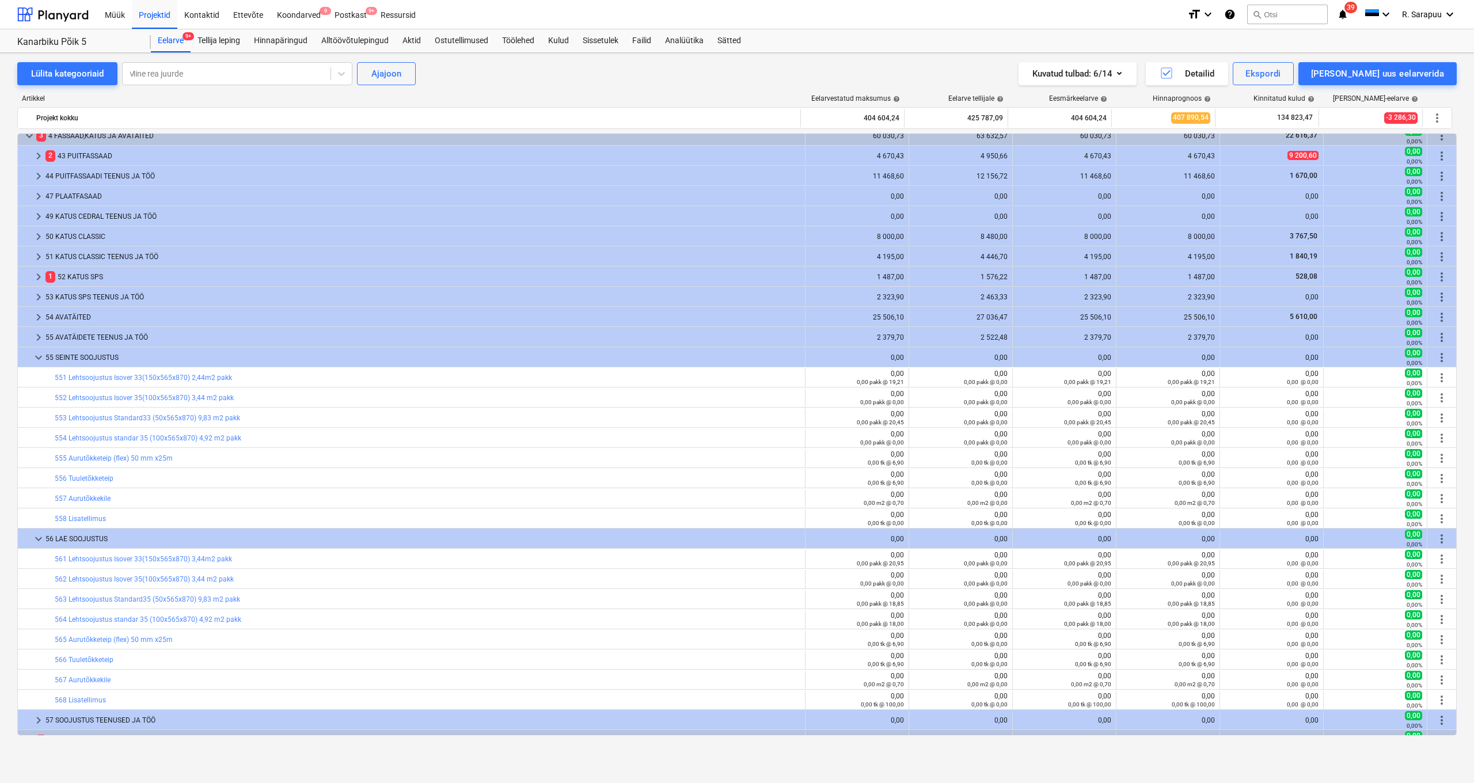
scroll to position [226, 0]
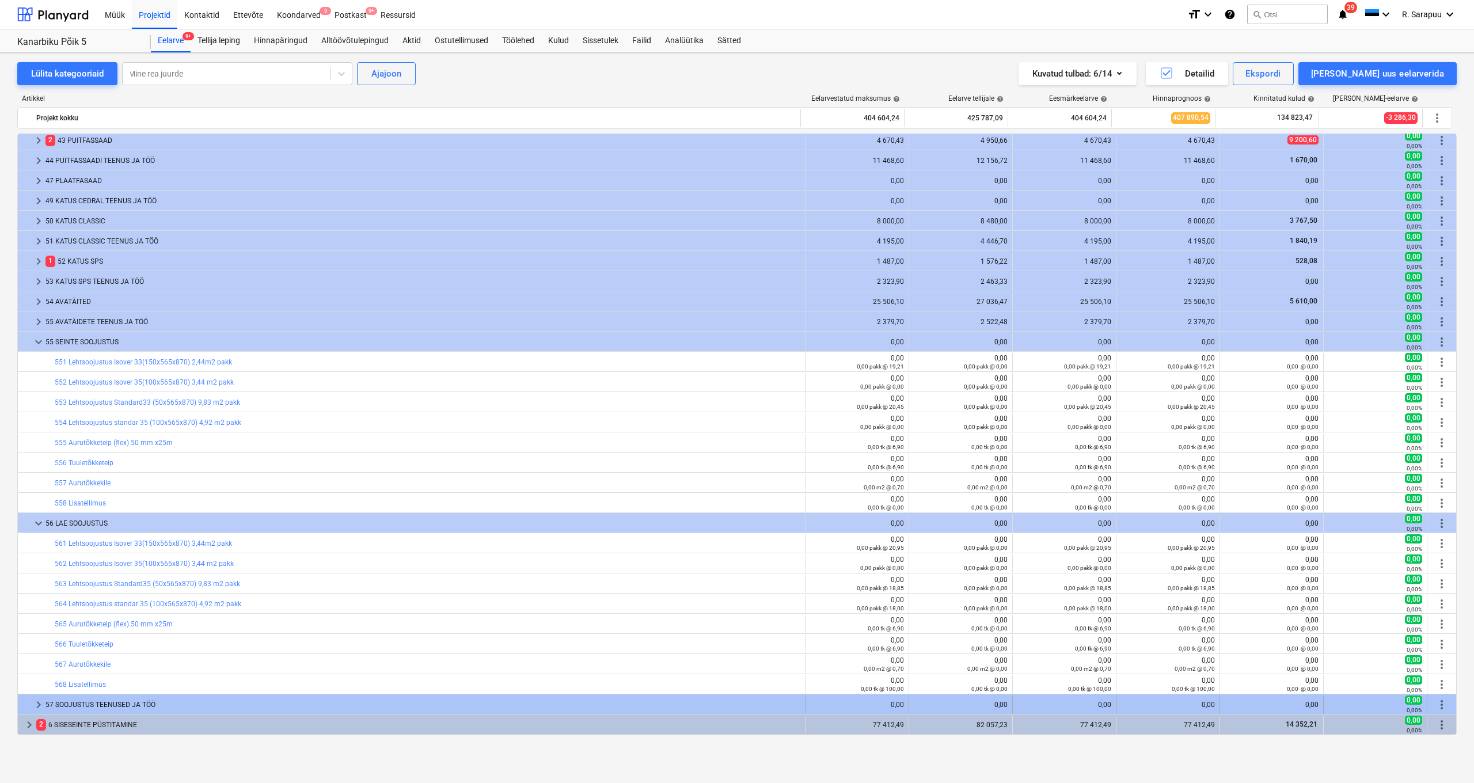
click at [104, 703] on div "57 SOOJUSTUS TEENUSED JA TÖÖ" at bounding box center [422, 704] width 755 height 18
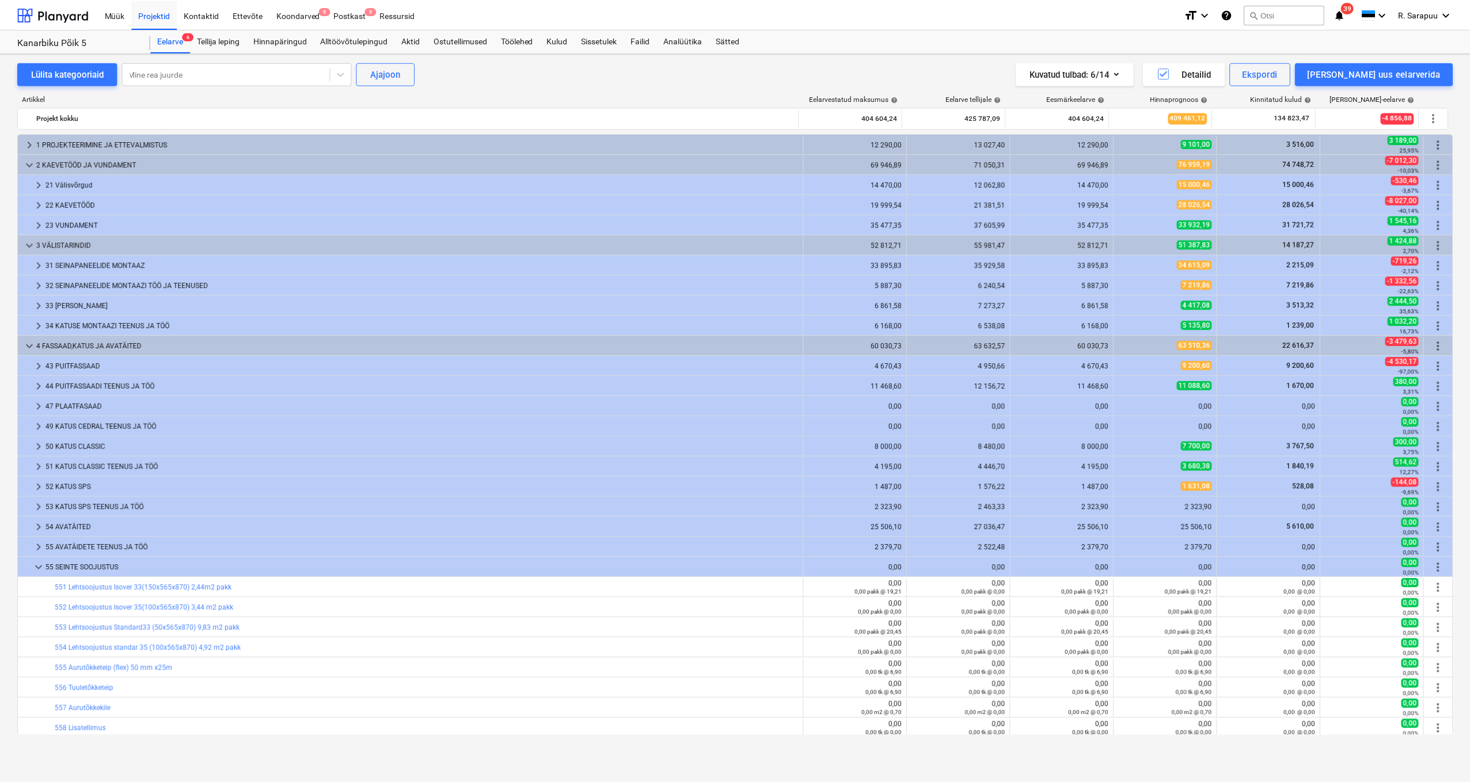
scroll to position [0, 0]
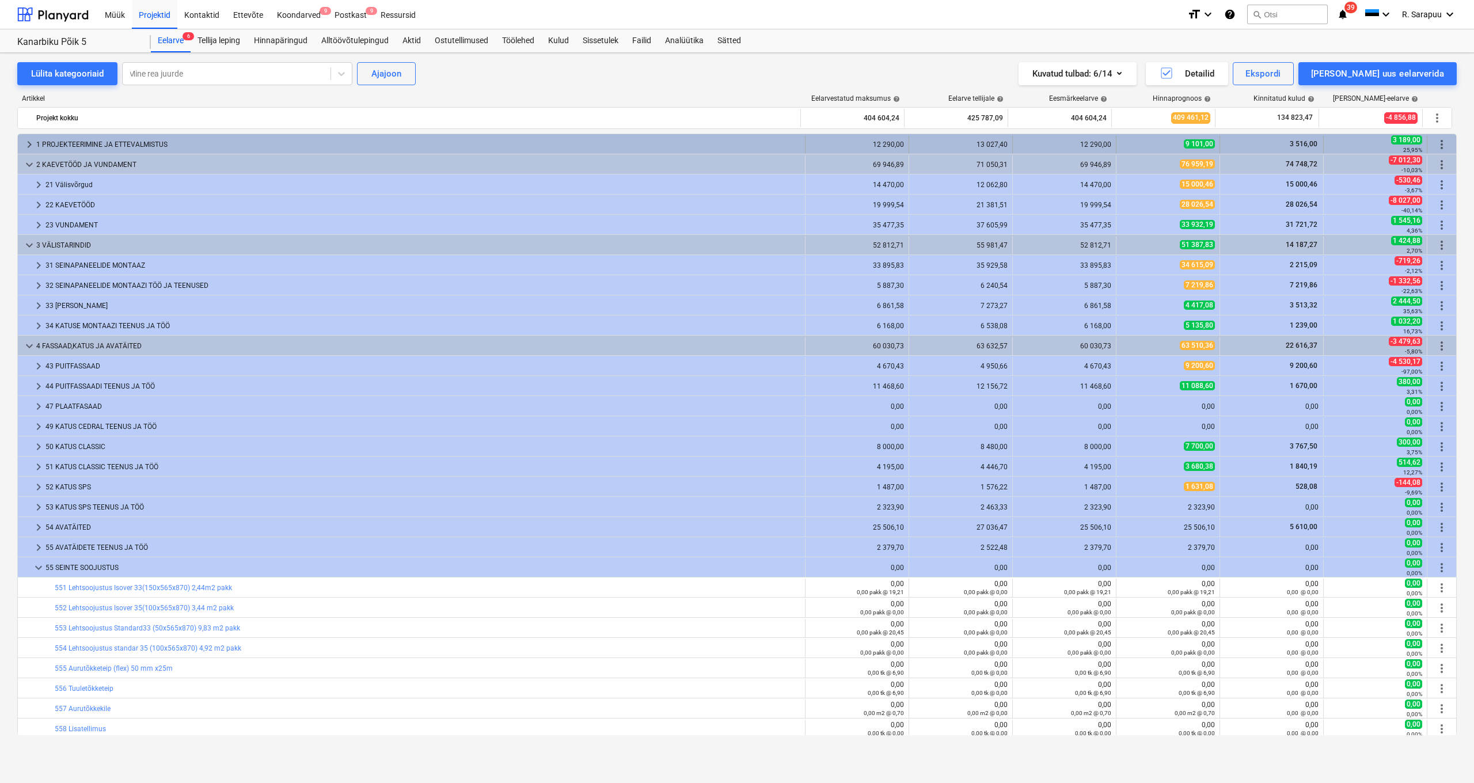
click at [21, 145] on div "keyboard_arrow_right 1 PROJEKTEERIMINE JA ETTEVALMISTUS" at bounding box center [412, 144] width 788 height 18
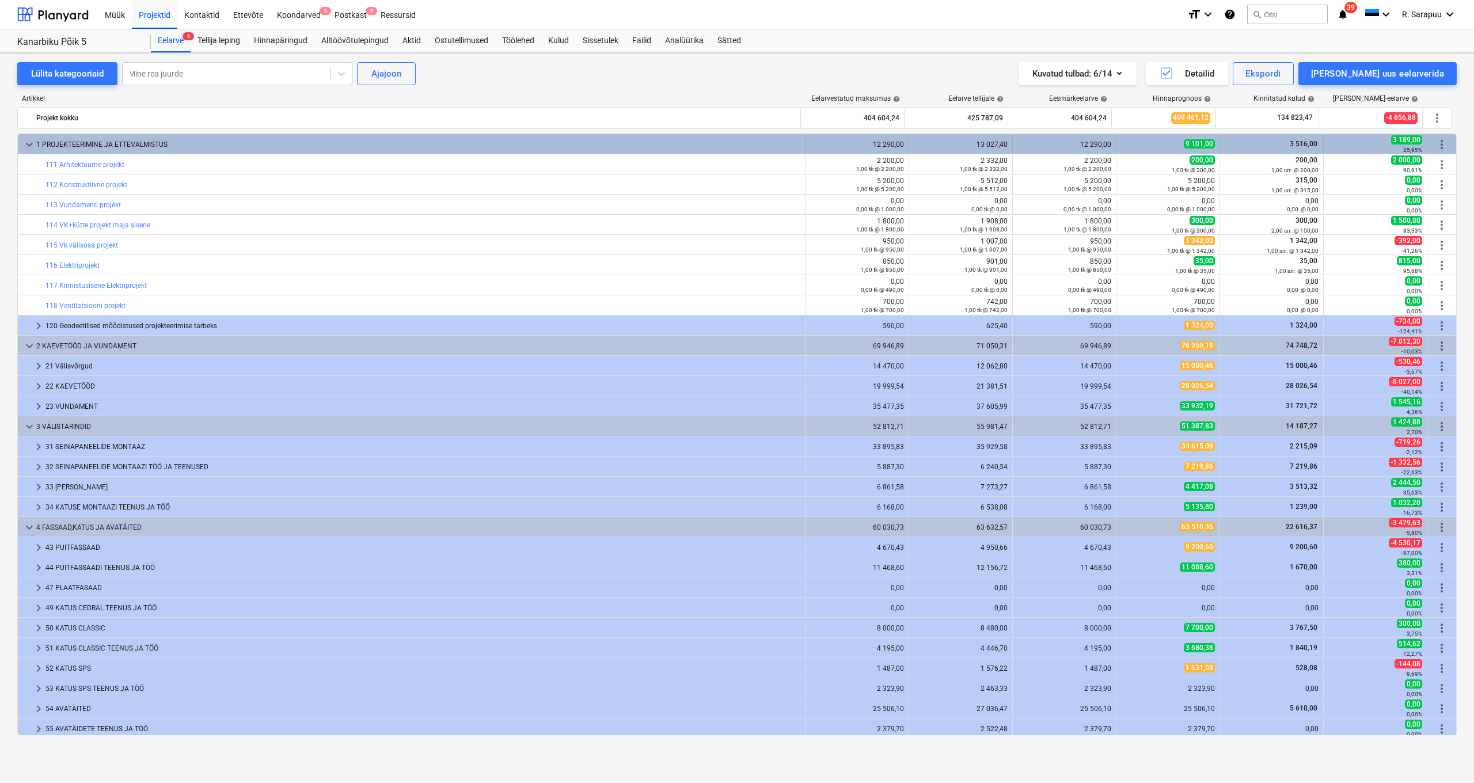
click at [21, 145] on div "keyboard_arrow_down 1 PROJEKTEERIMINE JA ETTEVALMISTUS" at bounding box center [412, 144] width 788 height 18
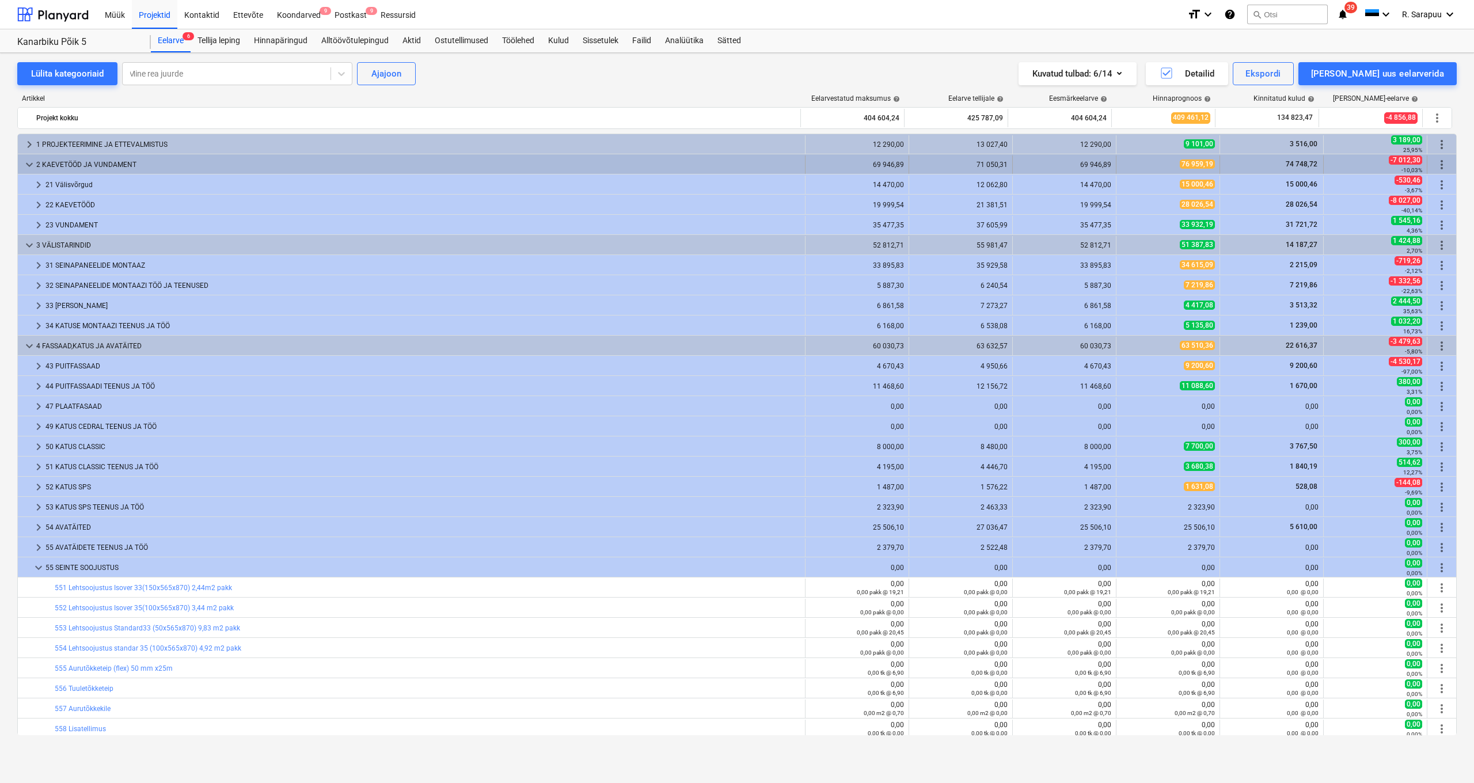
click at [21, 166] on div "keyboard_arrow_down 2 KAEVETÖÖD JA VUNDAMENT" at bounding box center [412, 164] width 788 height 18
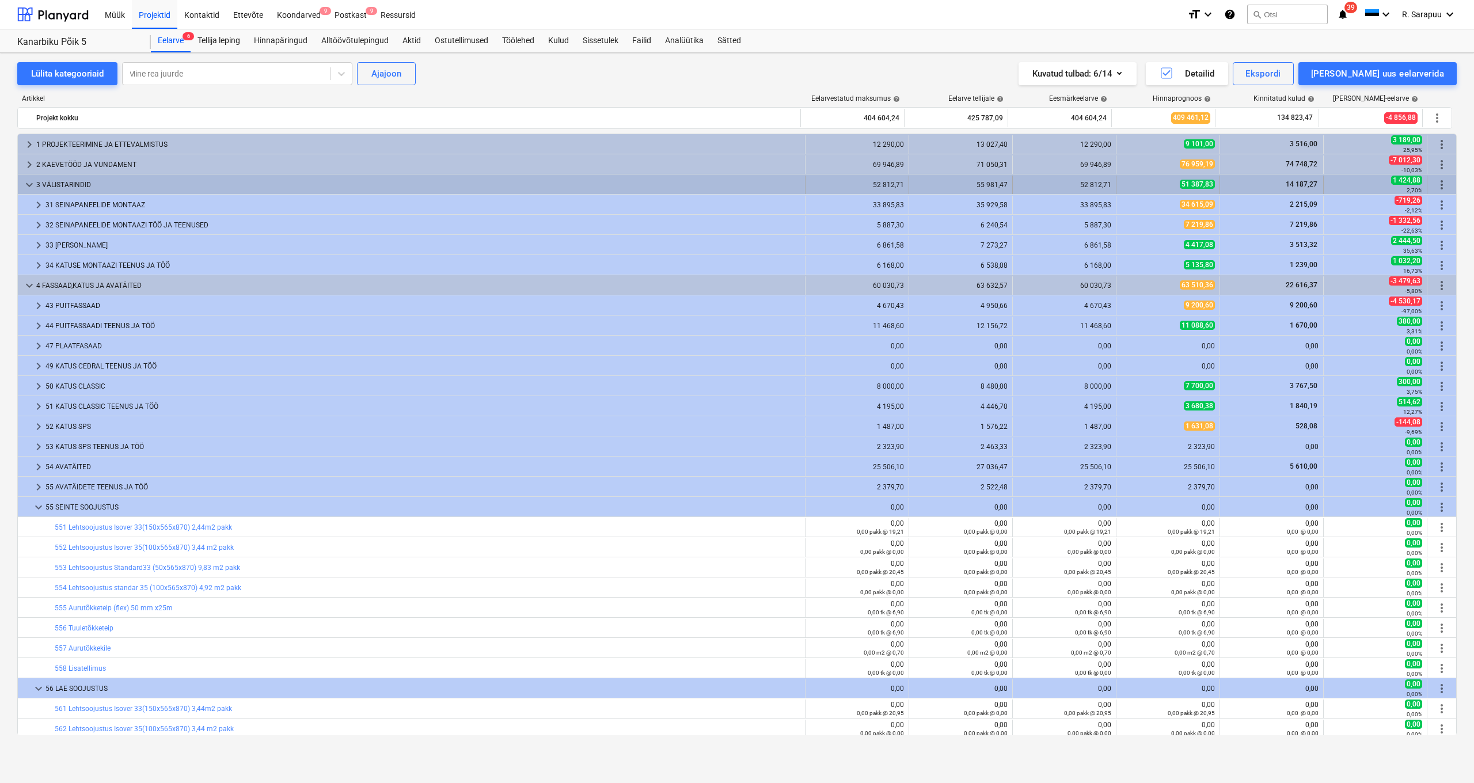
click at [22, 185] on div "keyboard_arrow_down 3 VÄLISTARINDID" at bounding box center [412, 185] width 788 height 18
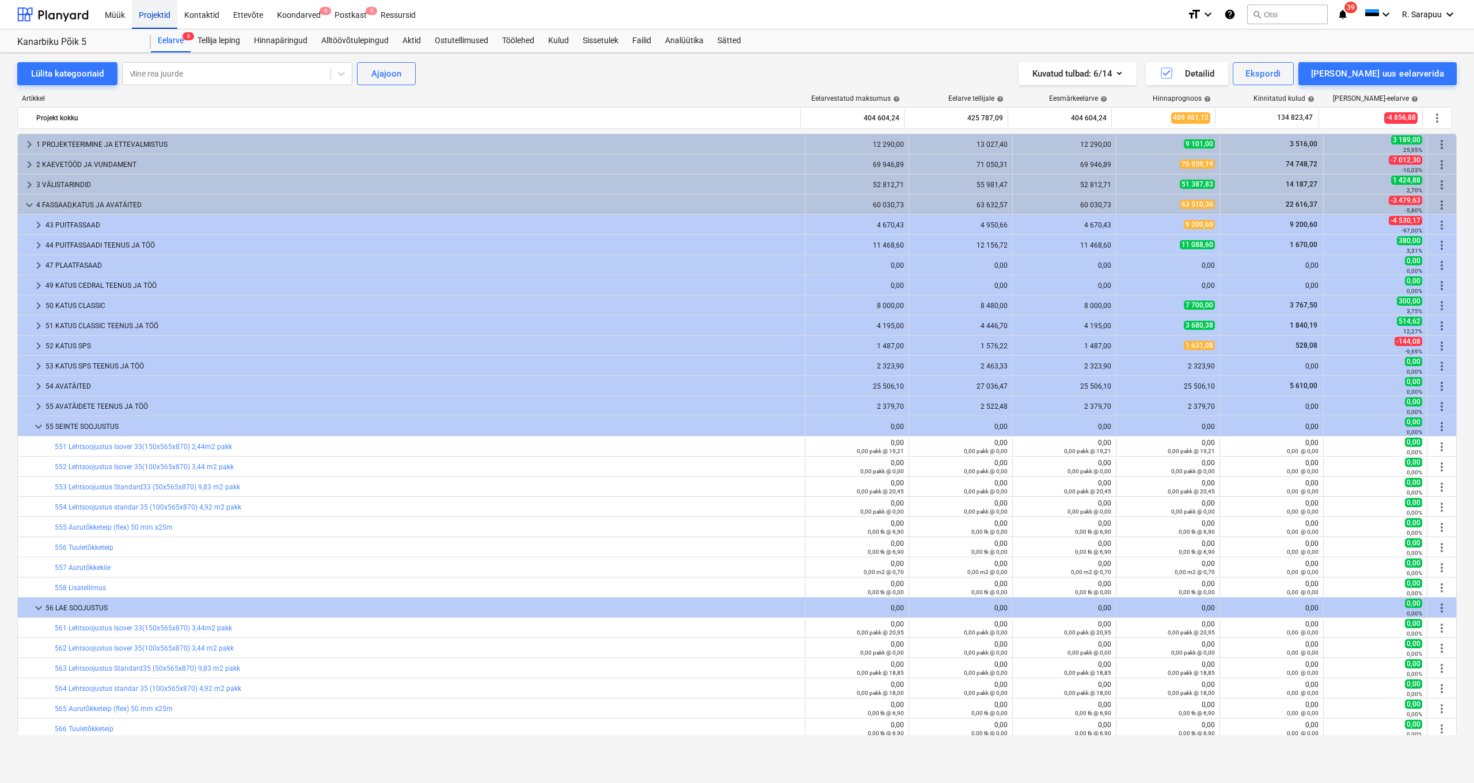
click at [156, 7] on div "Projektid" at bounding box center [154, 13] width 45 height 29
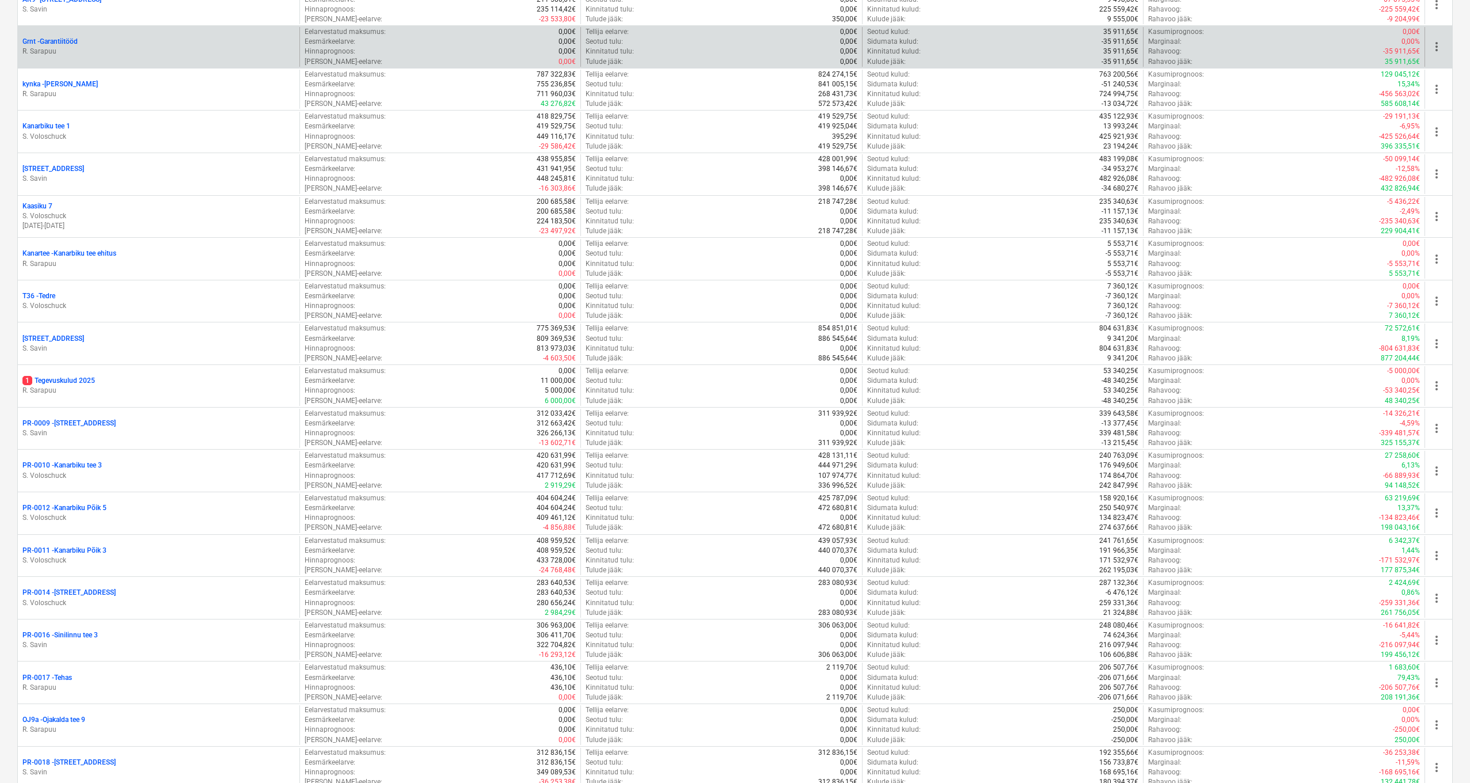
scroll to position [357, 0]
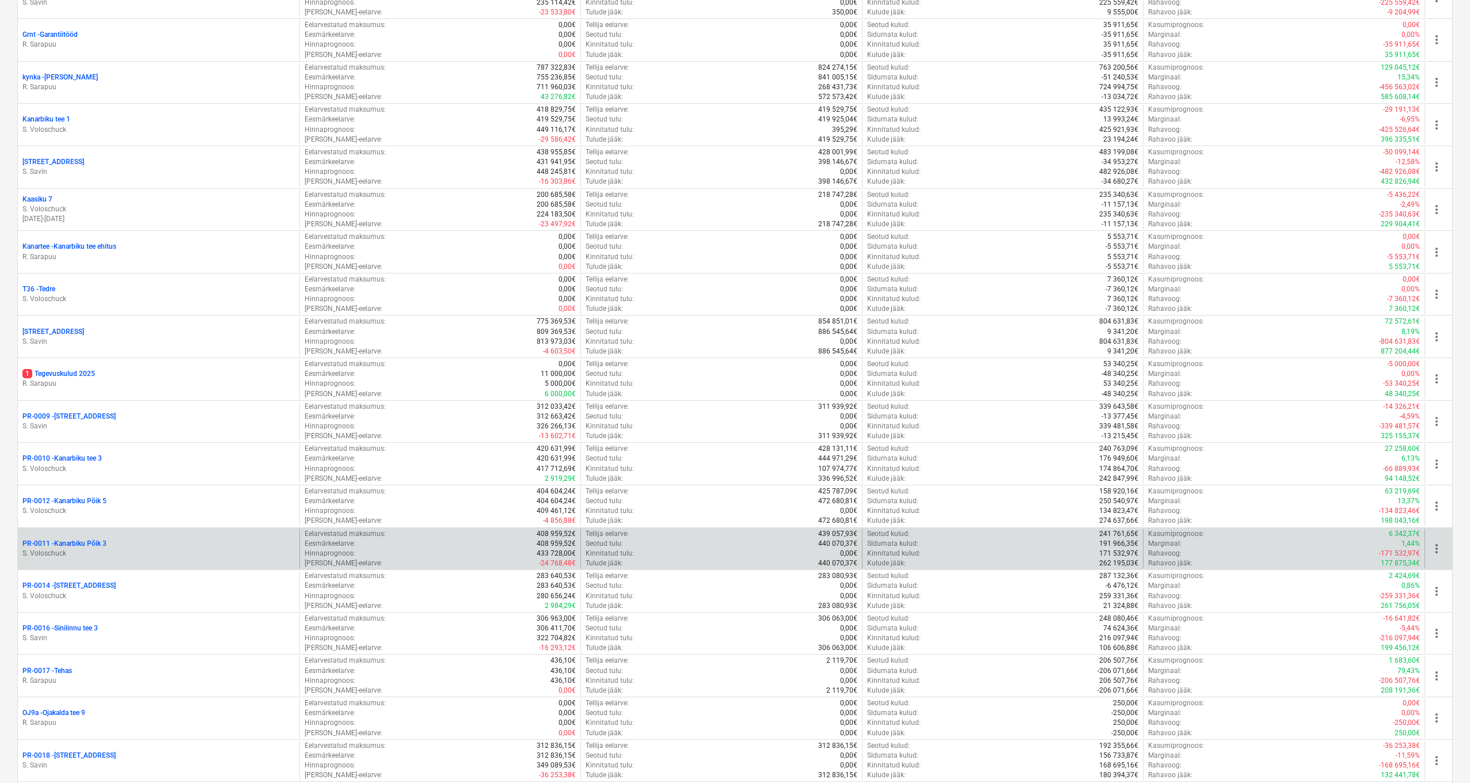
click at [78, 539] on p "PR-0011 - Kanarbiku Põik 3" at bounding box center [64, 544] width 84 height 10
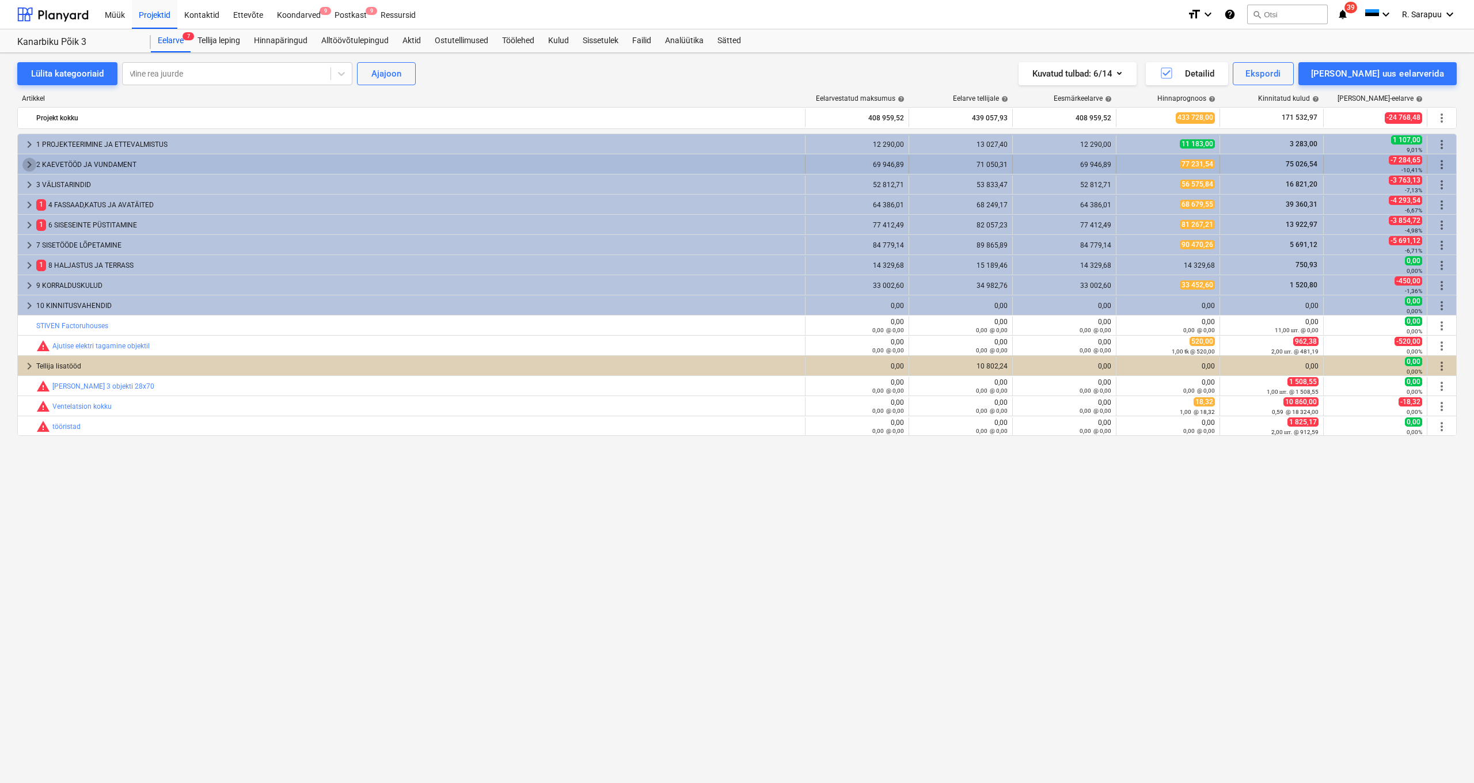
click at [29, 163] on span "keyboard_arrow_right" at bounding box center [29, 165] width 14 height 14
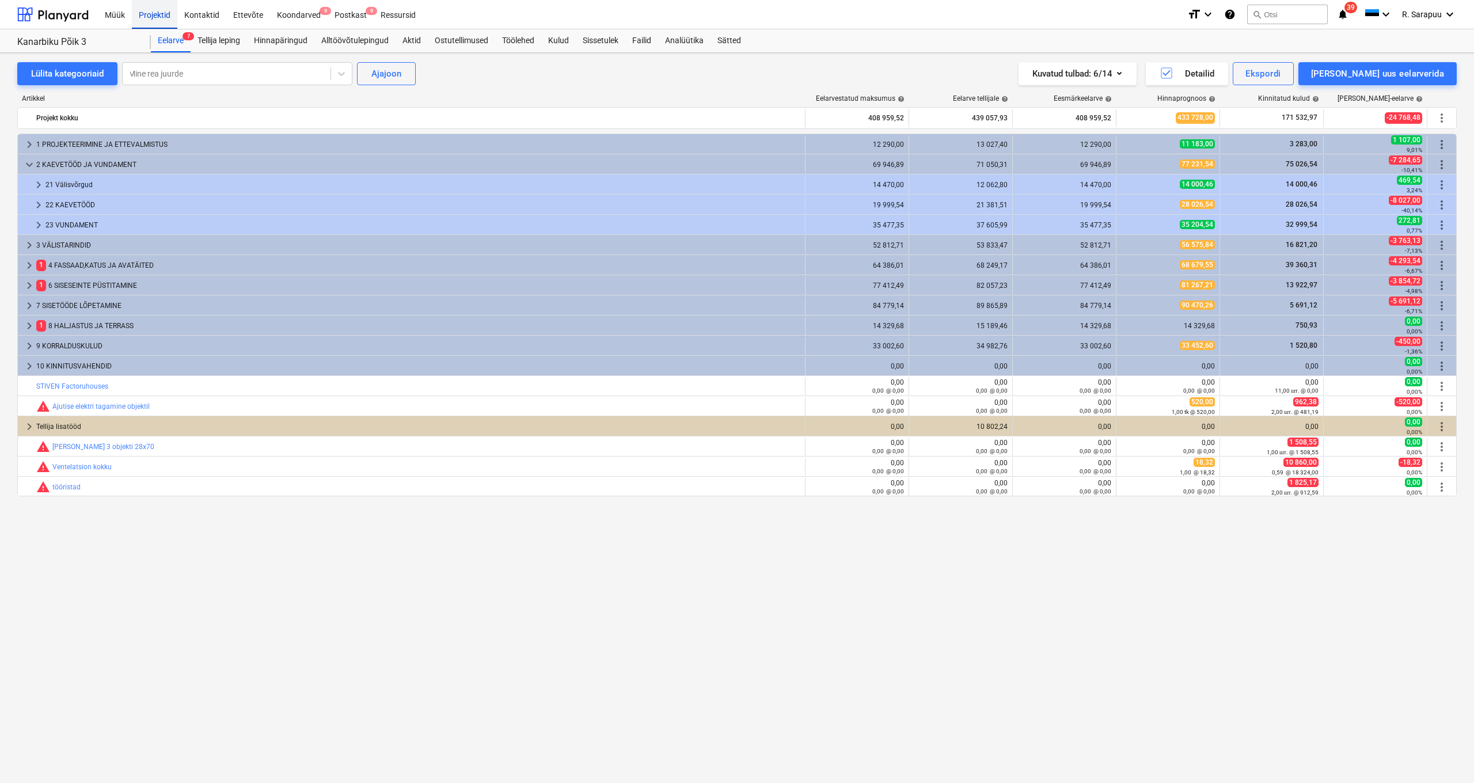
click at [160, 23] on div "Projektid" at bounding box center [154, 13] width 45 height 29
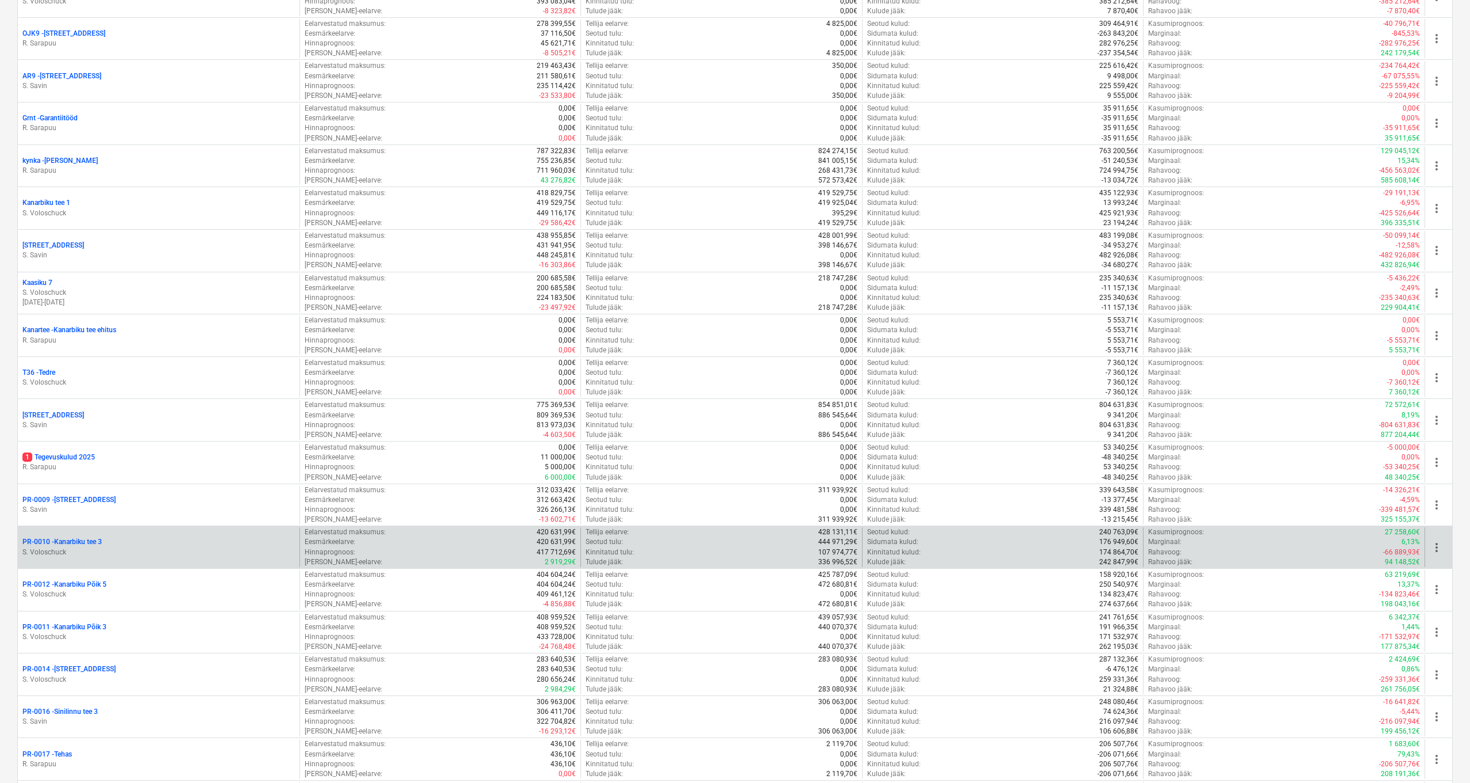
scroll to position [276, 0]
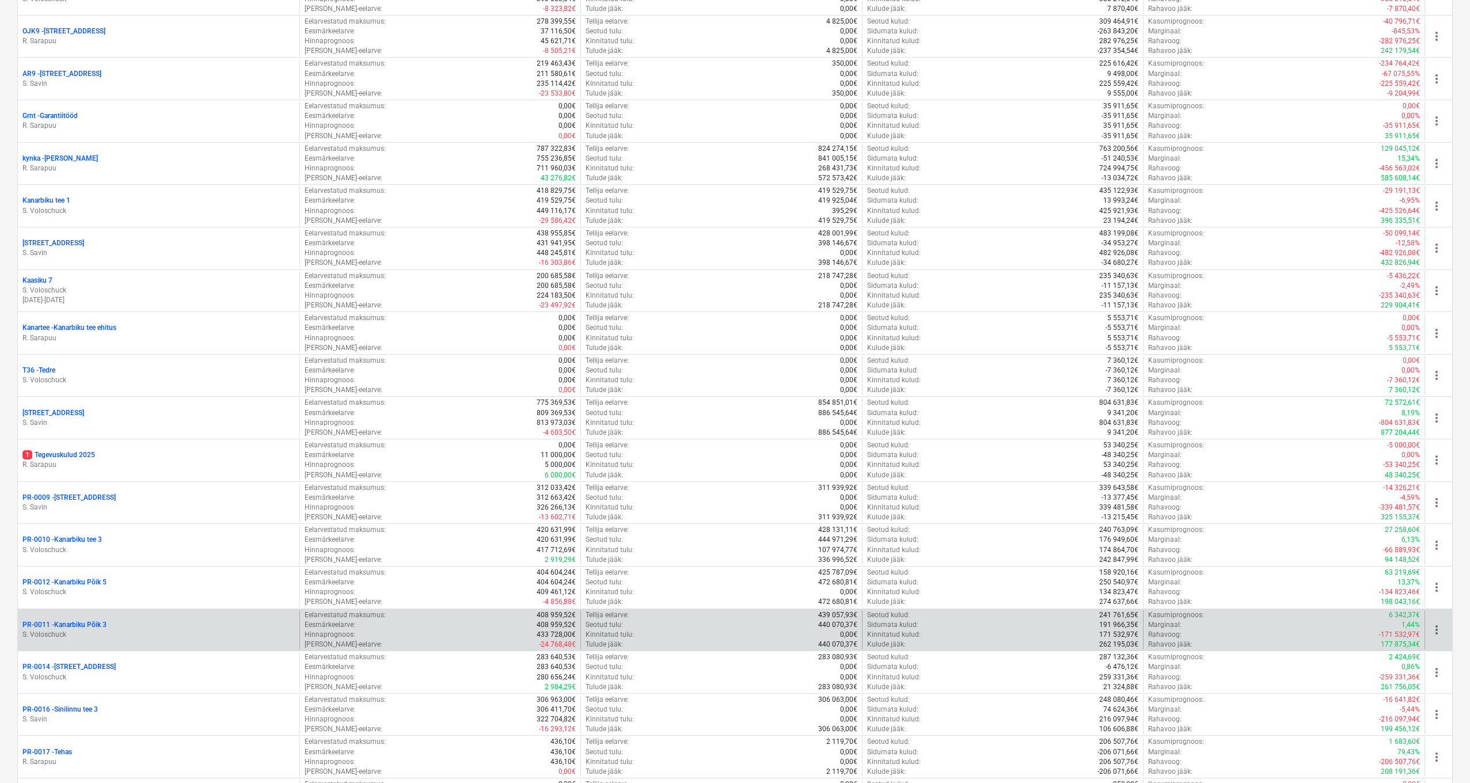
click at [93, 622] on p "PR-0011 - Kanarbiku Põik 3" at bounding box center [64, 625] width 84 height 10
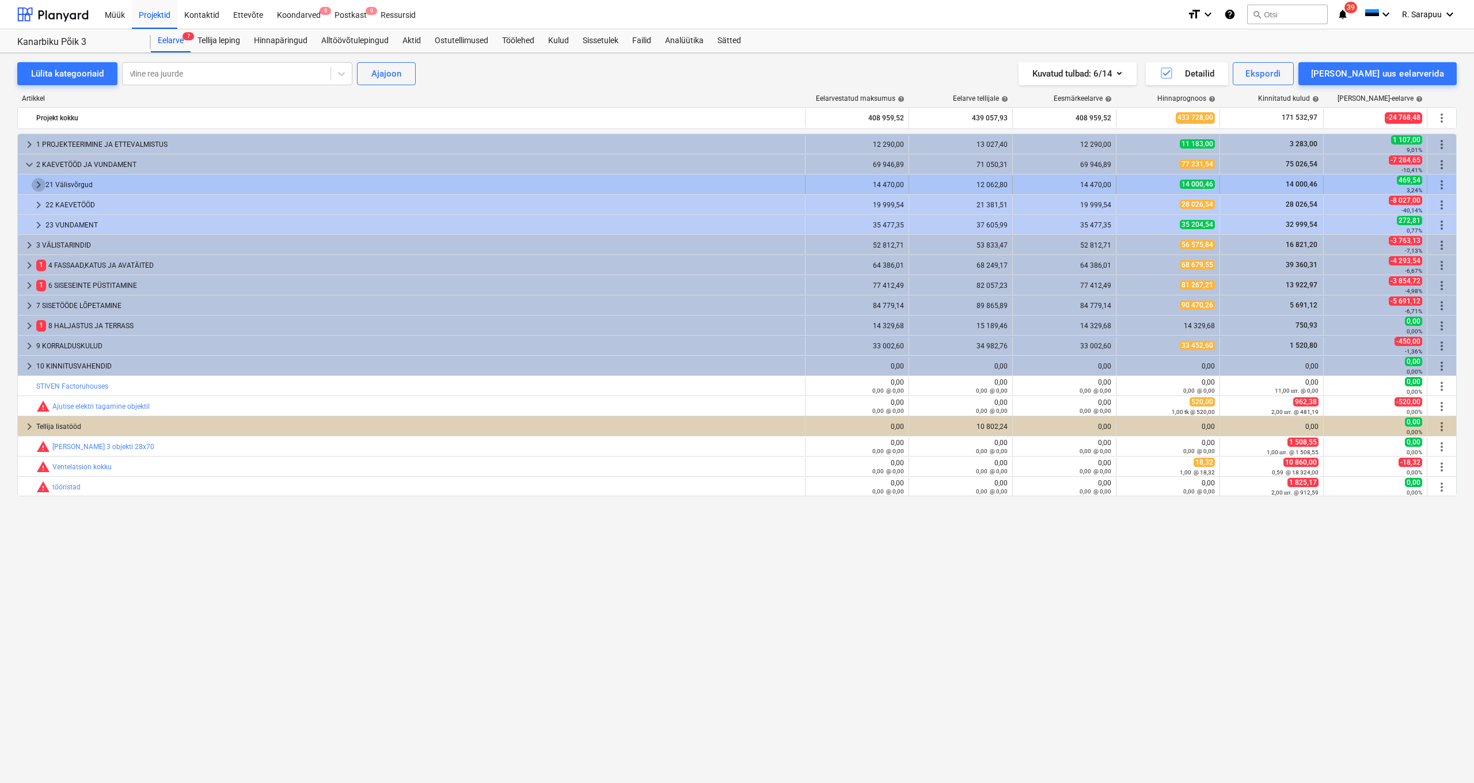
click at [37, 184] on span "keyboard_arrow_right" at bounding box center [39, 185] width 14 height 14
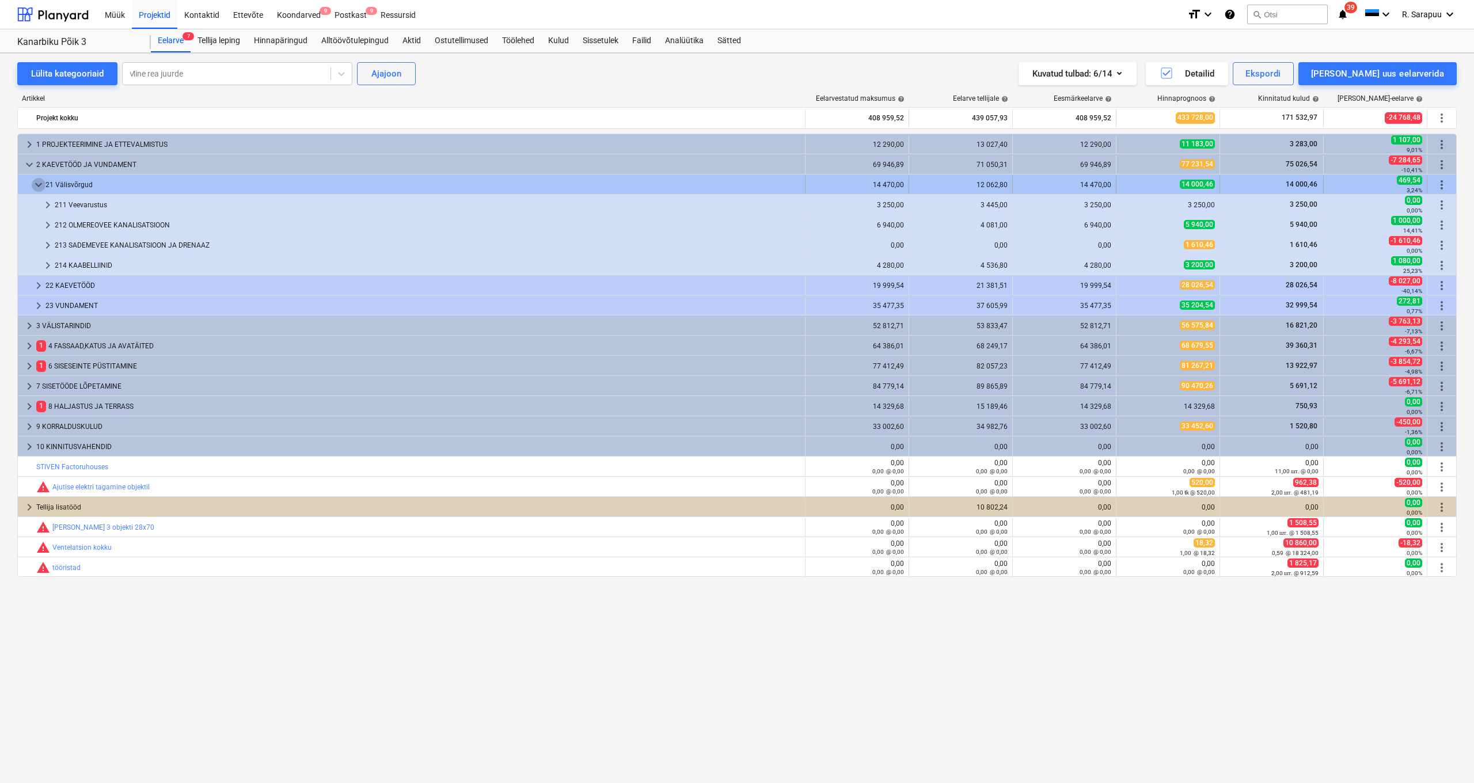
click at [37, 184] on span "keyboard_arrow_down" at bounding box center [39, 185] width 14 height 14
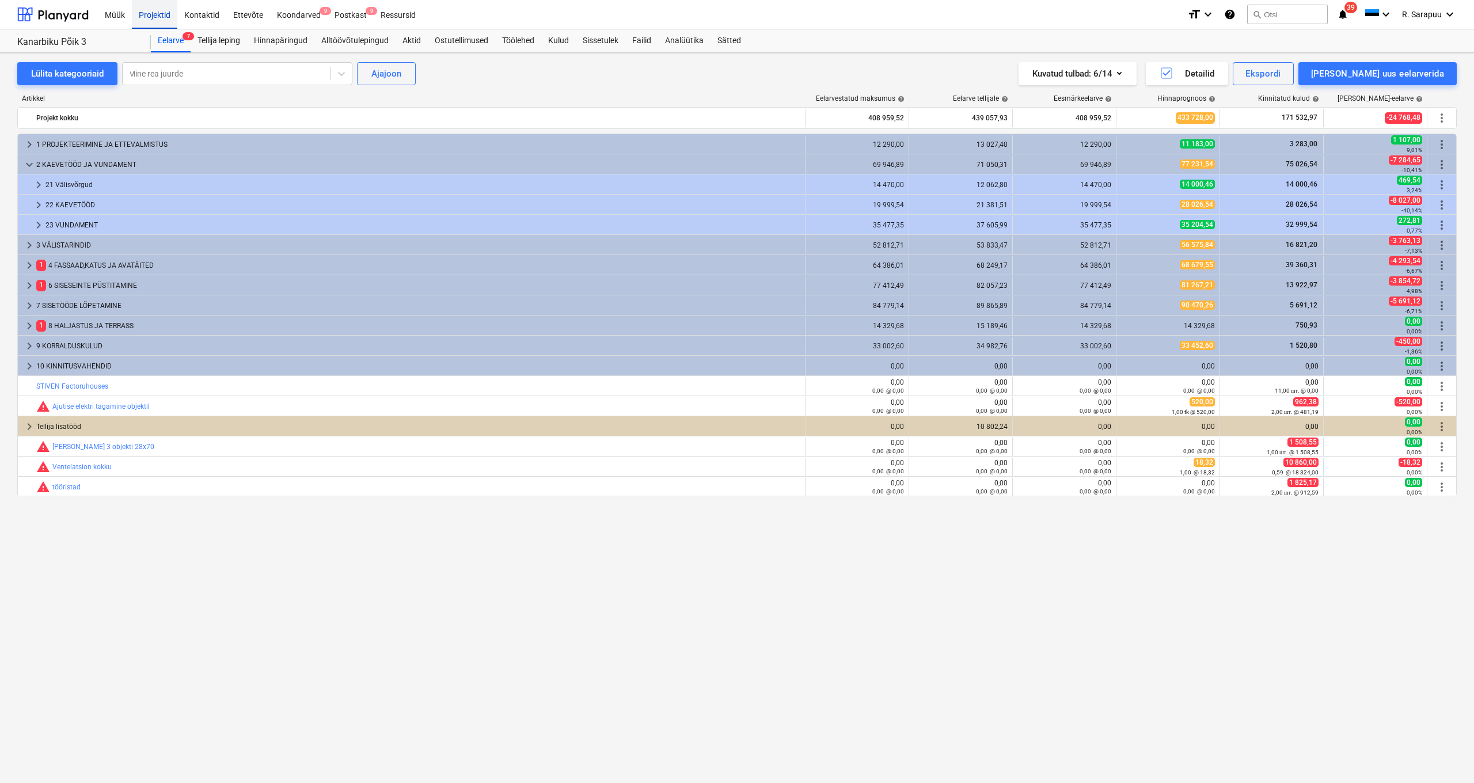
click at [154, 18] on div "Projektid" at bounding box center [154, 13] width 45 height 29
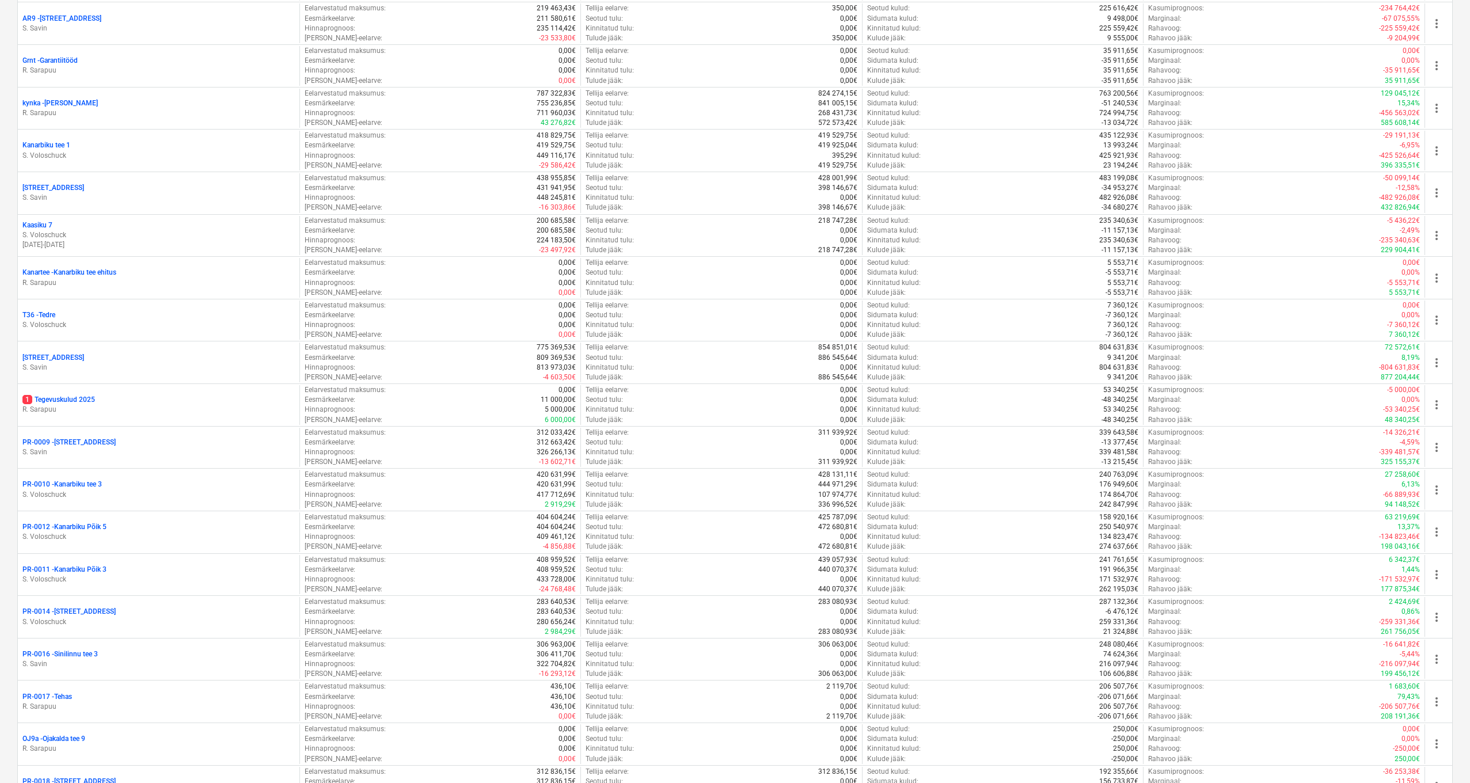
scroll to position [367, 0]
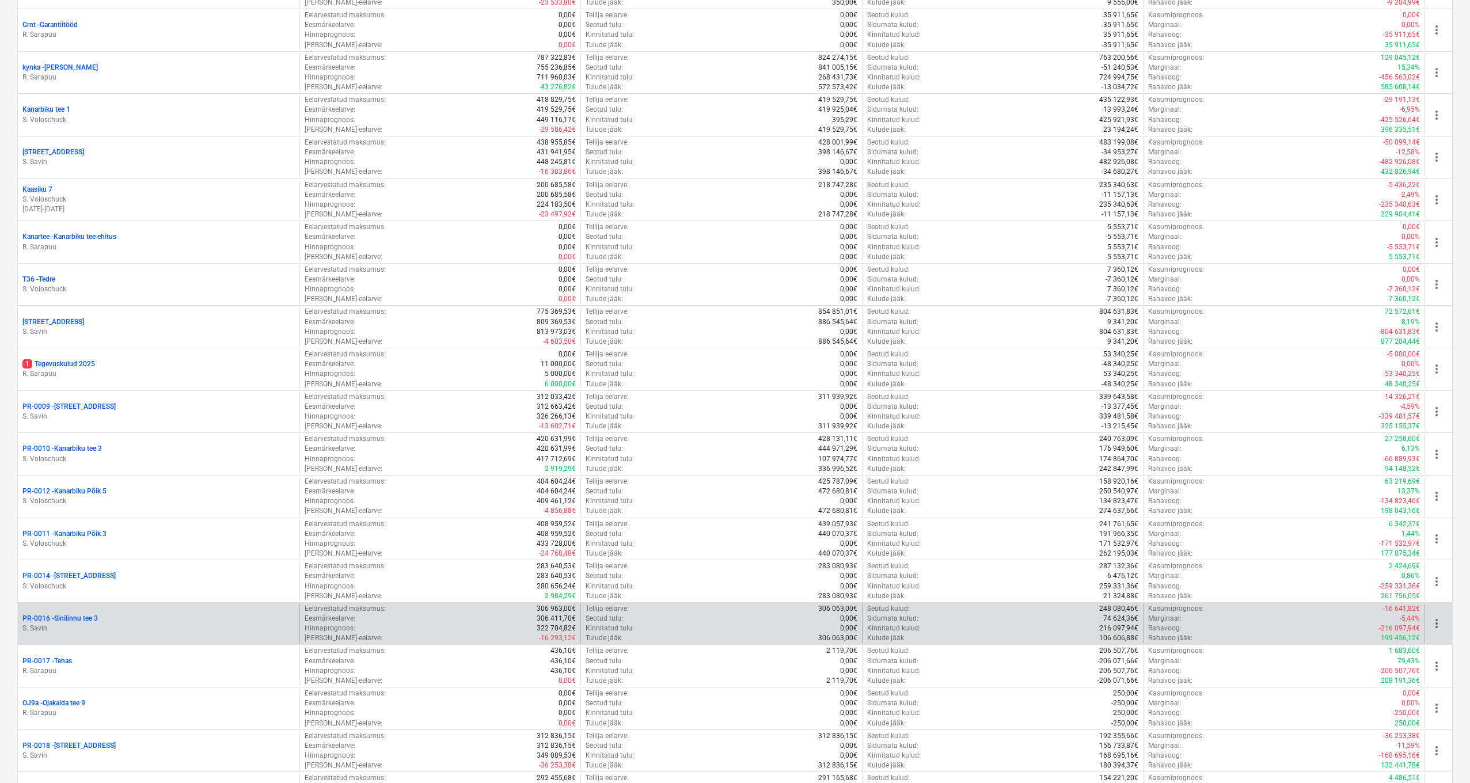
click at [71, 614] on p "PR-0016 - Sinilinnu tee 3" at bounding box center [59, 619] width 75 height 10
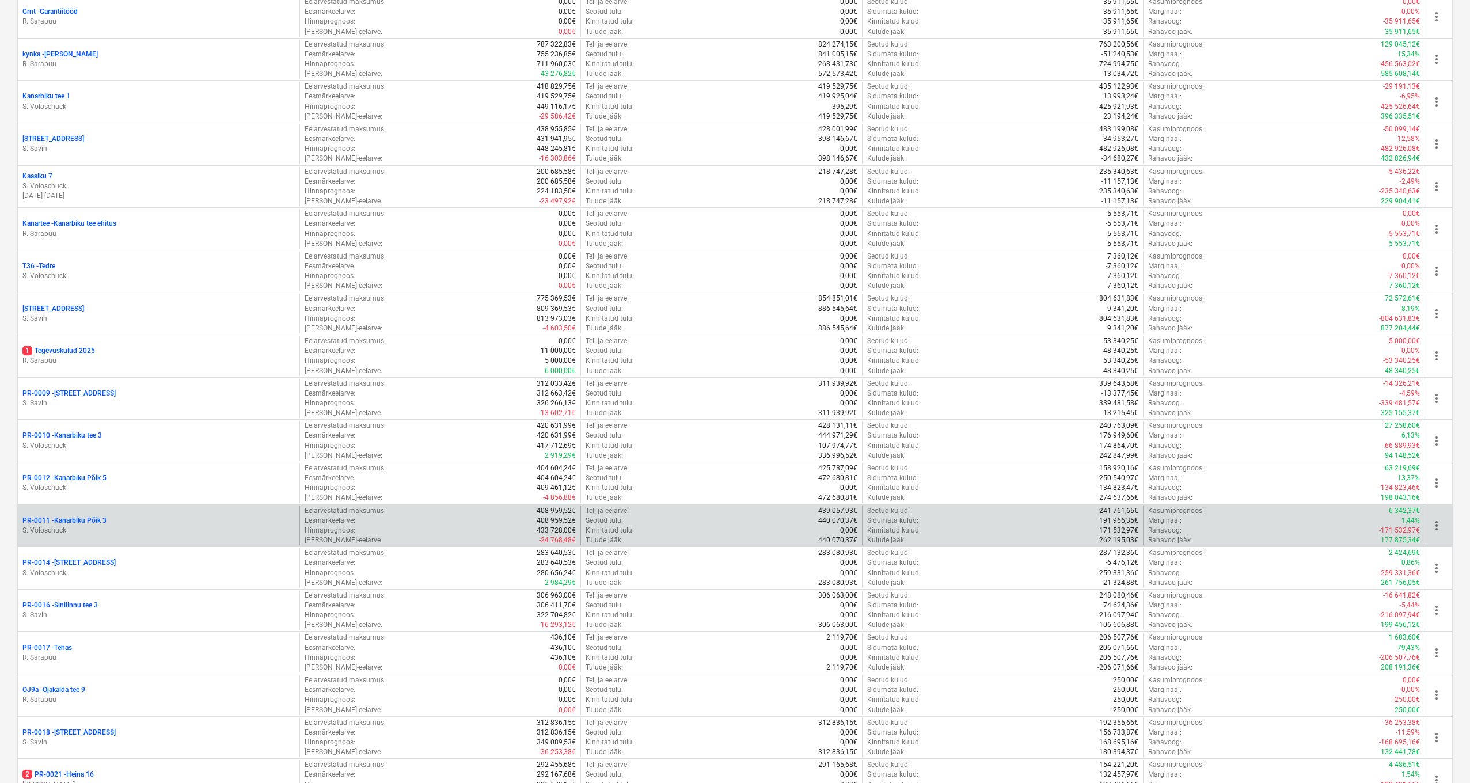
scroll to position [383, 0]
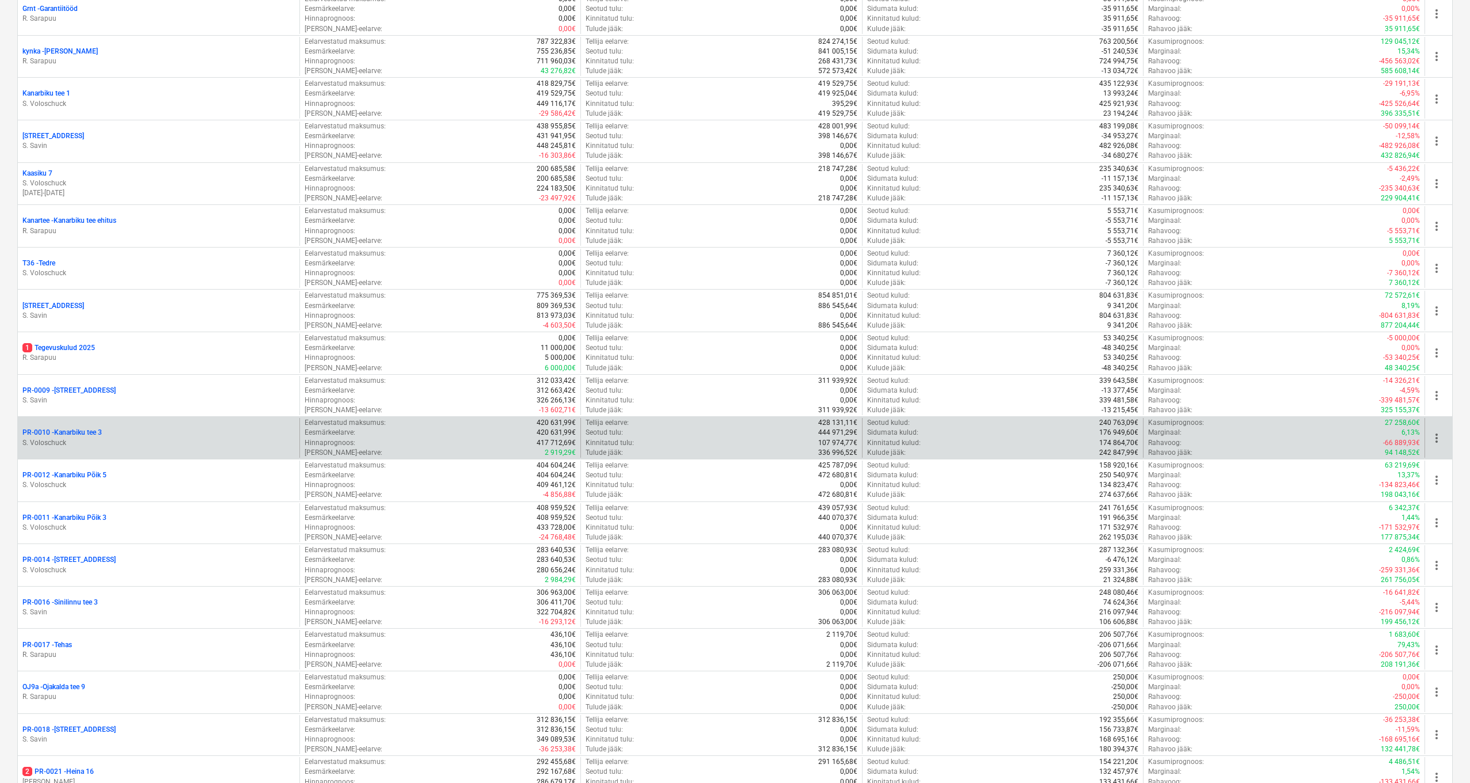
click at [76, 438] on p "S. Voloschuck" at bounding box center [158, 443] width 272 height 10
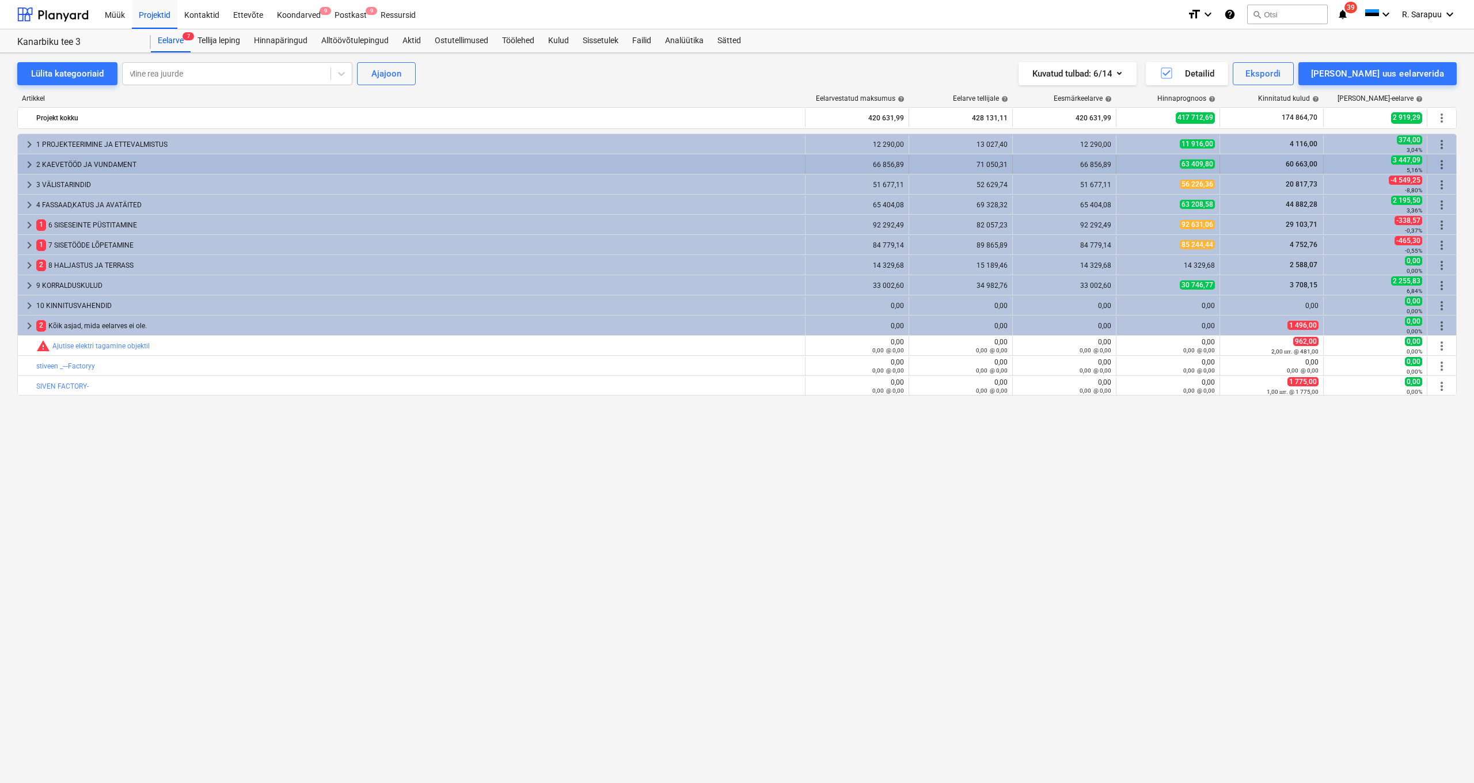
click at [32, 161] on span "keyboard_arrow_right" at bounding box center [29, 165] width 14 height 14
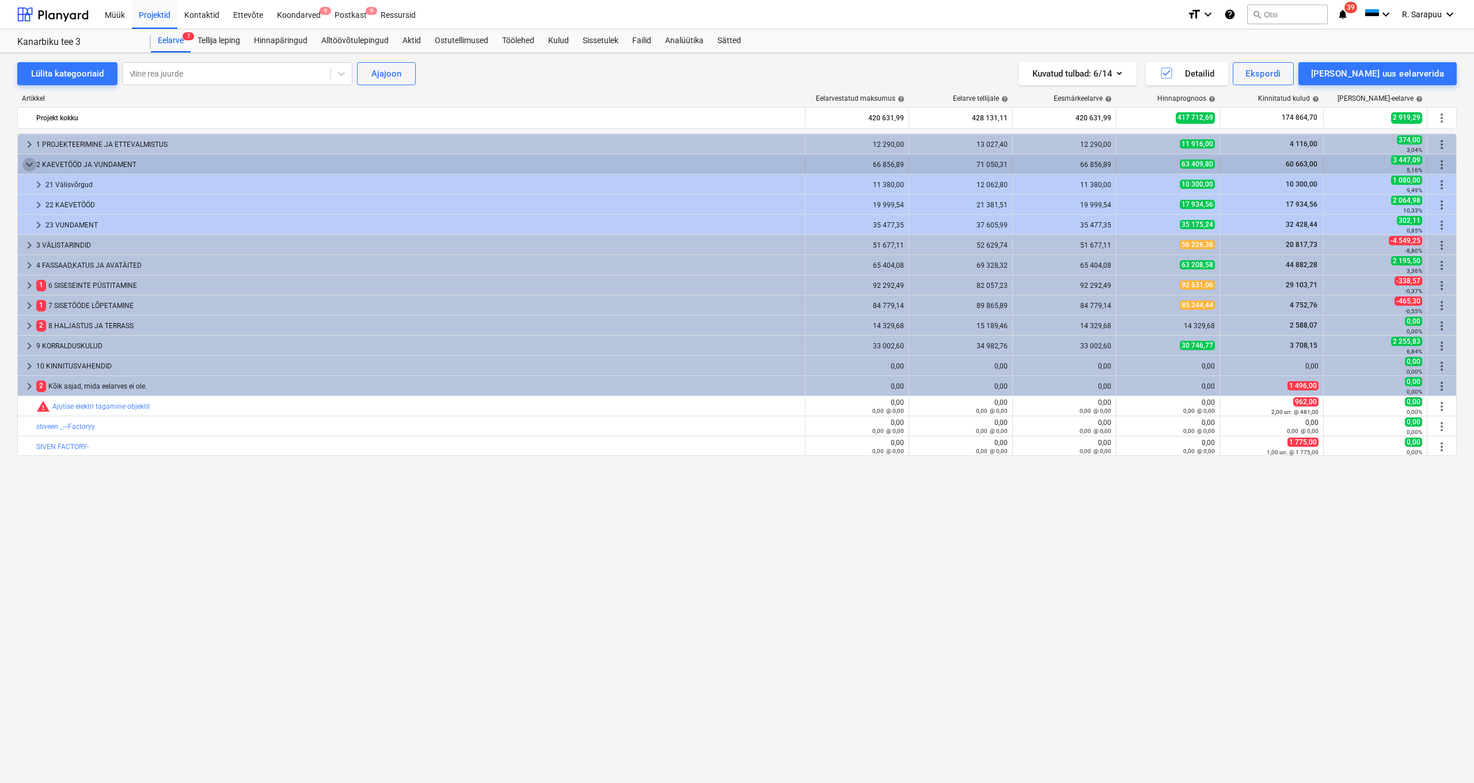
click at [28, 163] on span "keyboard_arrow_down" at bounding box center [29, 165] width 14 height 14
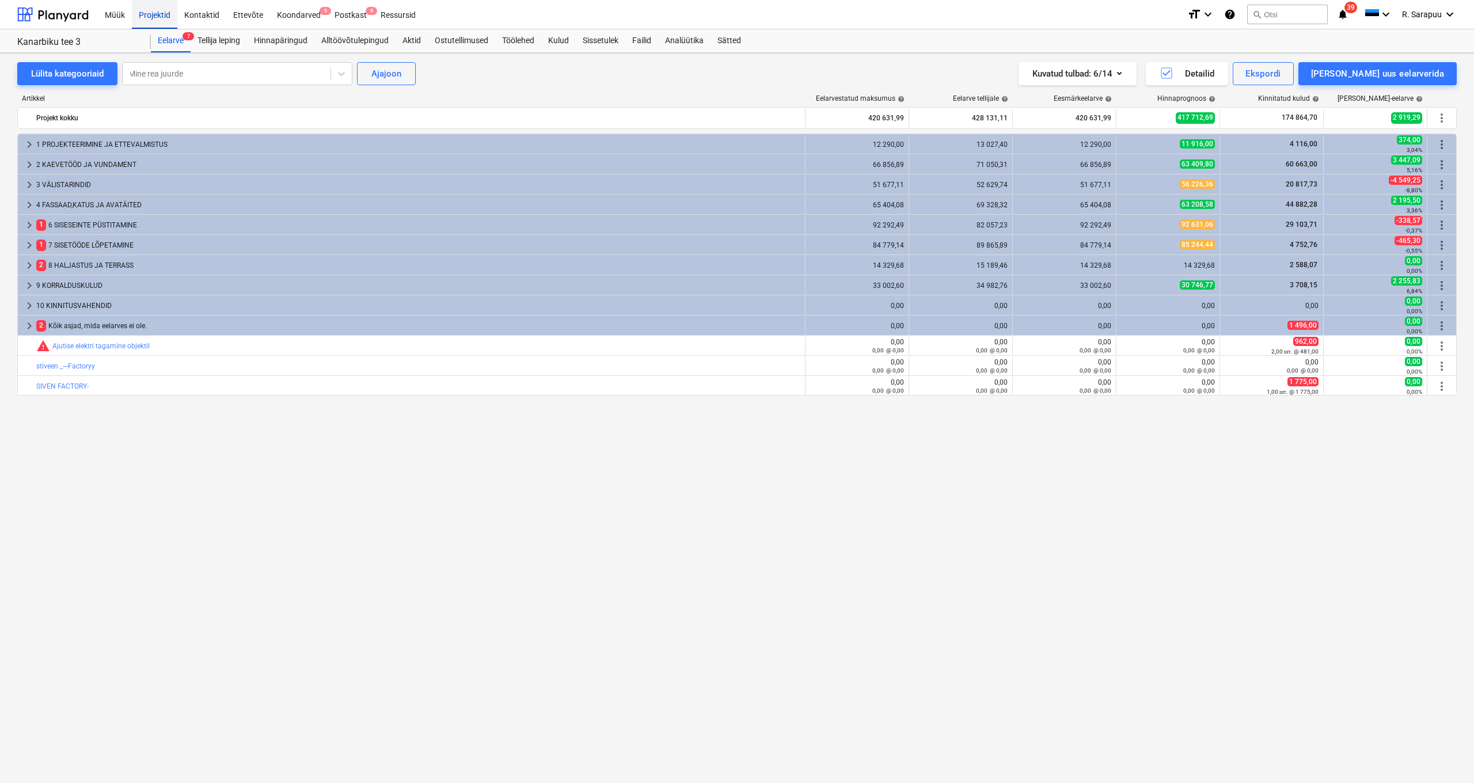
click at [159, 18] on div "Projektid" at bounding box center [154, 13] width 45 height 29
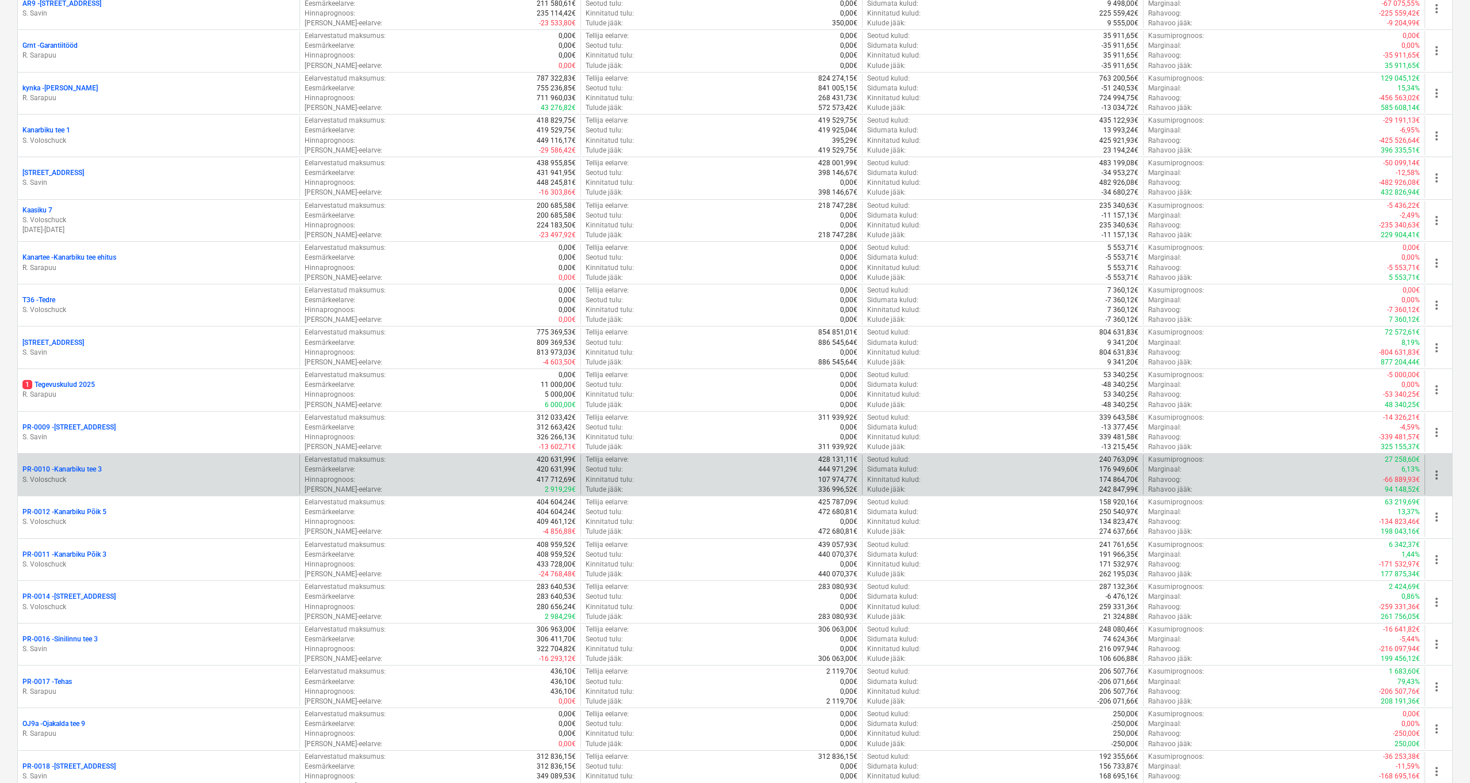
scroll to position [355, 0]
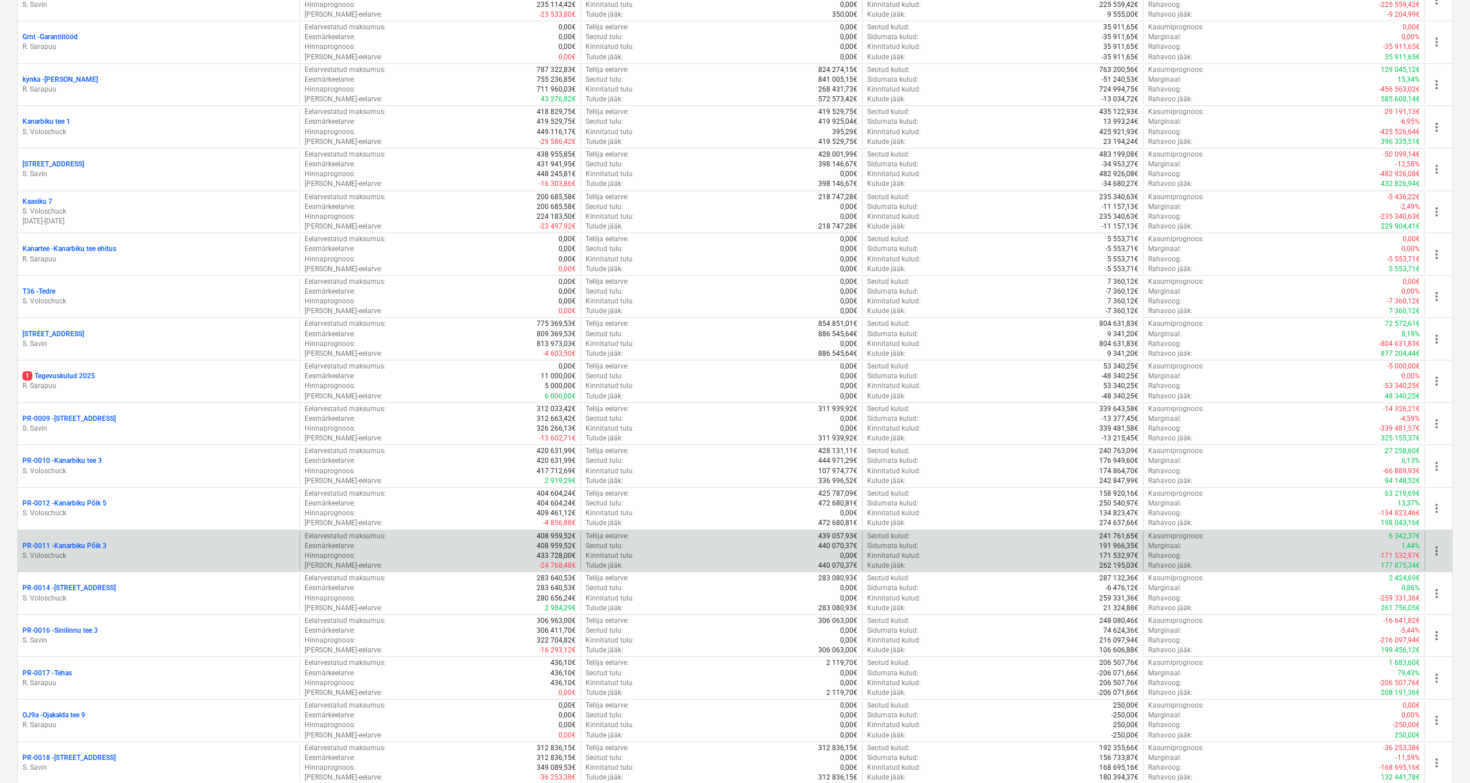
click at [96, 534] on div "PR-0011 - Kanarbiku Põik 3 S. Voloschuck" at bounding box center [158, 551] width 281 height 40
click at [96, 541] on p "PR-0011 - Kanarbiku Põik 3" at bounding box center [64, 546] width 84 height 10
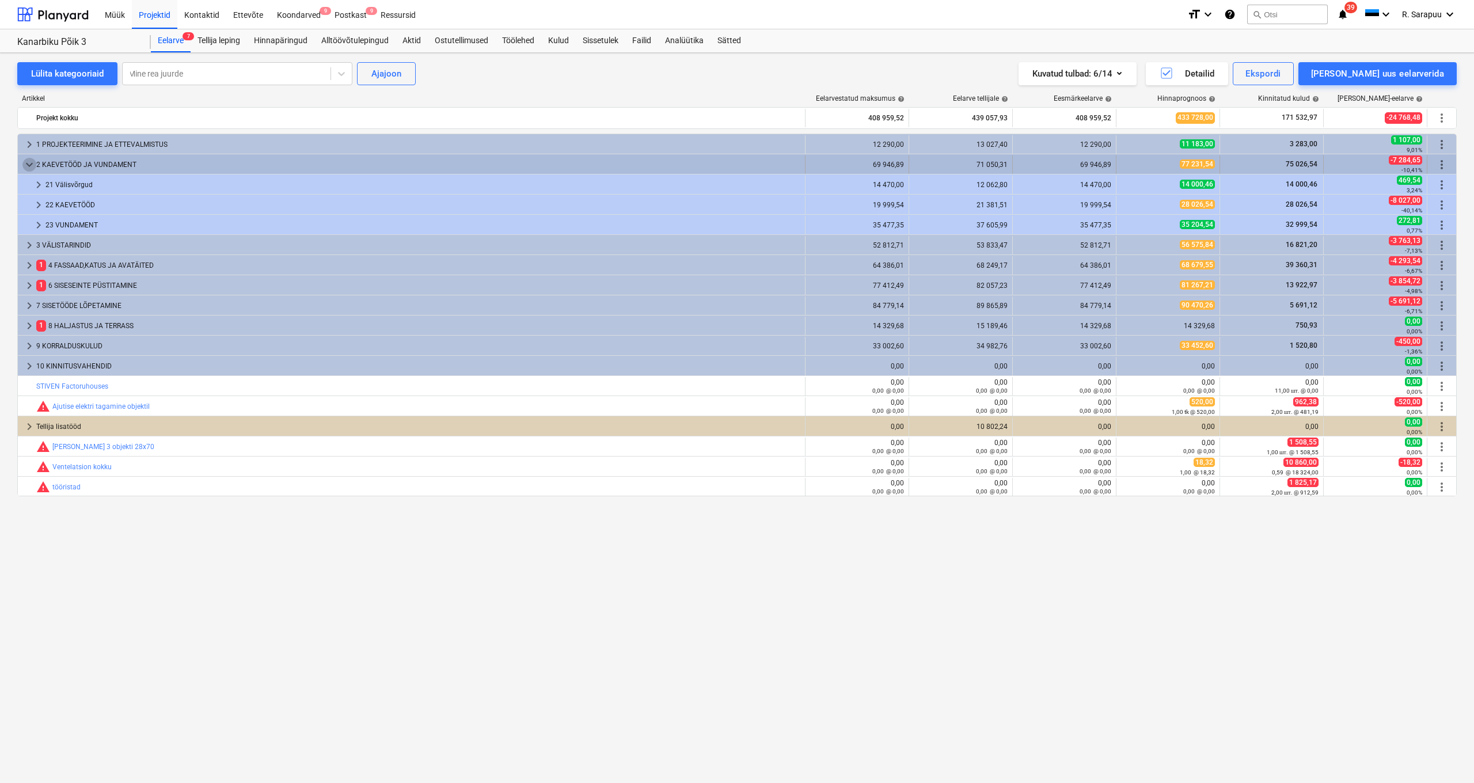
click at [26, 165] on span "keyboard_arrow_down" at bounding box center [29, 165] width 14 height 14
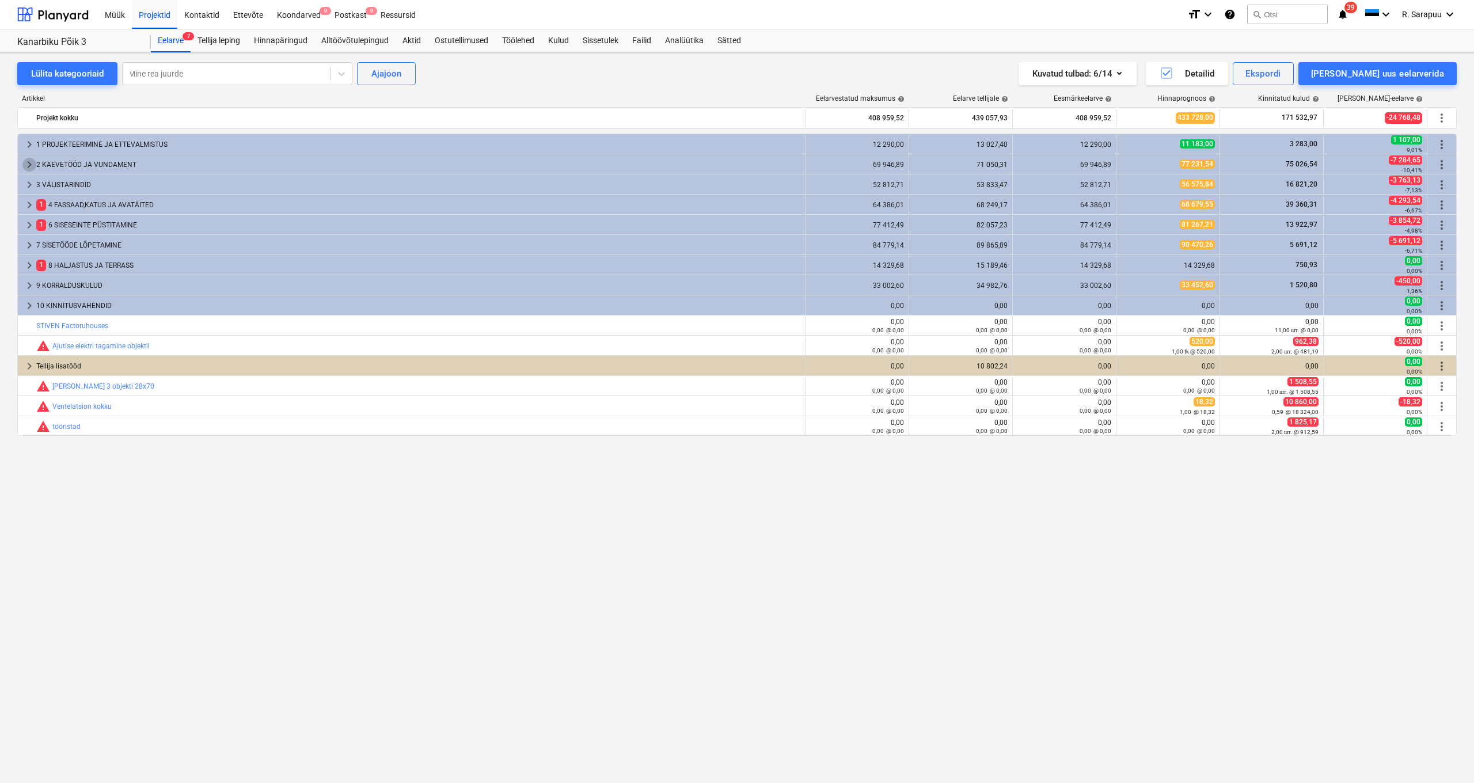
click at [26, 165] on span "keyboard_arrow_right" at bounding box center [29, 165] width 14 height 14
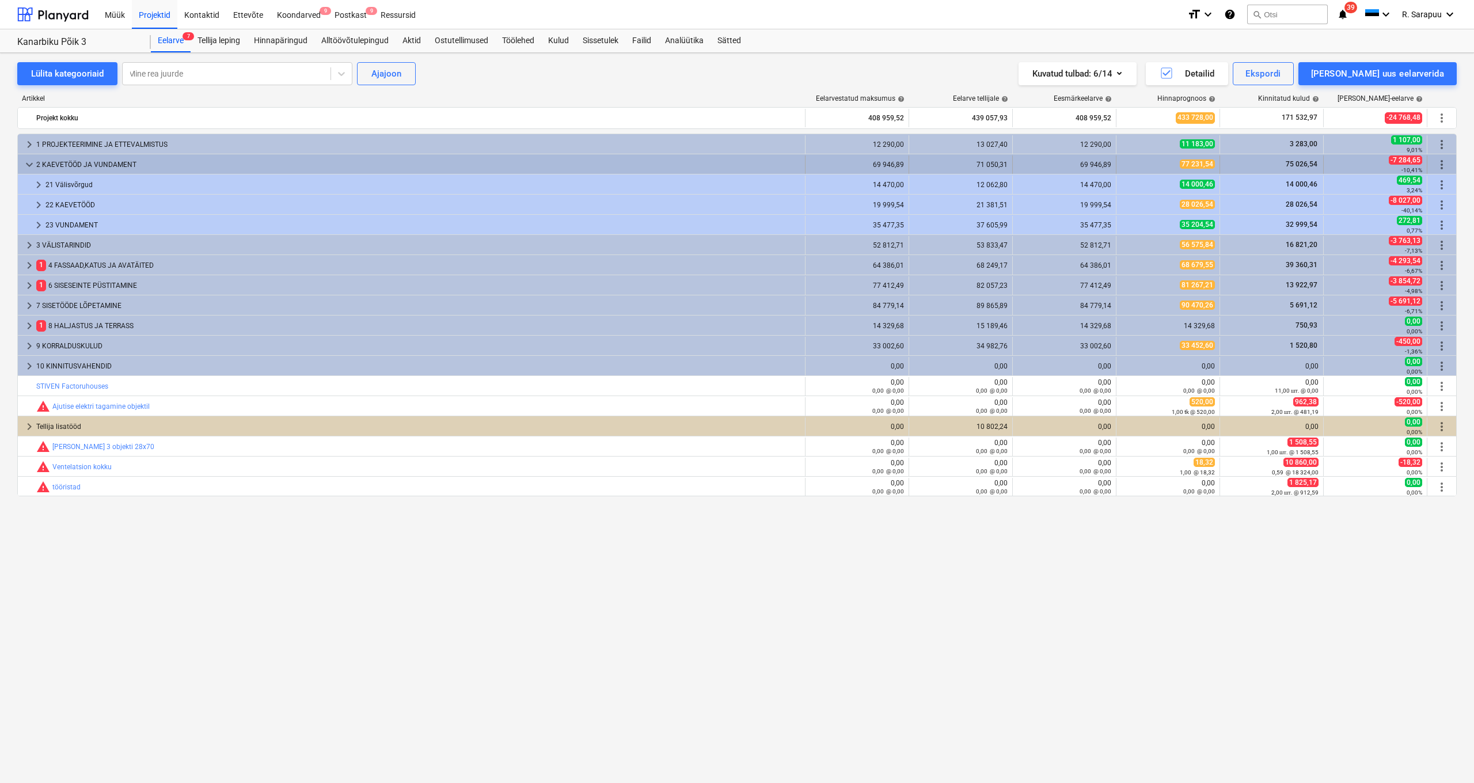
click at [33, 168] on span "keyboard_arrow_down" at bounding box center [29, 165] width 14 height 14
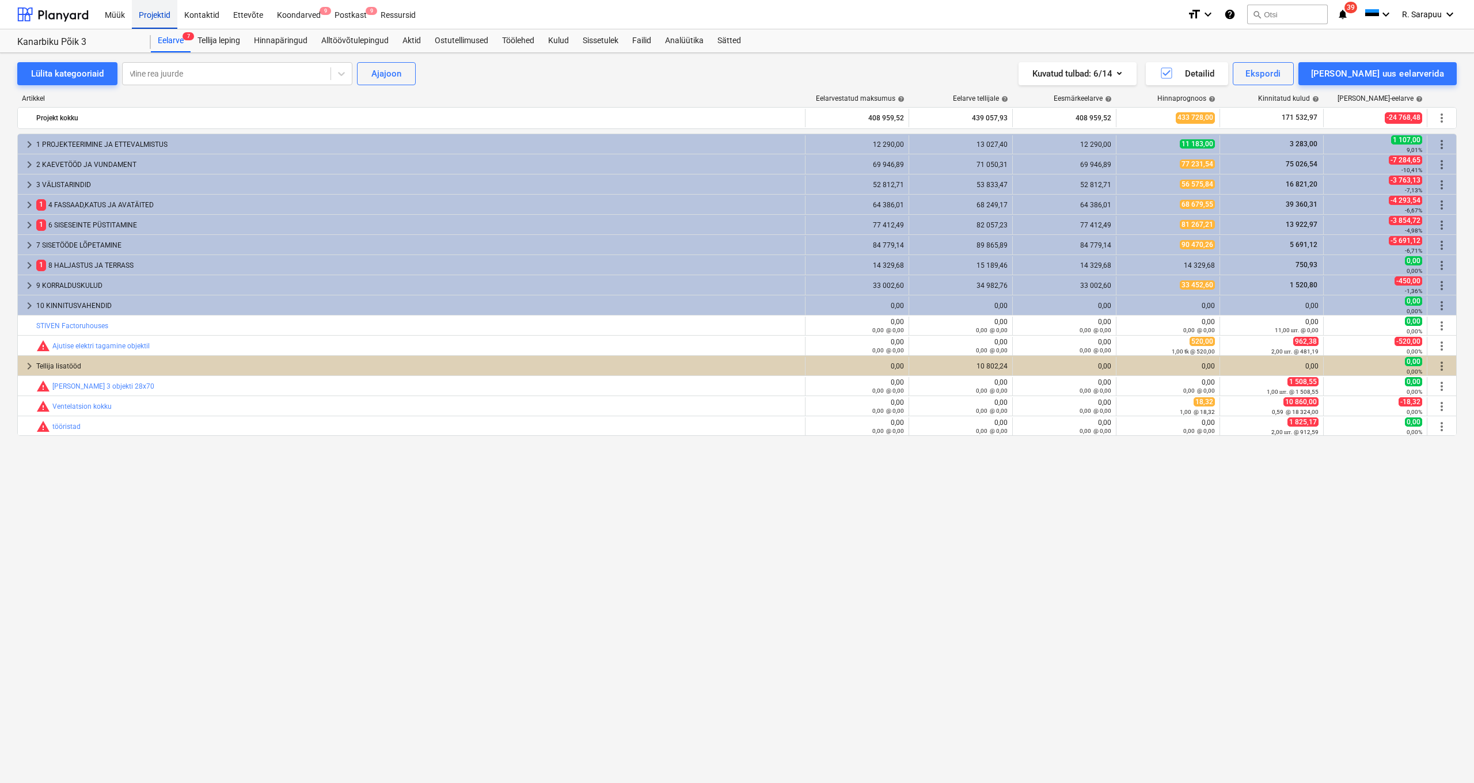
click at [150, 21] on div "Projektid" at bounding box center [154, 13] width 45 height 29
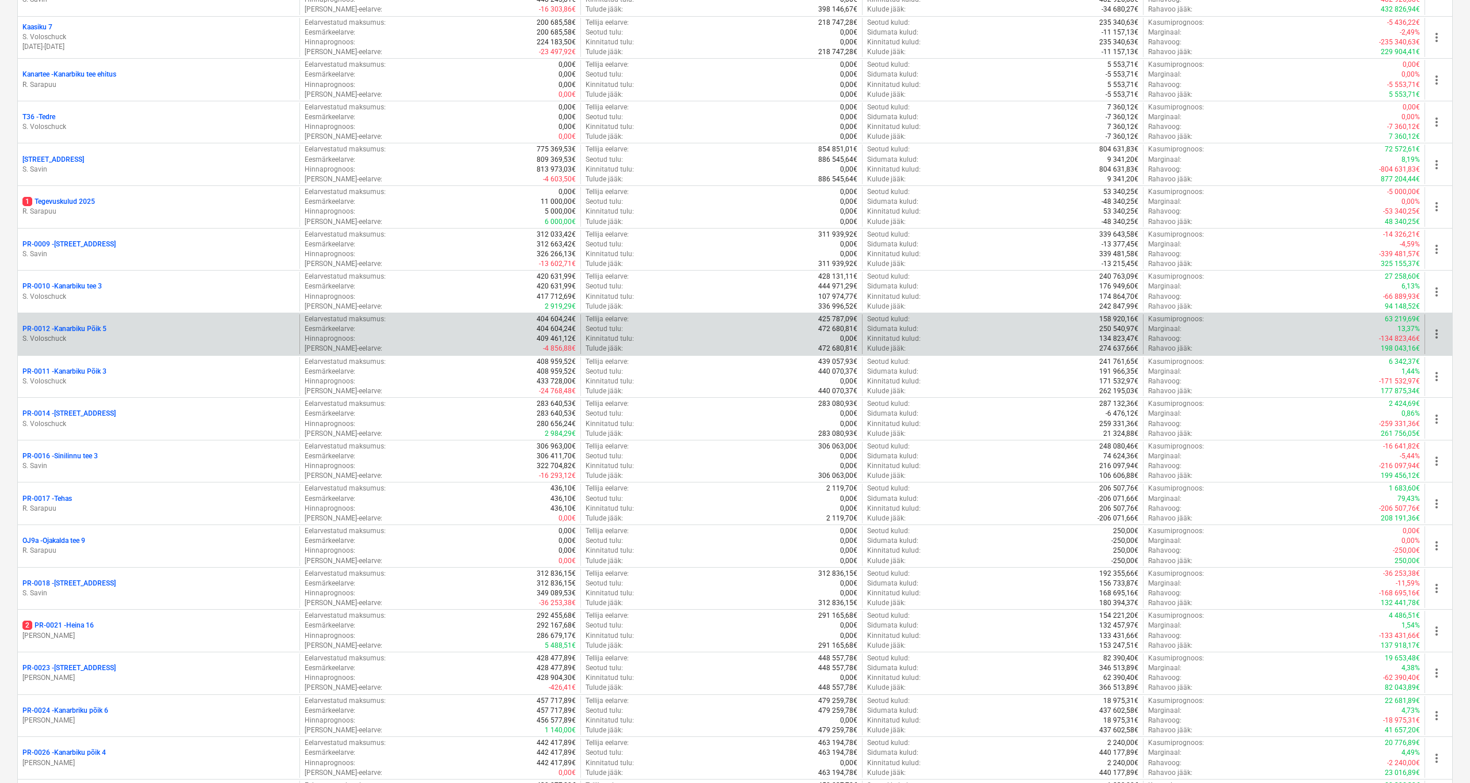
scroll to position [528, 0]
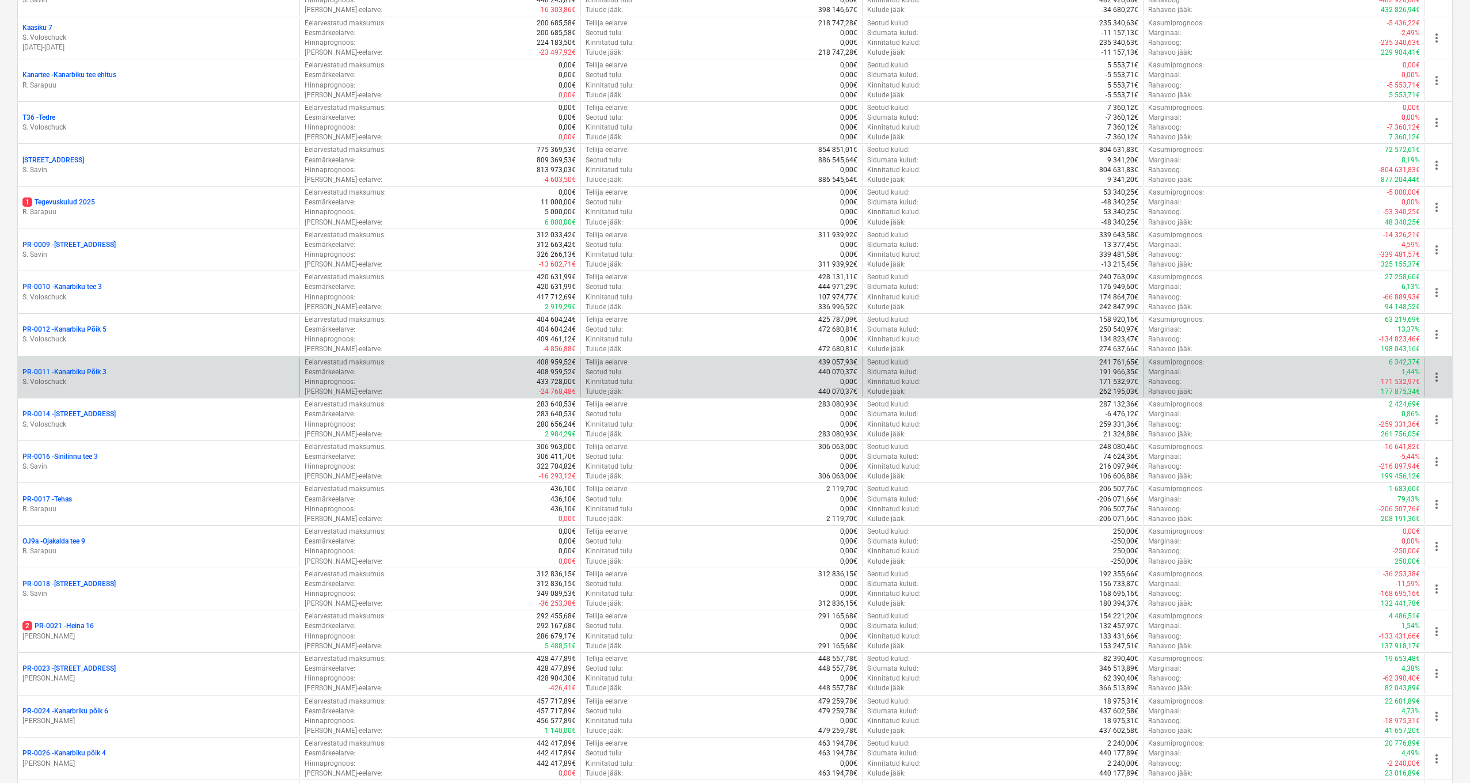
click at [94, 368] on p "PR-0011 - Kanarbiku Põik 3" at bounding box center [64, 372] width 84 height 10
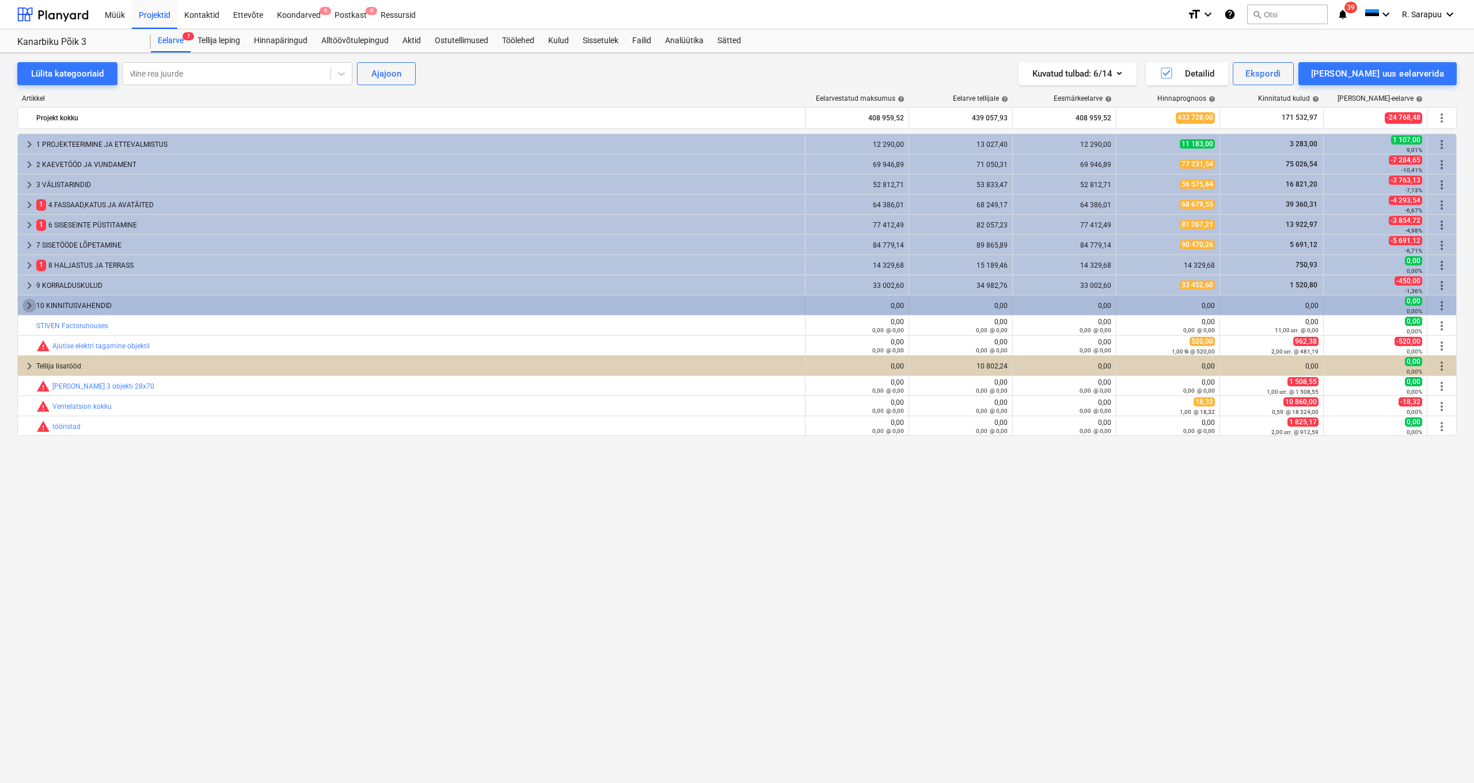
click at [28, 300] on span "keyboard_arrow_right" at bounding box center [29, 306] width 14 height 14
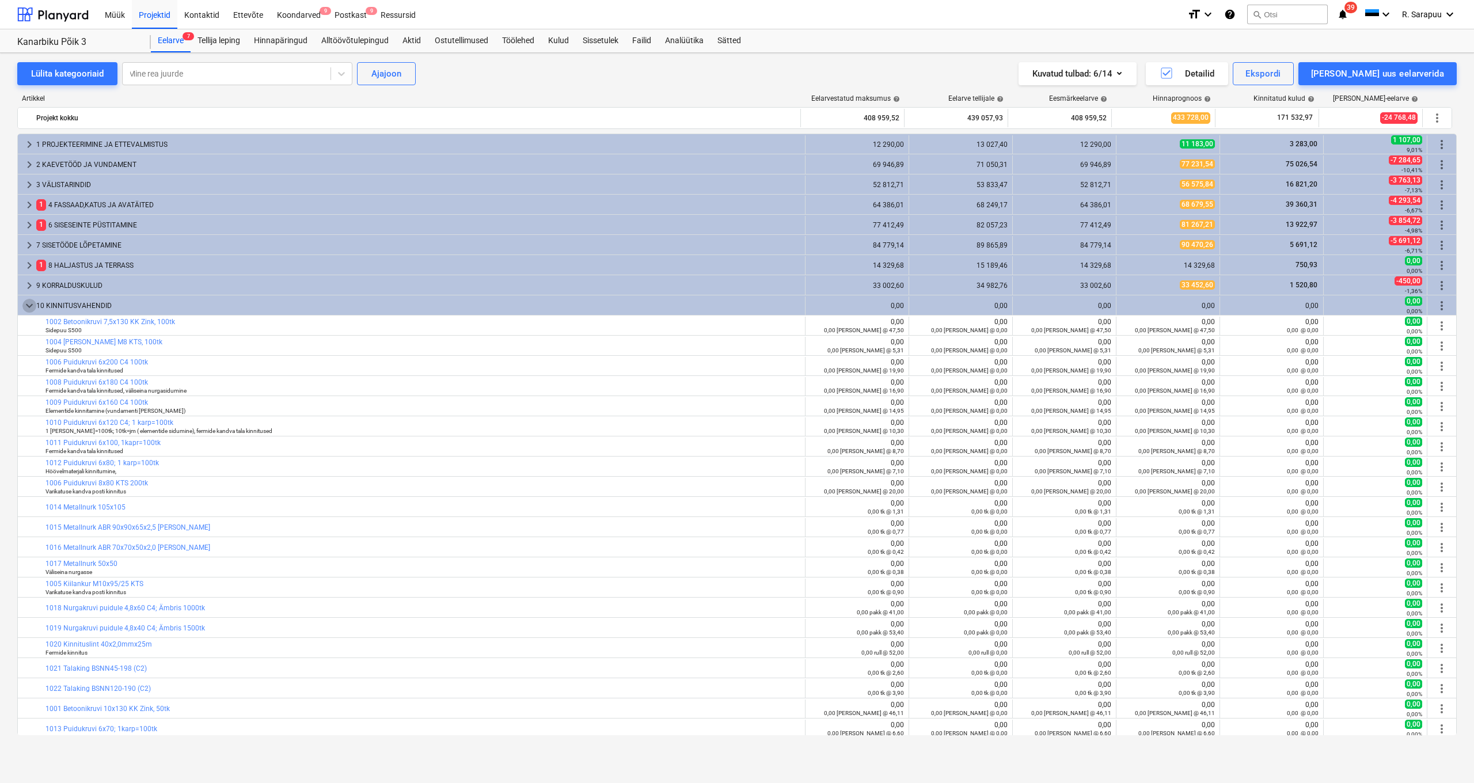
click at [28, 300] on span "keyboard_arrow_down" at bounding box center [29, 306] width 14 height 14
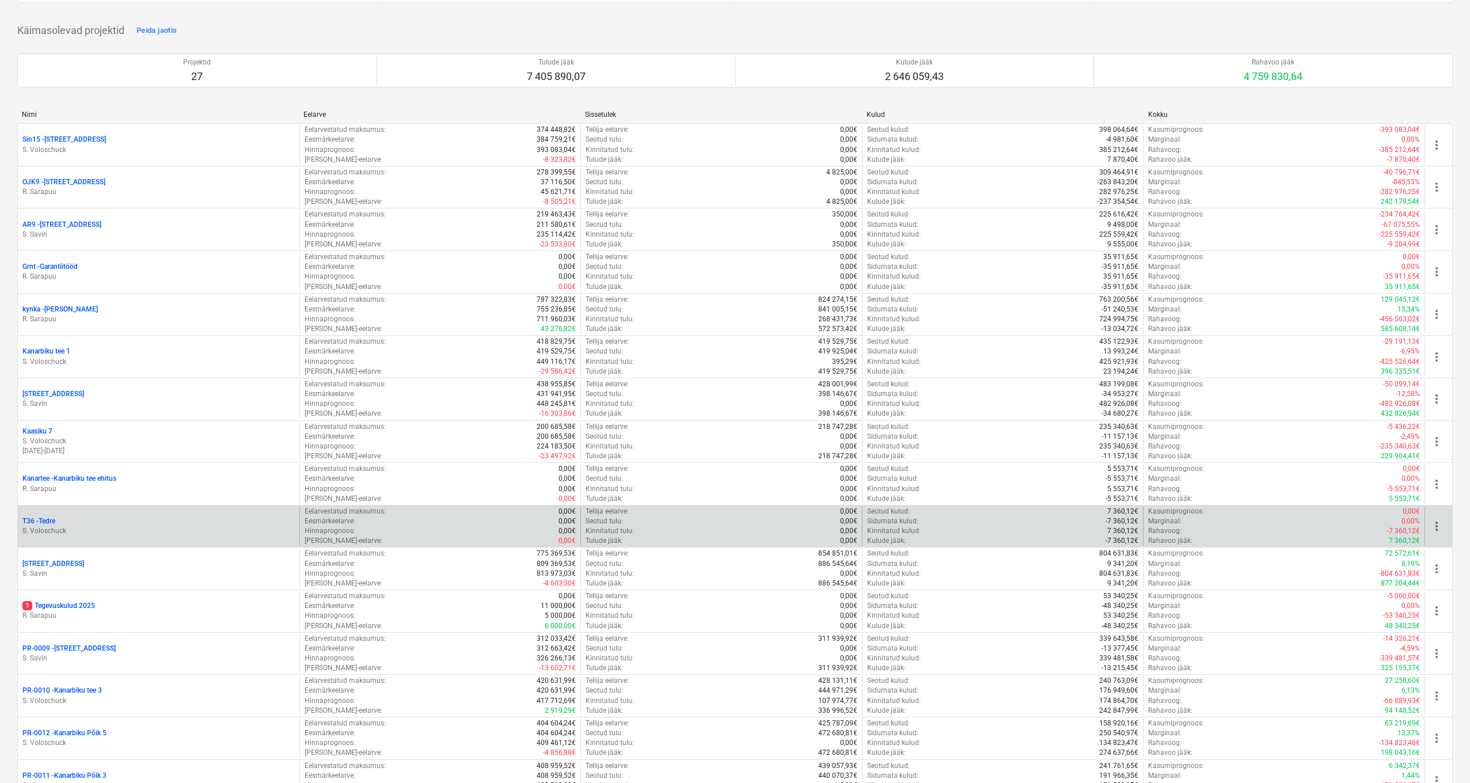
scroll to position [169, 0]
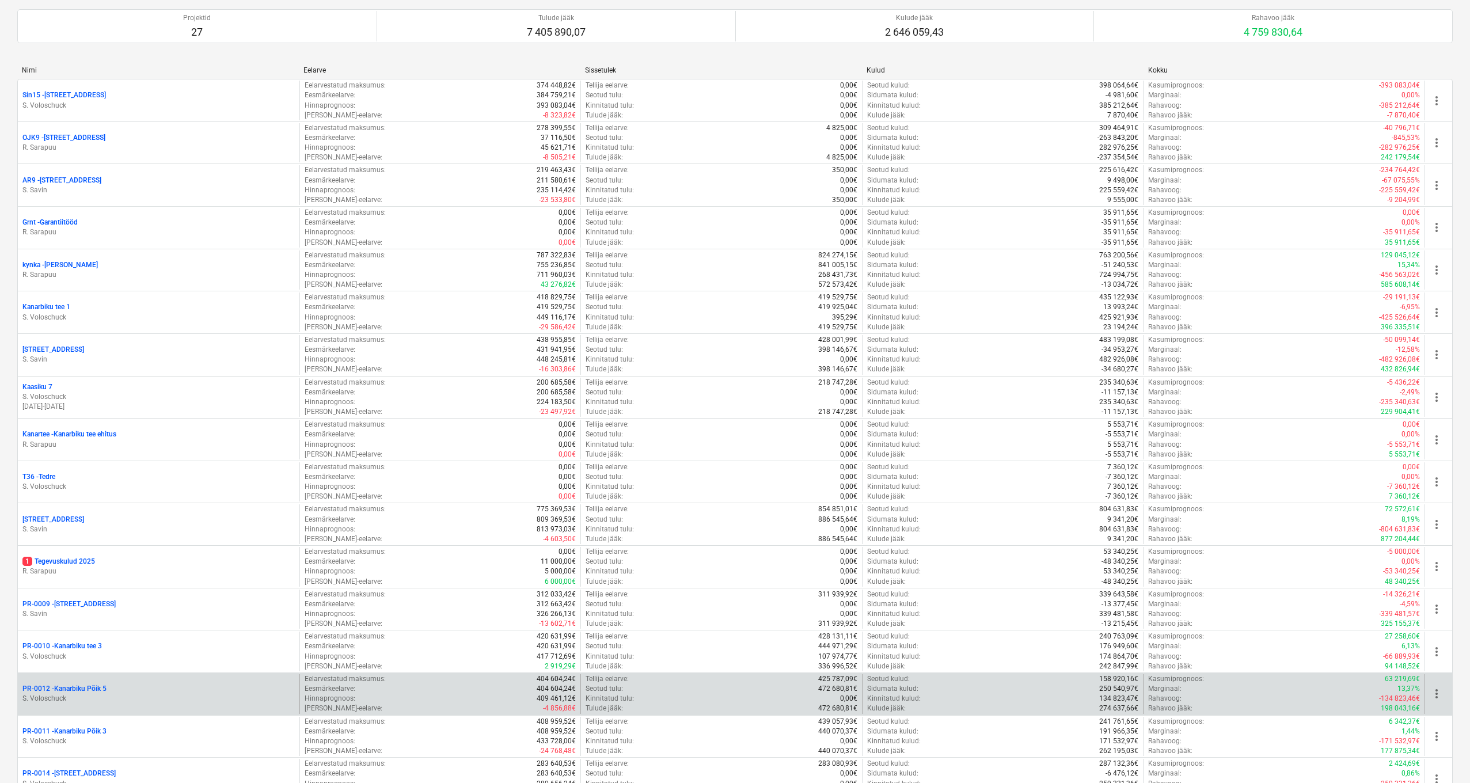
click at [82, 684] on p "PR-0012 - Kanarbiku Põik 5" at bounding box center [64, 689] width 84 height 10
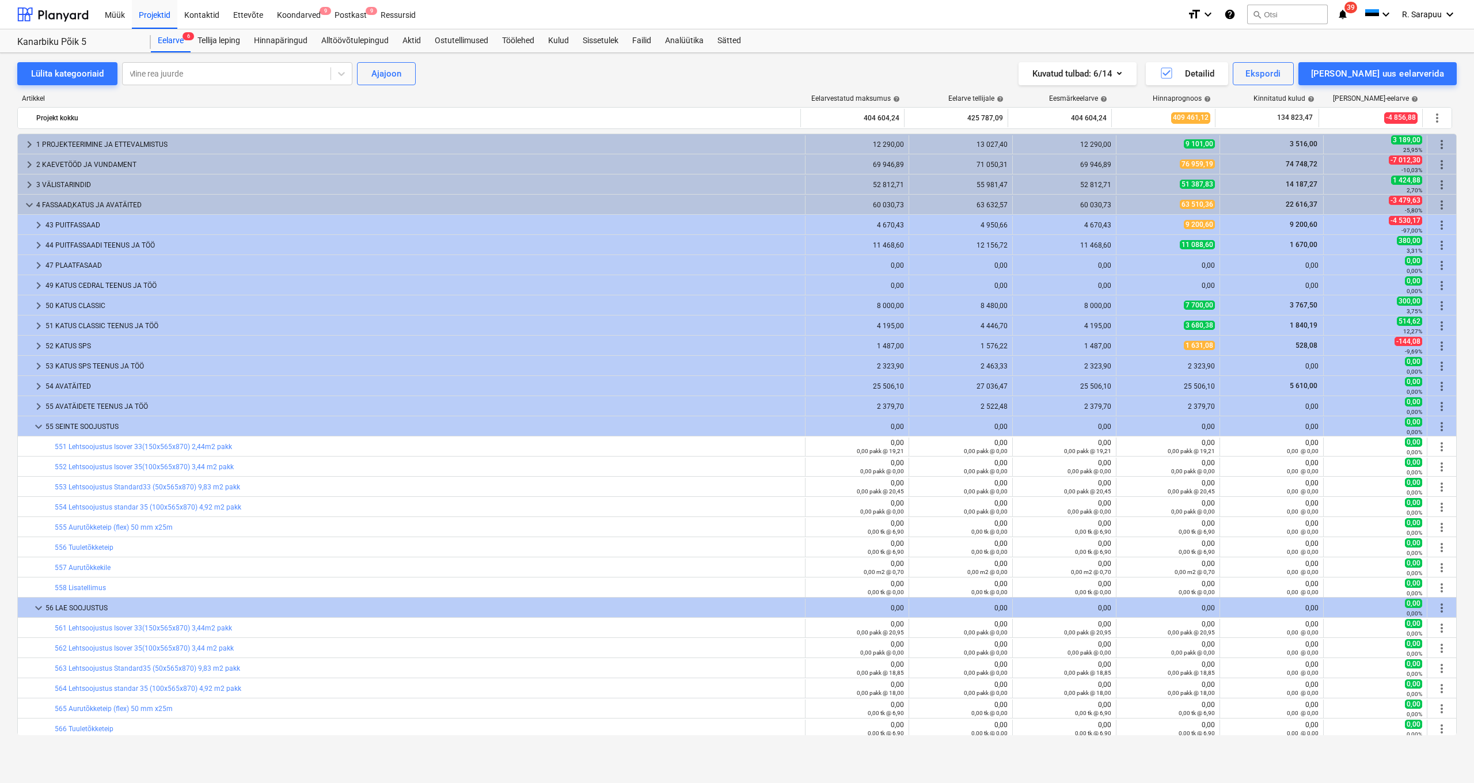
click at [31, 203] on span "keyboard_arrow_down" at bounding box center [29, 205] width 14 height 14
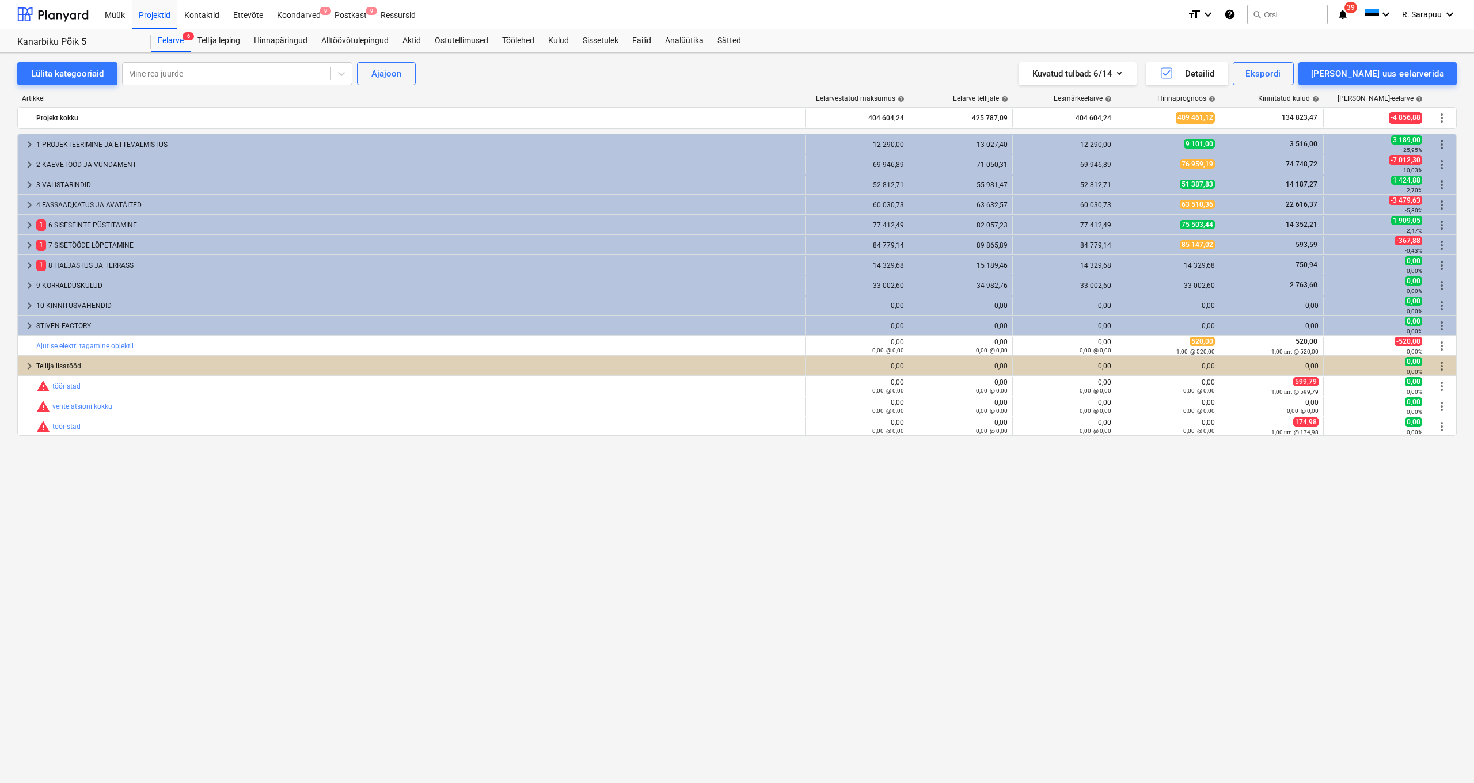
click at [31, 203] on span "keyboard_arrow_right" at bounding box center [29, 205] width 14 height 14
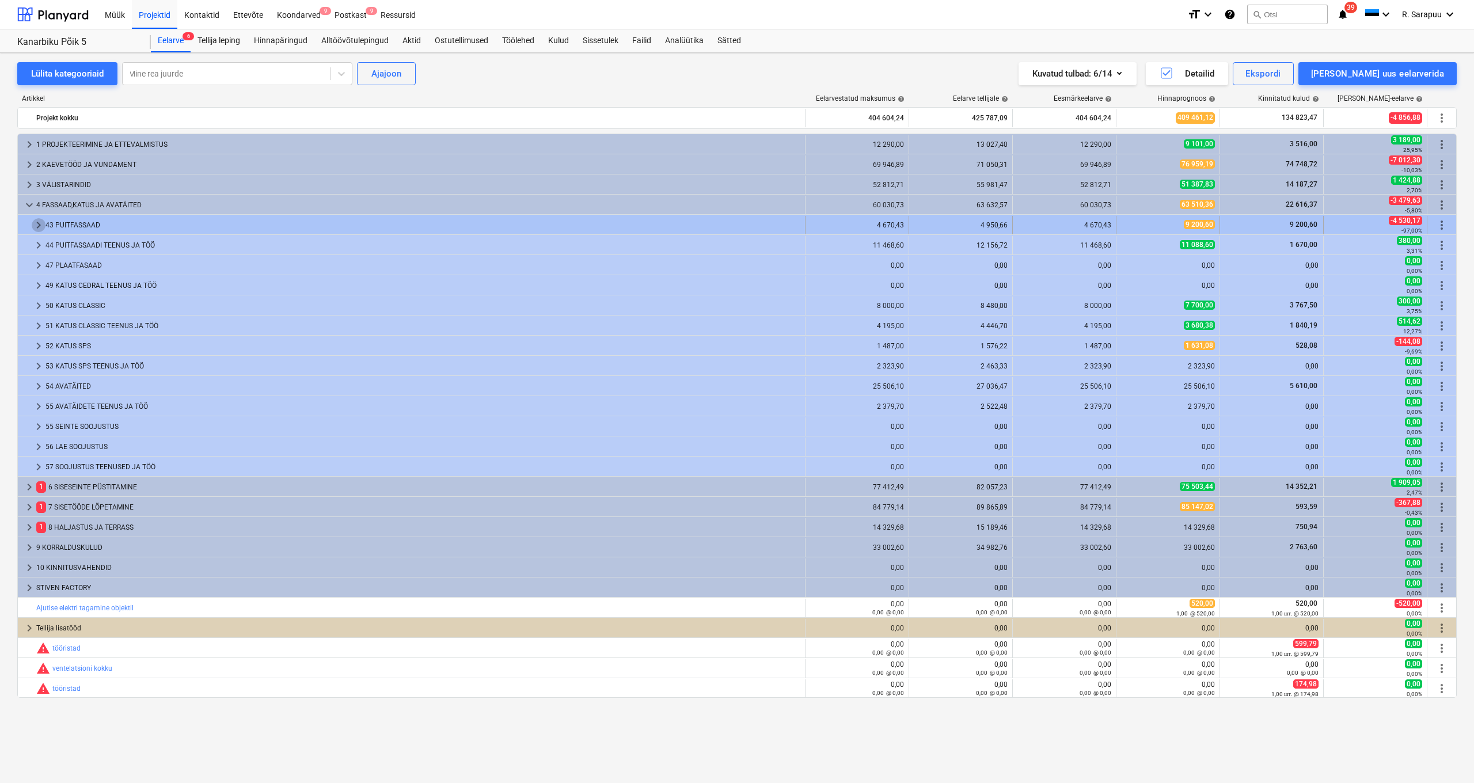
click at [38, 221] on span "keyboard_arrow_right" at bounding box center [39, 225] width 14 height 14
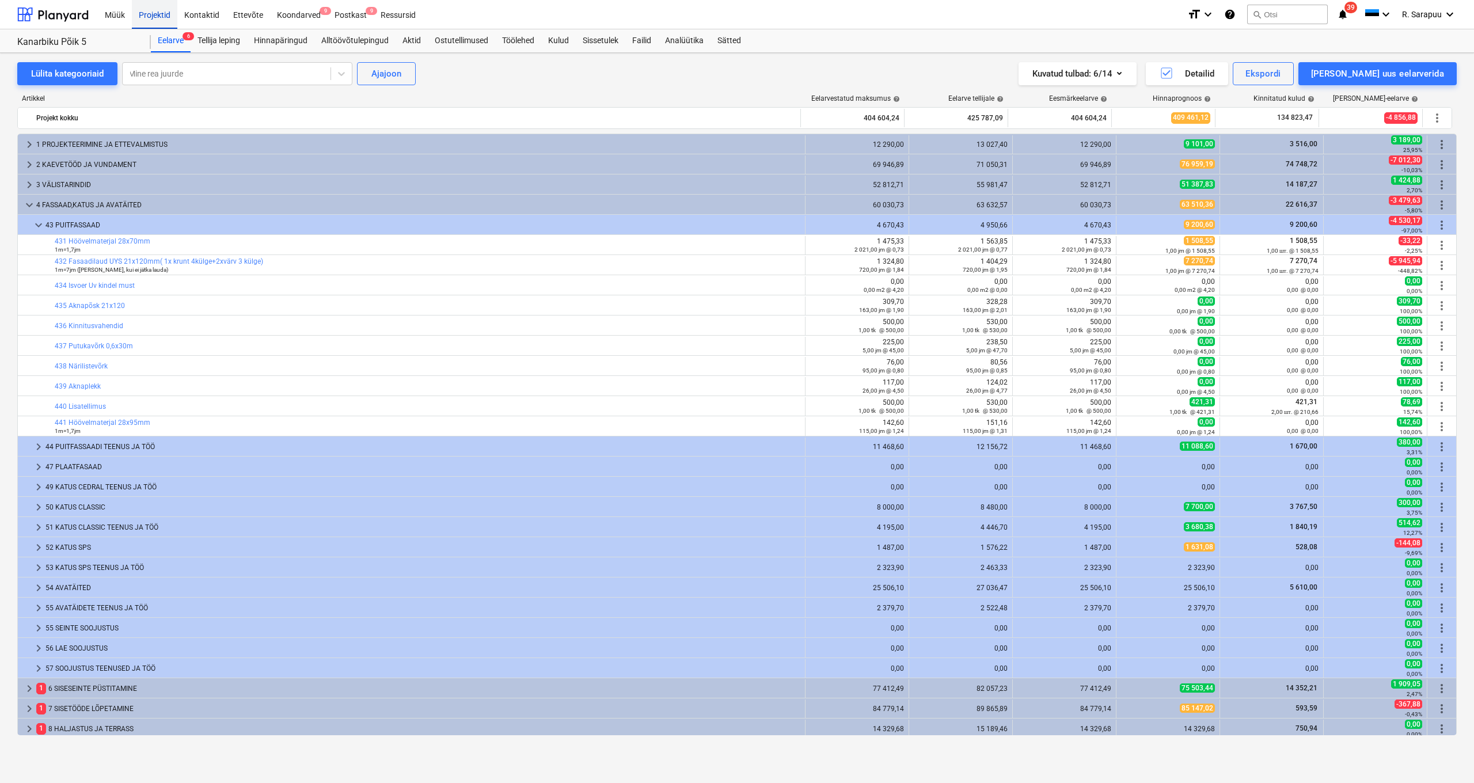
click at [158, 12] on div "Projektid" at bounding box center [154, 13] width 45 height 29
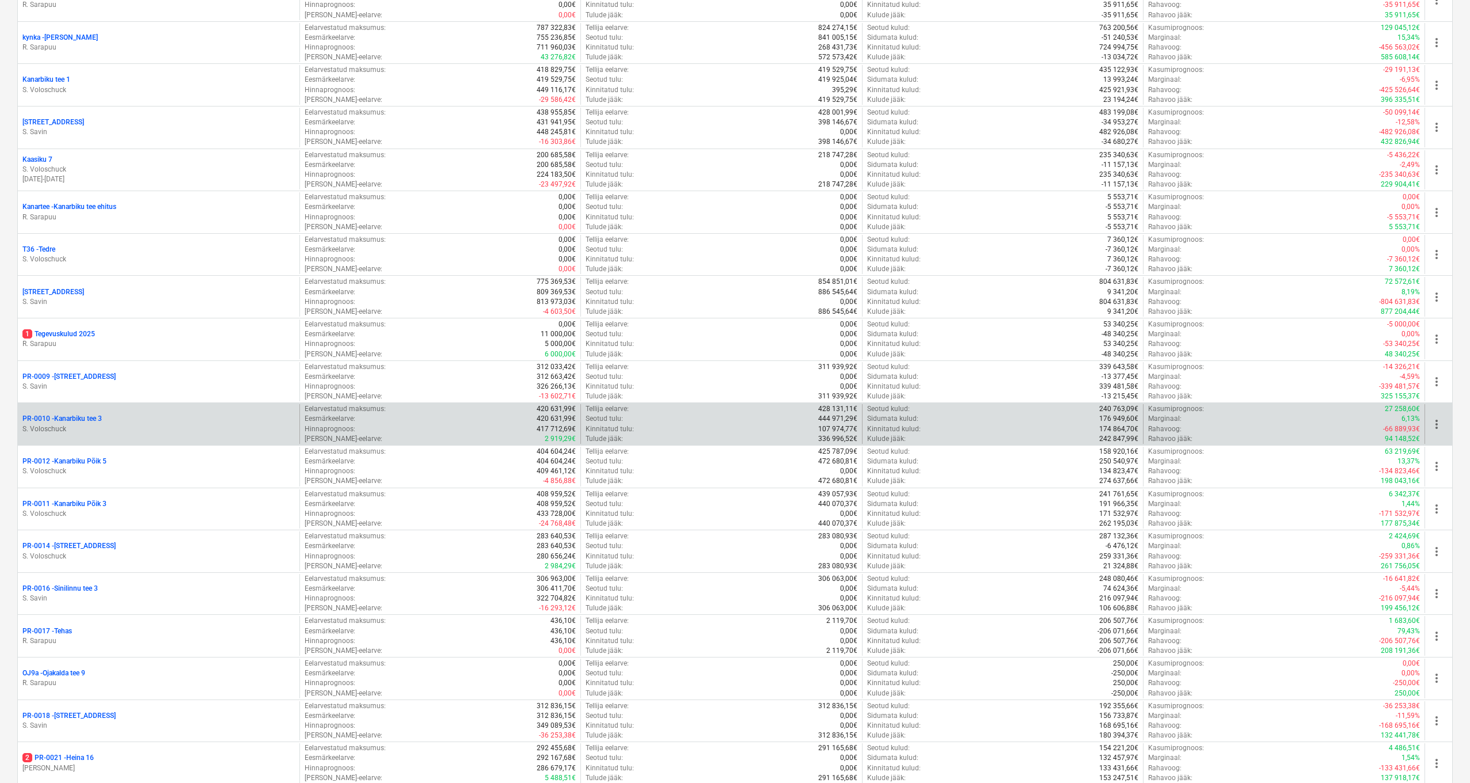
scroll to position [394, 0]
click at [79, 419] on p "PR-0010 - [GEOGRAPHIC_DATA] tee 3" at bounding box center [61, 422] width 79 height 10
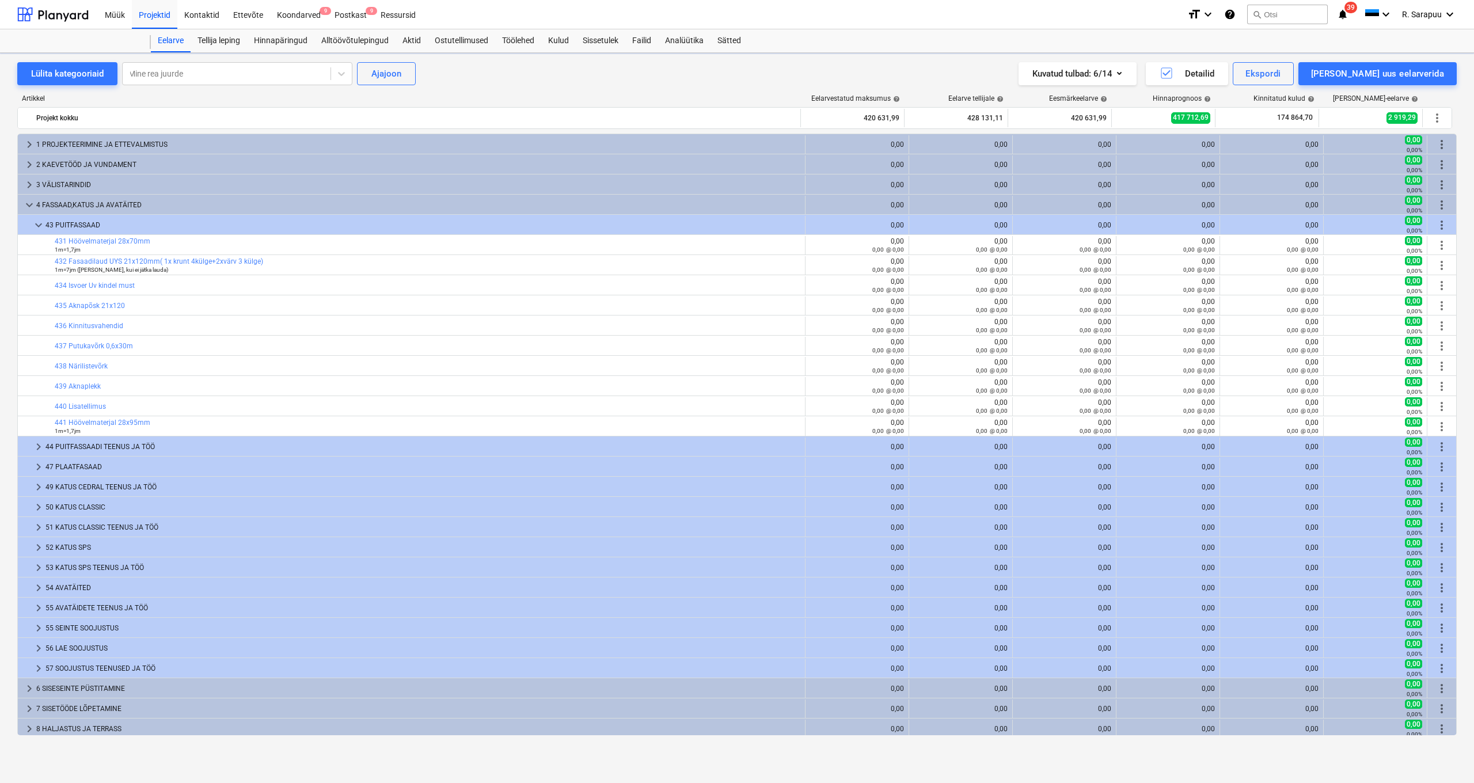
click at [79, 419] on link "441 Höövelmaterjal 28x95mm" at bounding box center [103, 423] width 96 height 8
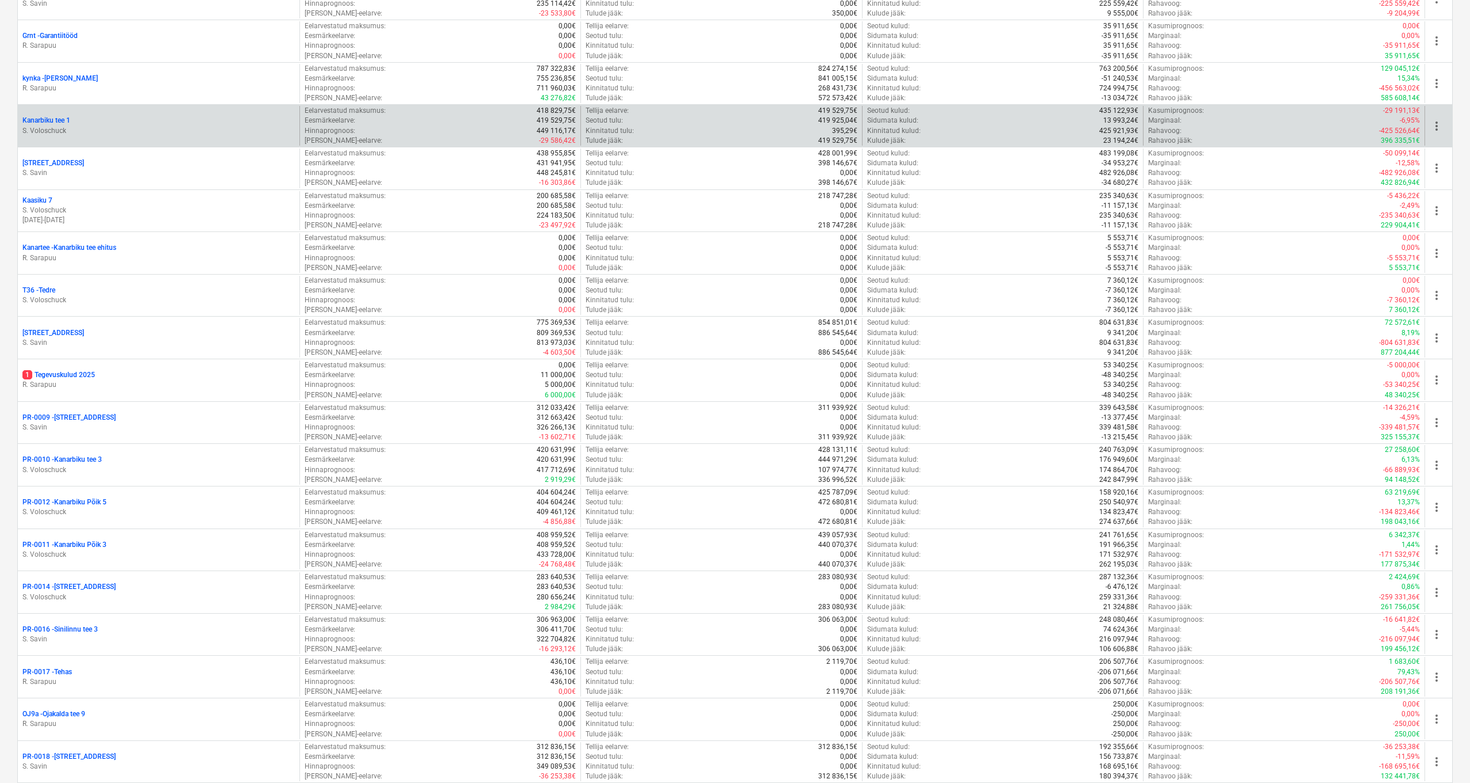
scroll to position [354, 0]
click at [39, 122] on p "Kanarbiku tee 1" at bounding box center [46, 122] width 48 height 10
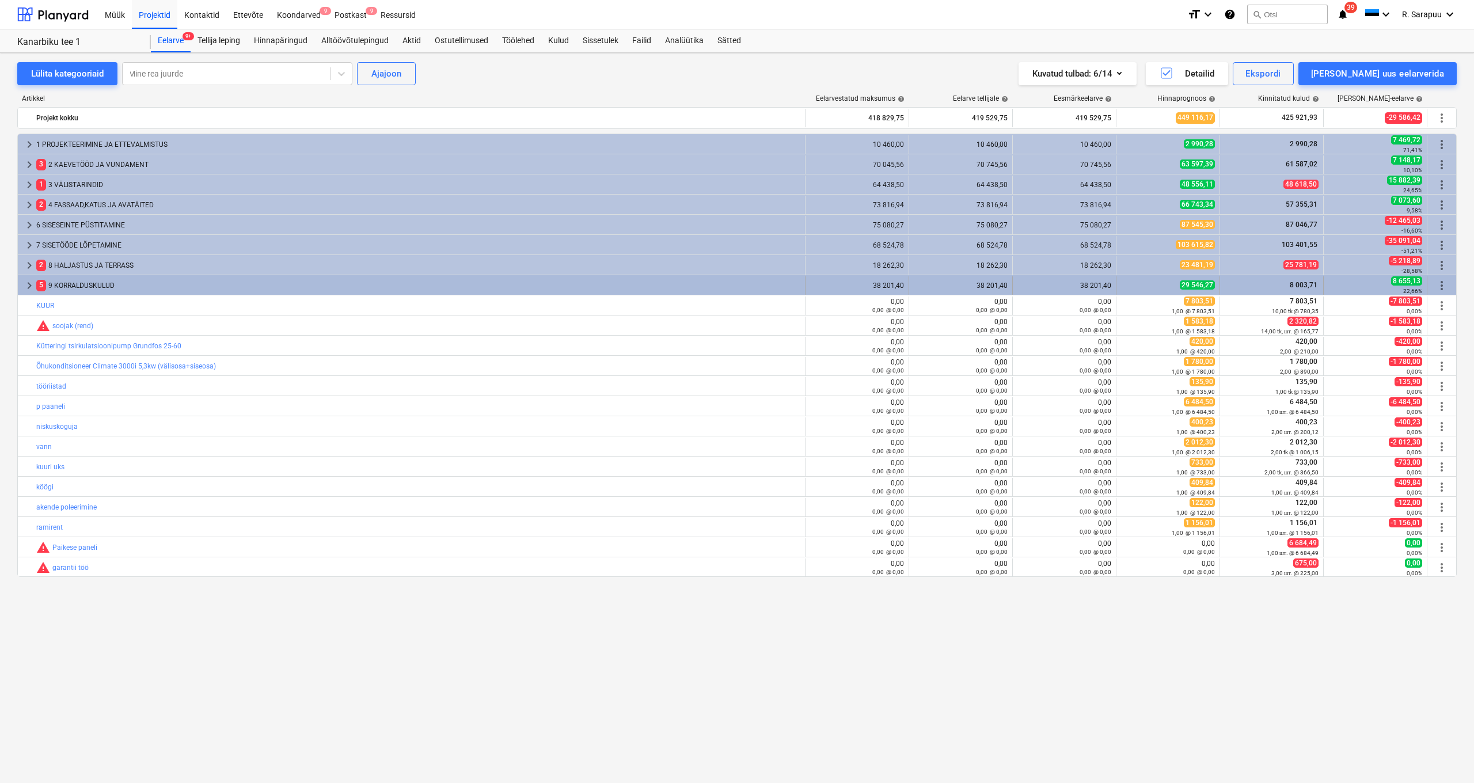
click at [28, 284] on span "keyboard_arrow_right" at bounding box center [29, 286] width 14 height 14
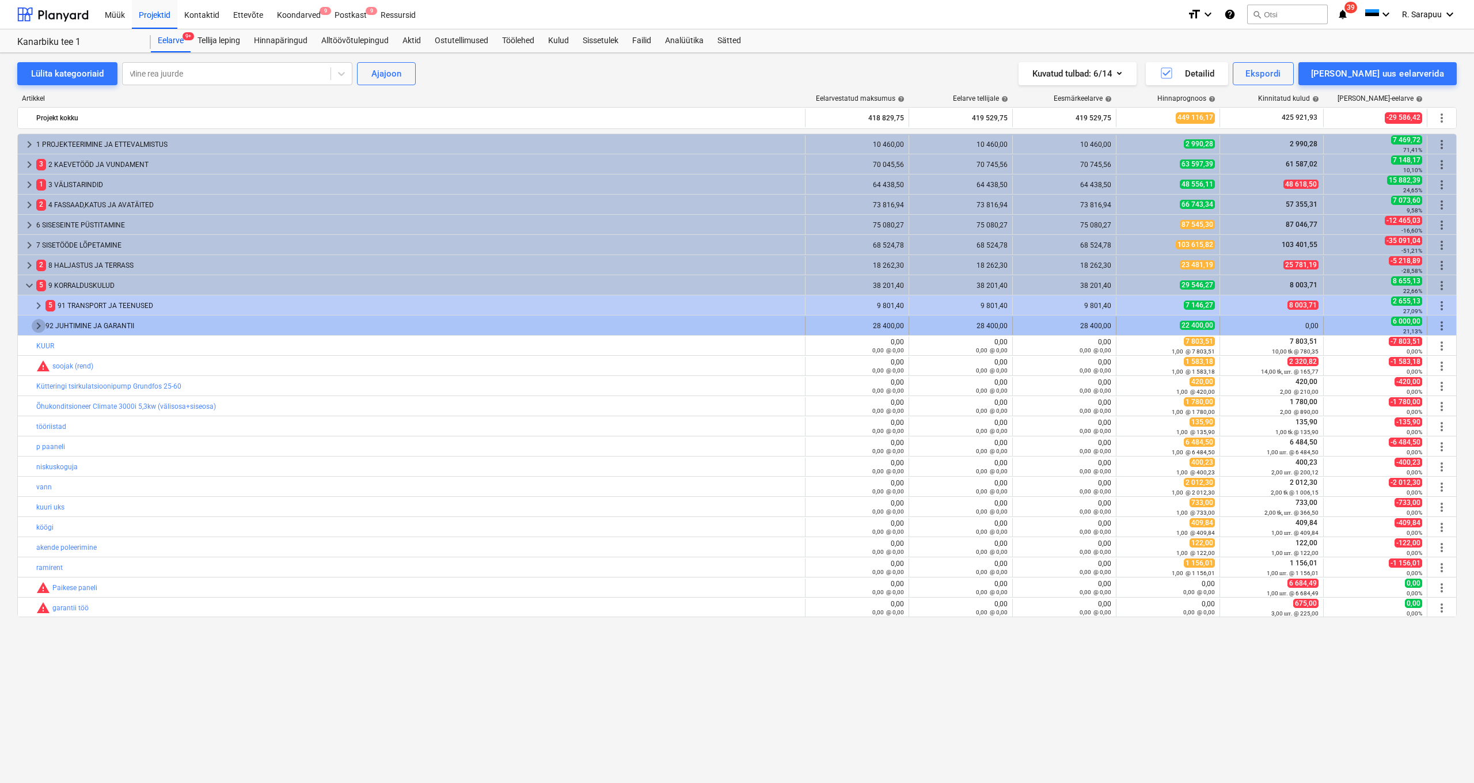
click at [44, 325] on span "keyboard_arrow_right" at bounding box center [39, 326] width 14 height 14
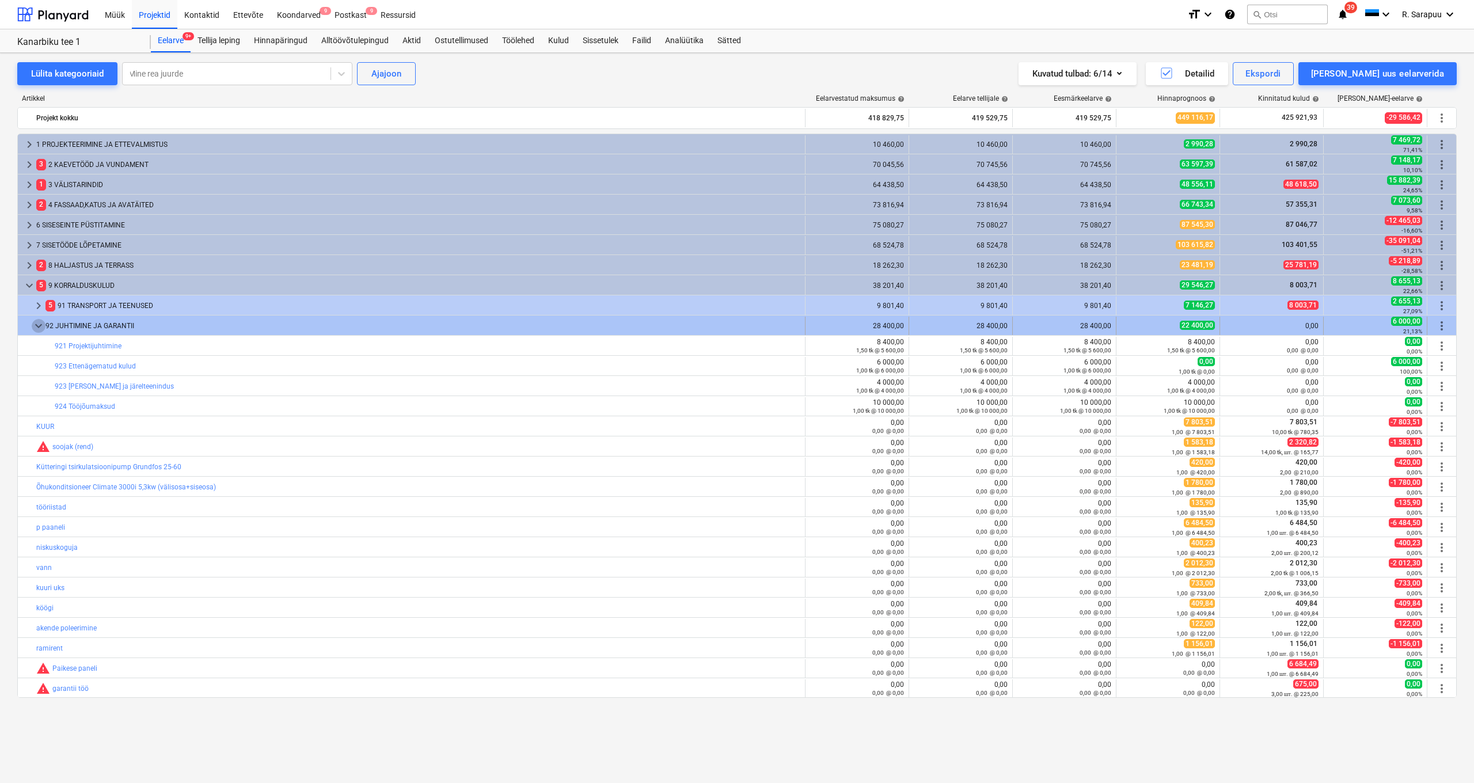
click at [44, 325] on span "keyboard_arrow_down" at bounding box center [39, 326] width 14 height 14
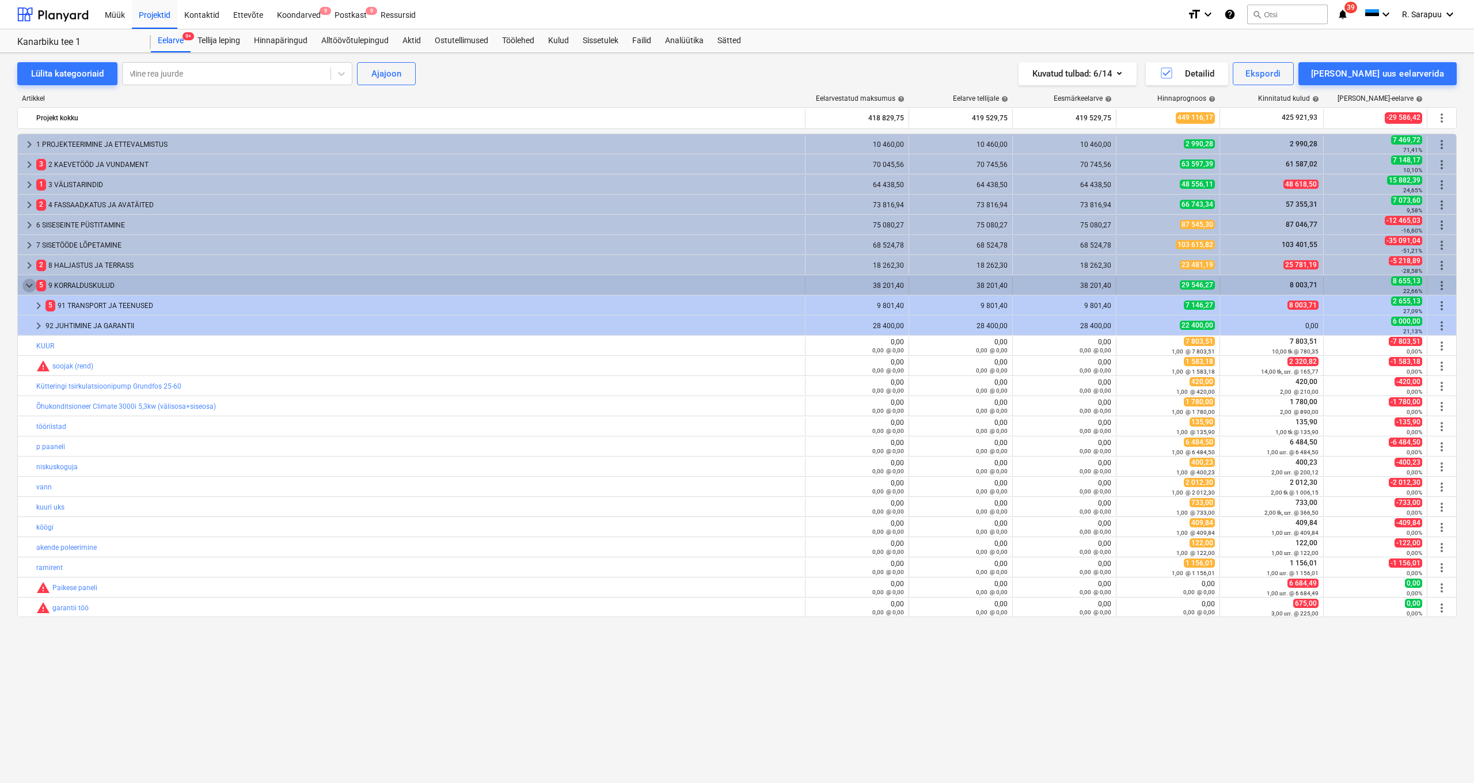
click at [32, 286] on span "keyboard_arrow_down" at bounding box center [29, 286] width 14 height 14
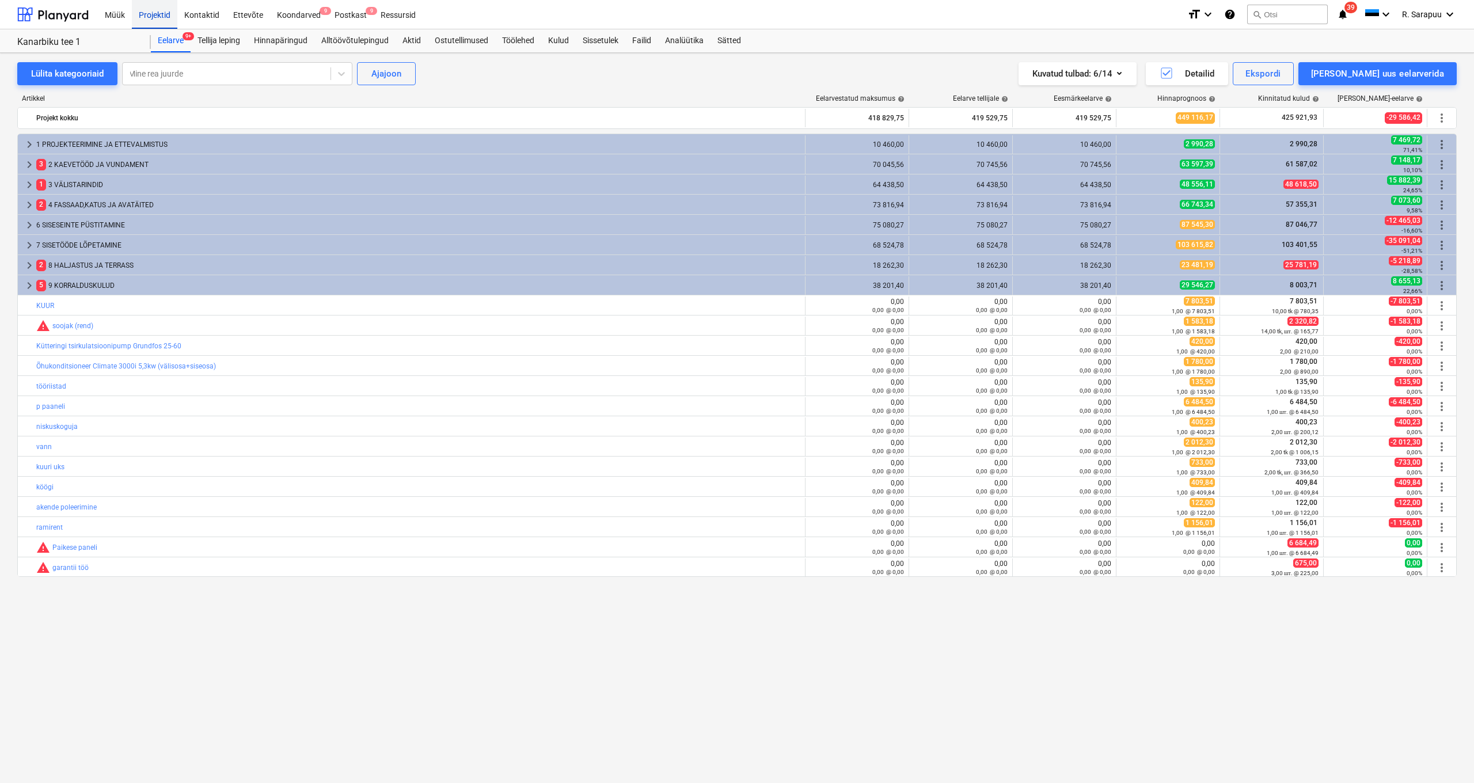
click at [159, 15] on div "Projektid" at bounding box center [154, 13] width 45 height 29
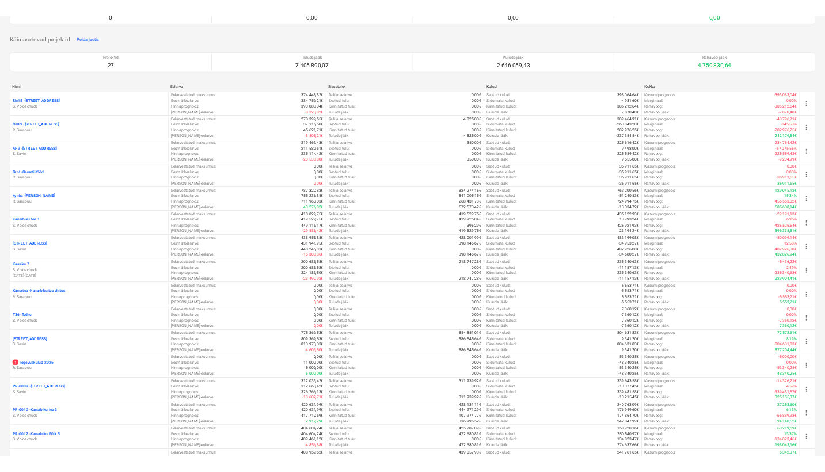
scroll to position [120, 0]
